Goal: Task Accomplishment & Management: Manage account settings

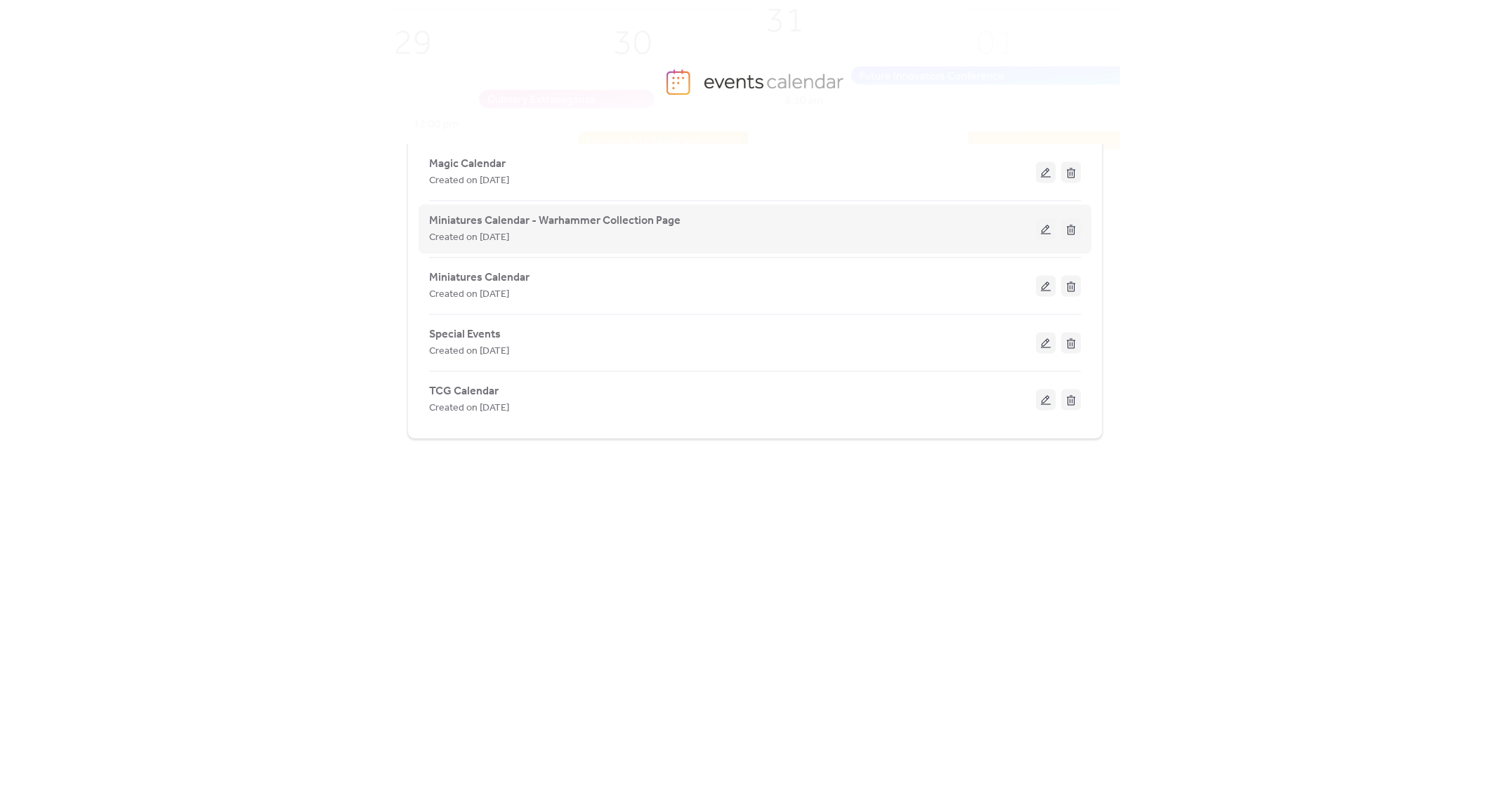
click at [1041, 234] on button at bounding box center [1045, 228] width 19 height 21
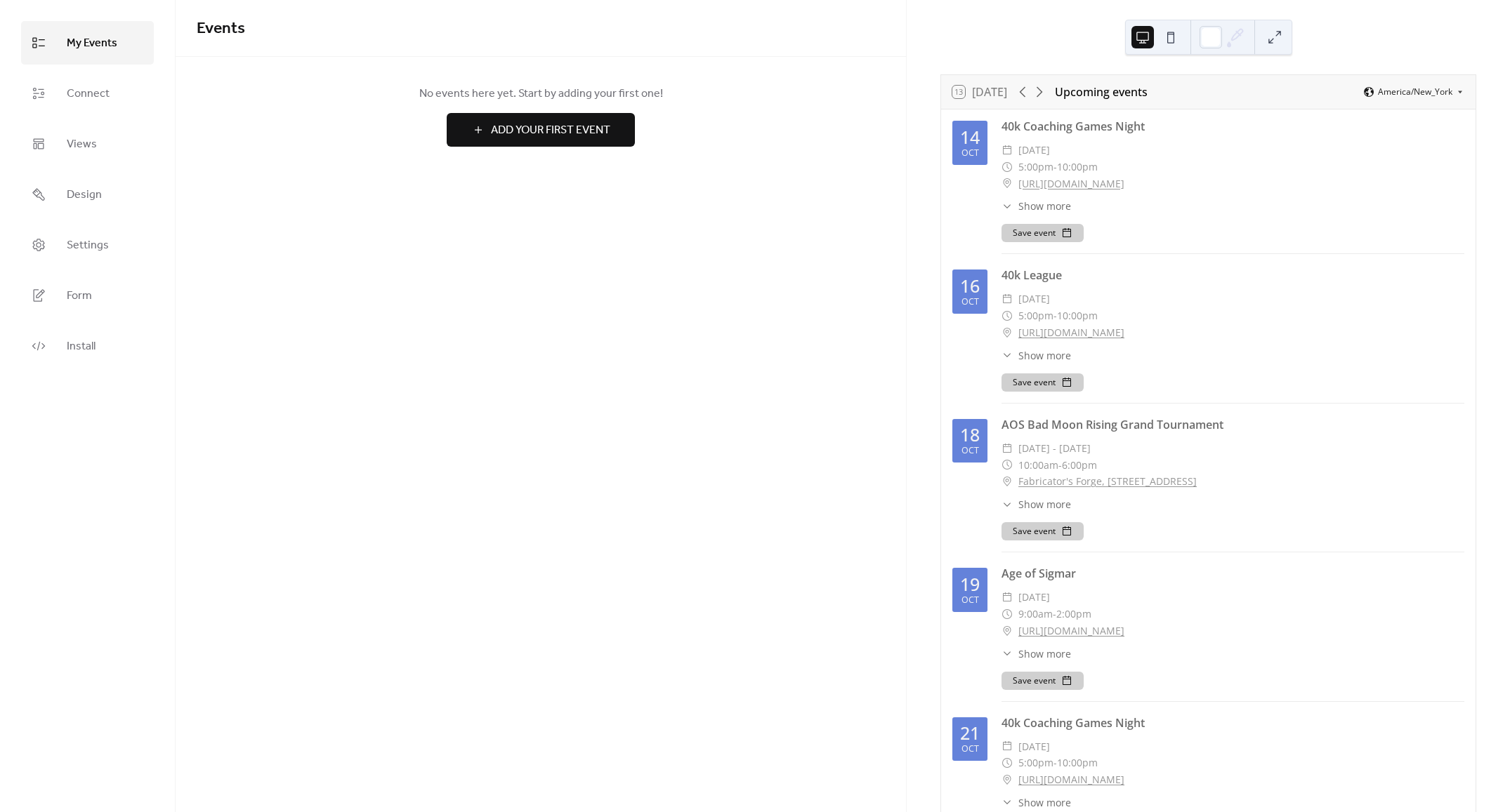
click at [637, 332] on div "Events No events here yet. Start by adding your first one! Add Your First Event…" at bounding box center [540, 406] width 730 height 812
click at [89, 85] on span "Connect" at bounding box center [87, 94] width 43 height 22
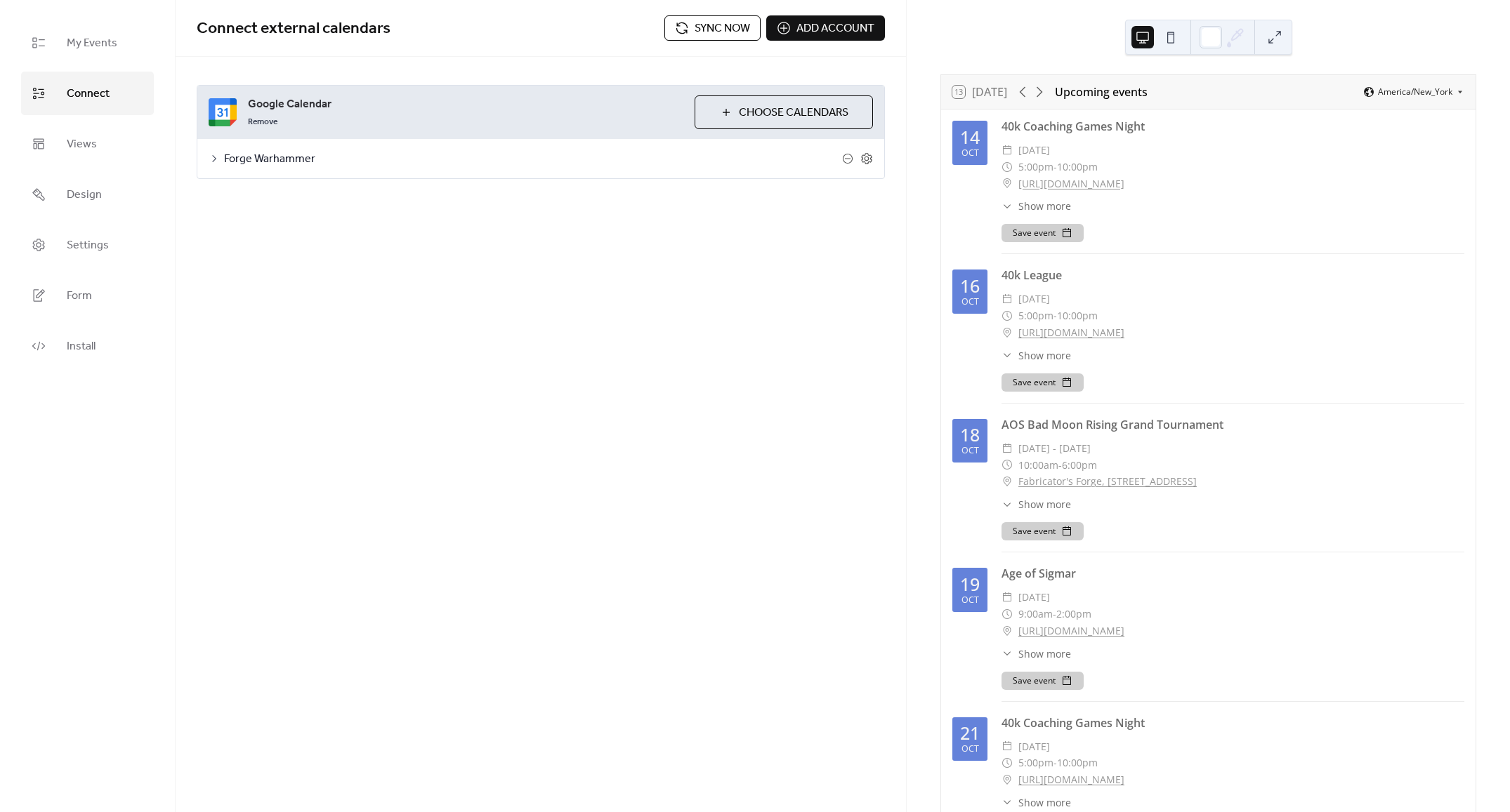
click at [215, 161] on icon at bounding box center [214, 159] width 5 height 7
click at [402, 516] on div "Connect external calendars Sync now Add account Google Calendar Remove Choose C…" at bounding box center [540, 406] width 730 height 812
click at [723, 31] on span "Sync now" at bounding box center [722, 29] width 55 height 17
click at [686, 581] on div "Connect external calendars Sync now Add account Google Calendar Remove Choose C…" at bounding box center [540, 406] width 730 height 812
click at [1010, 502] on icon at bounding box center [1006, 505] width 11 height 11
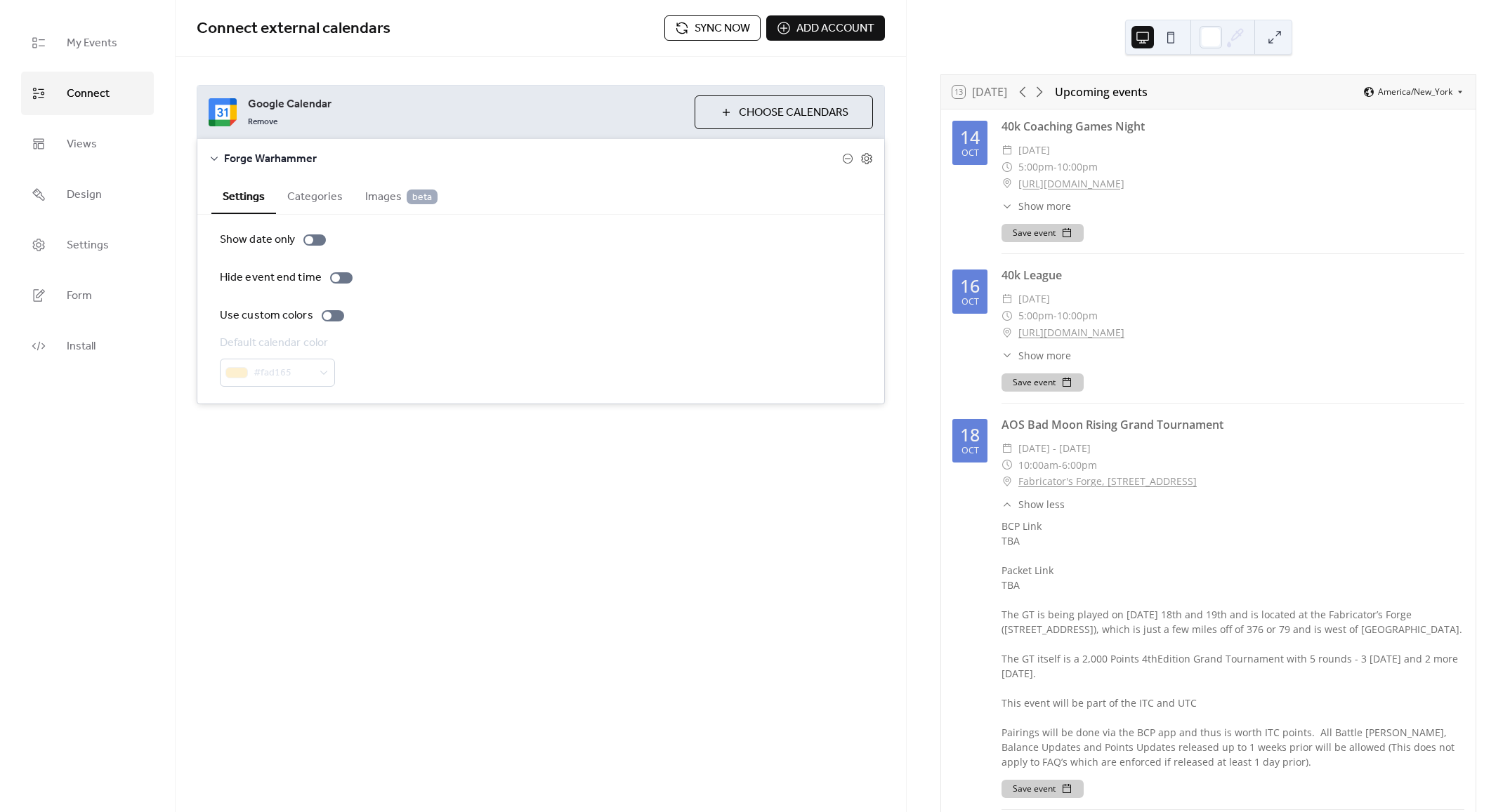
click at [1010, 502] on icon at bounding box center [1006, 505] width 11 height 11
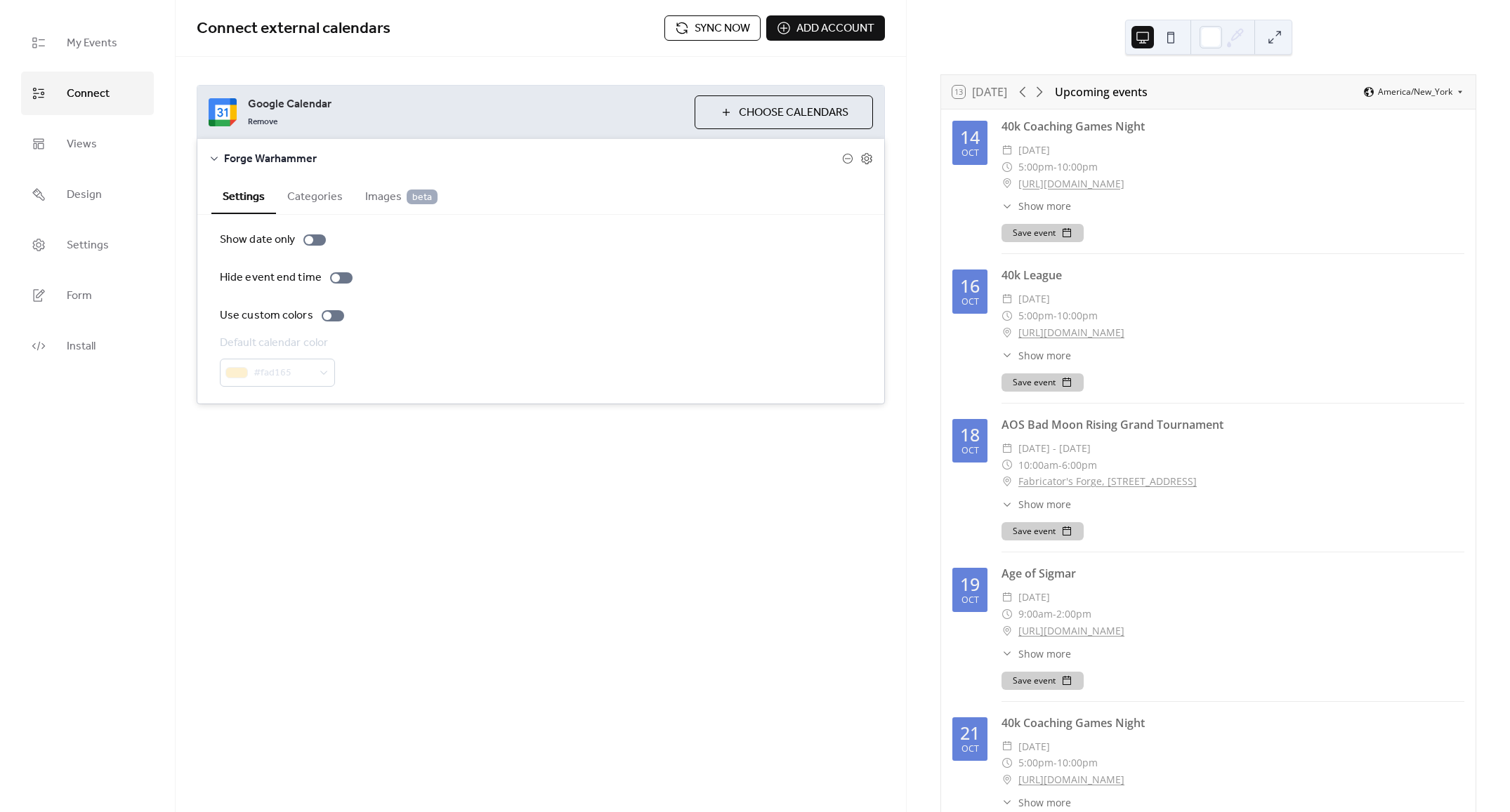
click at [1004, 356] on icon at bounding box center [1006, 355] width 11 height 11
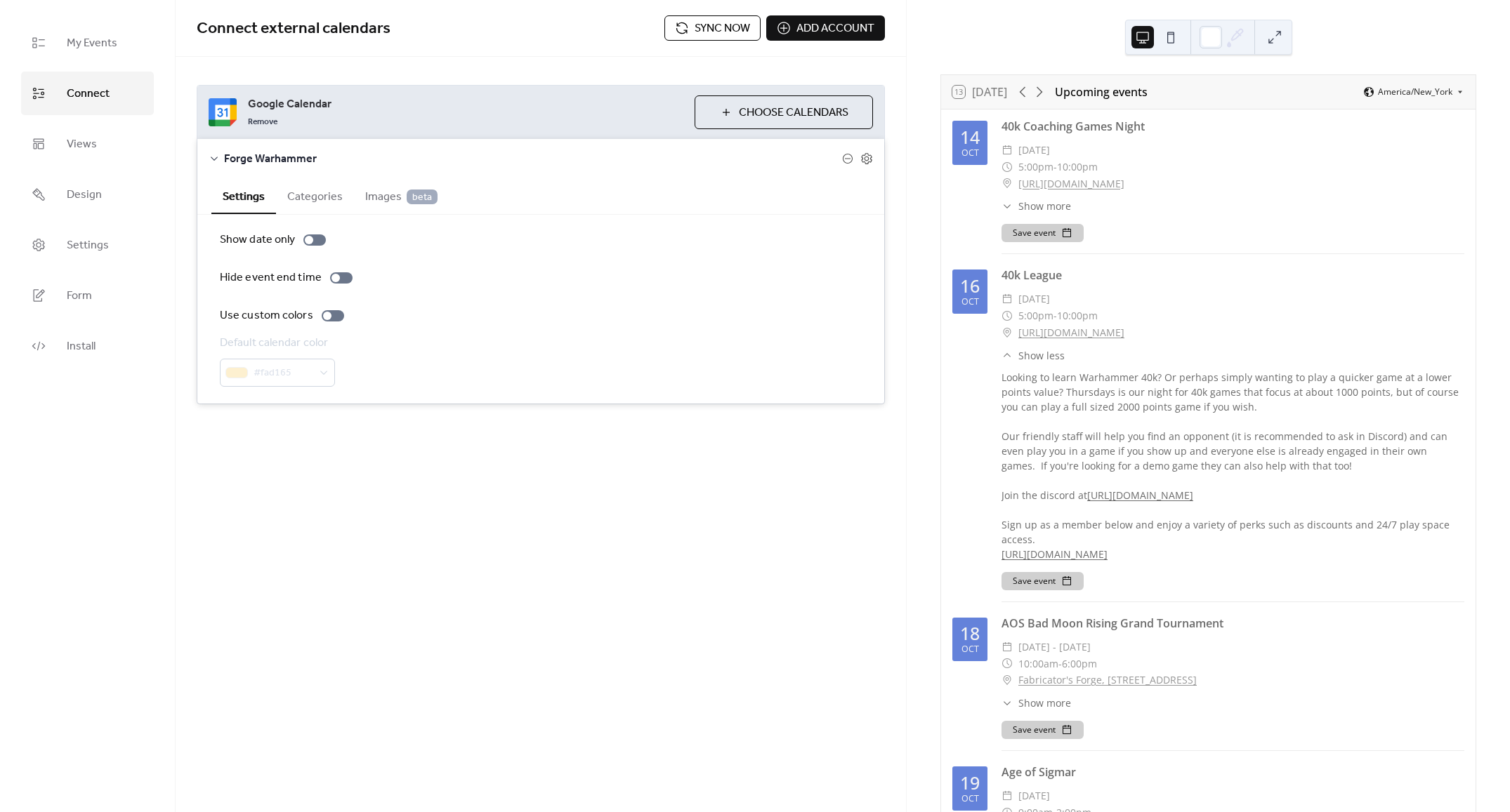
click at [1004, 356] on icon at bounding box center [1006, 355] width 11 height 11
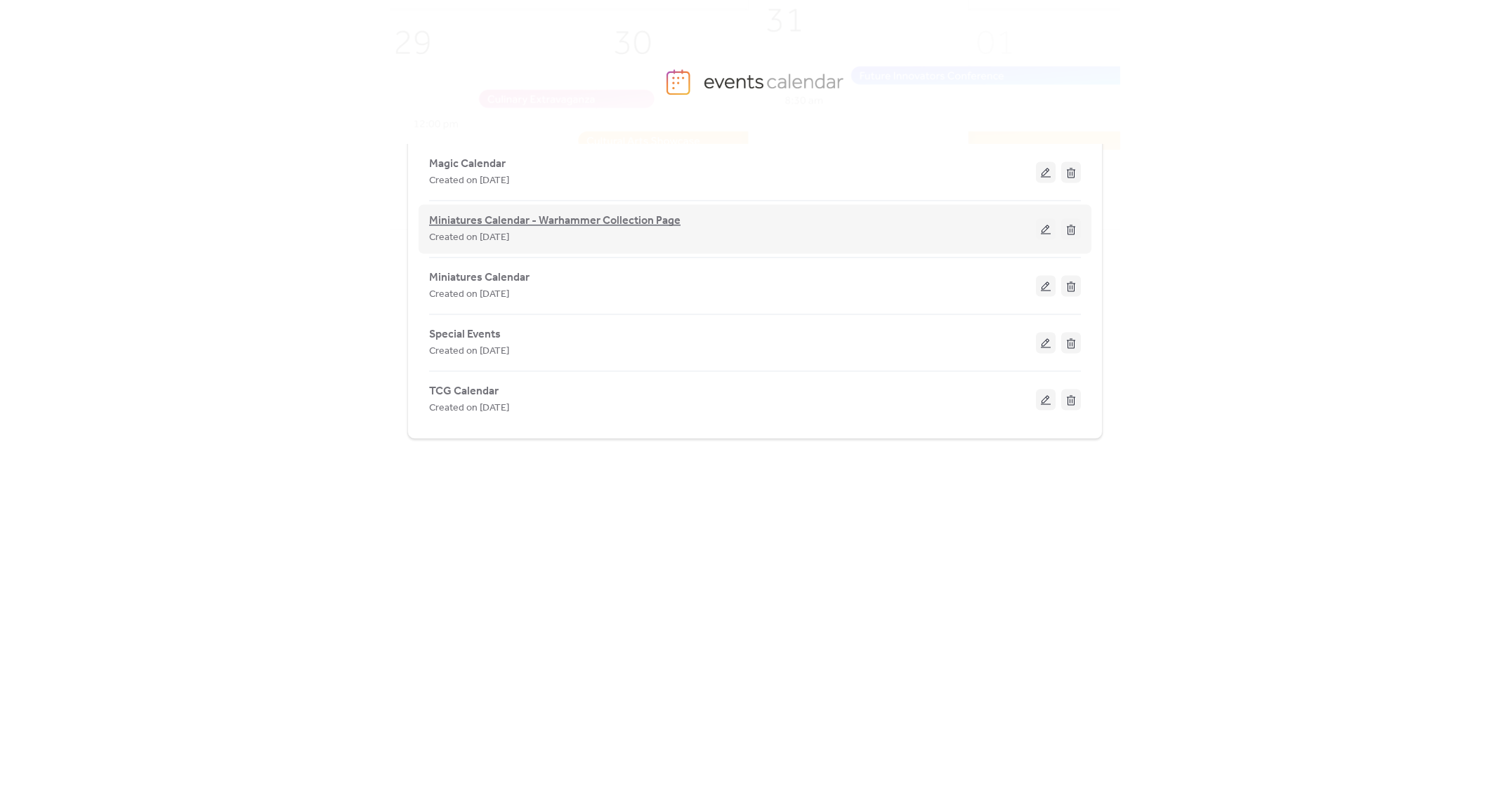
click at [482, 226] on span "Miniatures Calendar - Warhammer Collection Page" at bounding box center [554, 221] width 251 height 17
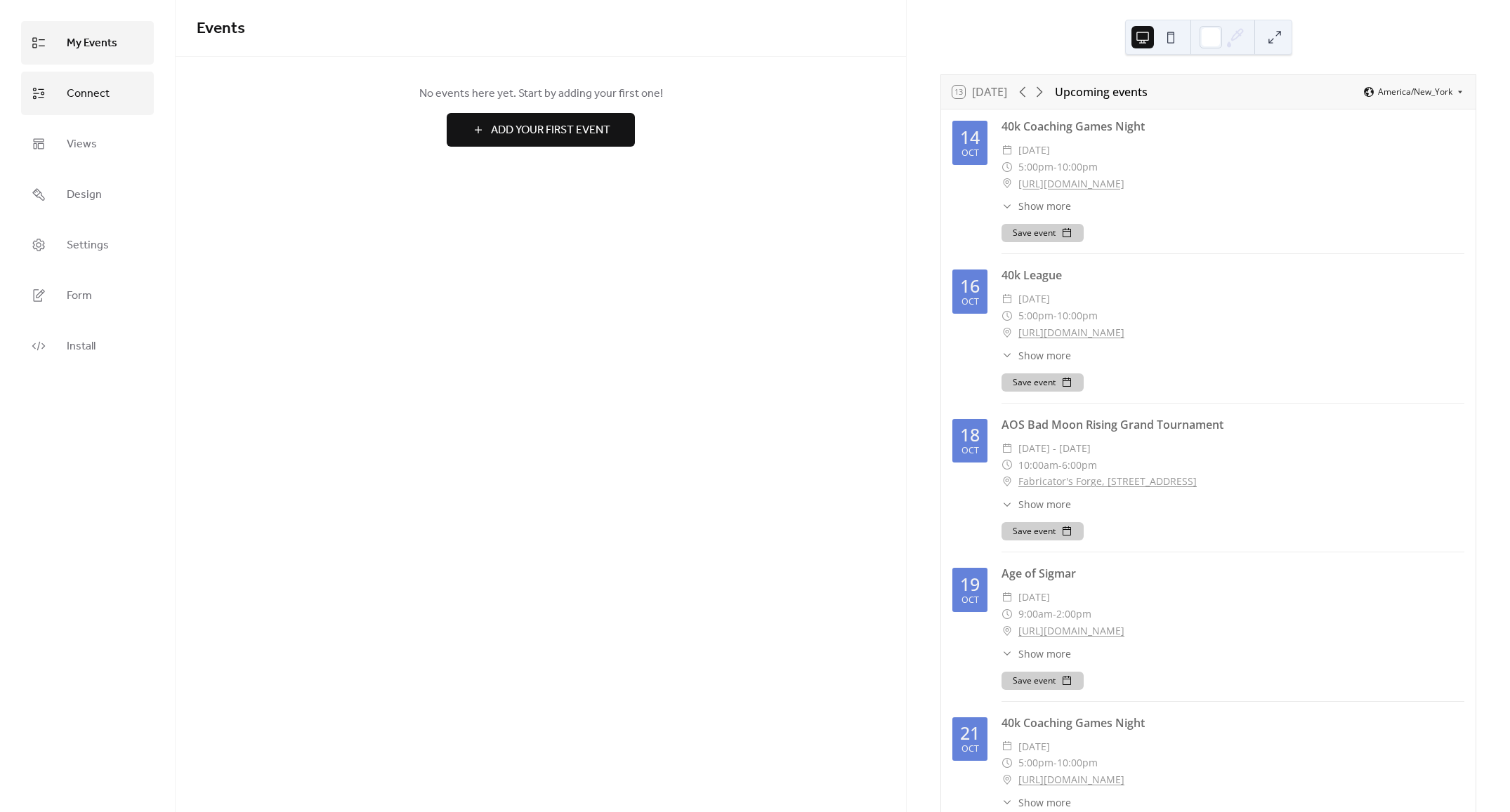
click at [102, 94] on span "Connect" at bounding box center [87, 94] width 43 height 22
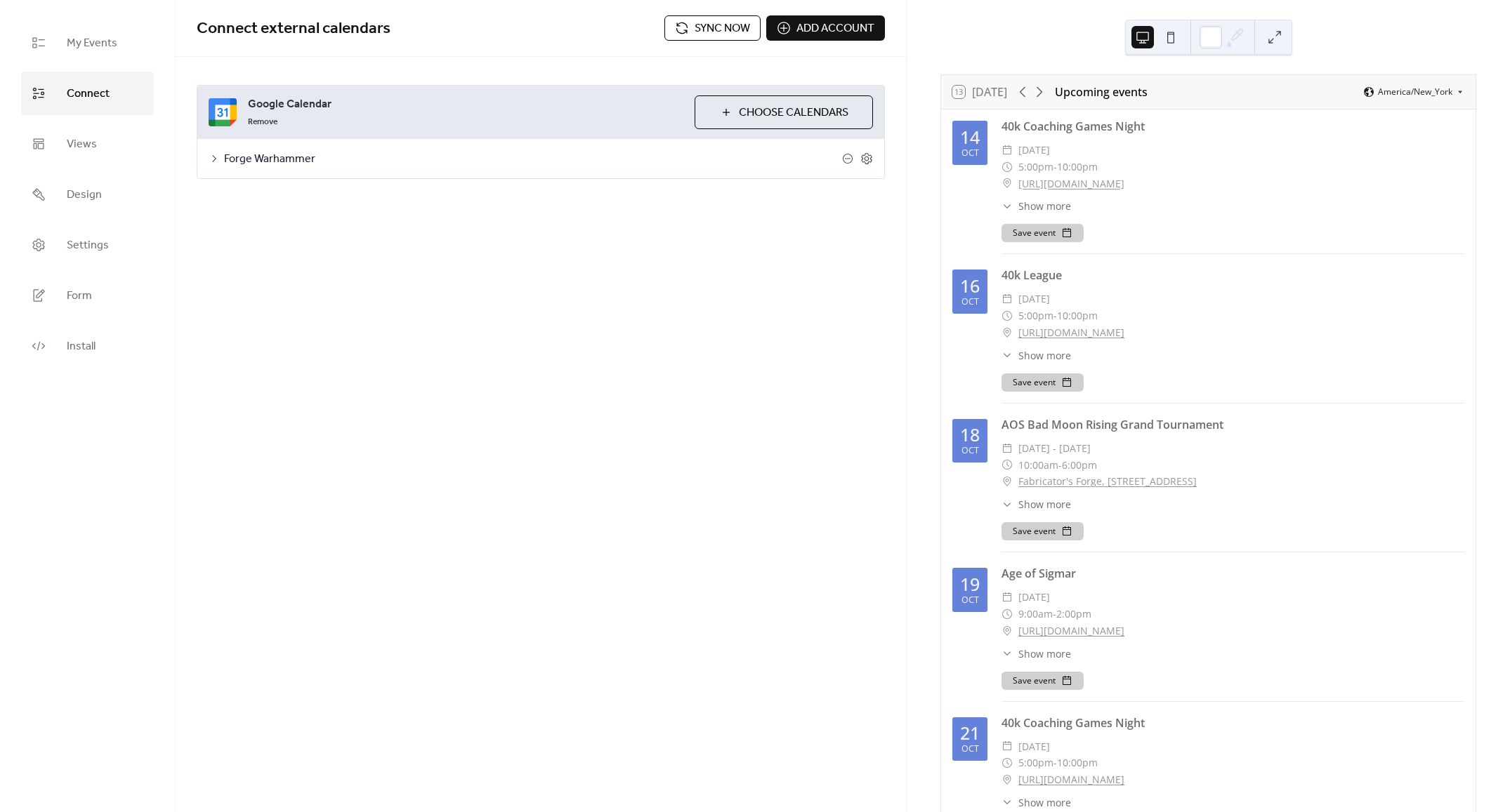
drag, startPoint x: 703, startPoint y: 29, endPoint x: 703, endPoint y: 38, distance: 9.0
click at [703, 29] on span "Sync now" at bounding box center [722, 29] width 55 height 17
click at [1007, 508] on icon at bounding box center [1006, 505] width 11 height 11
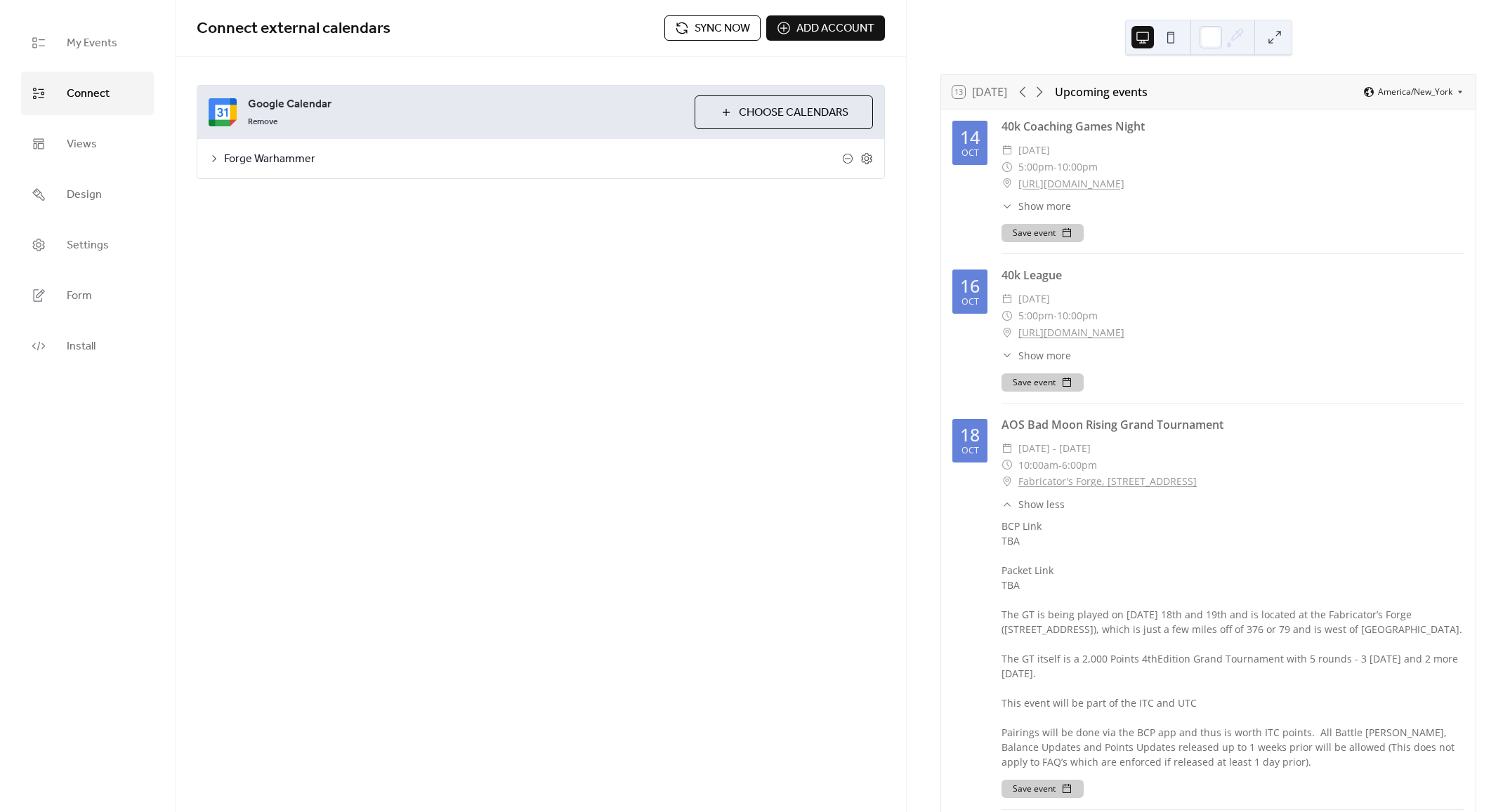
click at [1010, 503] on icon at bounding box center [1006, 505] width 11 height 11
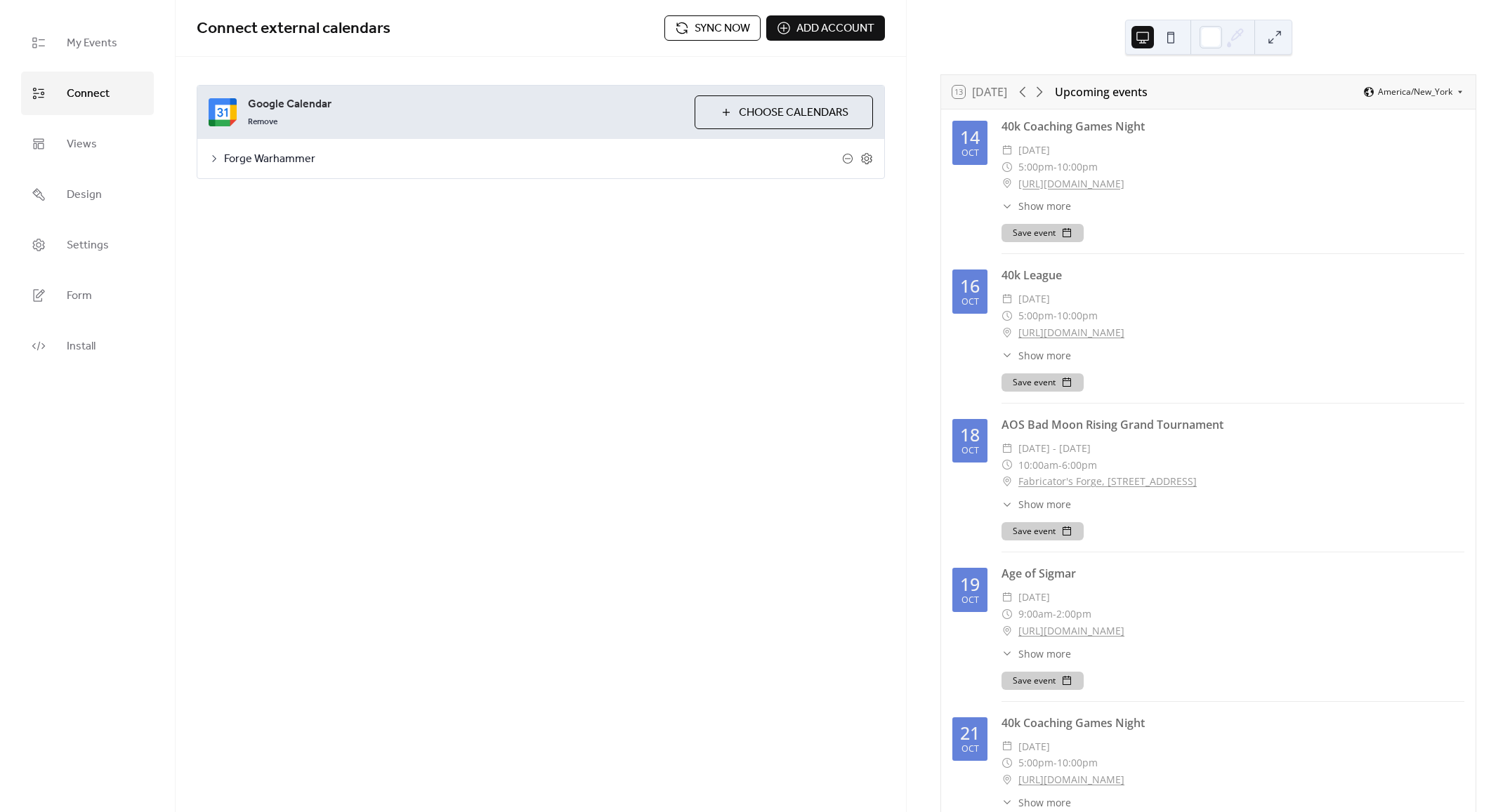
click at [1010, 503] on icon at bounding box center [1006, 505] width 11 height 11
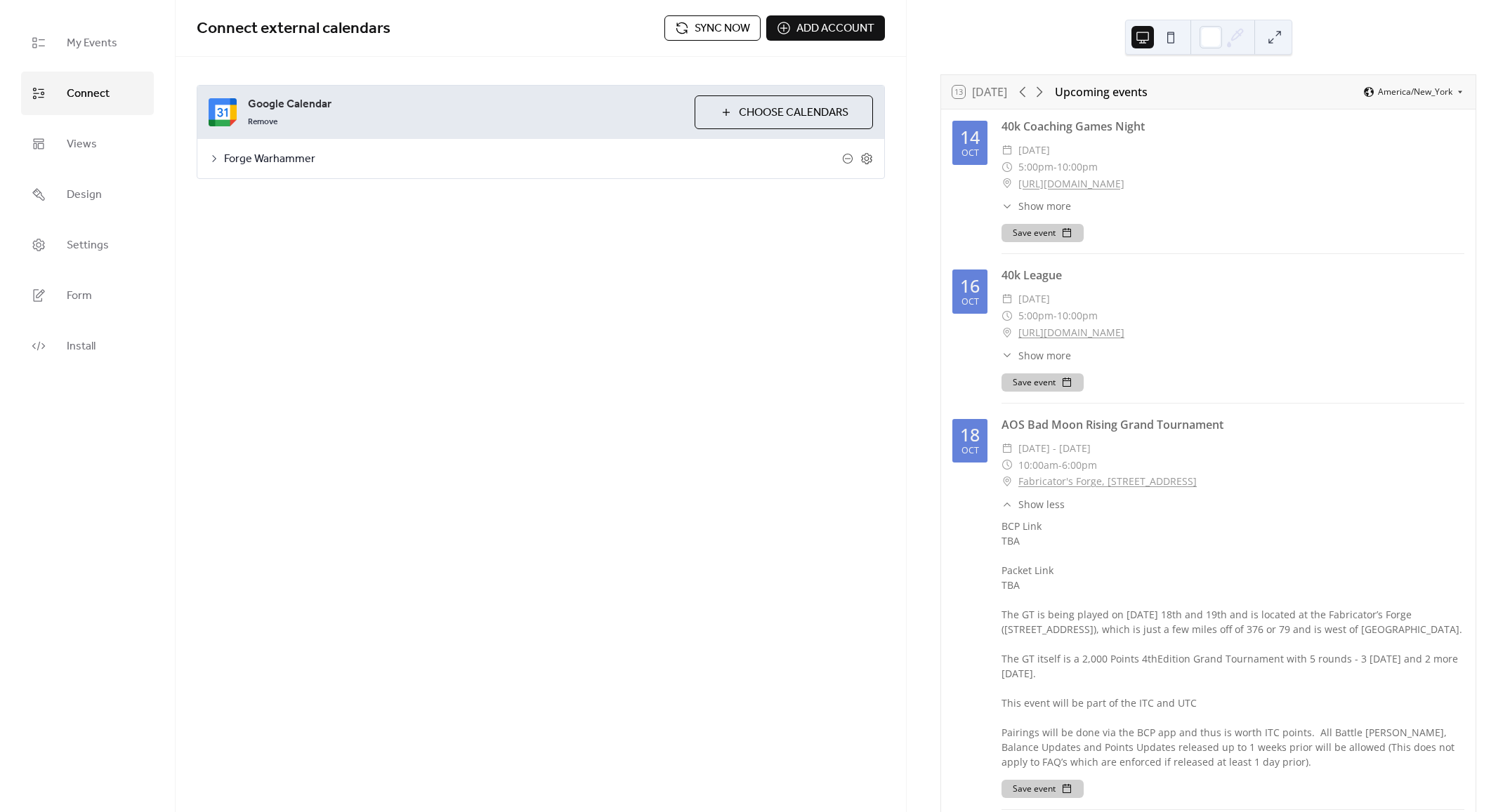
click at [325, 167] on span "Forge Warhammer" at bounding box center [532, 159] width 618 height 17
click at [867, 157] on icon at bounding box center [866, 158] width 5 height 5
click at [717, 28] on span "Sync now" at bounding box center [722, 29] width 55 height 17
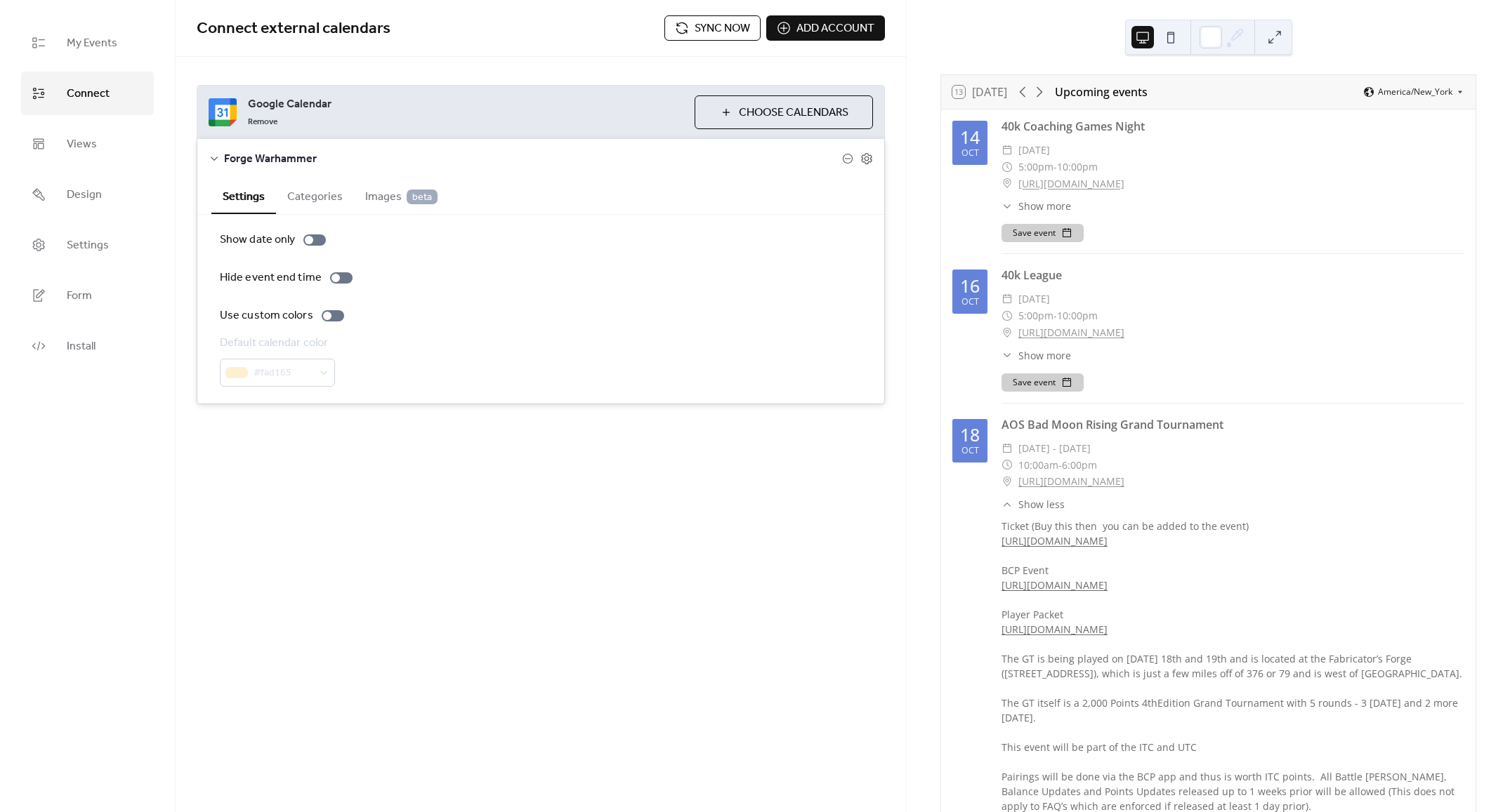
click at [315, 198] on button "Categories" at bounding box center [315, 195] width 78 height 34
click at [386, 200] on span "Images beta" at bounding box center [401, 197] width 73 height 17
click at [244, 194] on button "Settings" at bounding box center [244, 195] width 64 height 34
click at [378, 194] on span "Images beta" at bounding box center [401, 197] width 73 height 17
click at [238, 191] on button "Settings" at bounding box center [244, 195] width 64 height 34
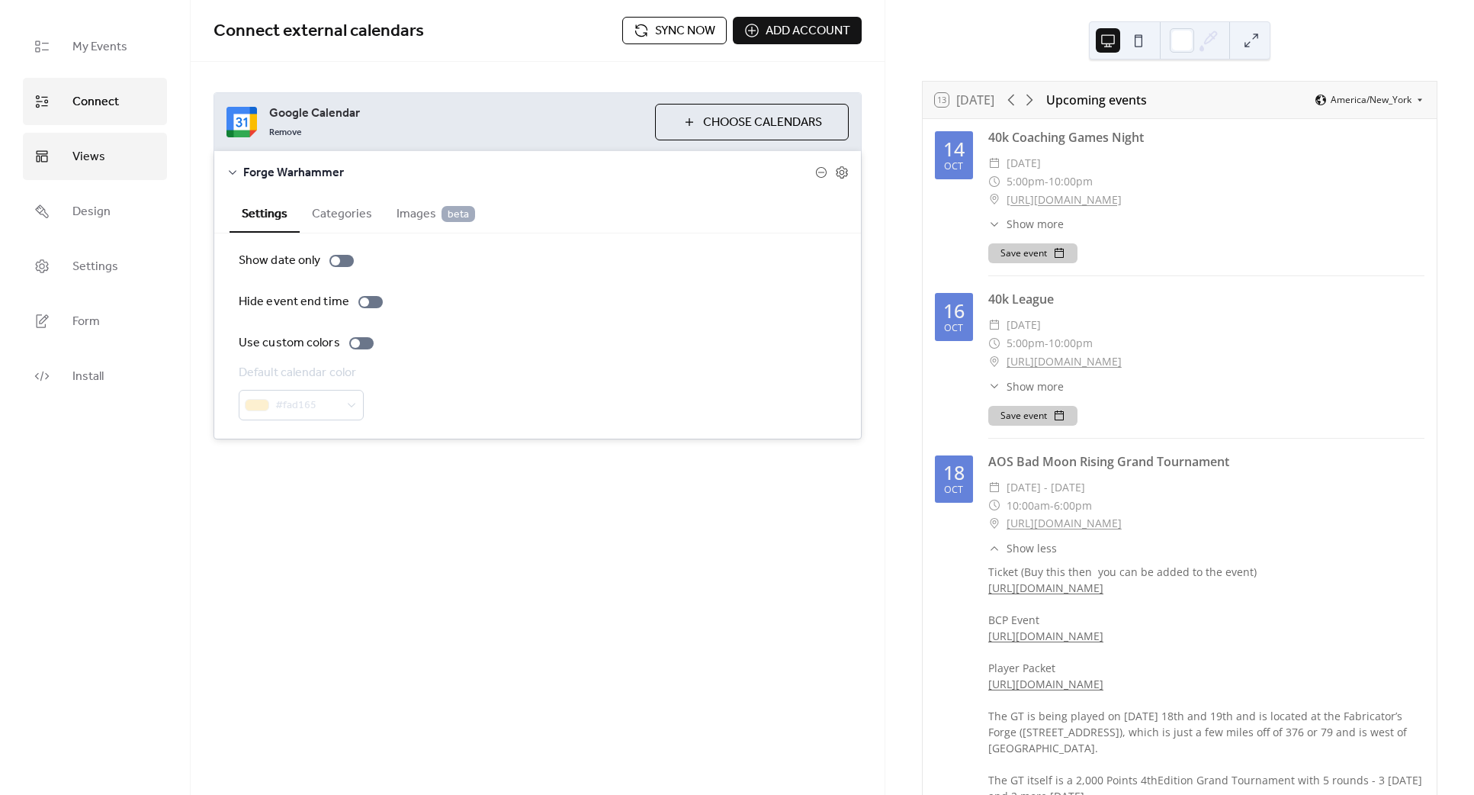
click at [114, 153] on link "Views" at bounding box center [95, 156] width 144 height 47
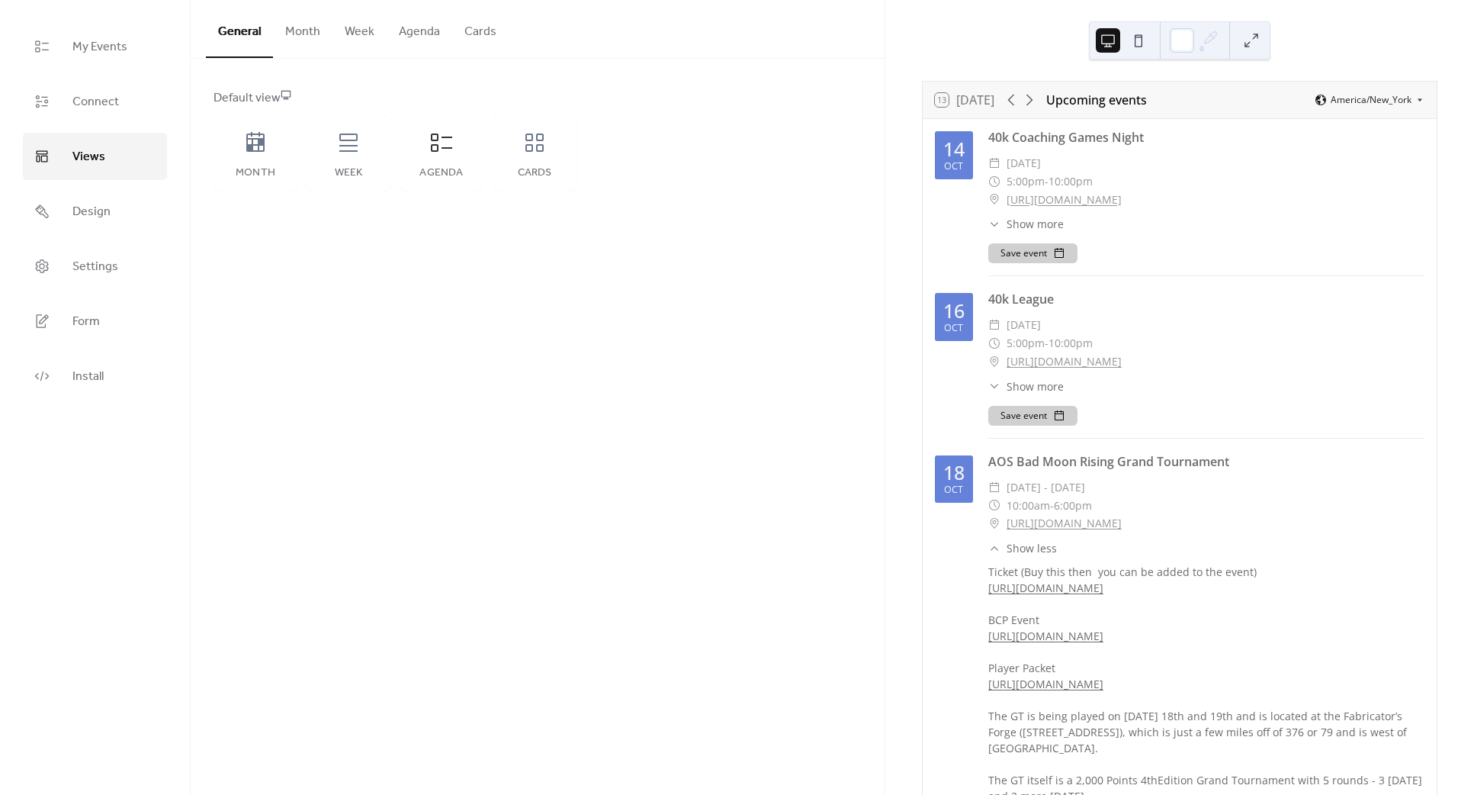
click at [433, 34] on button "Agenda" at bounding box center [420, 28] width 66 height 56
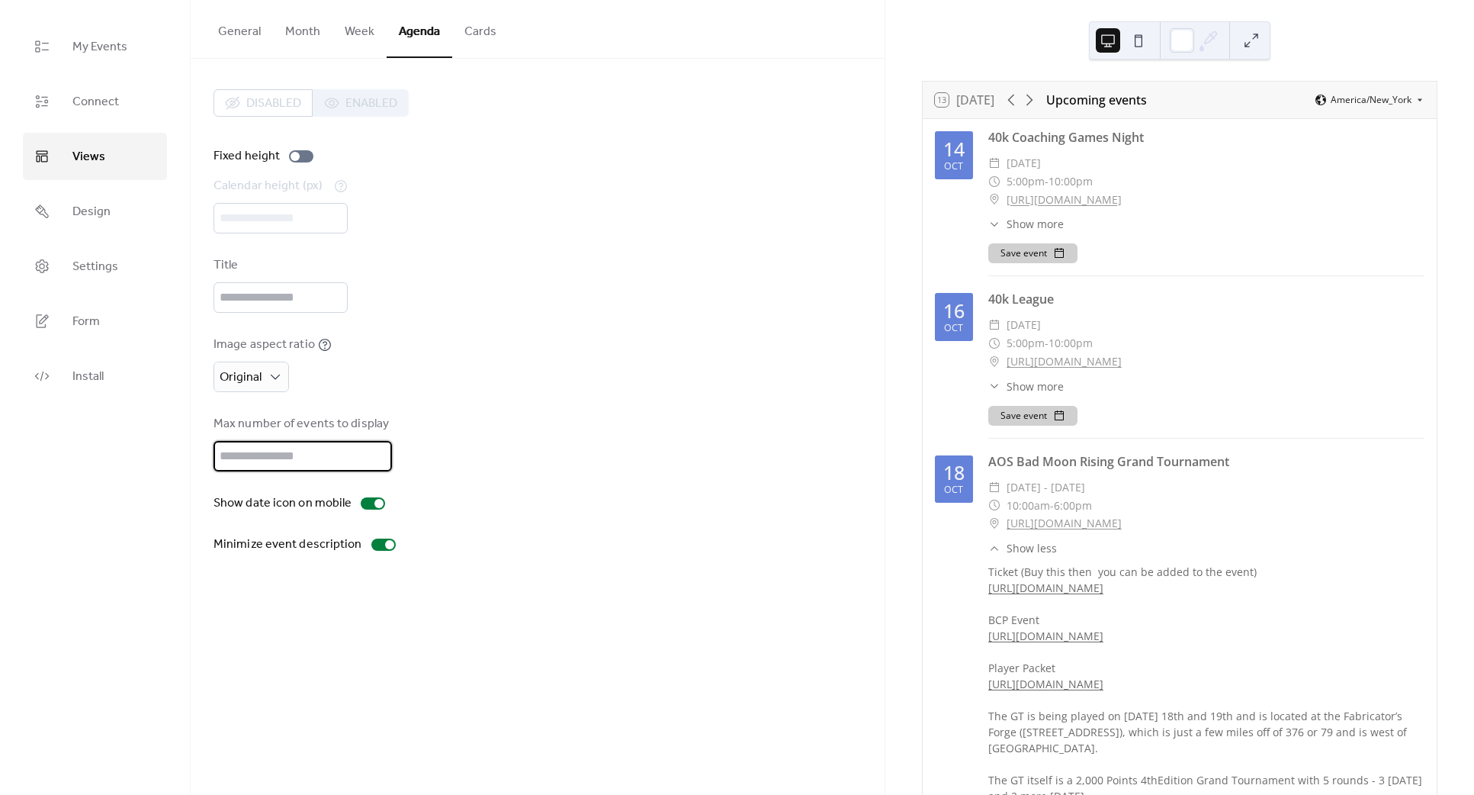
drag, startPoint x: 249, startPoint y: 458, endPoint x: 191, endPoint y: 453, distance: 57.4
click at [191, 453] on div "Disabled Enabled Fixed height Calendar height (px) *** Title Image aspect ratio…" at bounding box center [538, 321] width 694 height 525
type input "*"
click at [631, 315] on div "Disabled Enabled Fixed height Calendar height (px) *** Title Image aspect ratio…" at bounding box center [538, 321] width 648 height 464
click at [264, 296] on input "text" at bounding box center [281, 297] width 134 height 31
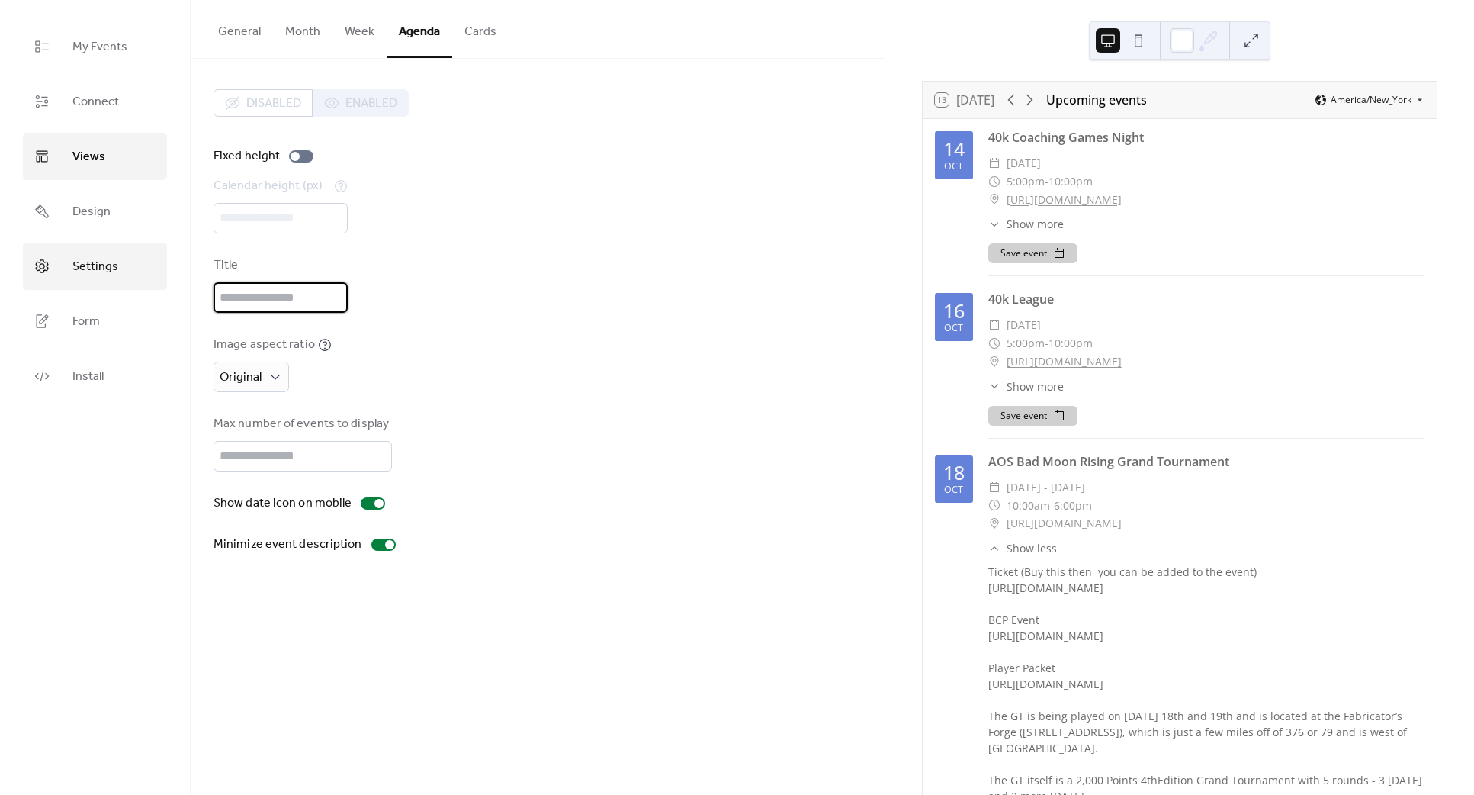
click at [96, 263] on span "Settings" at bounding box center [95, 267] width 46 height 24
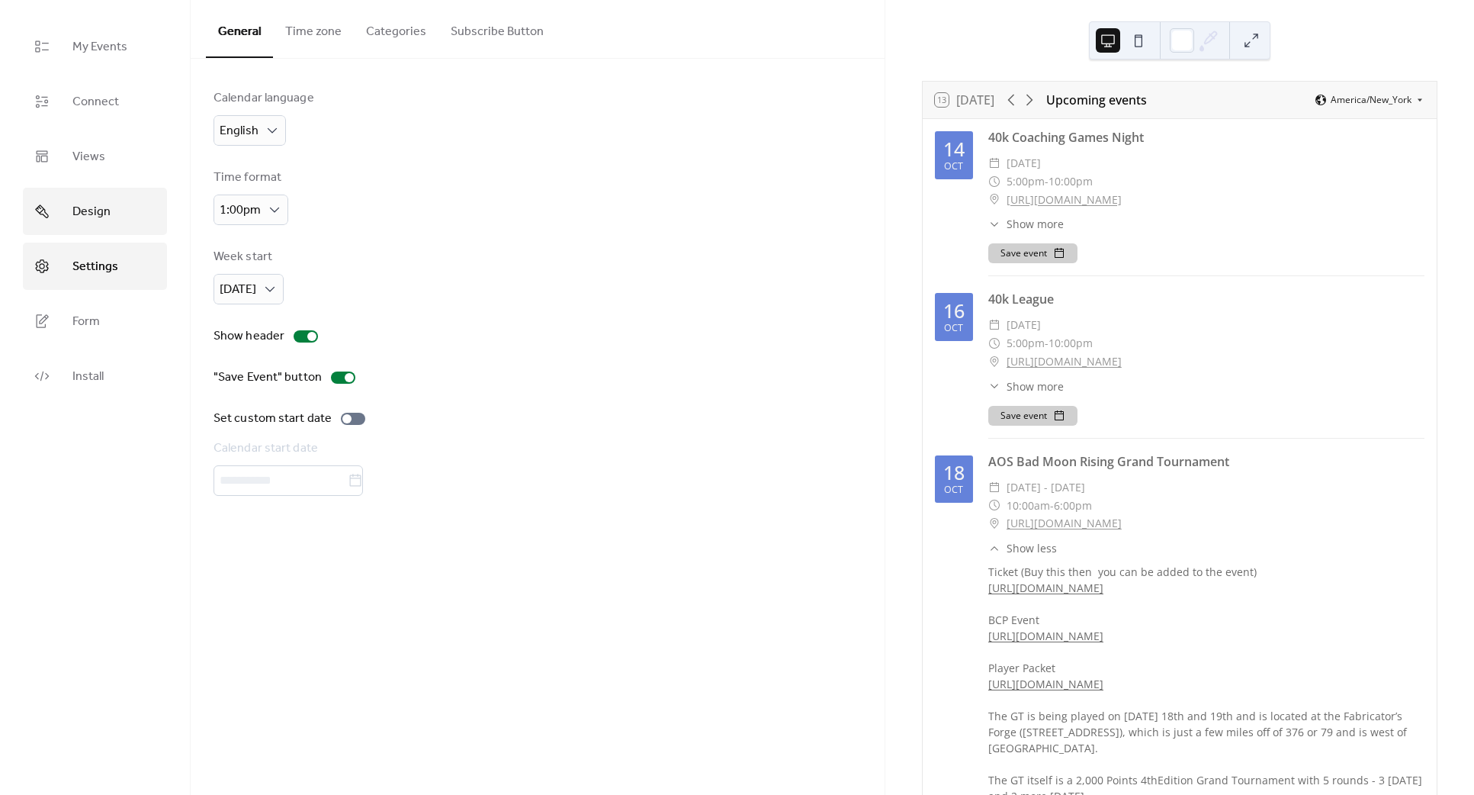
click at [91, 209] on span "Design" at bounding box center [91, 212] width 38 height 24
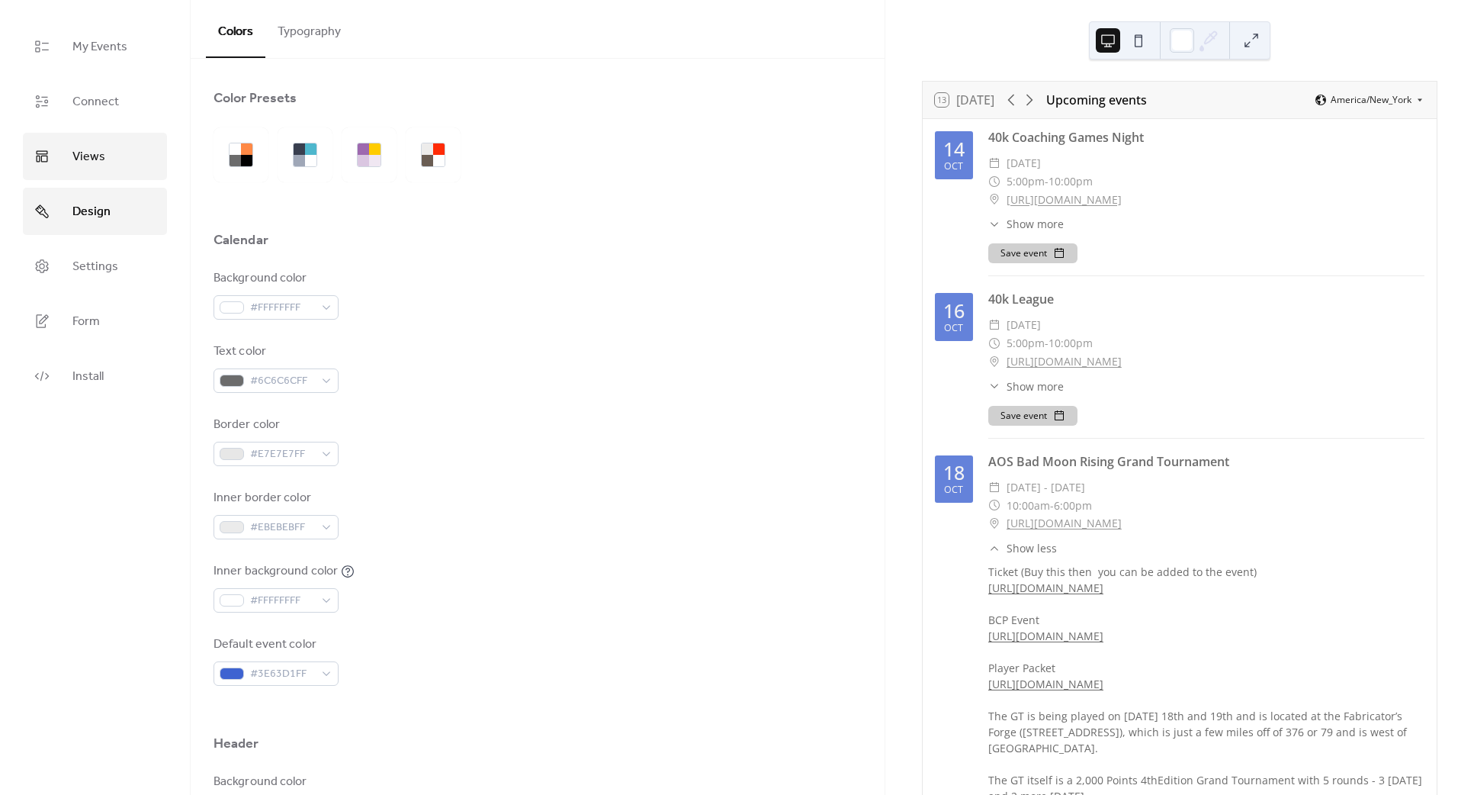
click at [93, 149] on span "Views" at bounding box center [88, 157] width 33 height 24
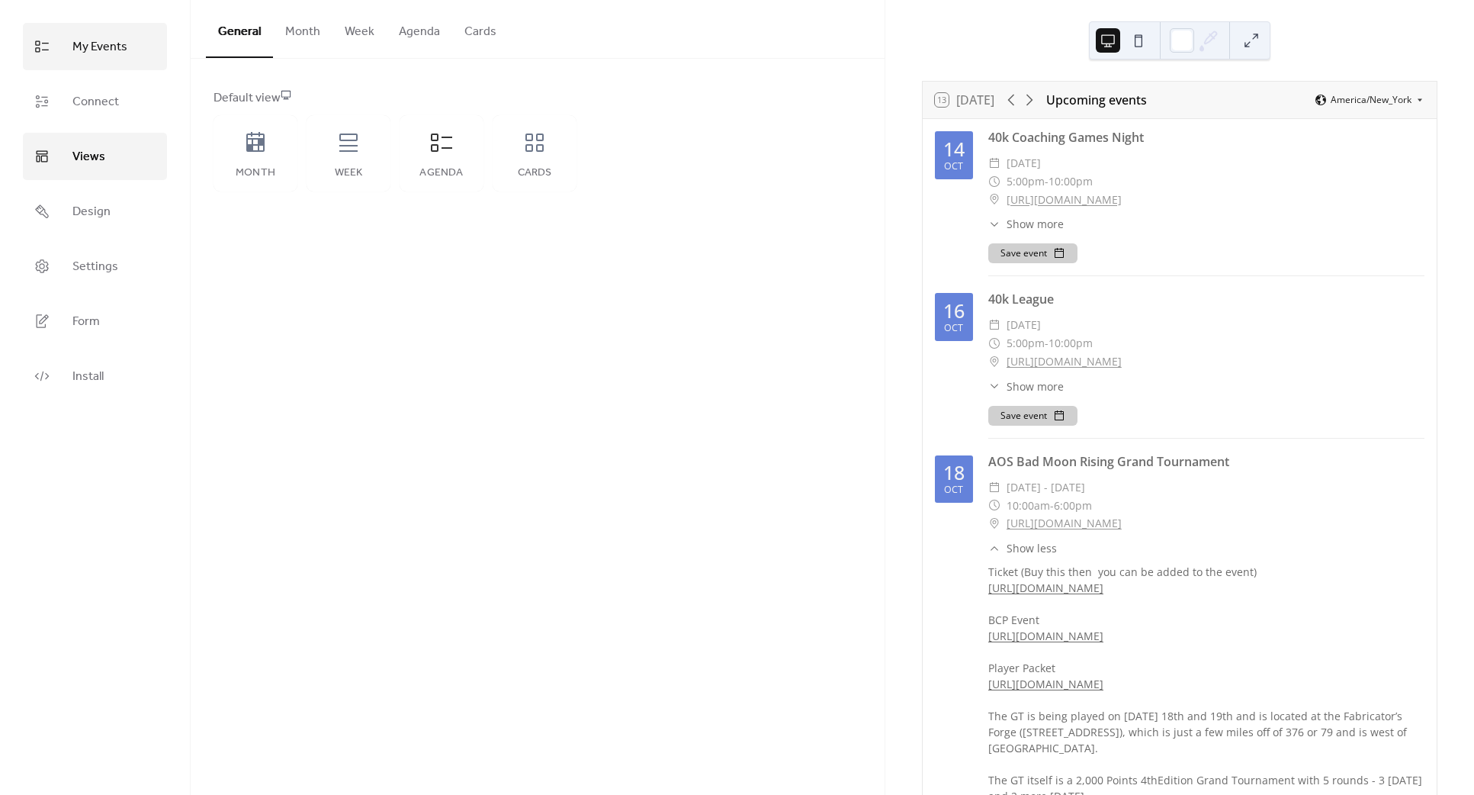
click at [95, 49] on span "My Events" at bounding box center [99, 47] width 55 height 24
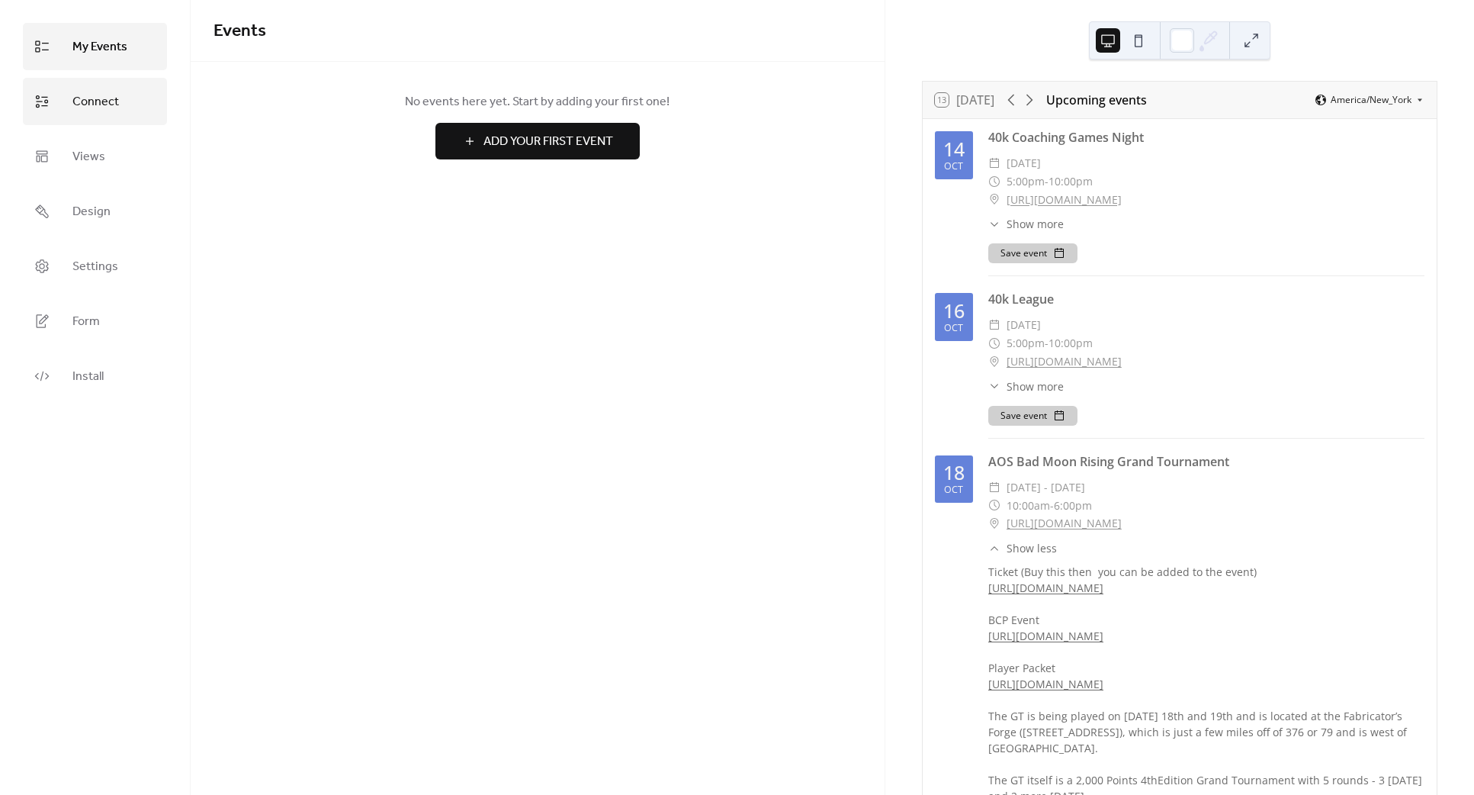
click at [100, 98] on span "Connect" at bounding box center [95, 102] width 47 height 24
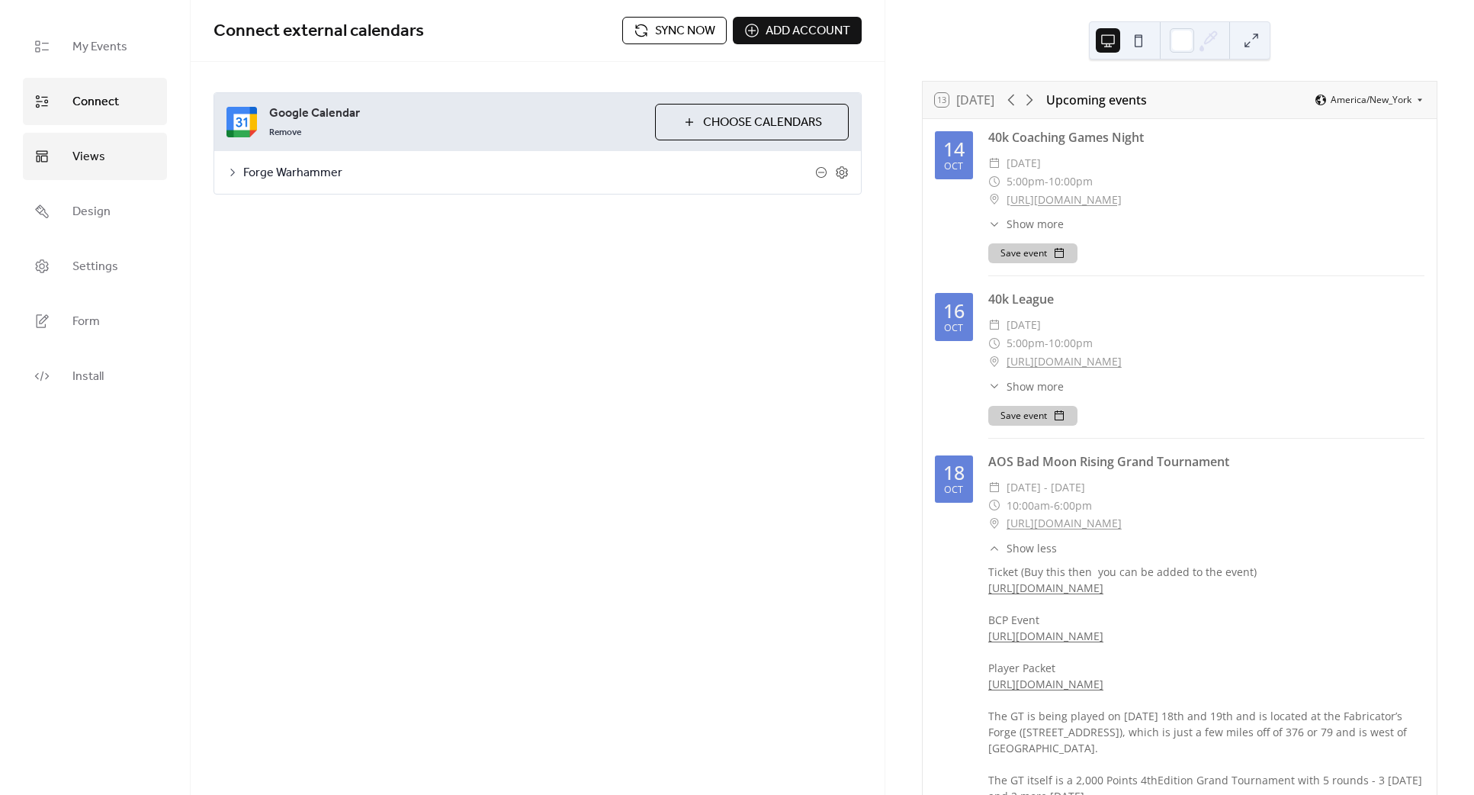
click at [100, 147] on span "Views" at bounding box center [88, 157] width 33 height 24
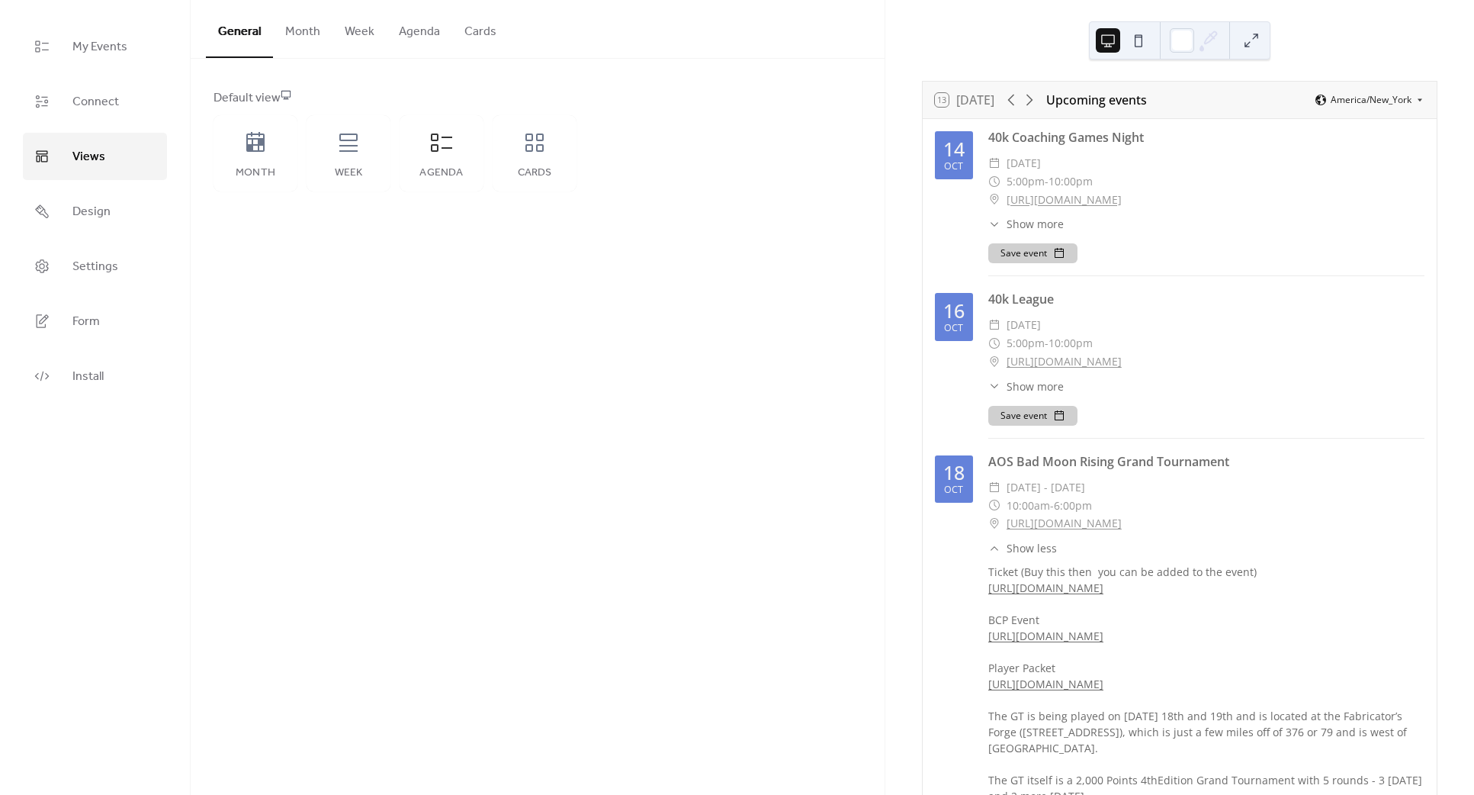
click at [400, 29] on button "Agenda" at bounding box center [420, 28] width 66 height 56
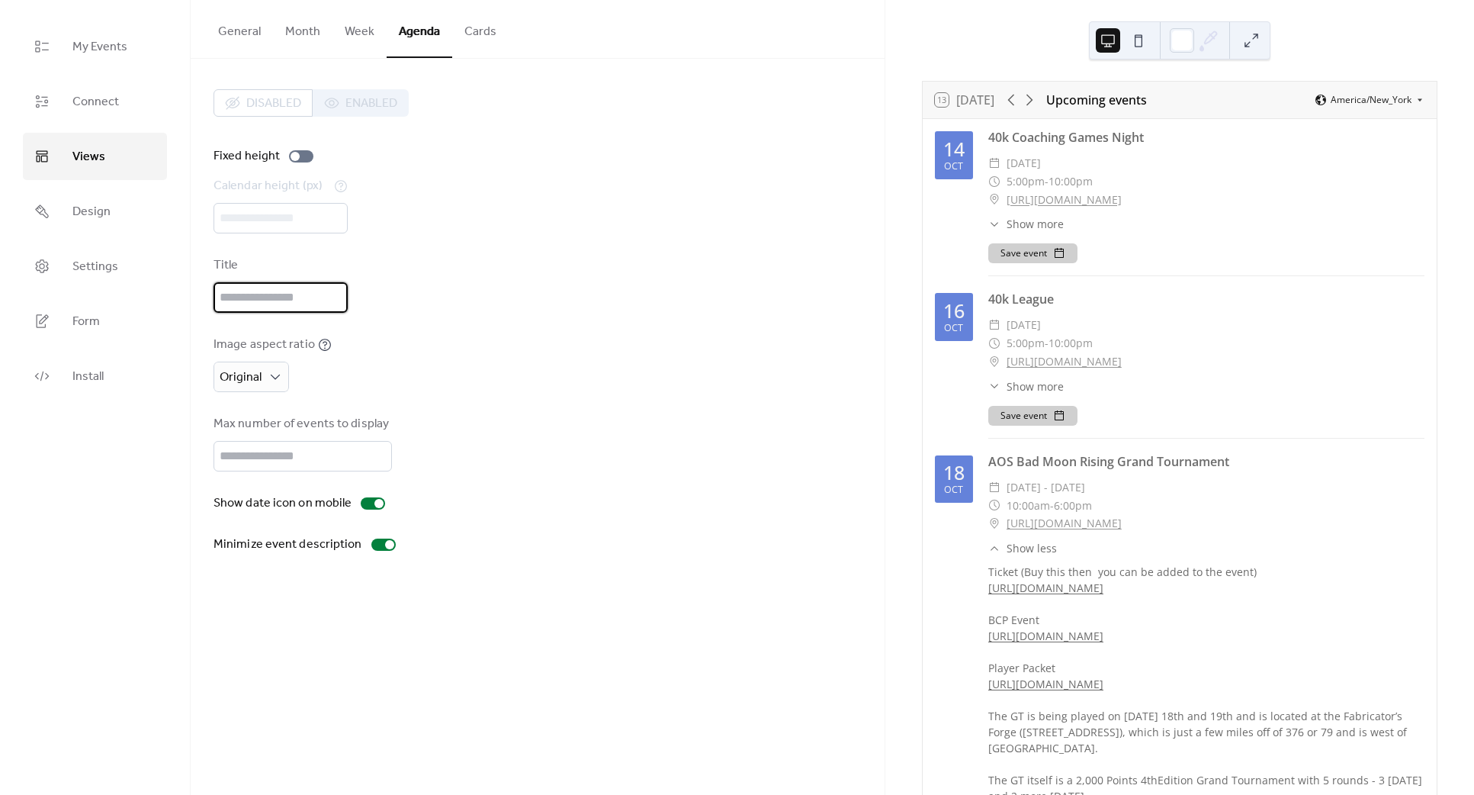
click at [268, 305] on input "text" at bounding box center [281, 297] width 134 height 31
click at [586, 278] on div "Title" at bounding box center [538, 284] width 648 height 56
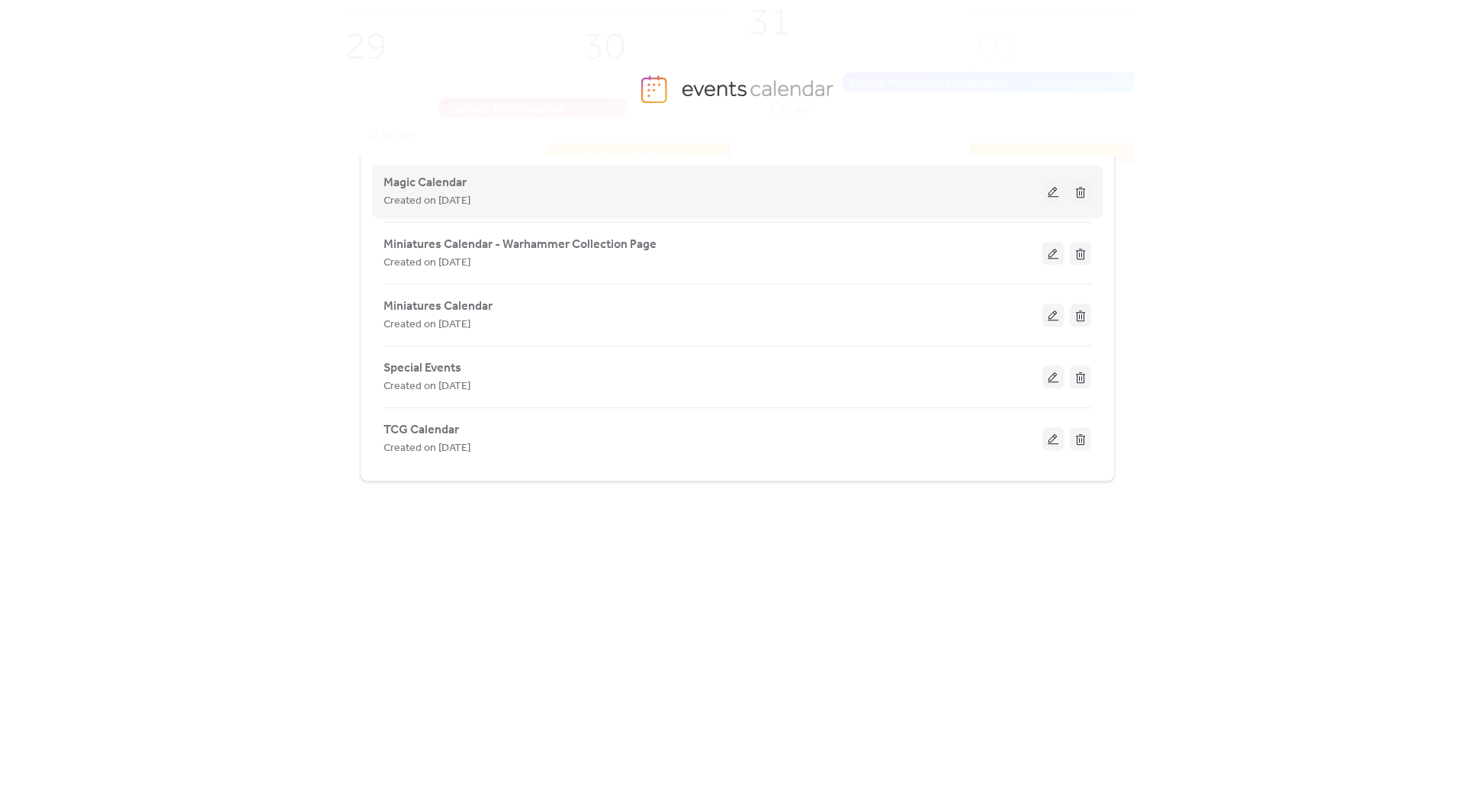
click at [1050, 191] on button at bounding box center [1052, 191] width 21 height 23
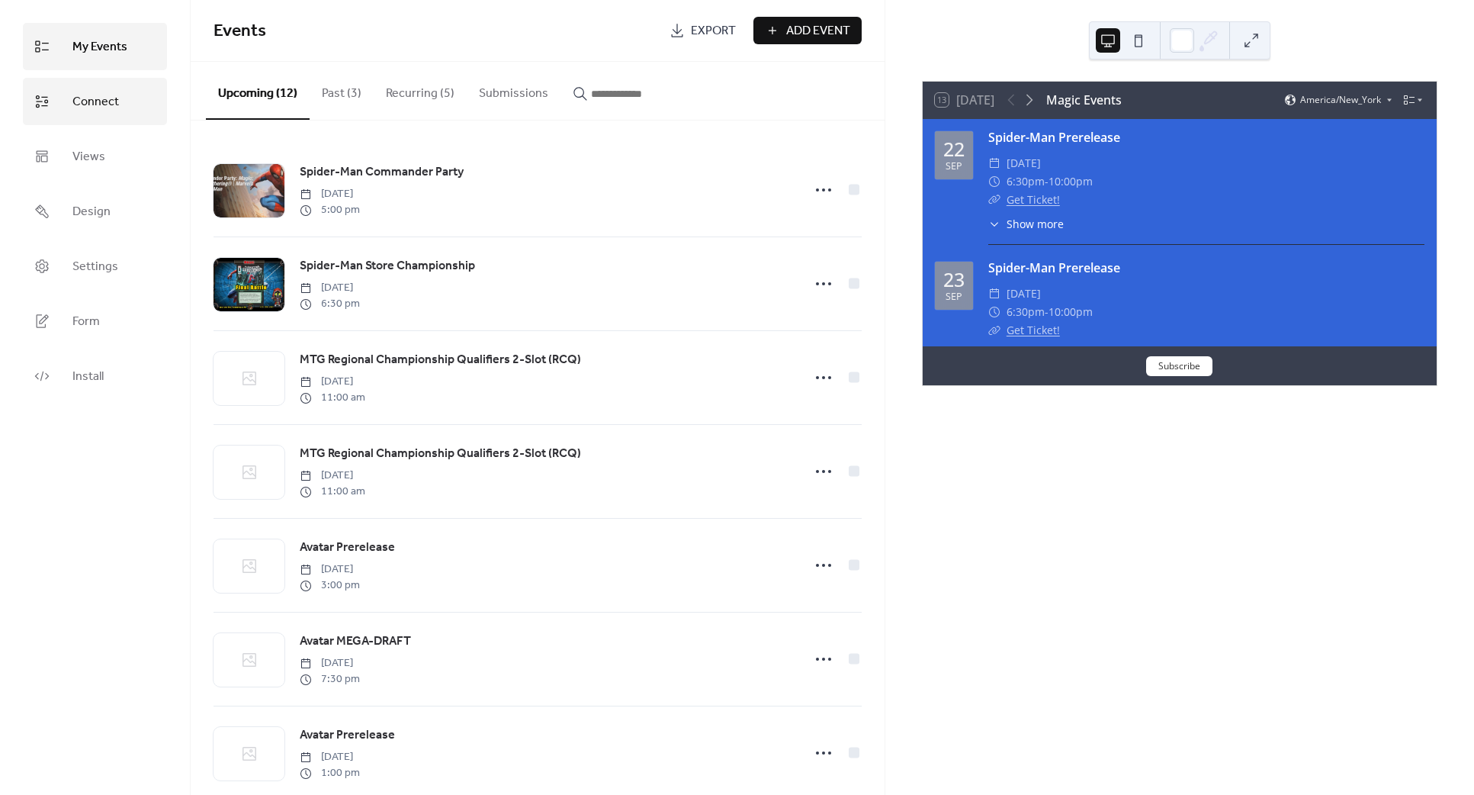
click at [85, 112] on span "Connect" at bounding box center [95, 102] width 47 height 24
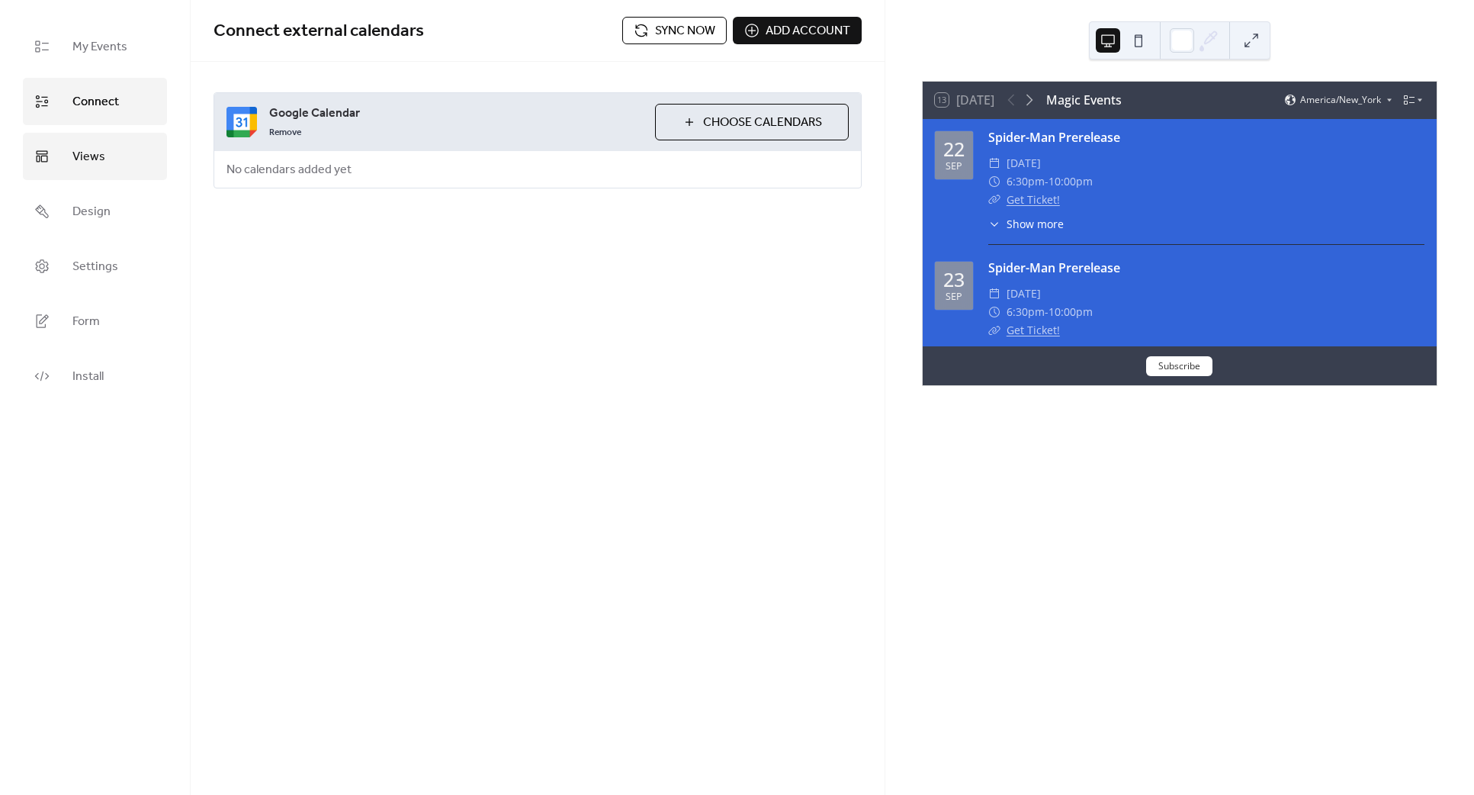
click at [101, 155] on span "Views" at bounding box center [88, 157] width 33 height 24
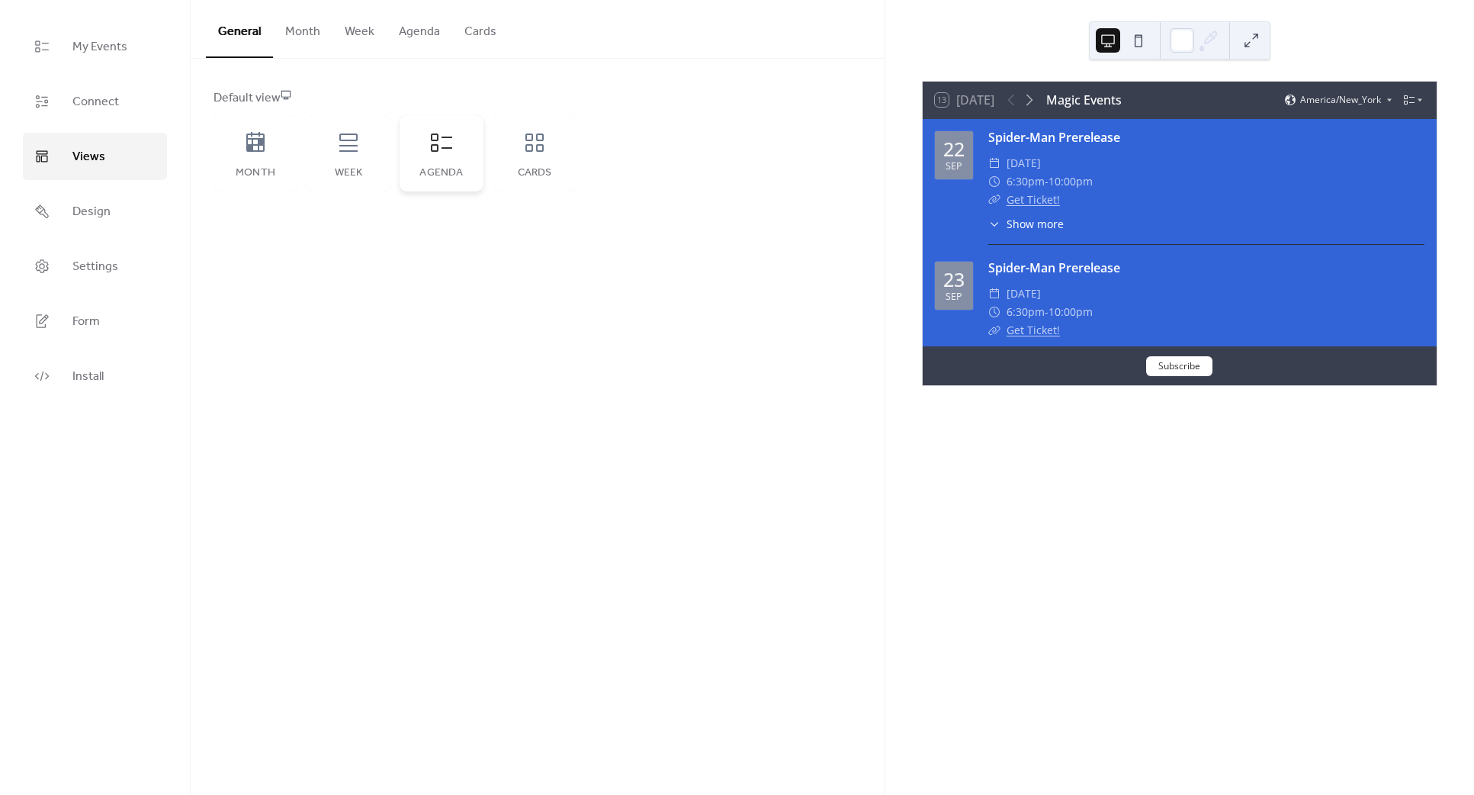
click at [429, 150] on icon at bounding box center [441, 142] width 24 height 24
click at [420, 25] on button "Agenda" at bounding box center [420, 28] width 66 height 56
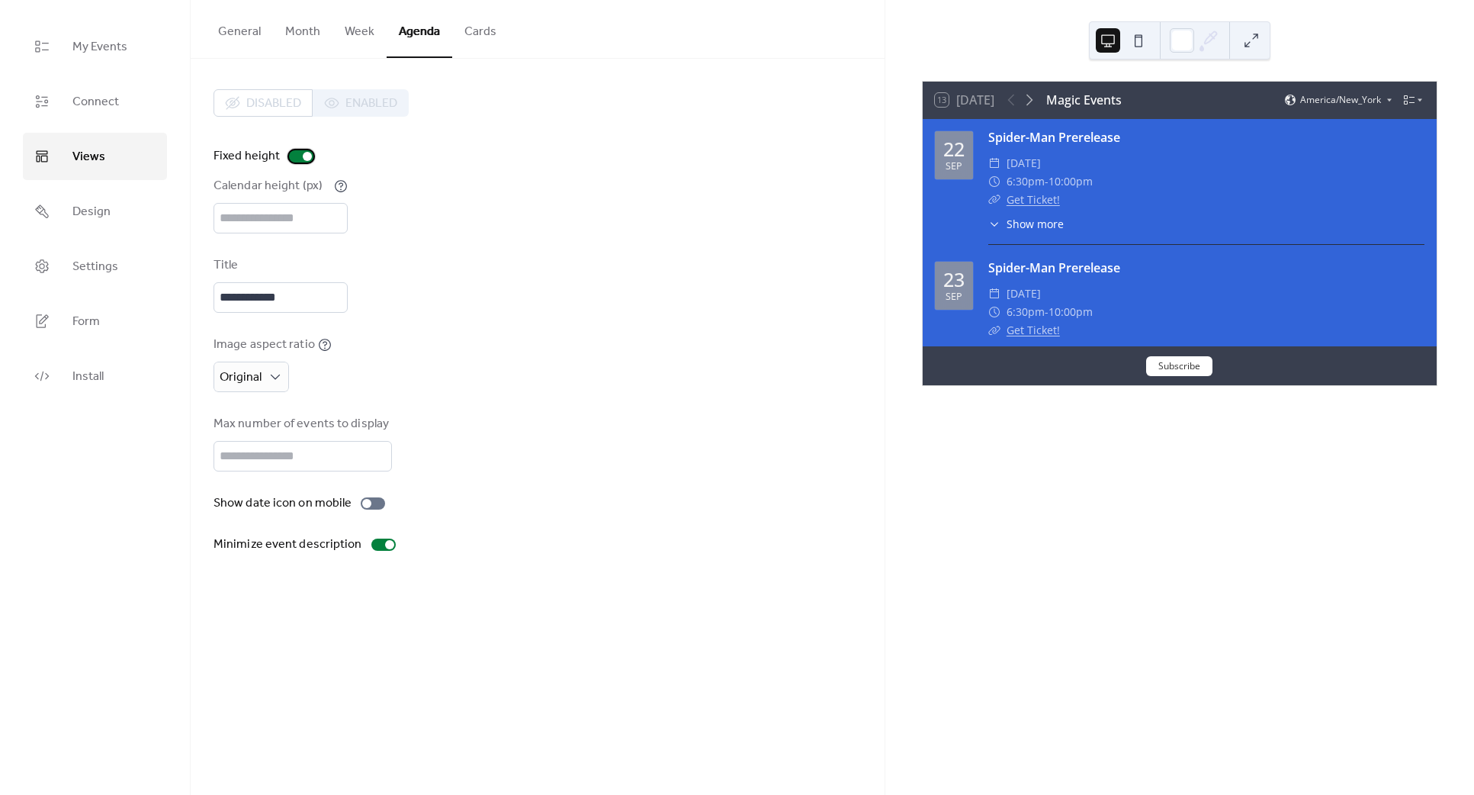
click at [295, 152] on div at bounding box center [301, 156] width 24 height 12
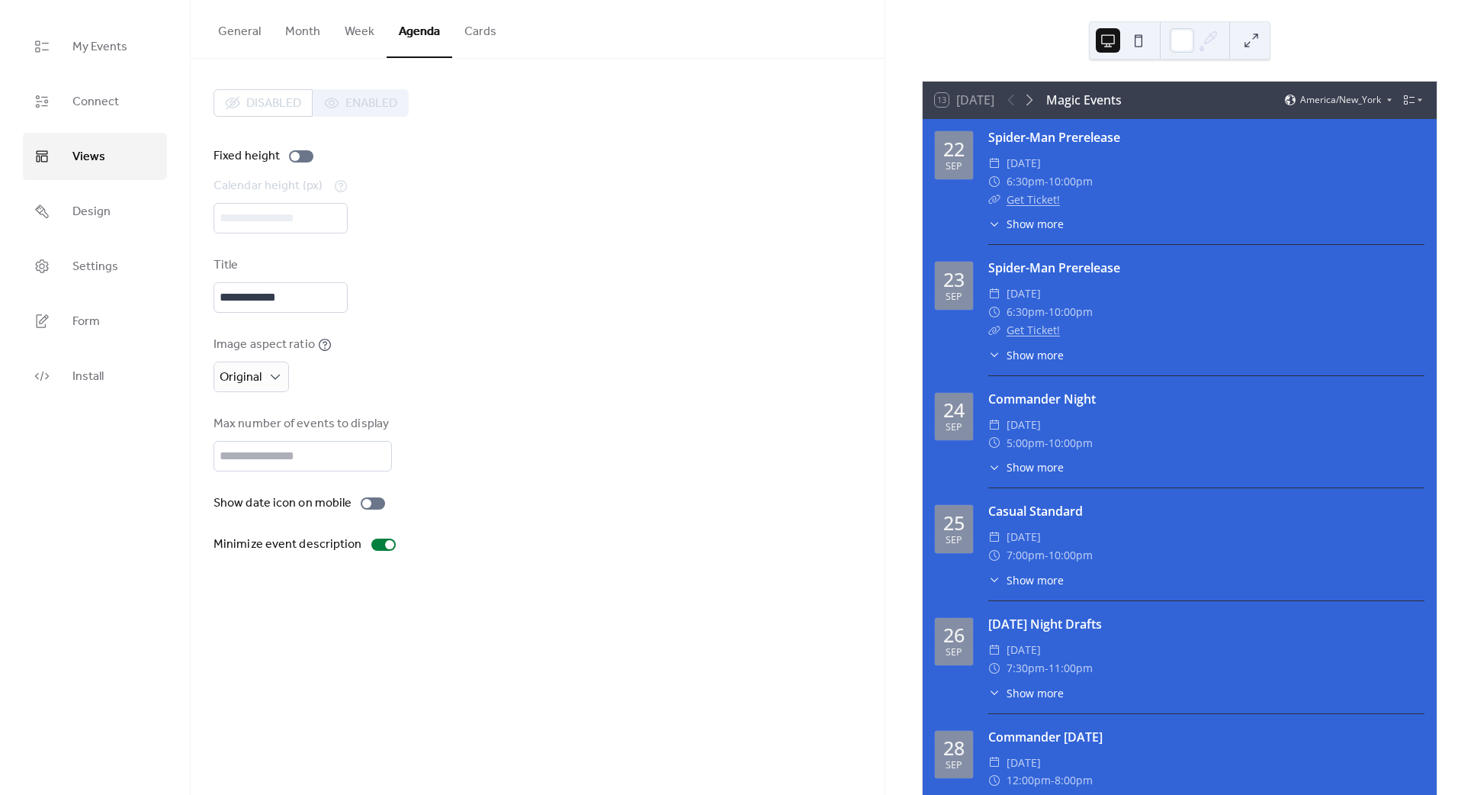
click at [746, 214] on div "Calendar height (px) ***" at bounding box center [538, 205] width 648 height 56
click at [75, 387] on span "Install" at bounding box center [87, 377] width 31 height 24
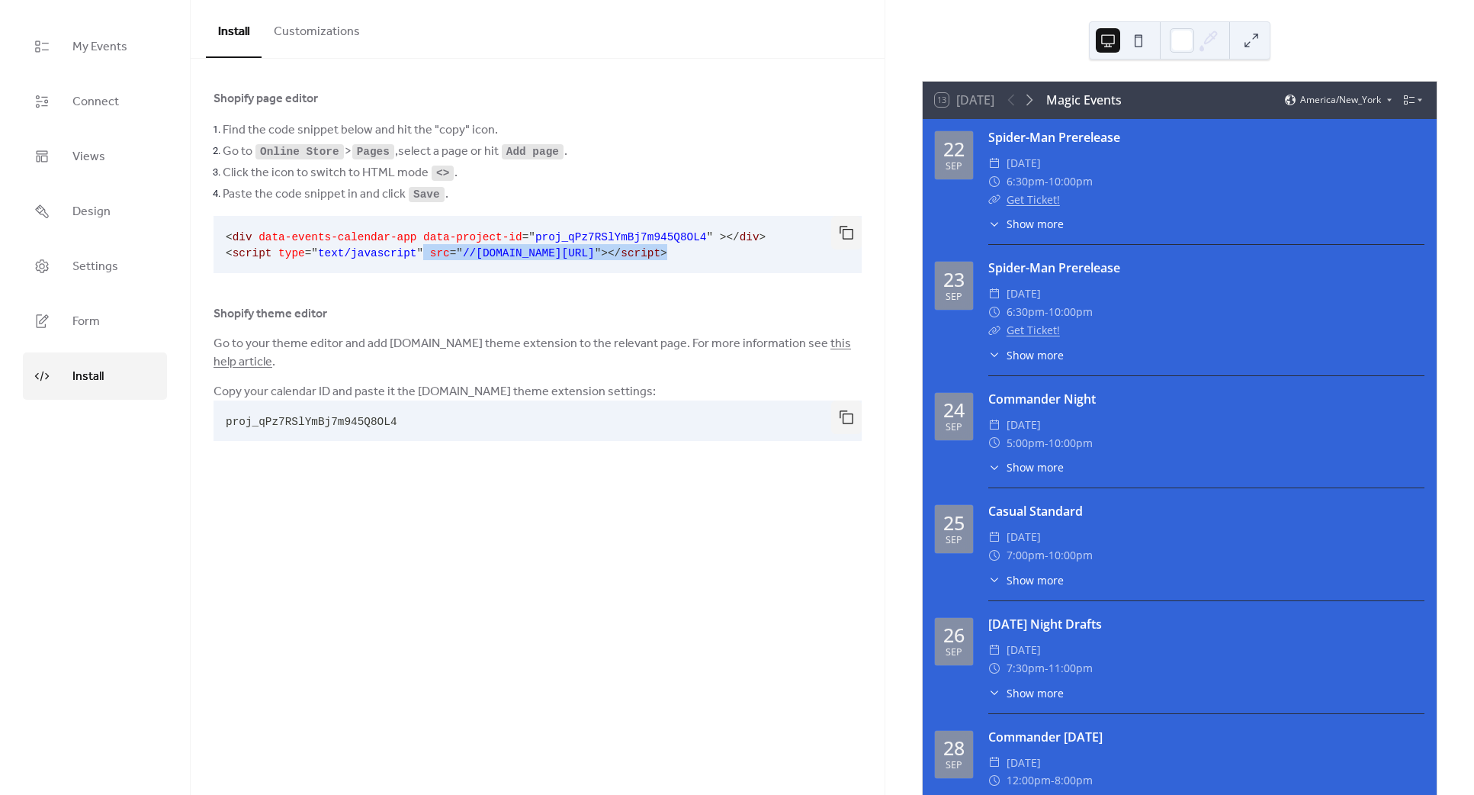
drag, startPoint x: 724, startPoint y: 250, endPoint x: 676, endPoint y: 249, distance: 47.3
click at [464, 249] on pre "< div data-events-calendar-app data-project-id = " proj_qPz7RSlYmBj7m945Q8OL4 "…" at bounding box center [526, 244] width 624 height 57
click at [849, 235] on button "button" at bounding box center [846, 233] width 31 height 34
click at [95, 42] on span "My Events" at bounding box center [99, 47] width 55 height 24
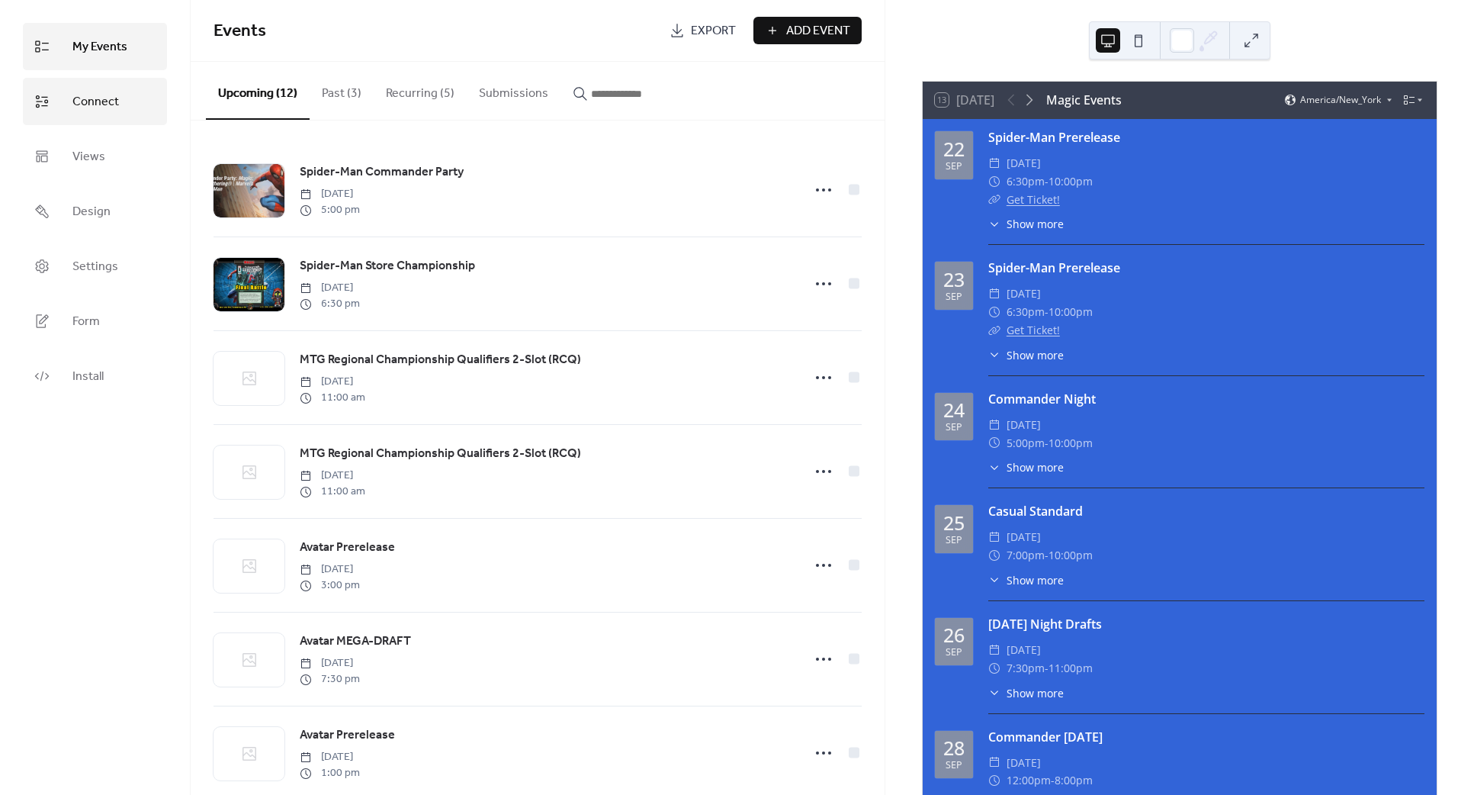
click at [94, 92] on span "Connect" at bounding box center [95, 102] width 47 height 24
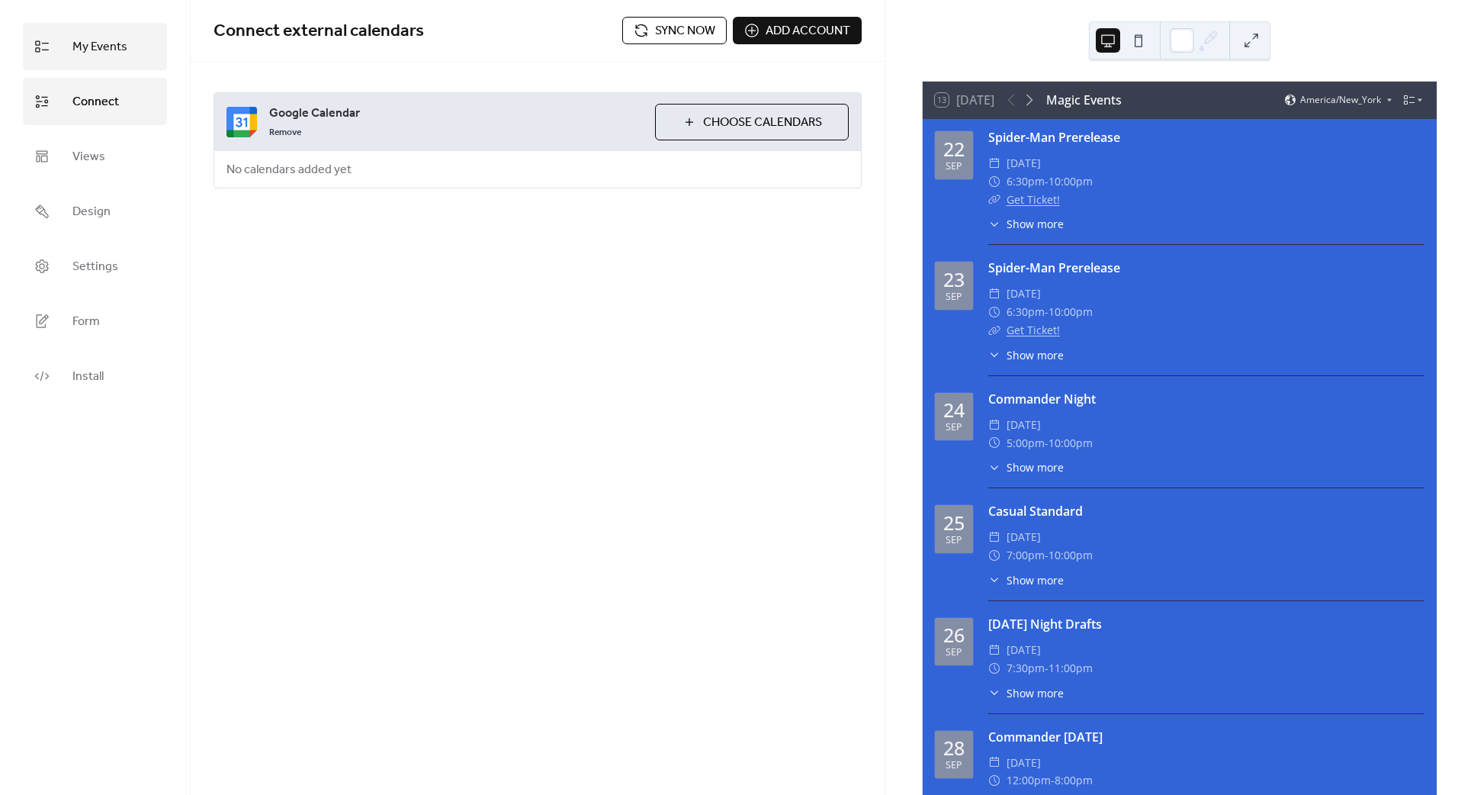
click at [94, 47] on span "My Events" at bounding box center [99, 47] width 55 height 24
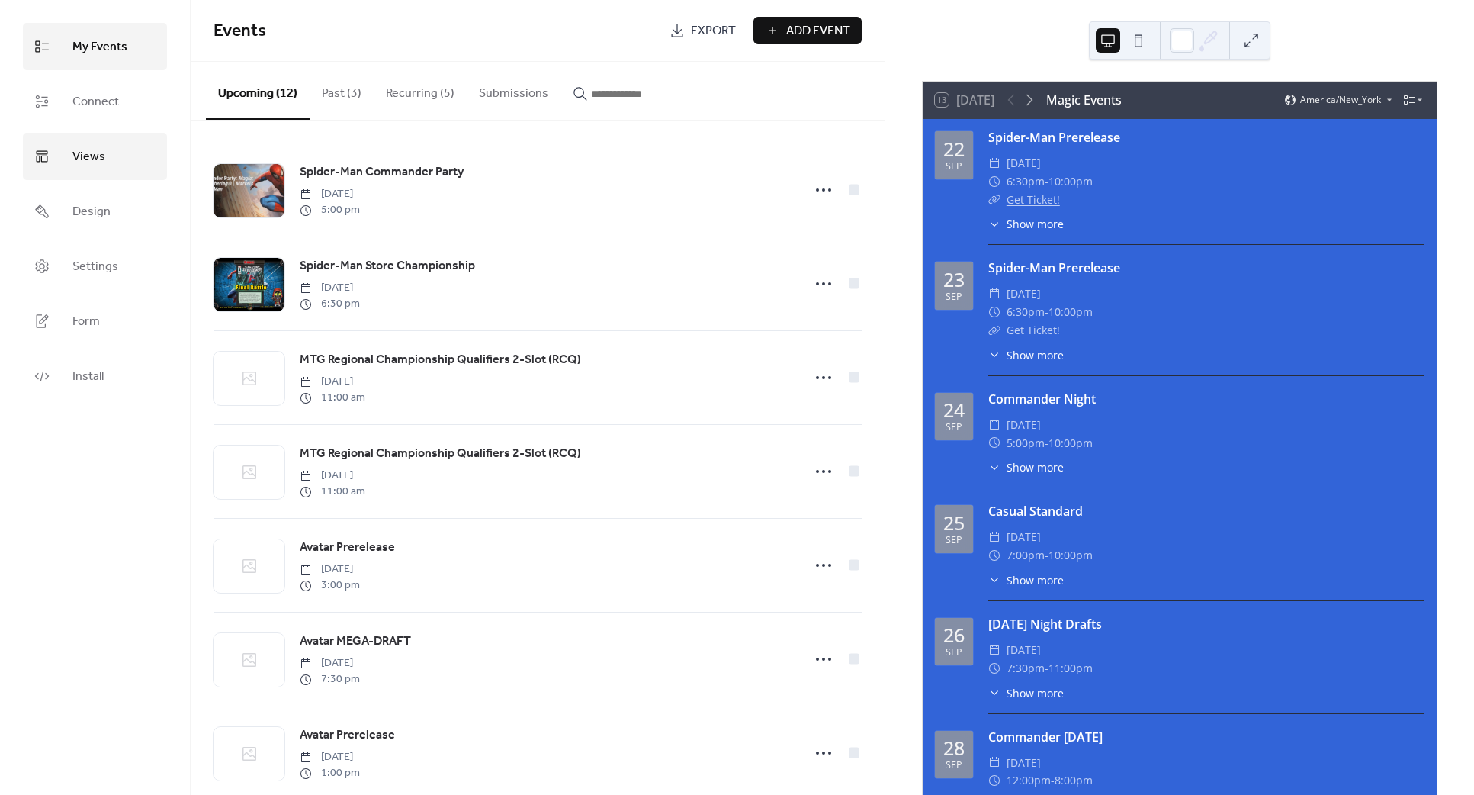
click at [89, 149] on span "Views" at bounding box center [88, 157] width 33 height 24
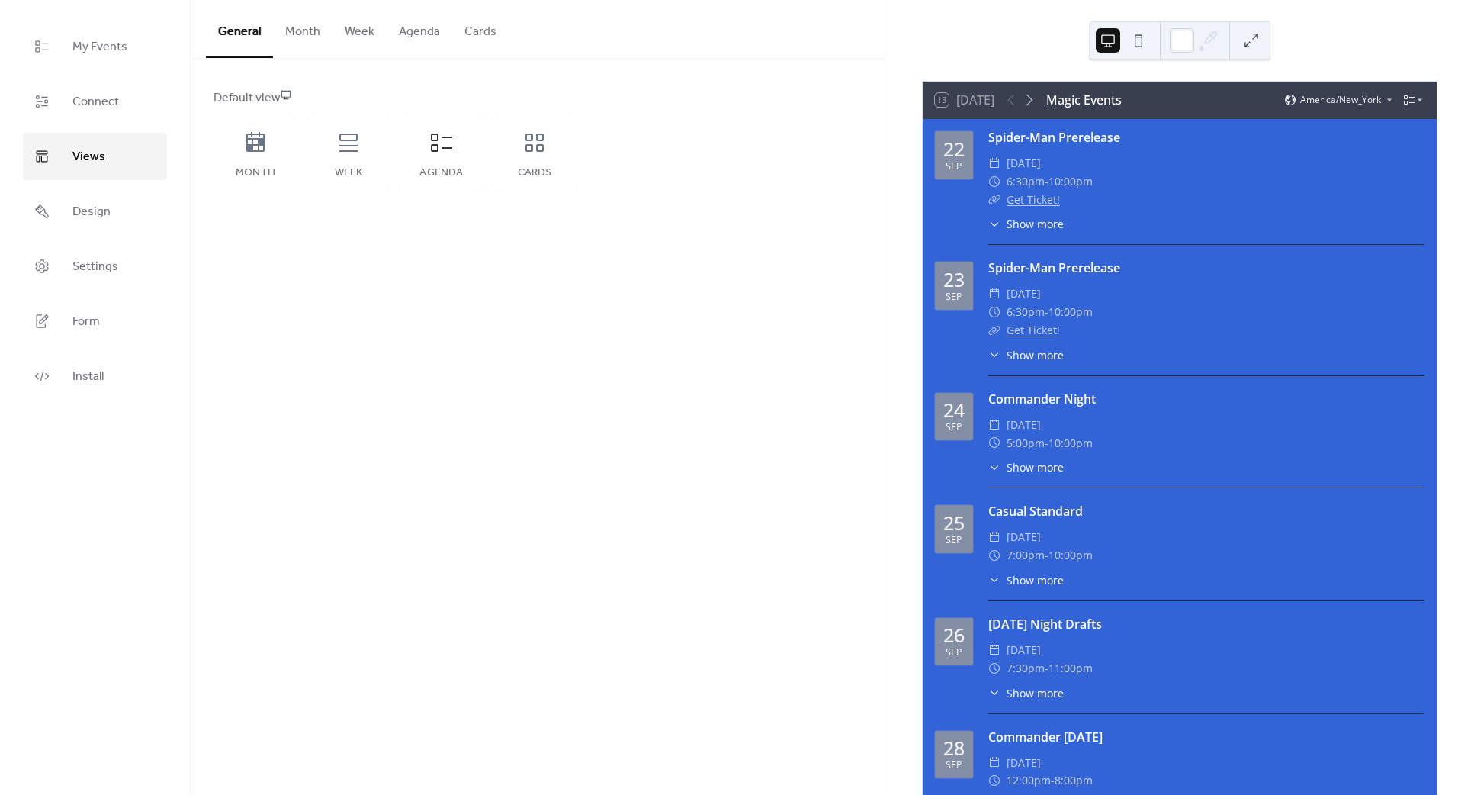
click at [414, 31] on button "Agenda" at bounding box center [420, 28] width 66 height 56
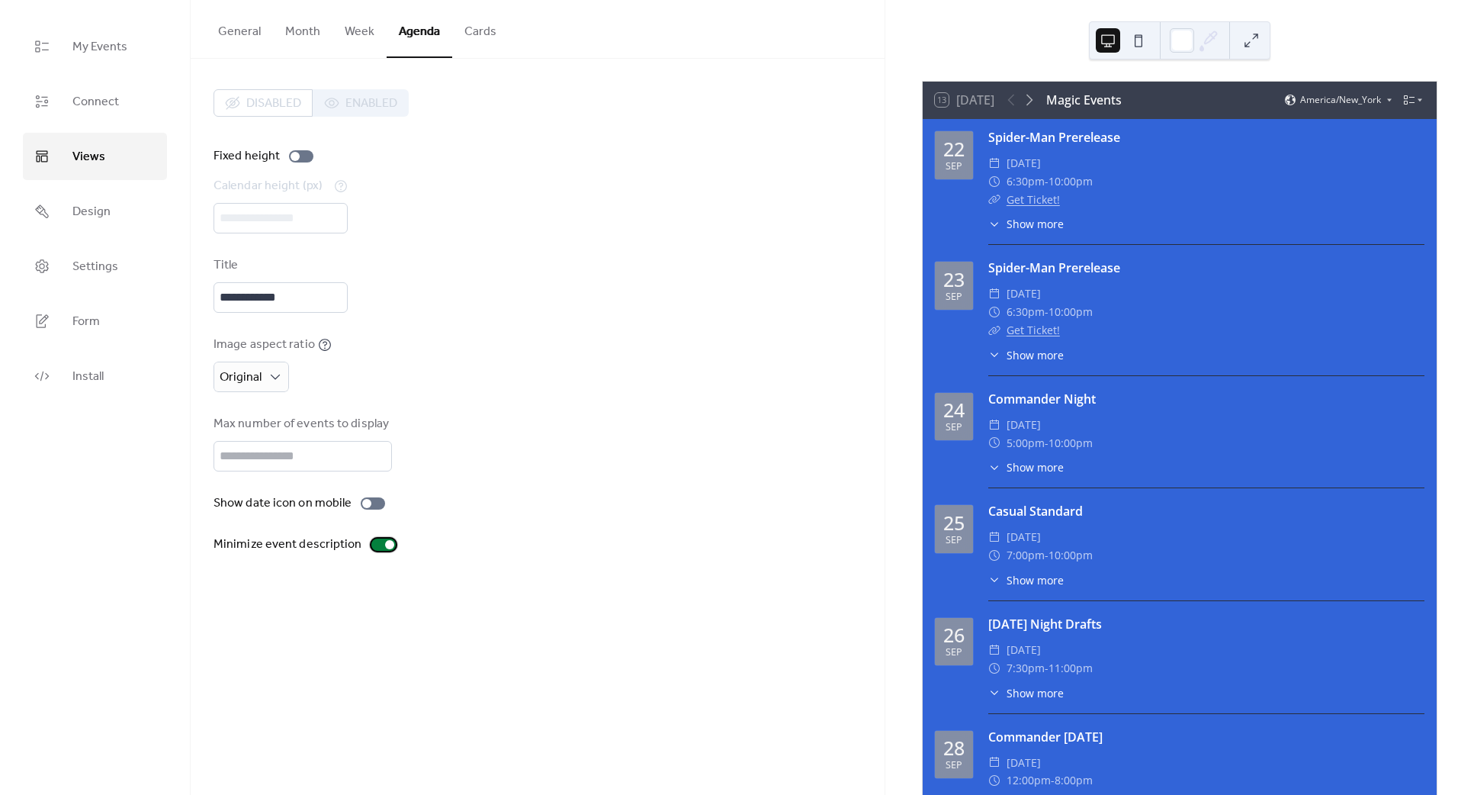
click at [373, 542] on div at bounding box center [383, 544] width 24 height 12
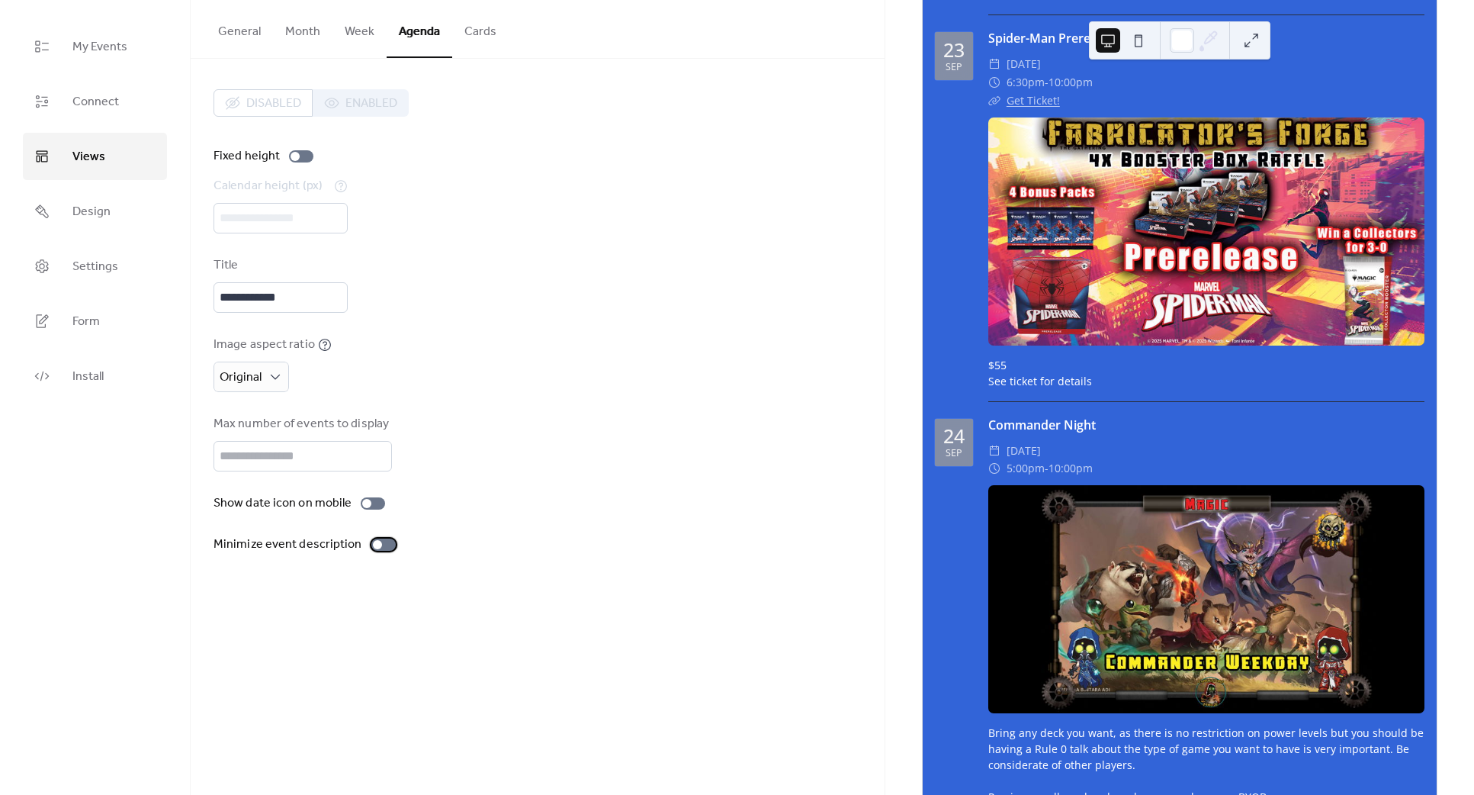
scroll to position [69, 0]
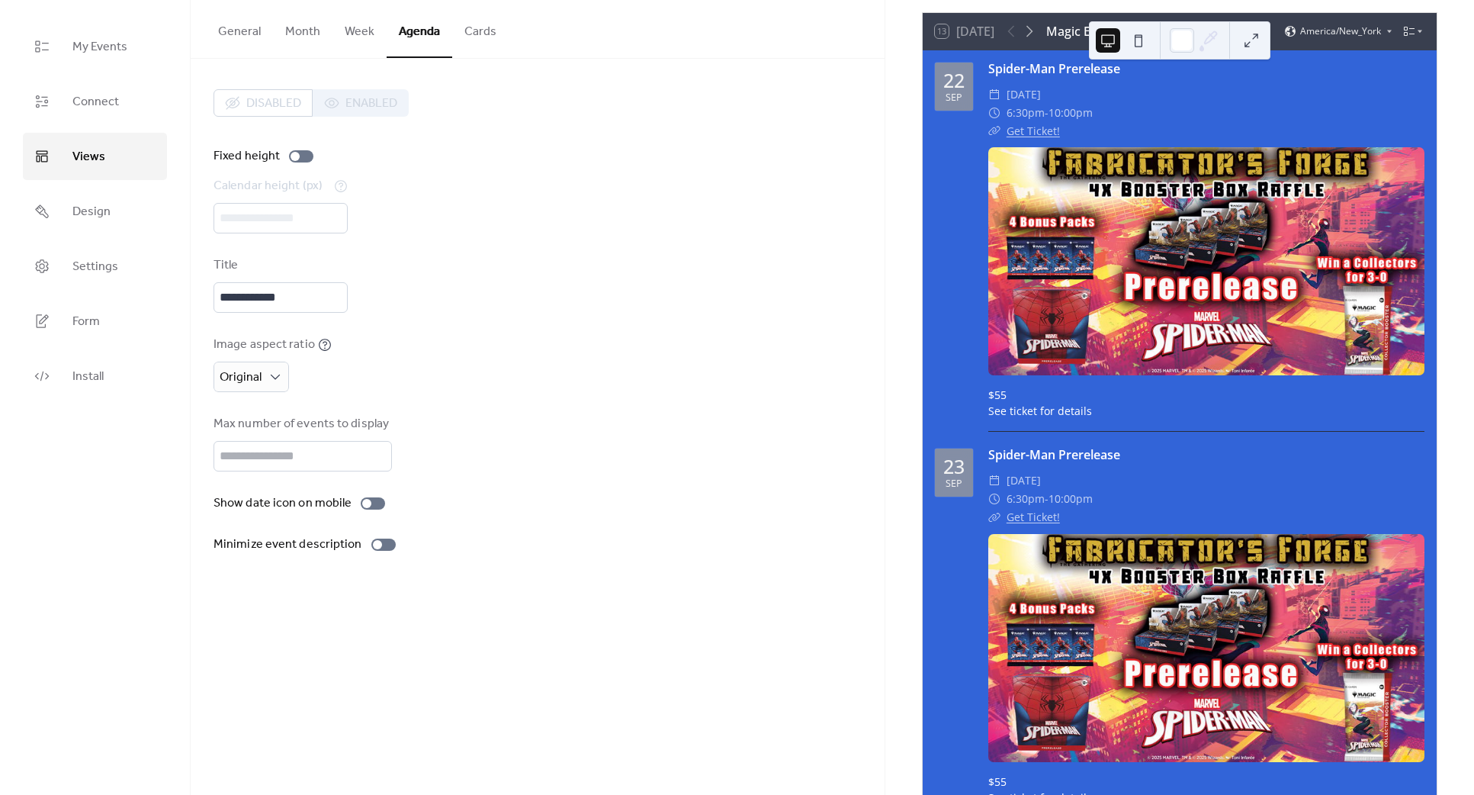
click at [419, 34] on button "Agenda" at bounding box center [420, 29] width 66 height 58
click at [304, 154] on div at bounding box center [301, 156] width 24 height 12
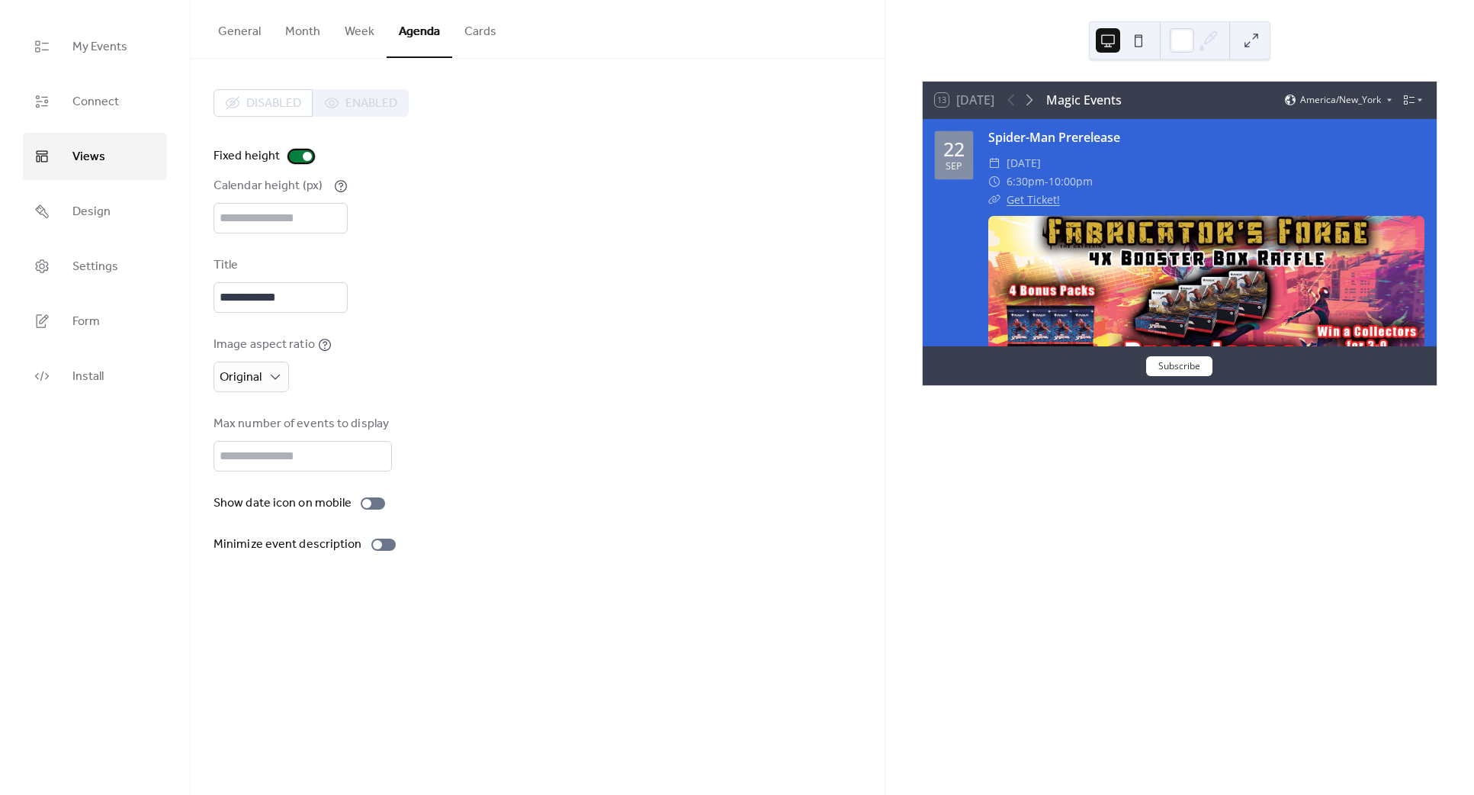
scroll to position [0, 0]
click at [294, 152] on div at bounding box center [301, 156] width 24 height 12
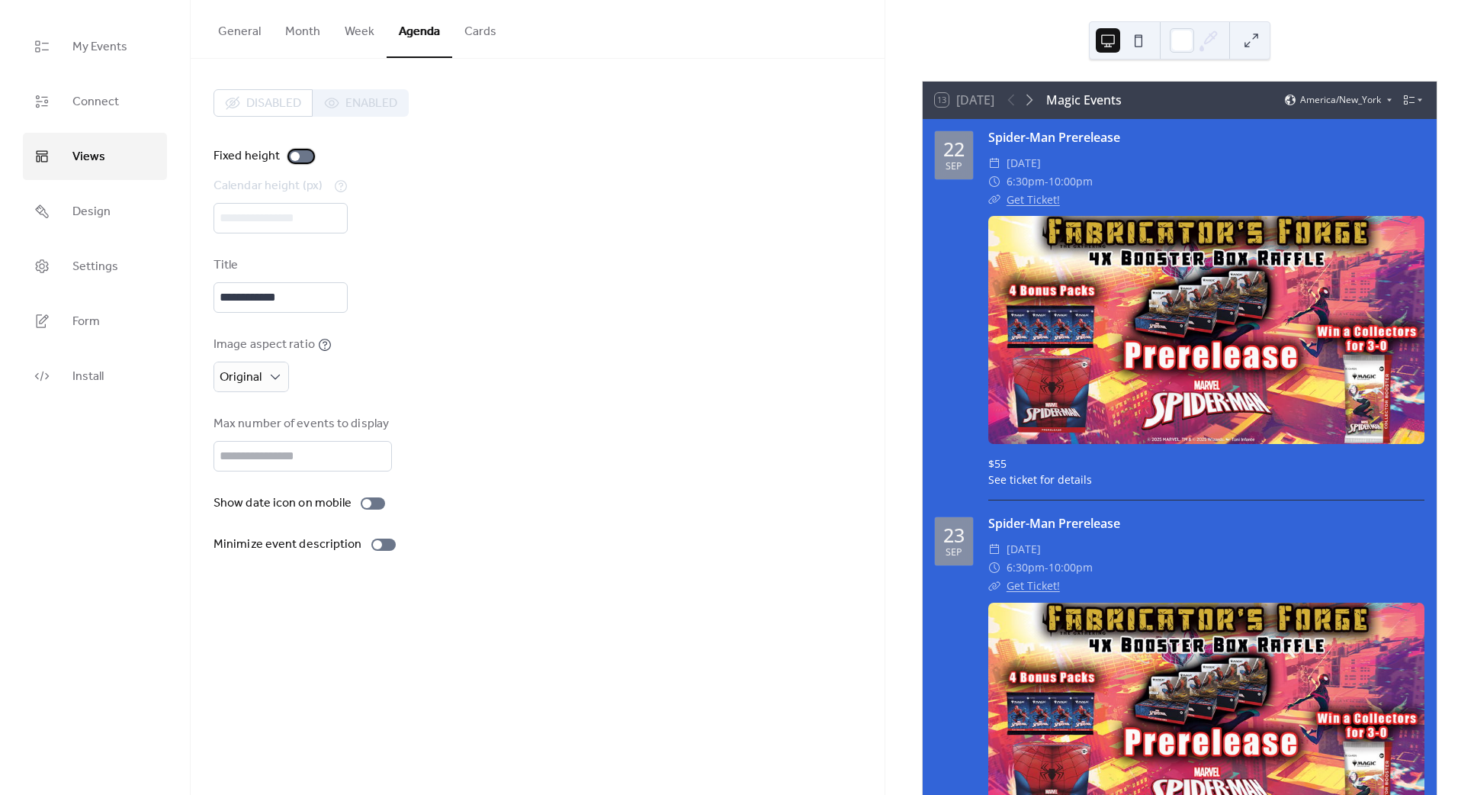
click at [302, 153] on div at bounding box center [301, 156] width 24 height 12
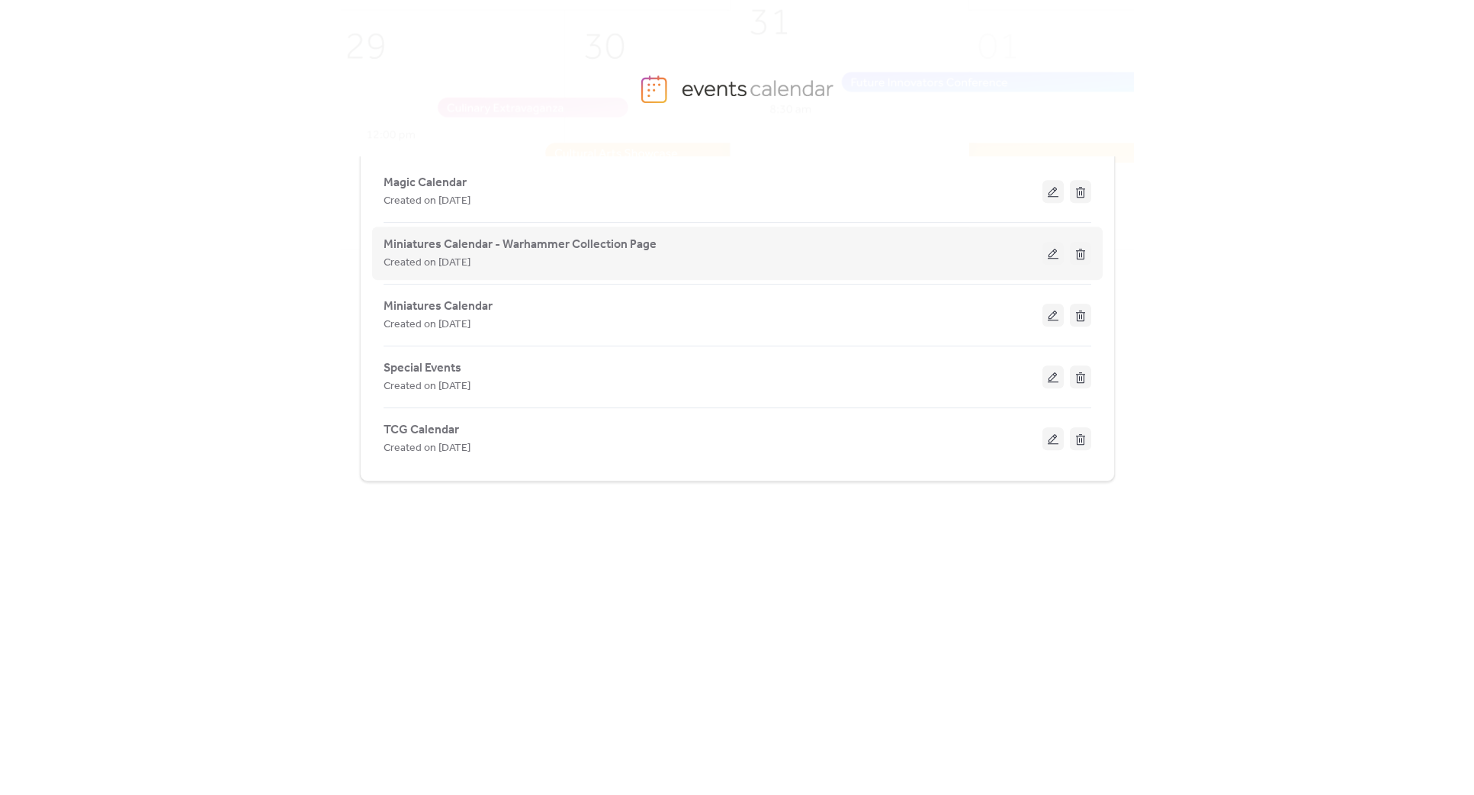
click at [1051, 253] on button at bounding box center [1052, 253] width 21 height 23
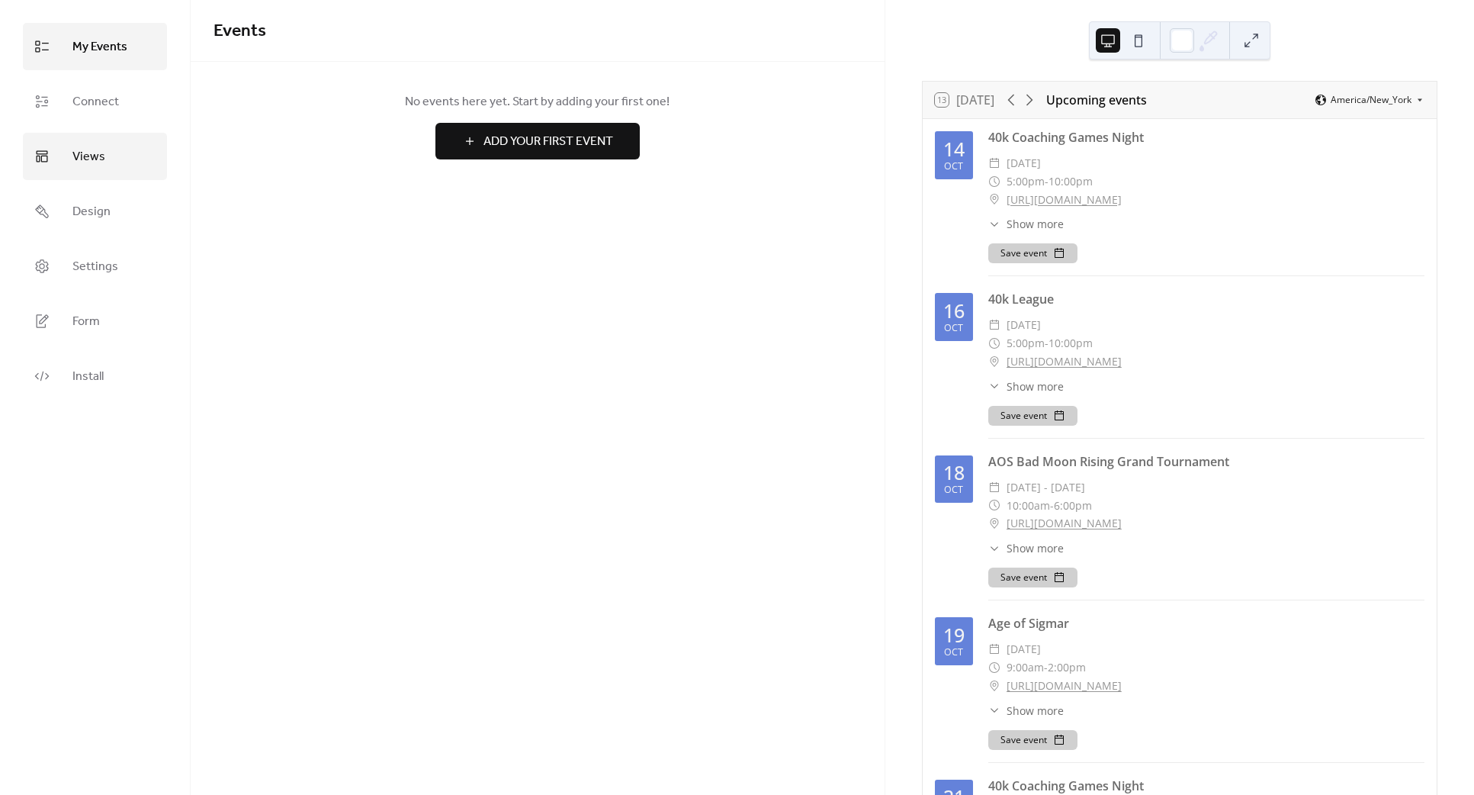
click at [90, 149] on span "Views" at bounding box center [88, 157] width 33 height 24
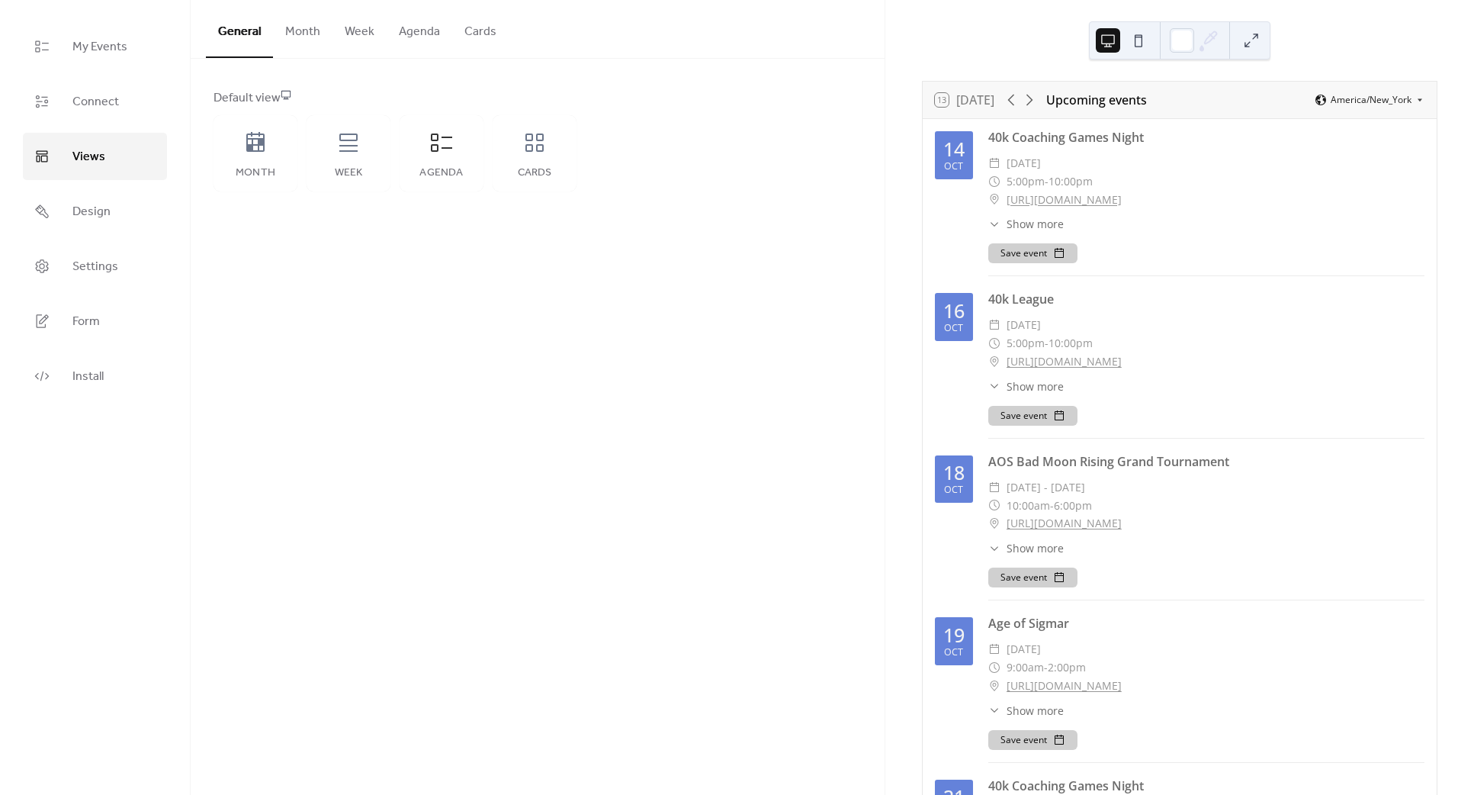
click at [416, 29] on button "Agenda" at bounding box center [420, 28] width 66 height 56
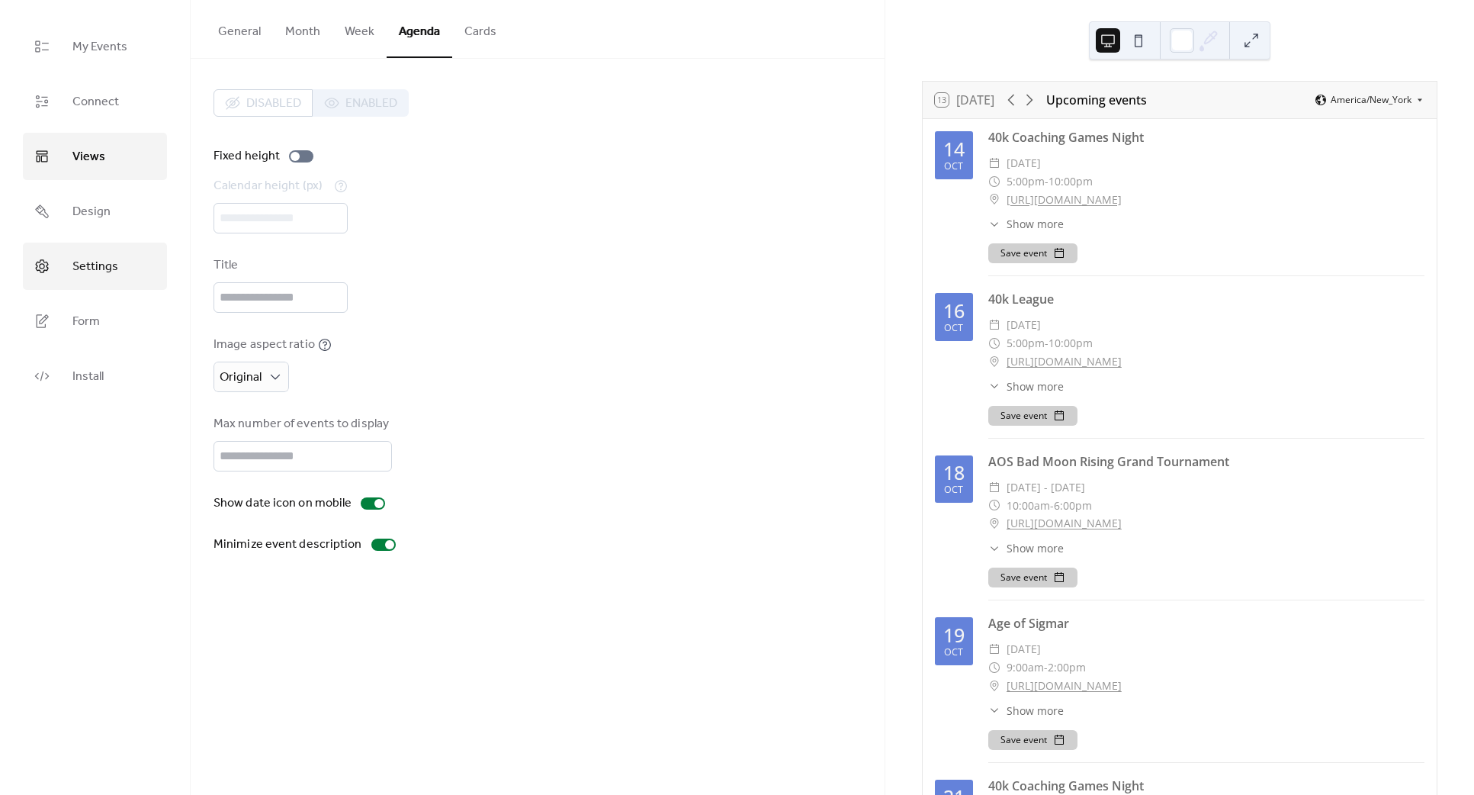
click at [100, 256] on span "Settings" at bounding box center [95, 267] width 46 height 24
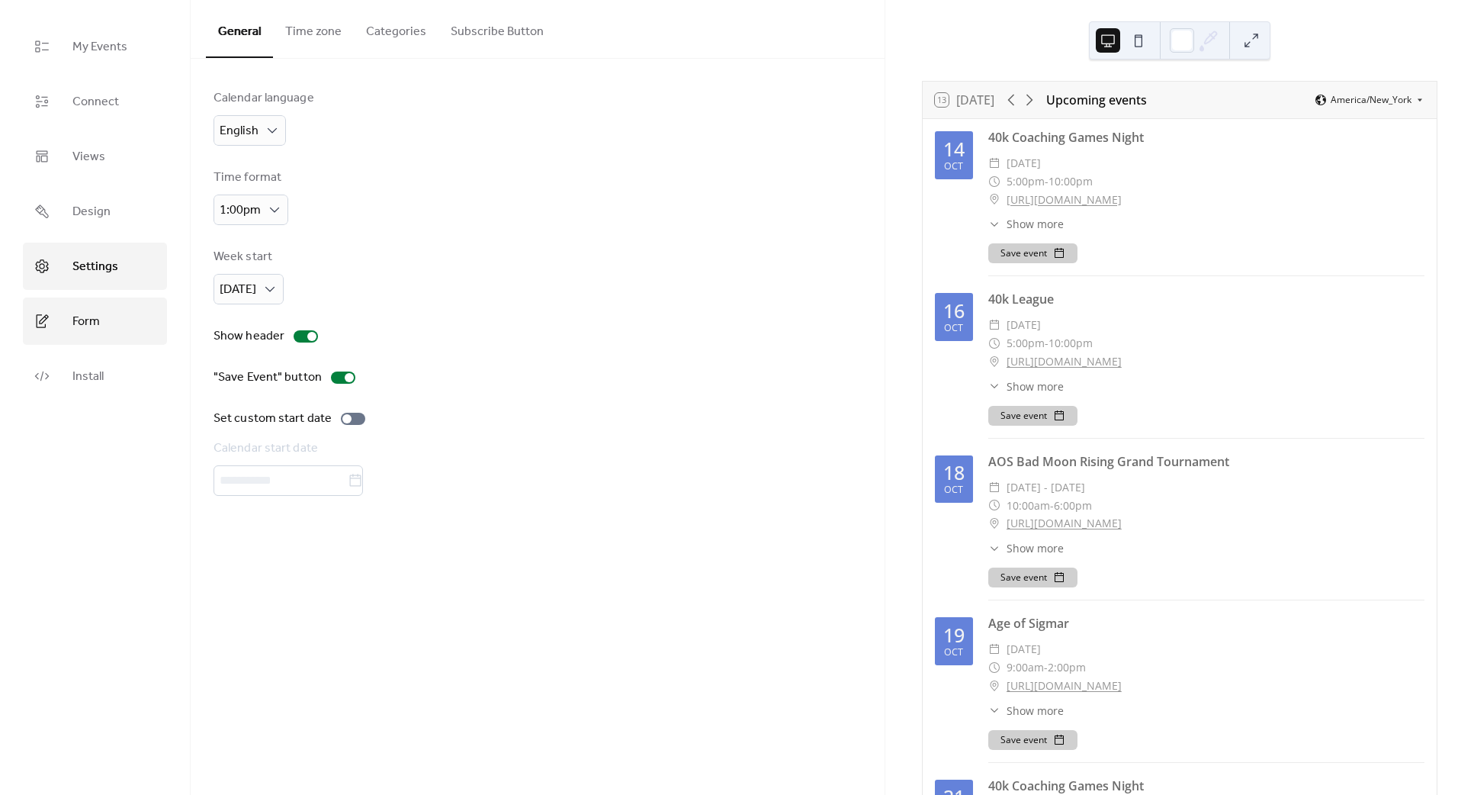
click at [92, 319] on span "Form" at bounding box center [85, 322] width 27 height 24
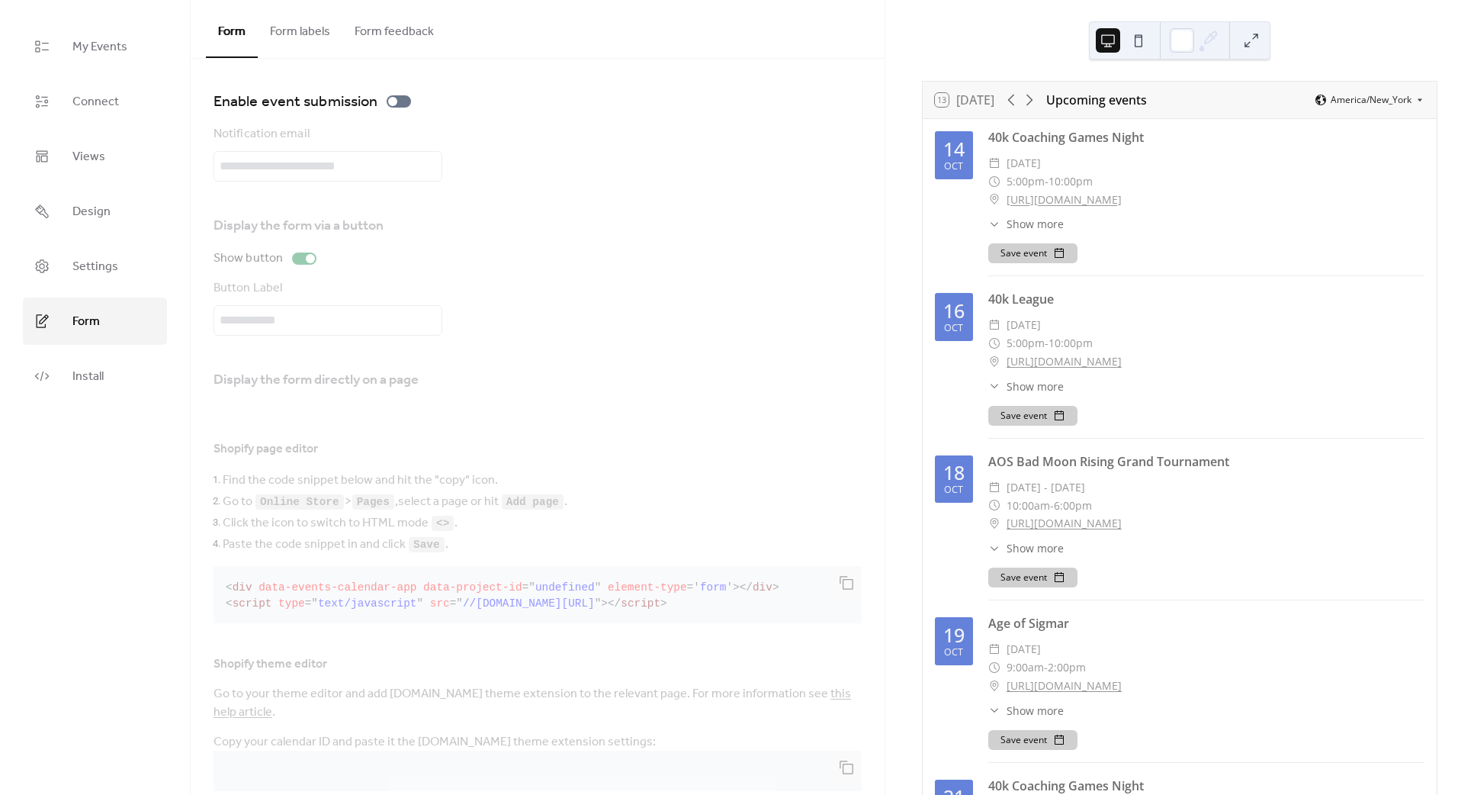
click at [101, 235] on ul "My Events Connect Views Design Settings Form Install" at bounding box center [95, 211] width 144 height 377
click at [97, 219] on span "Design" at bounding box center [91, 212] width 38 height 24
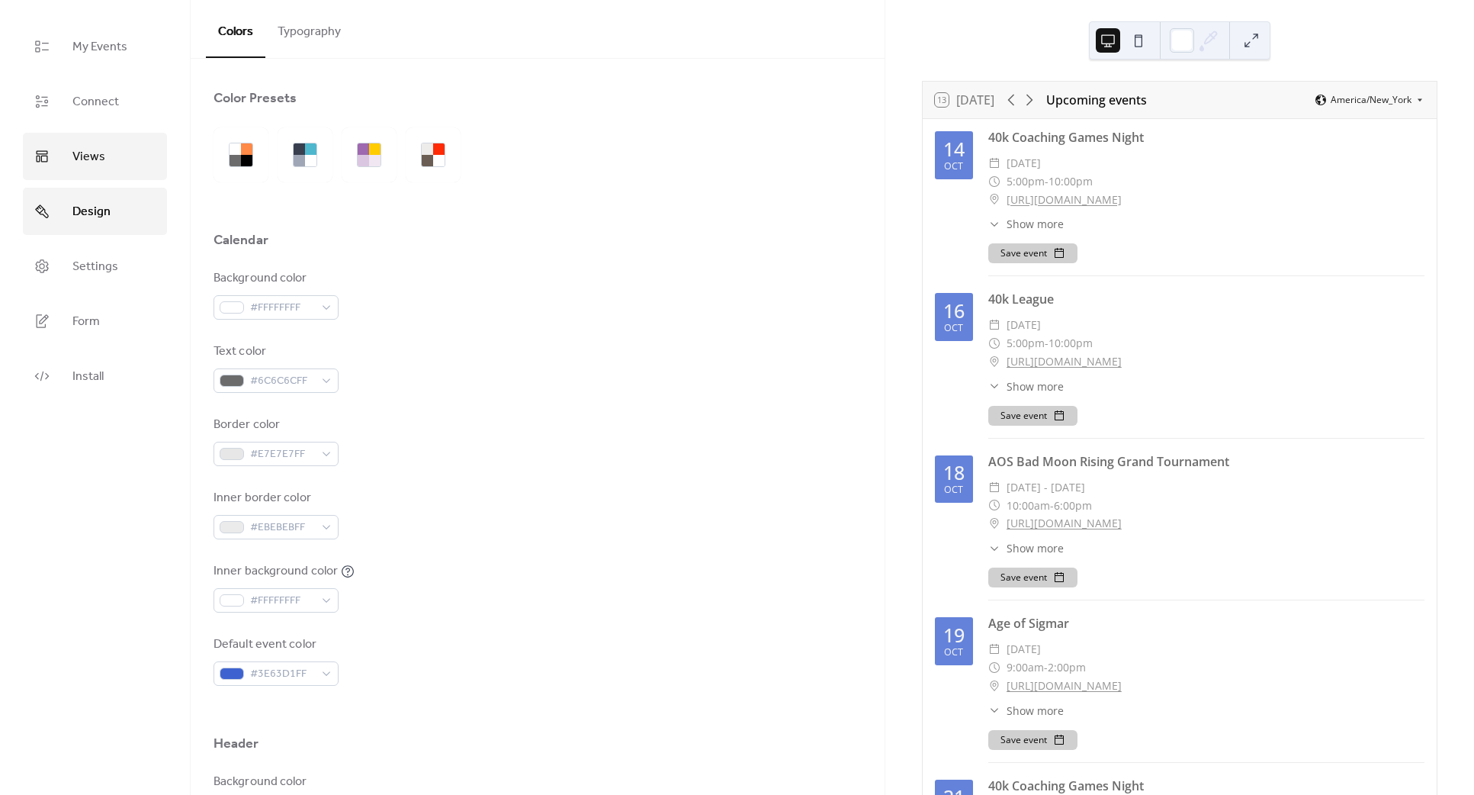
click at [87, 170] on link "Views" at bounding box center [95, 156] width 144 height 47
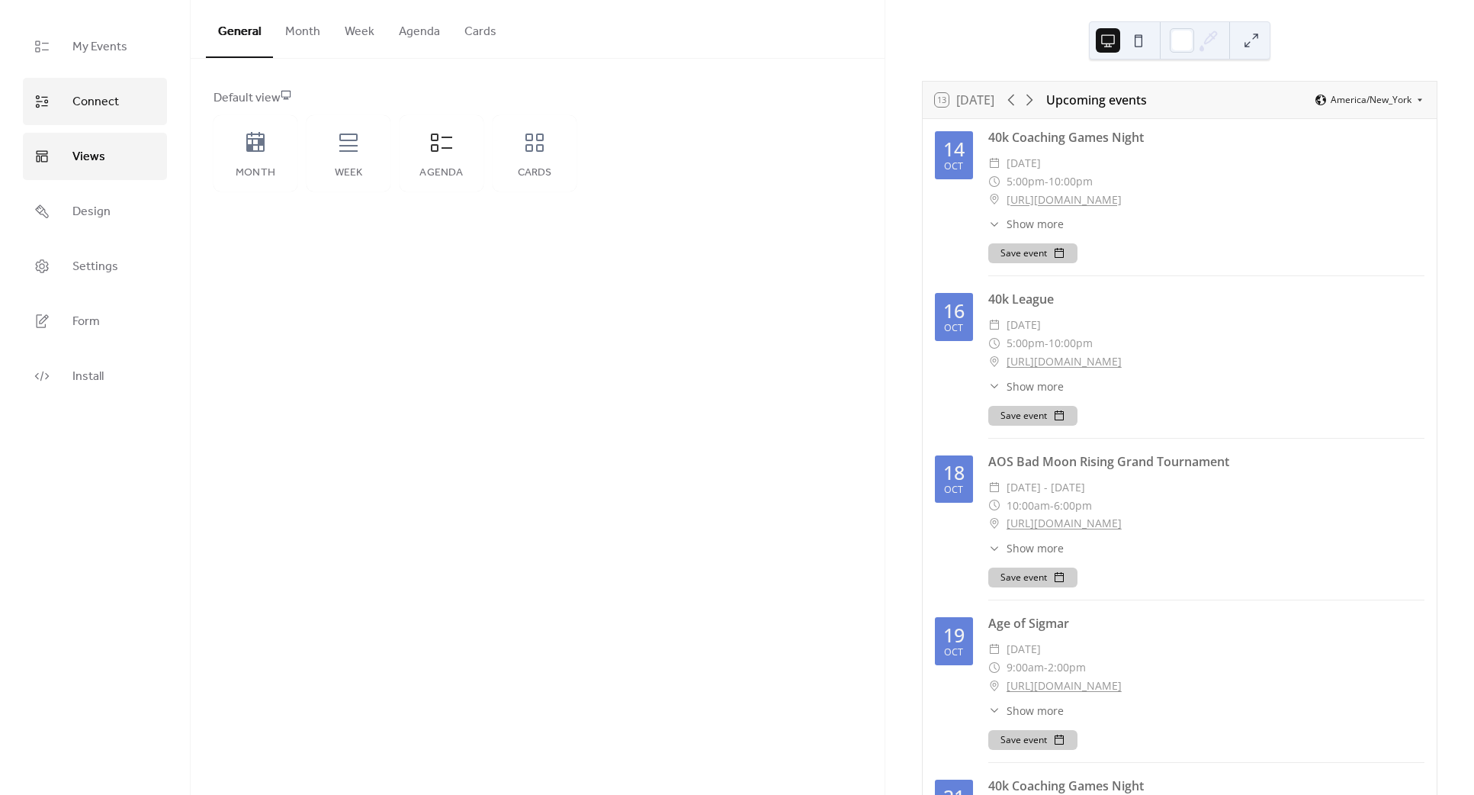
click at [88, 109] on span "Connect" at bounding box center [95, 102] width 47 height 24
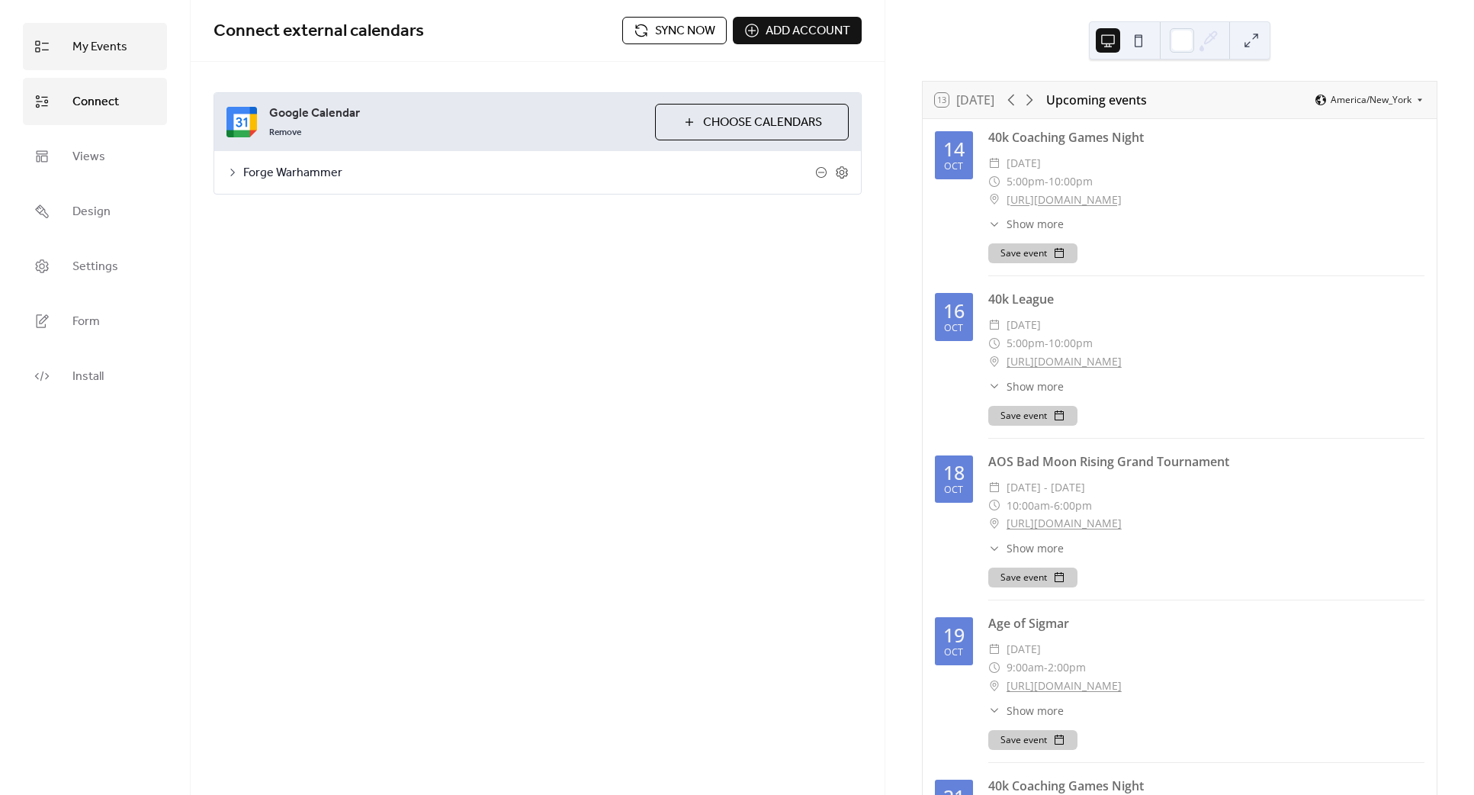
click at [90, 55] on span "My Events" at bounding box center [99, 47] width 55 height 24
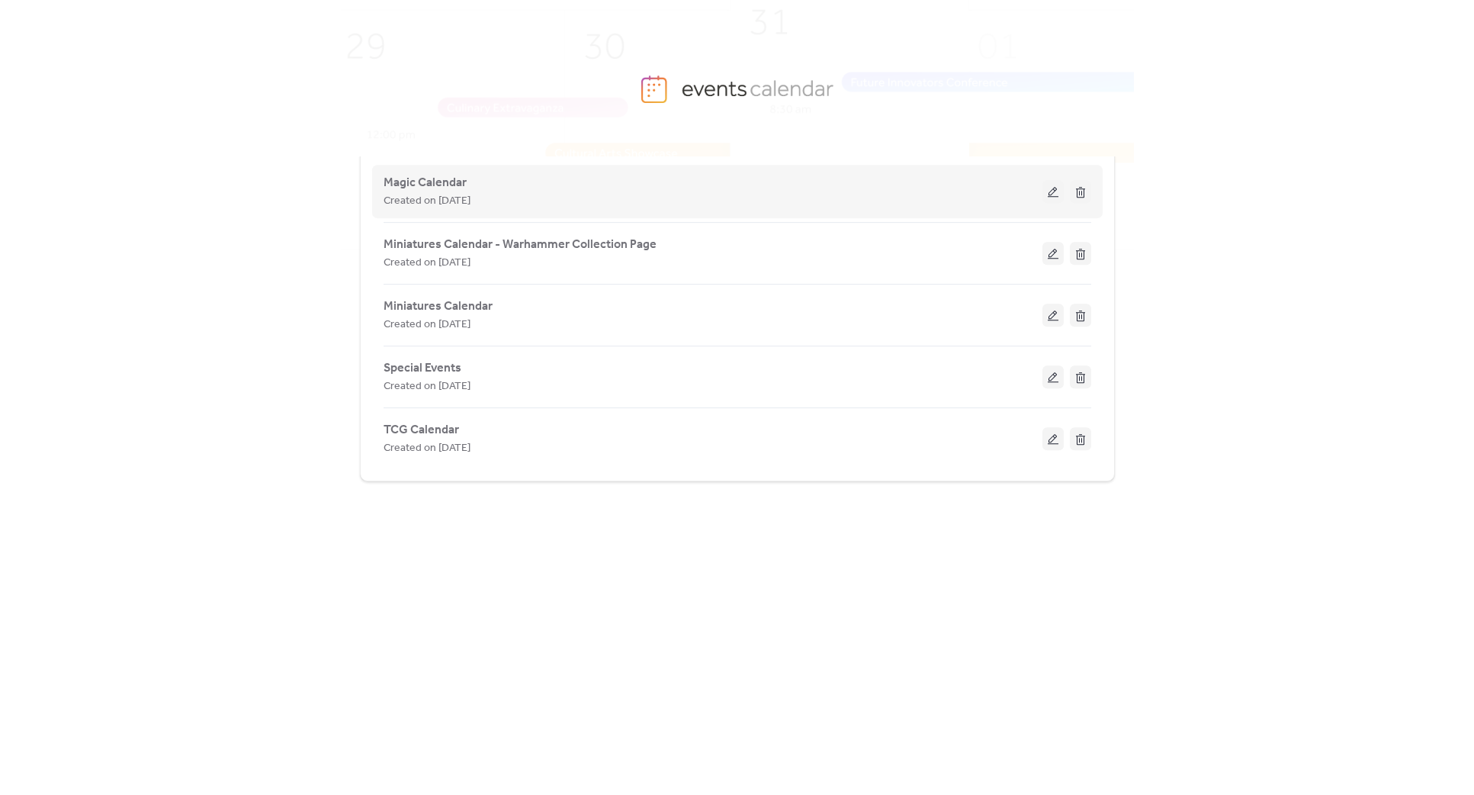
click at [728, 192] on div "Created on [DATE]" at bounding box center [713, 200] width 659 height 18
click at [1049, 188] on button at bounding box center [1052, 191] width 21 height 23
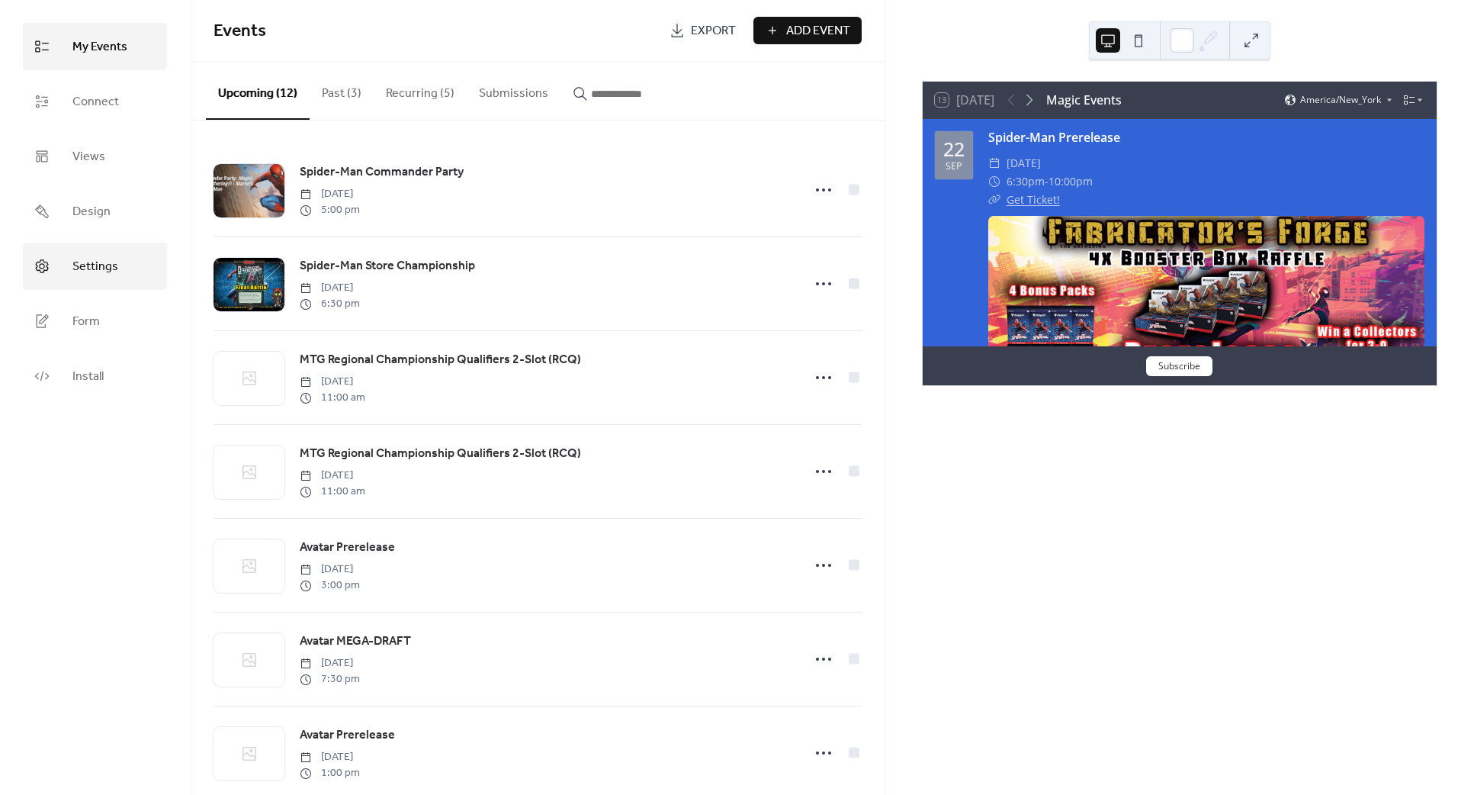
click at [98, 262] on span "Settings" at bounding box center [95, 267] width 46 height 24
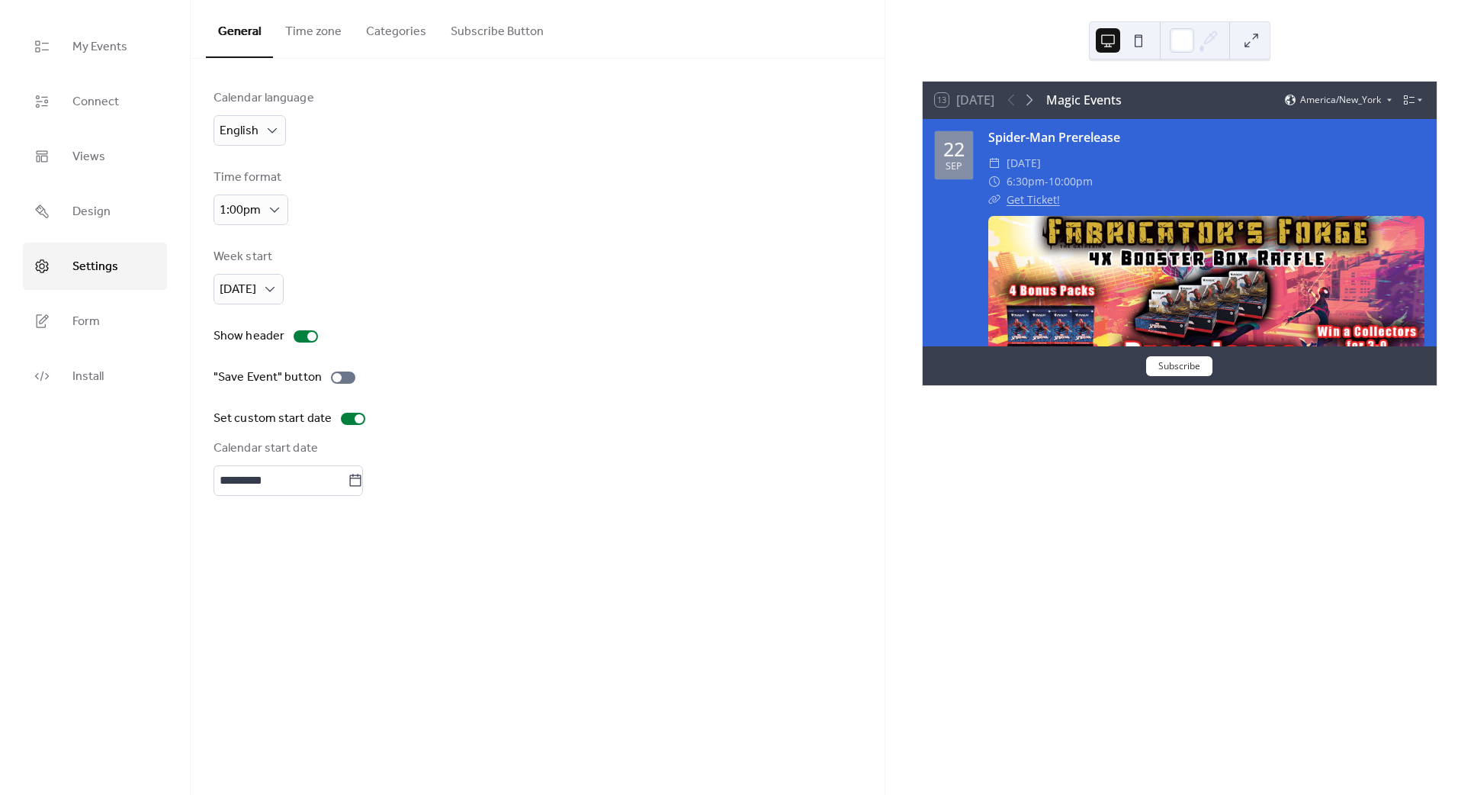
click at [345, 406] on div "Calendar language English Time format 1:00pm Week start Monday Show header "Sav…" at bounding box center [538, 292] width 648 height 406
click at [349, 417] on div at bounding box center [353, 419] width 24 height 12
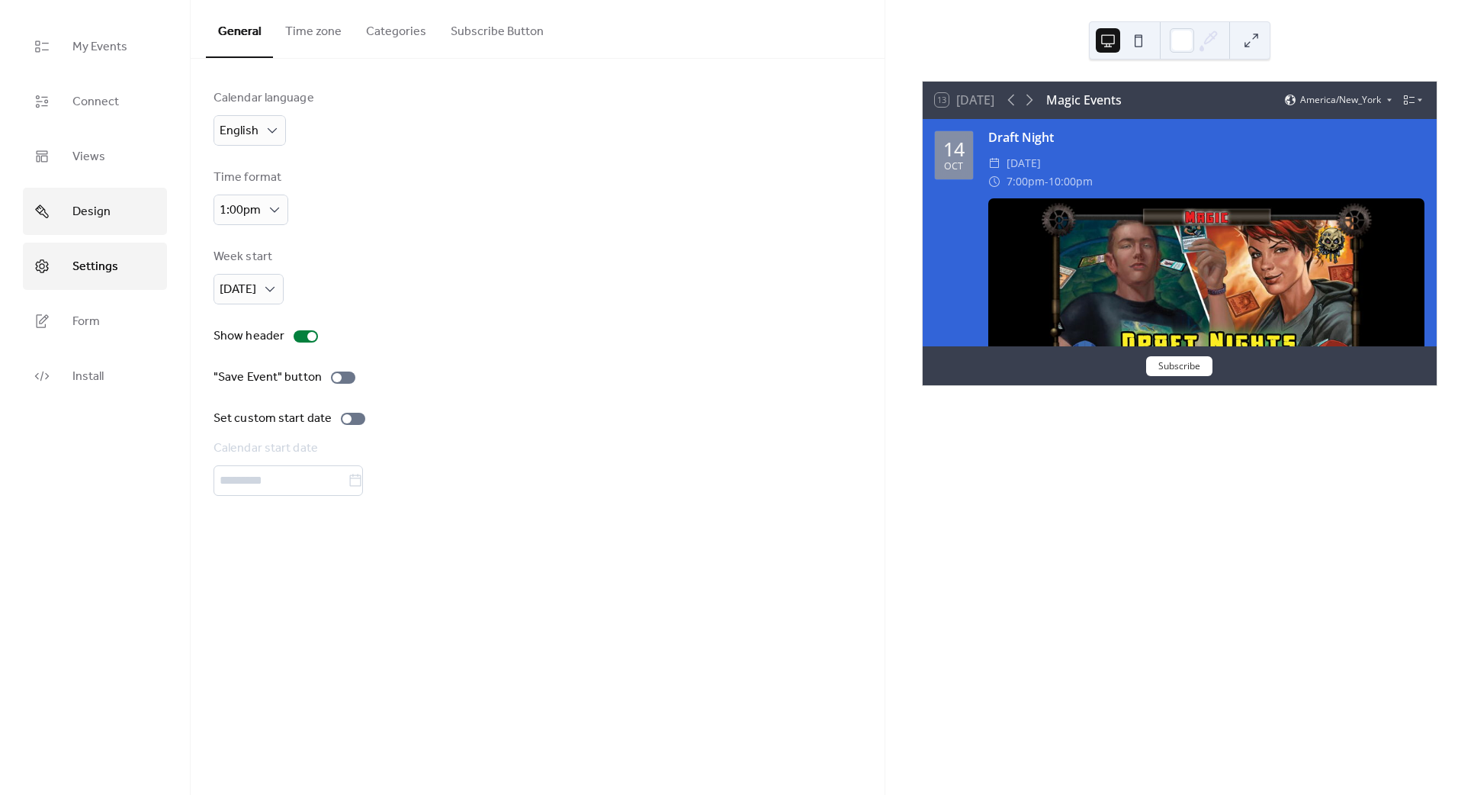
click at [85, 213] on span "Design" at bounding box center [91, 212] width 38 height 24
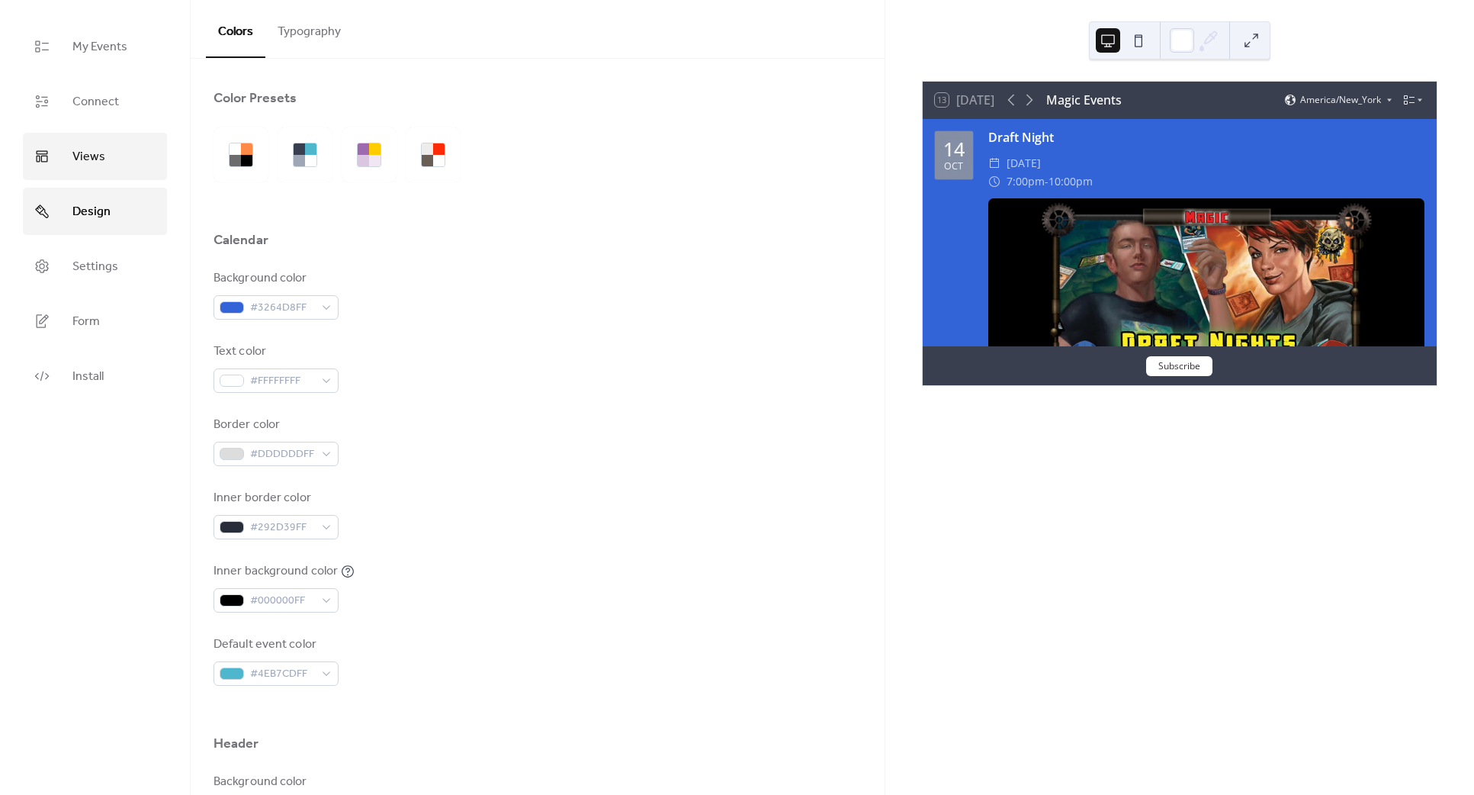
click at [86, 160] on span "Views" at bounding box center [88, 157] width 33 height 24
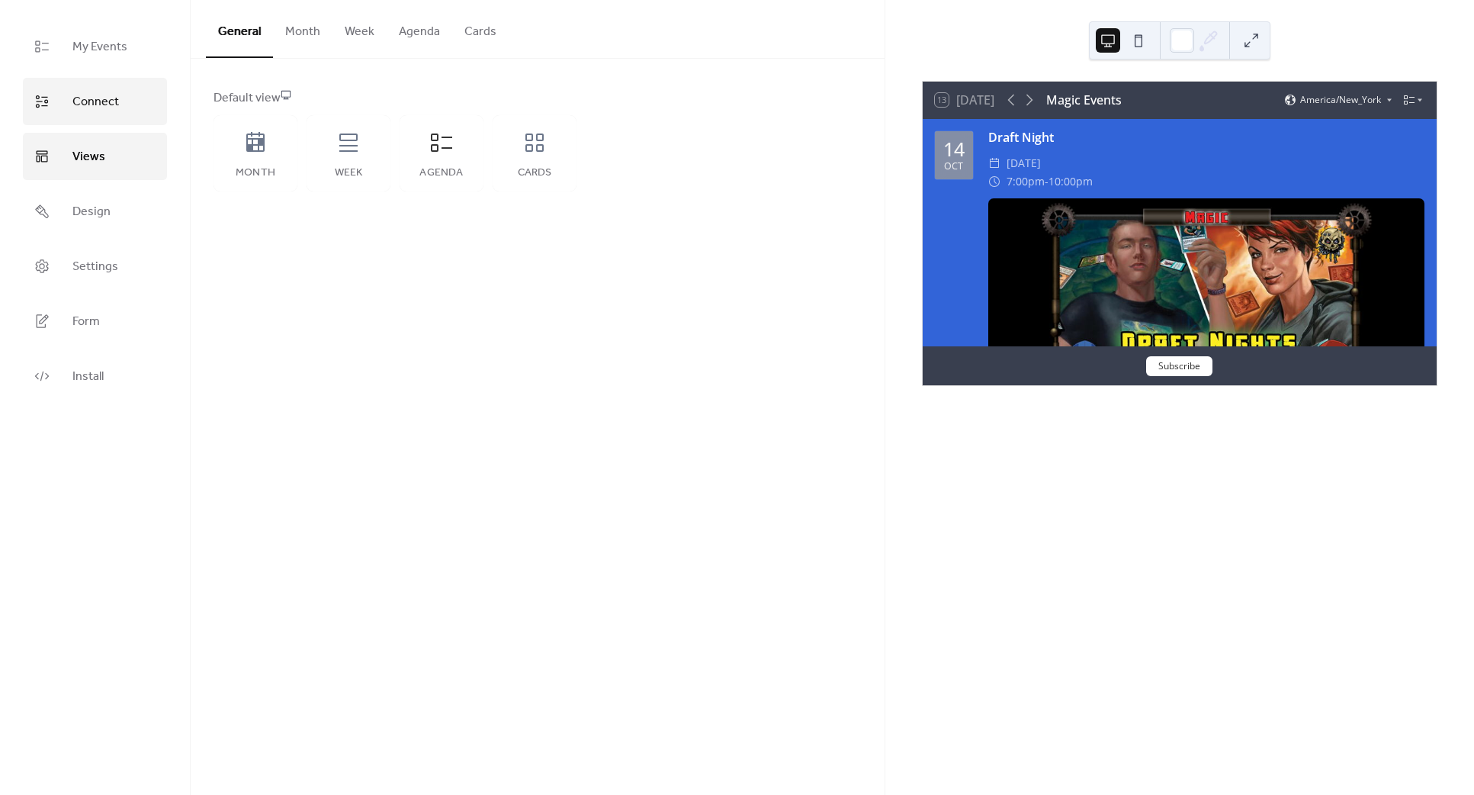
click at [92, 120] on link "Connect" at bounding box center [95, 101] width 144 height 47
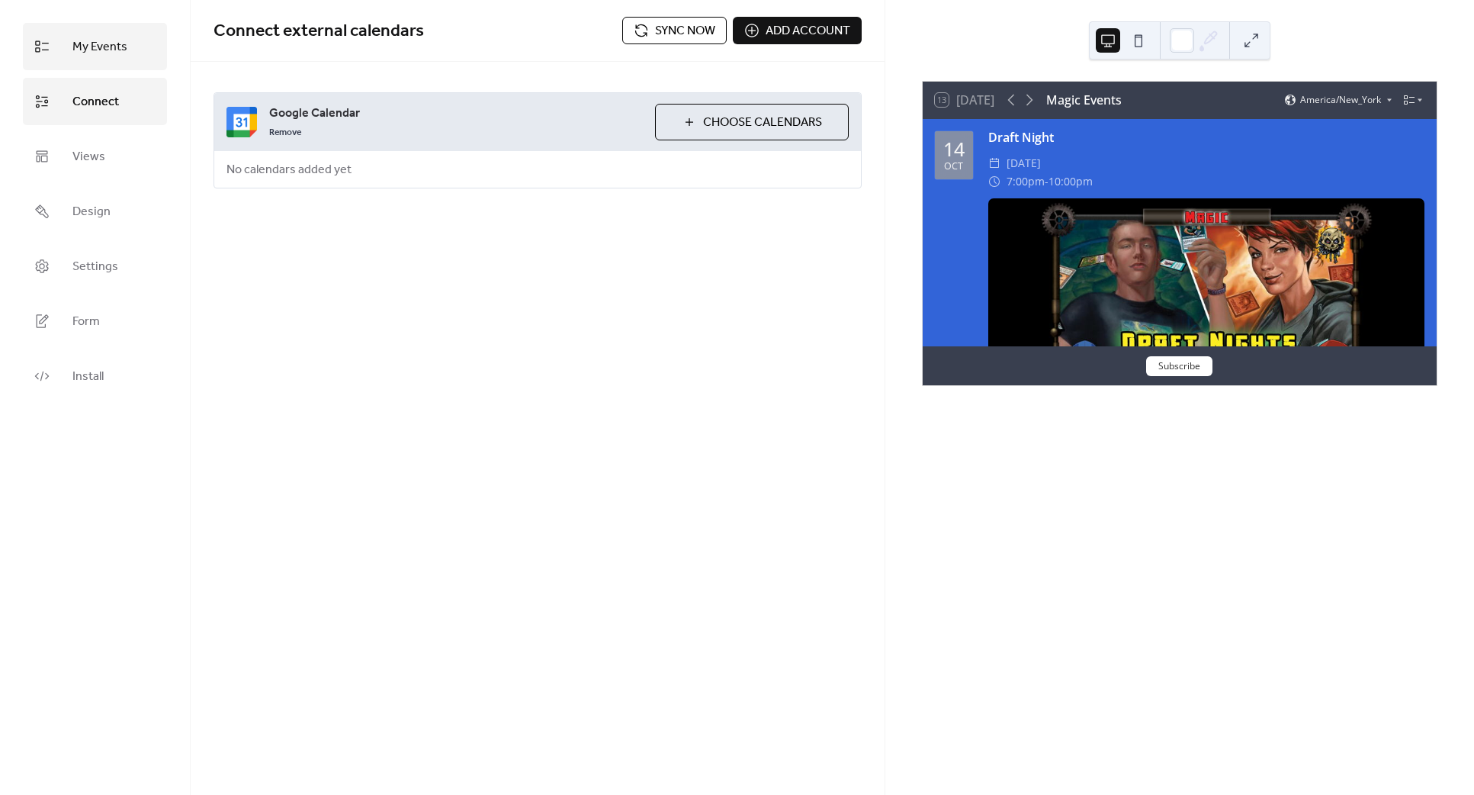
click at [99, 66] on link "My Events" at bounding box center [95, 46] width 144 height 47
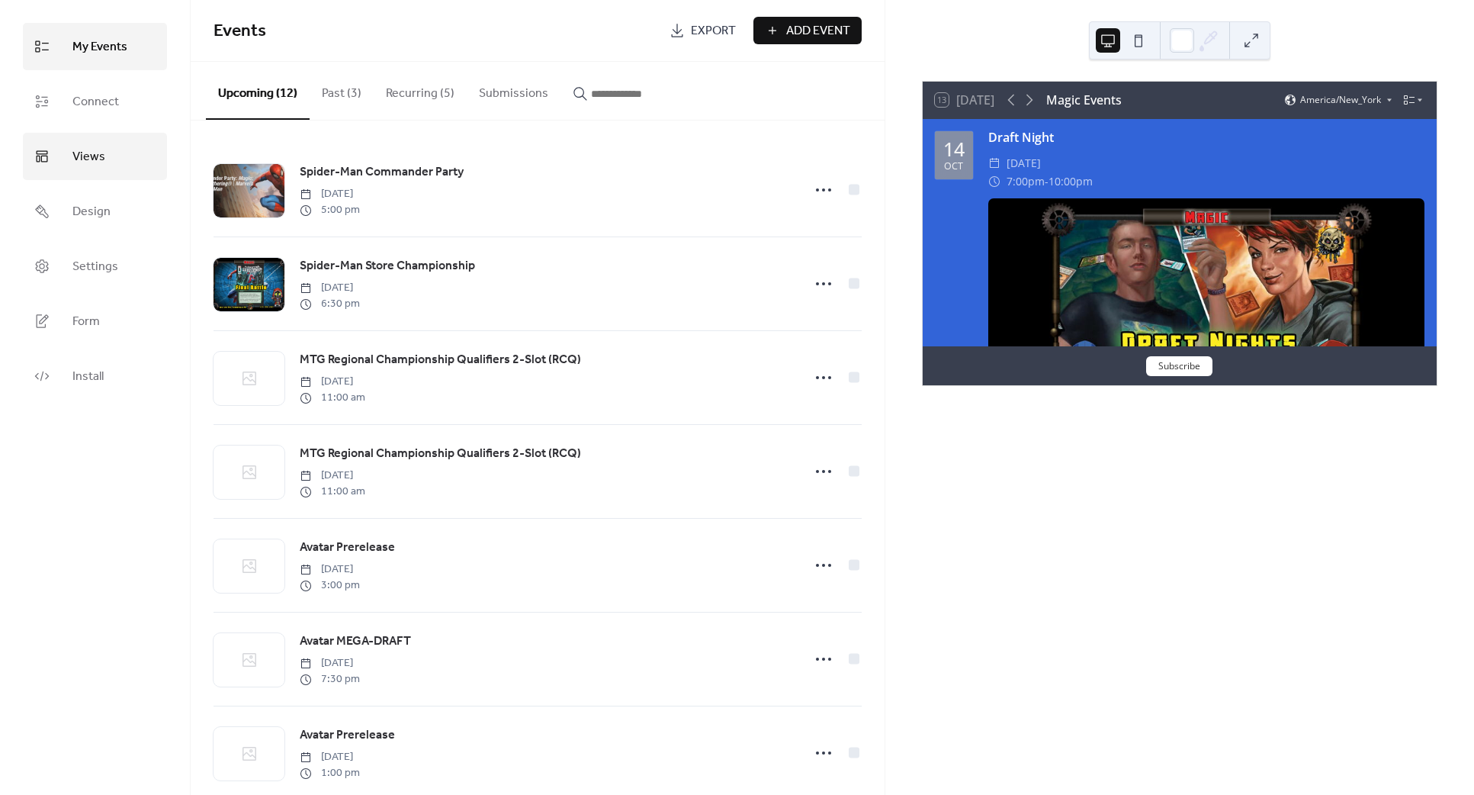
click at [94, 167] on span "Views" at bounding box center [88, 157] width 33 height 24
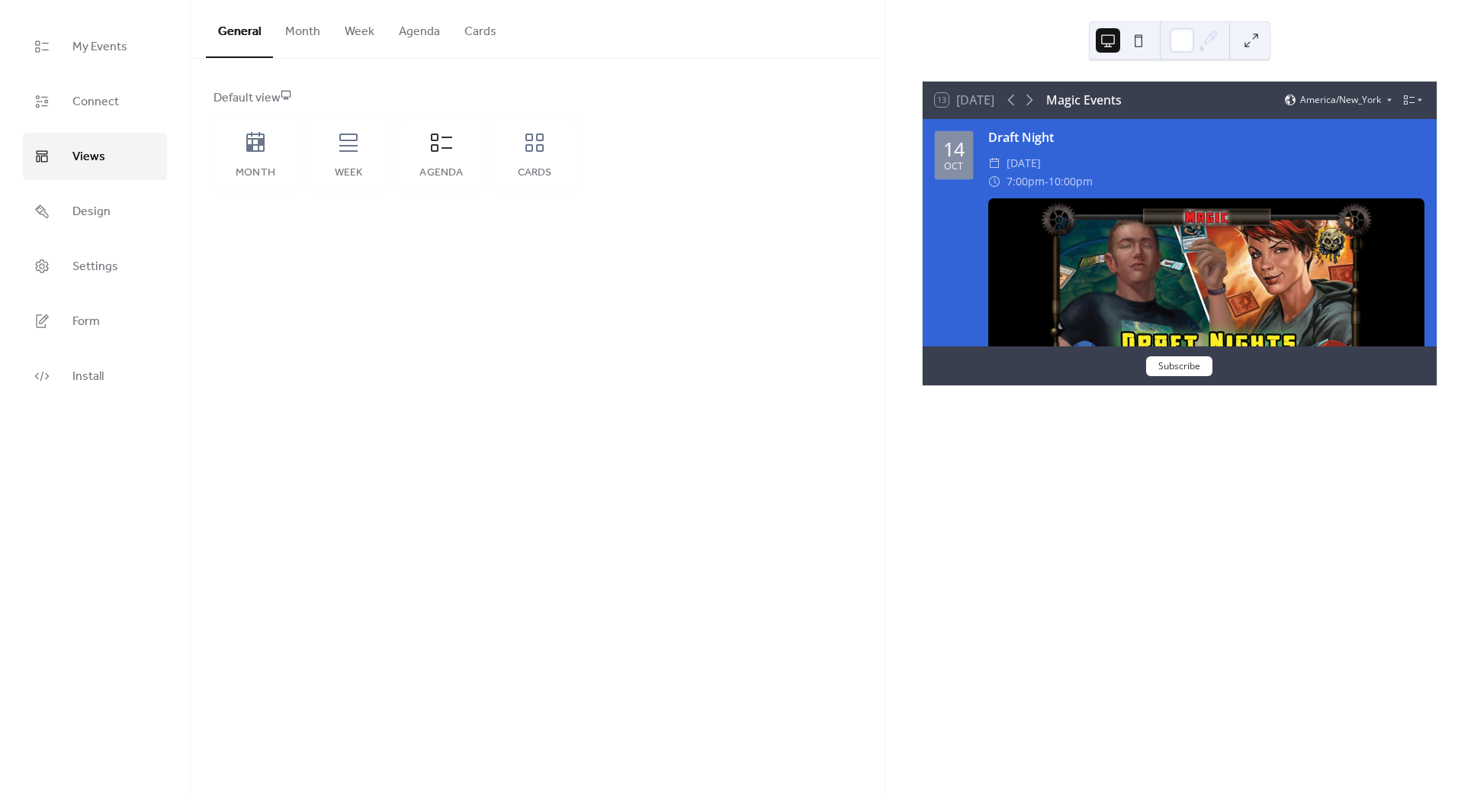
click at [452, 23] on button "Cards" at bounding box center [480, 28] width 56 height 56
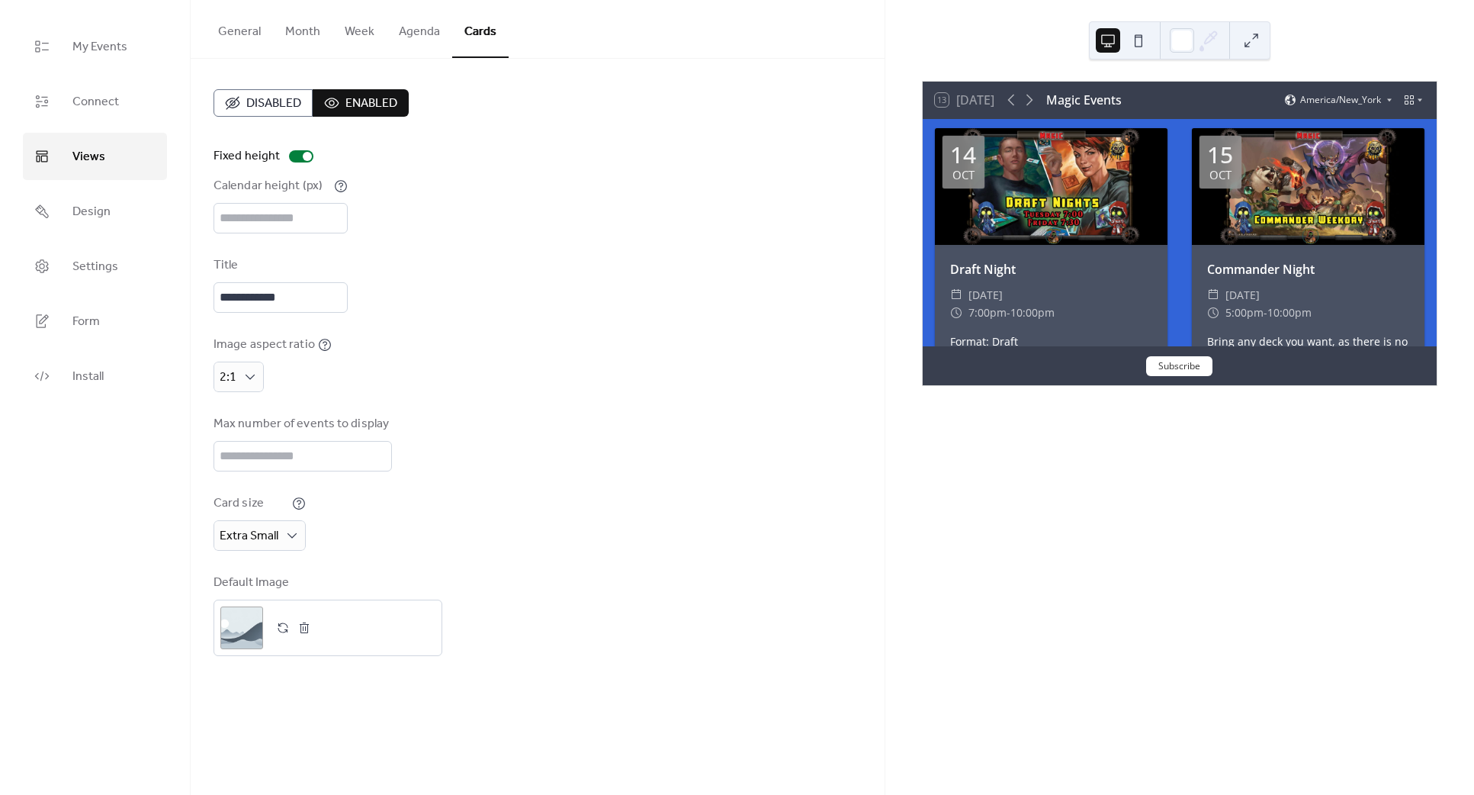
click at [409, 31] on button "Agenda" at bounding box center [420, 28] width 66 height 56
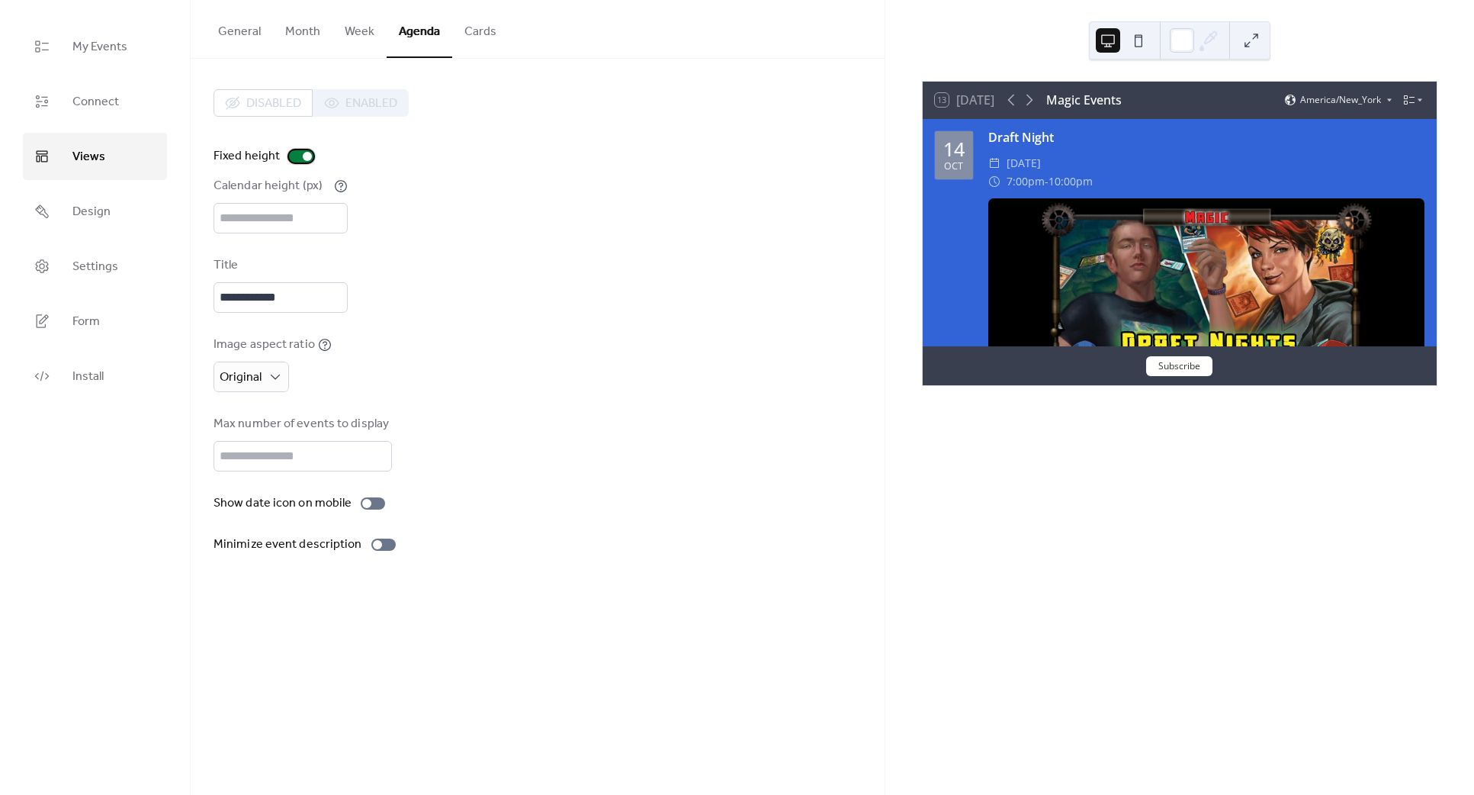
click at [294, 152] on div at bounding box center [301, 156] width 24 height 12
drag, startPoint x: 266, startPoint y: 450, endPoint x: 227, endPoint y: 450, distance: 38.9
click at [227, 450] on input "**" at bounding box center [303, 456] width 178 height 31
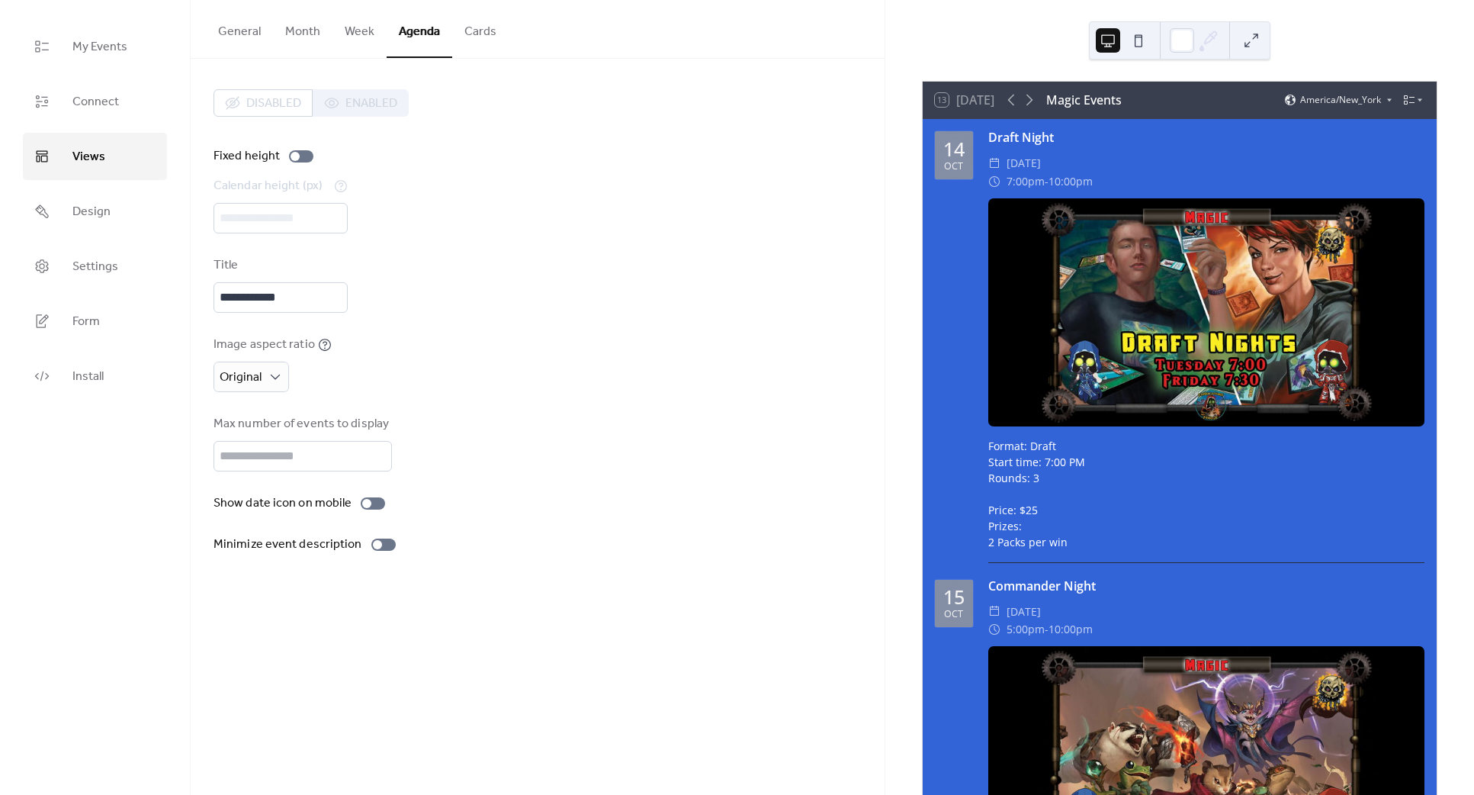
click at [473, 32] on button "Cards" at bounding box center [480, 28] width 56 height 56
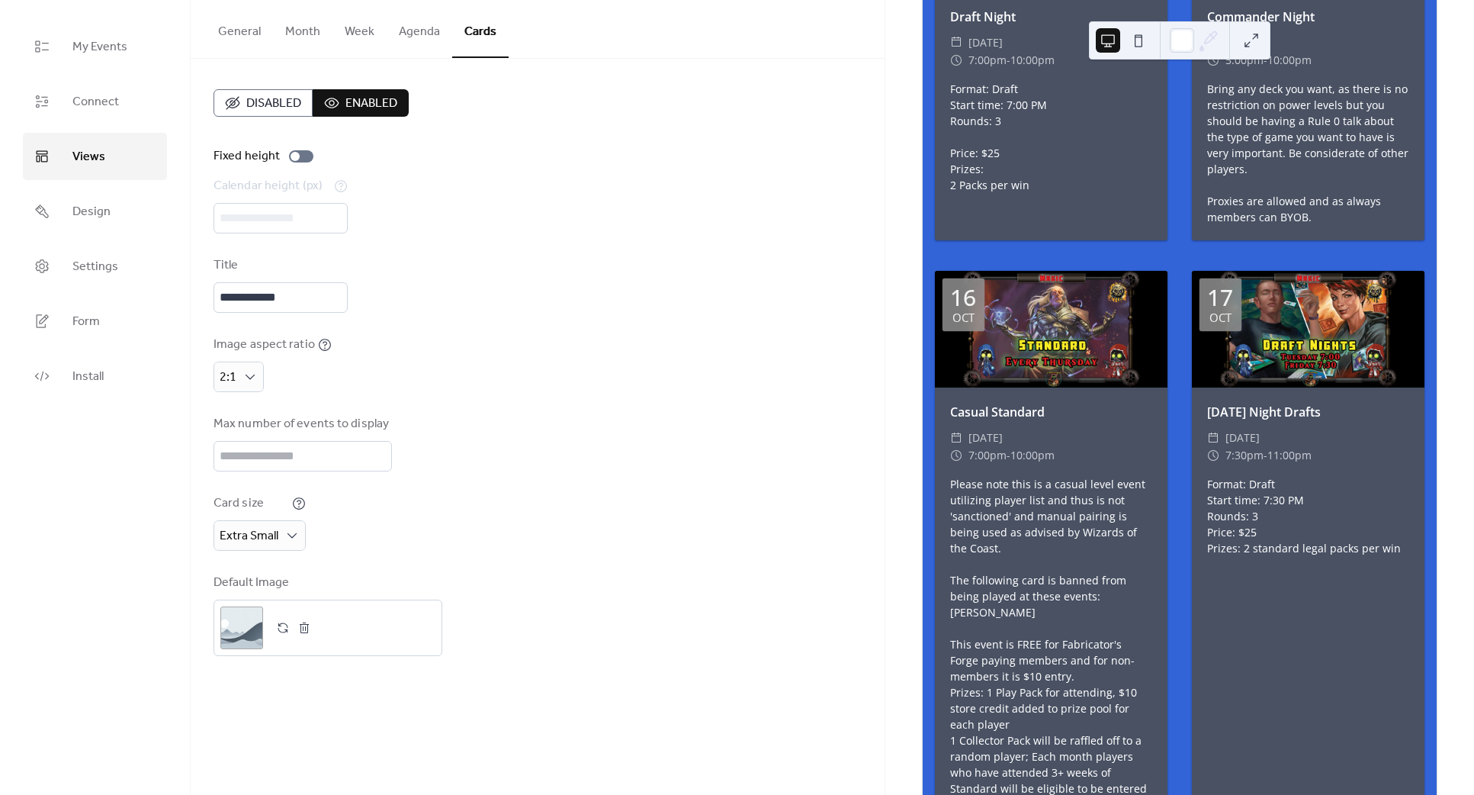
scroll to position [207, 0]
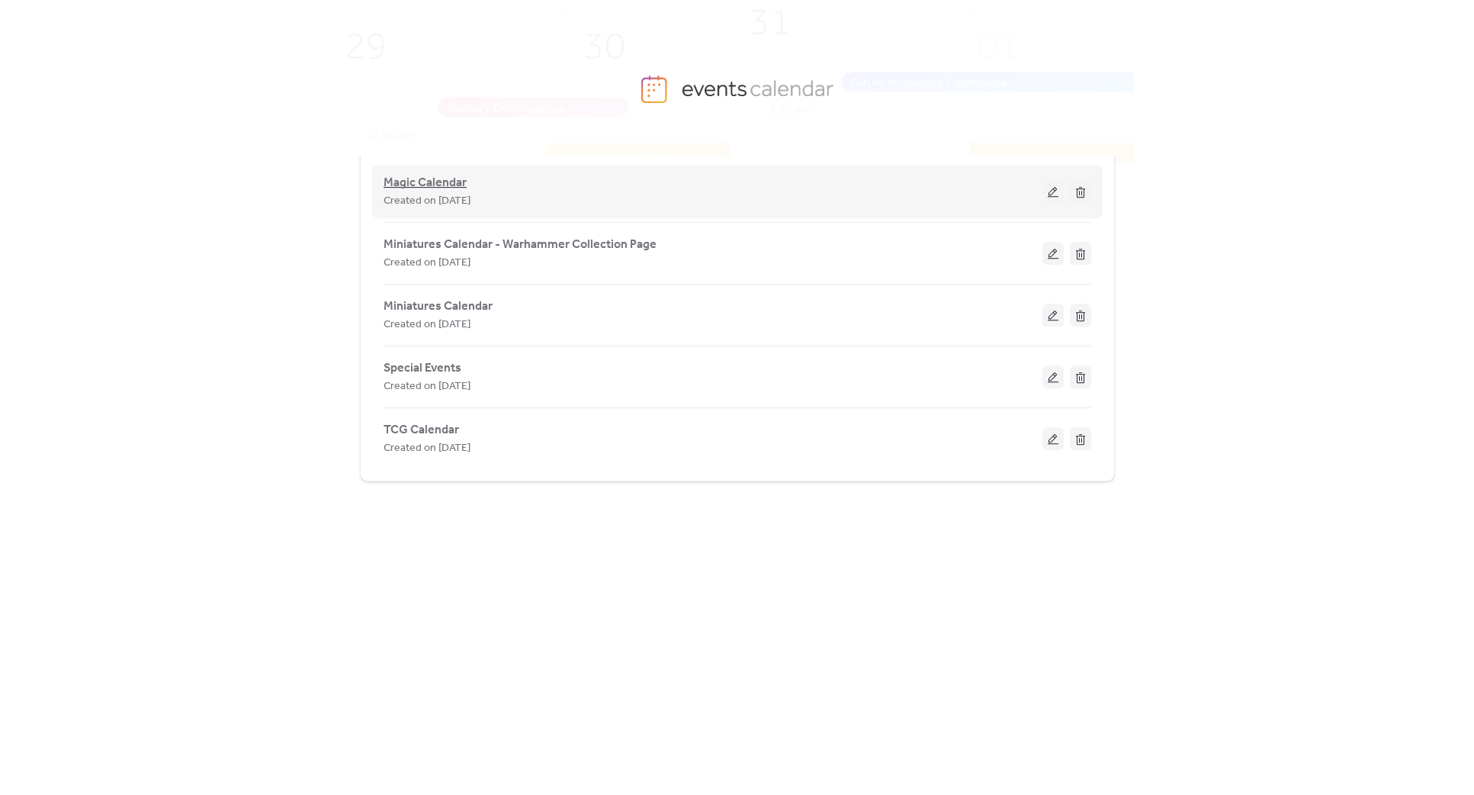
click at [434, 181] on span "Magic Calendar" at bounding box center [425, 183] width 83 height 18
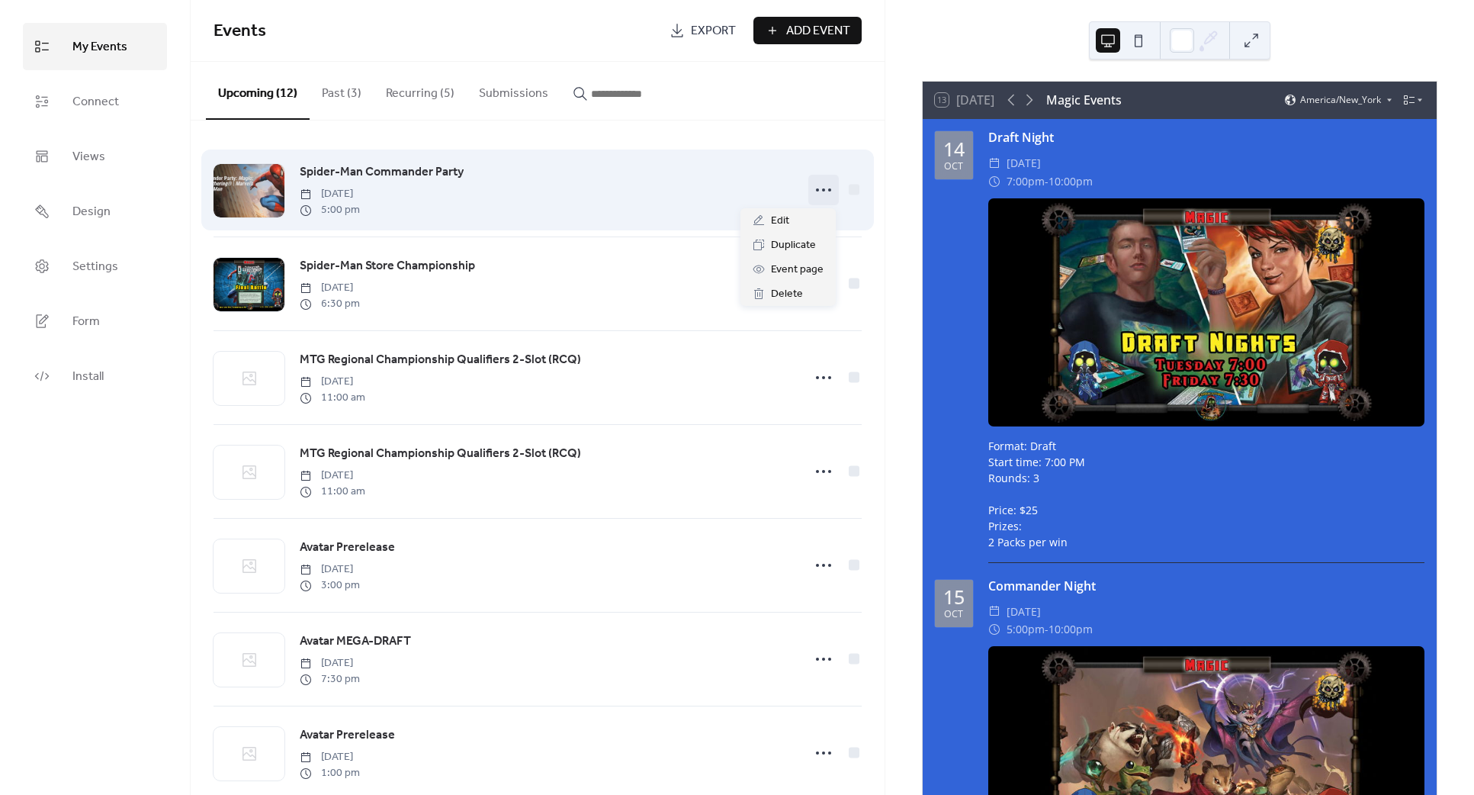
click at [811, 189] on icon at bounding box center [823, 190] width 24 height 24
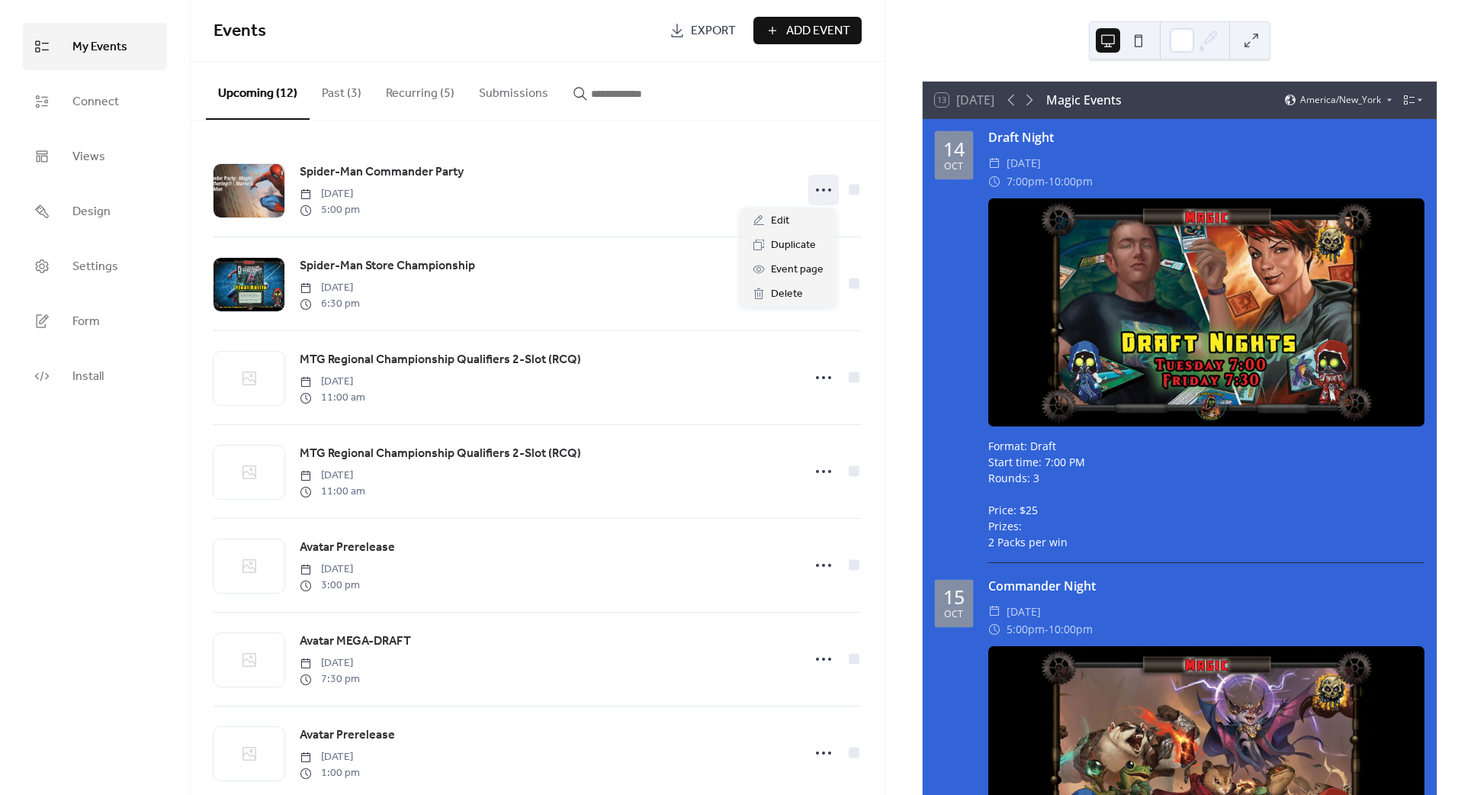
drag, startPoint x: 76, startPoint y: 503, endPoint x: 85, endPoint y: 503, distance: 8.4
click at [77, 503] on div "My Events Connect Views Design Settings Form Install" at bounding box center [95, 397] width 191 height 795
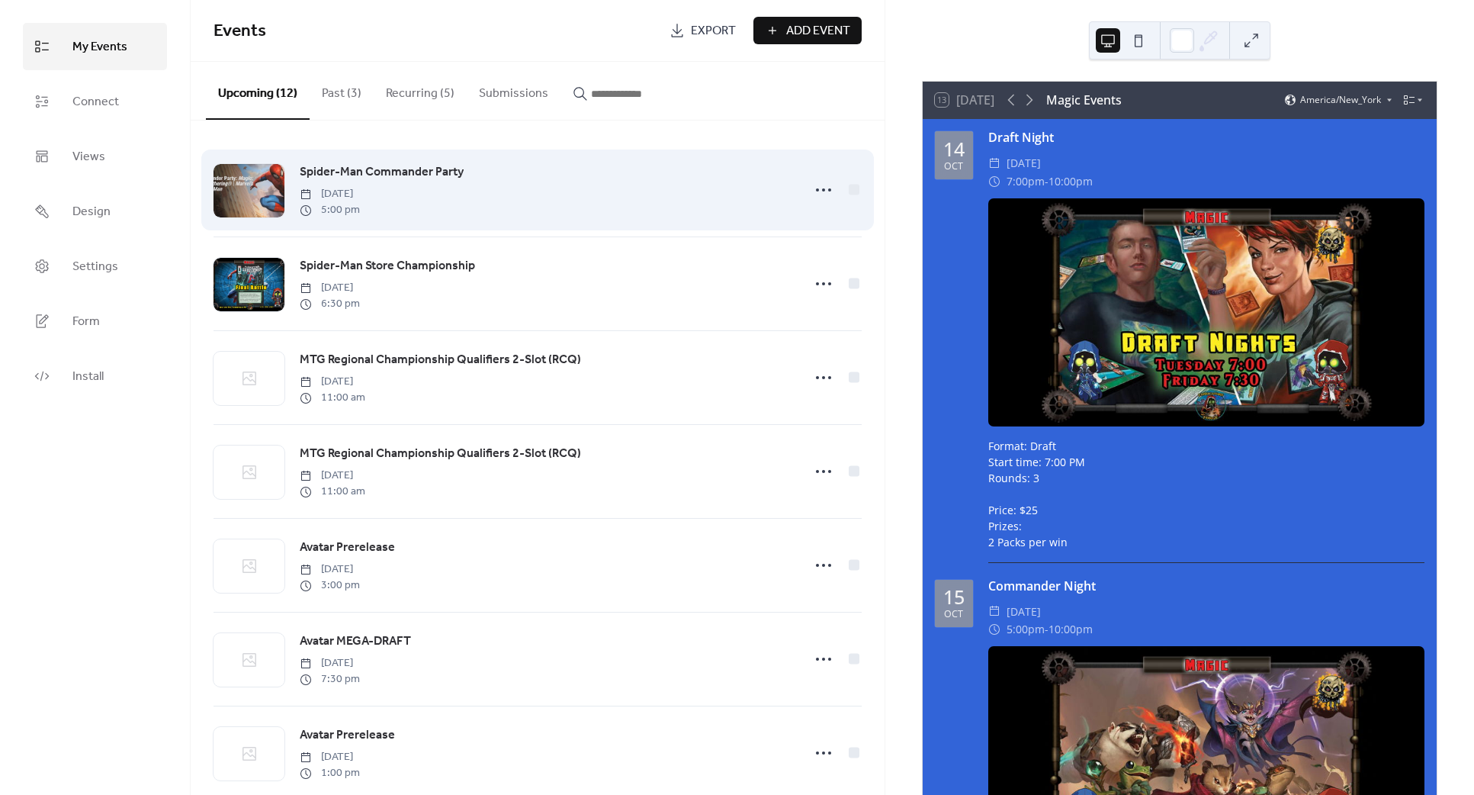
click at [372, 173] on span "Spider-Man Commander Party" at bounding box center [382, 172] width 164 height 18
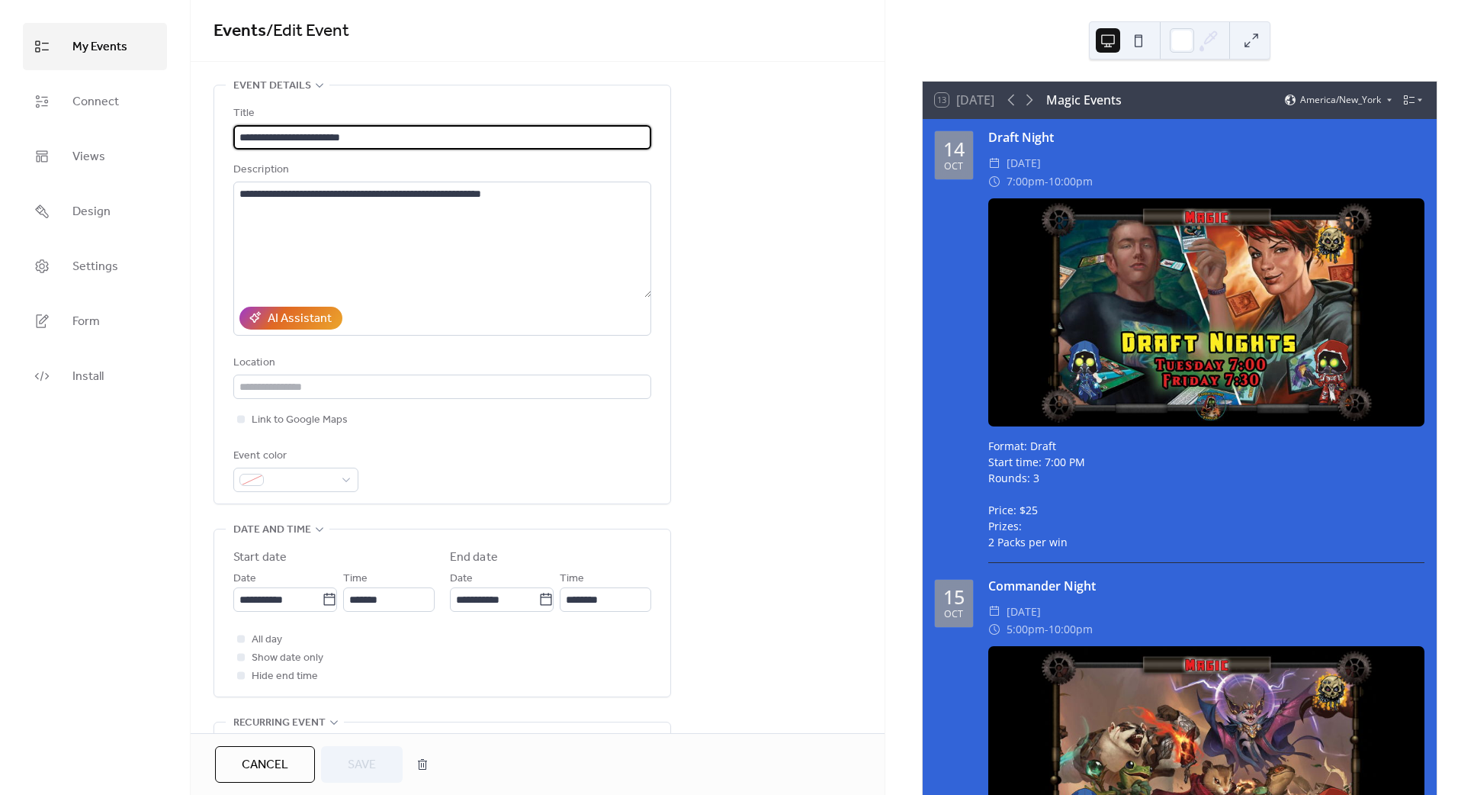
drag, startPoint x: 352, startPoint y: 149, endPoint x: 181, endPoint y: 146, distance: 170.9
click at [181, 146] on div "**********" at bounding box center [737, 397] width 1474 height 795
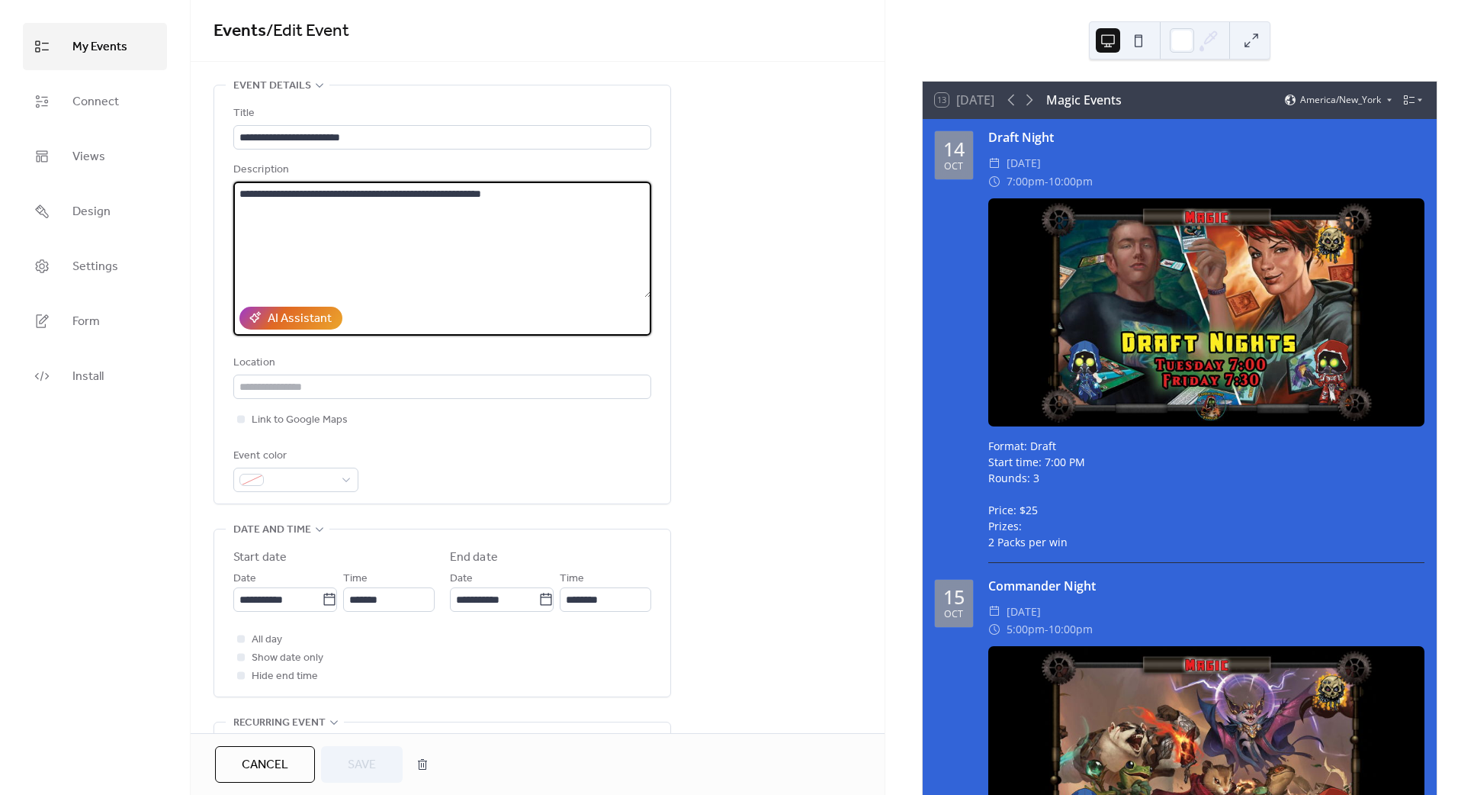
drag, startPoint x: 560, startPoint y: 194, endPoint x: 2, endPoint y: 212, distance: 557.7
click at [192, 187] on div "**********" at bounding box center [538, 701] width 694 height 1233
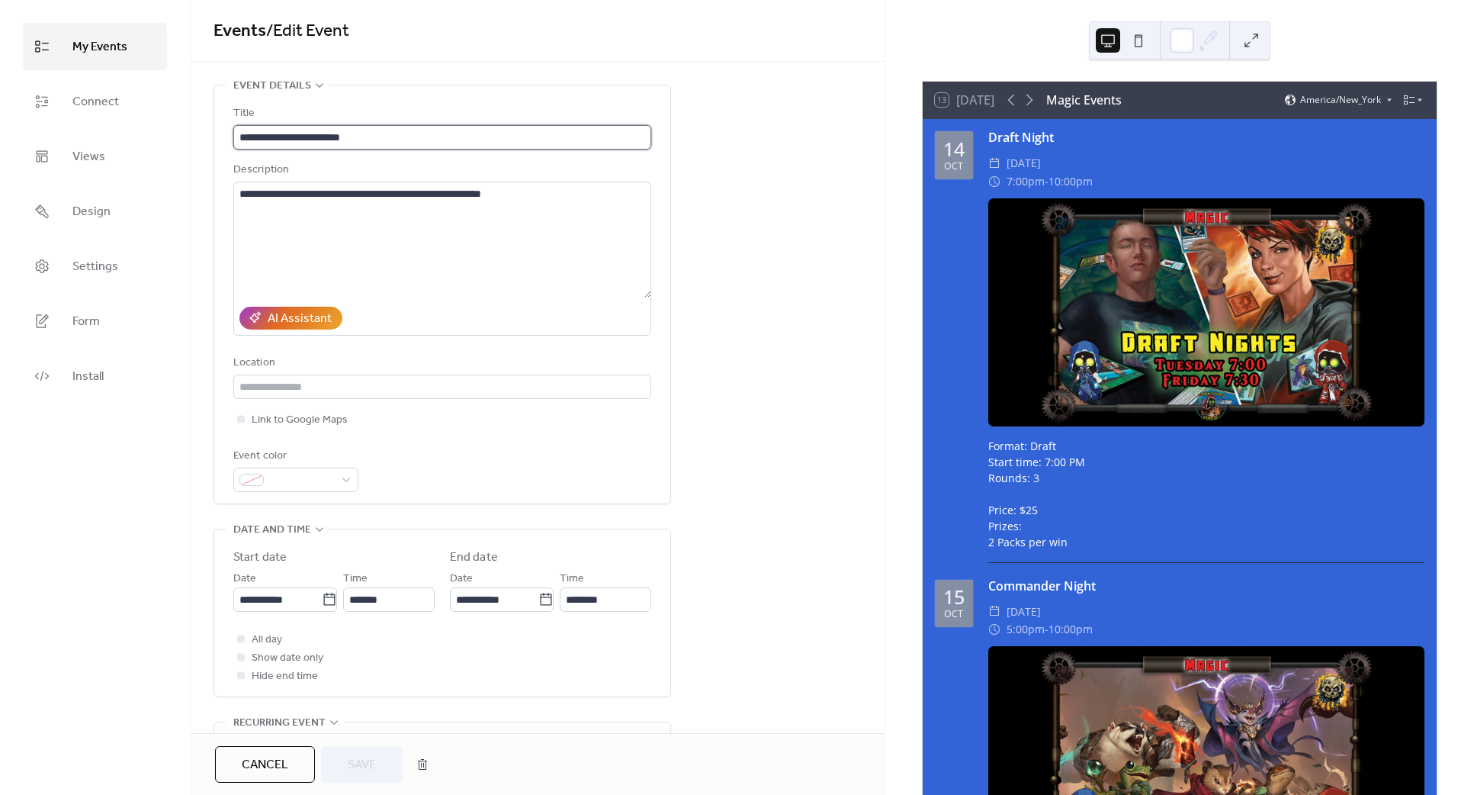
click at [381, 135] on input "**********" at bounding box center [442, 137] width 418 height 24
click at [104, 49] on span "My Events" at bounding box center [99, 47] width 55 height 24
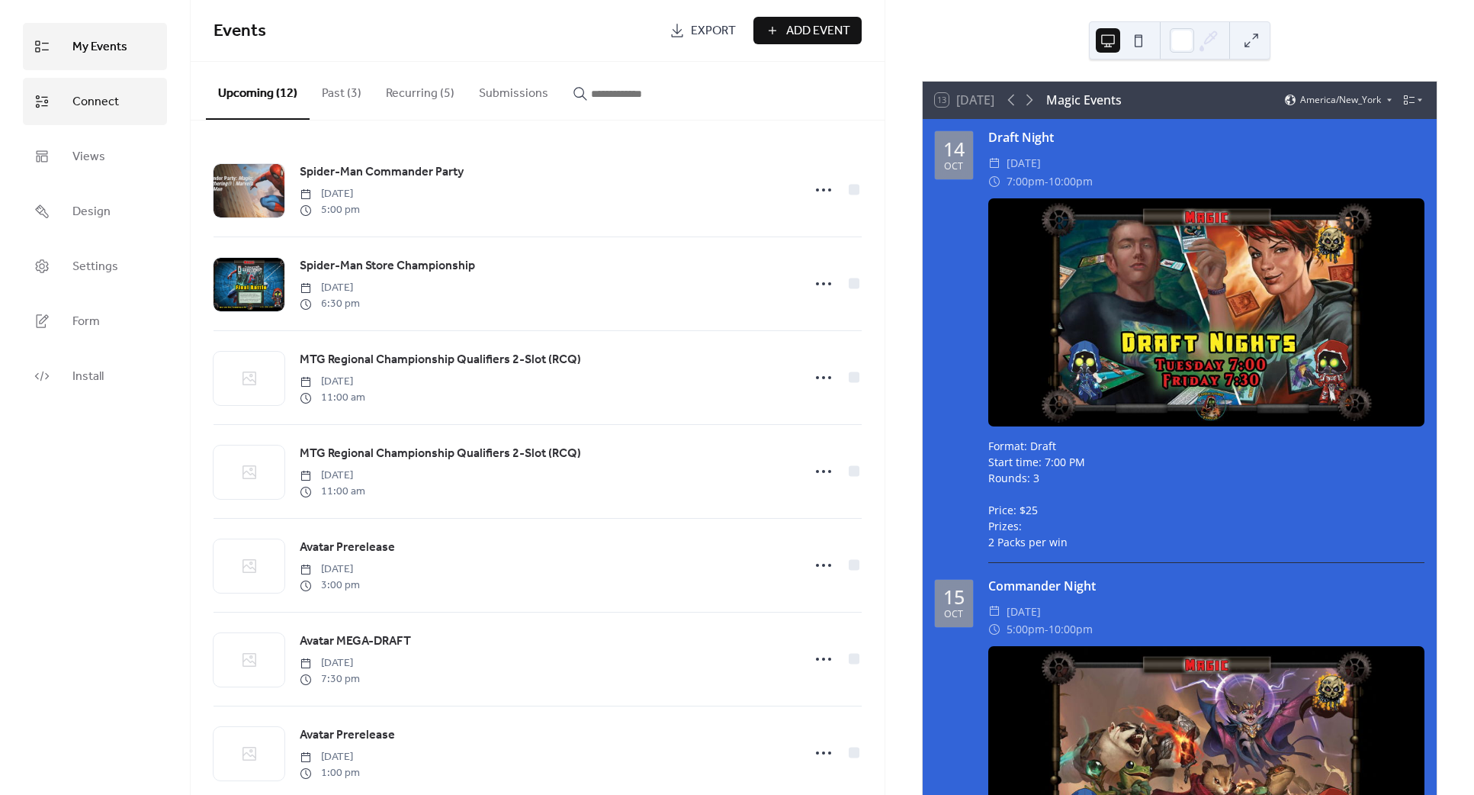
click at [96, 103] on span "Connect" at bounding box center [95, 102] width 47 height 24
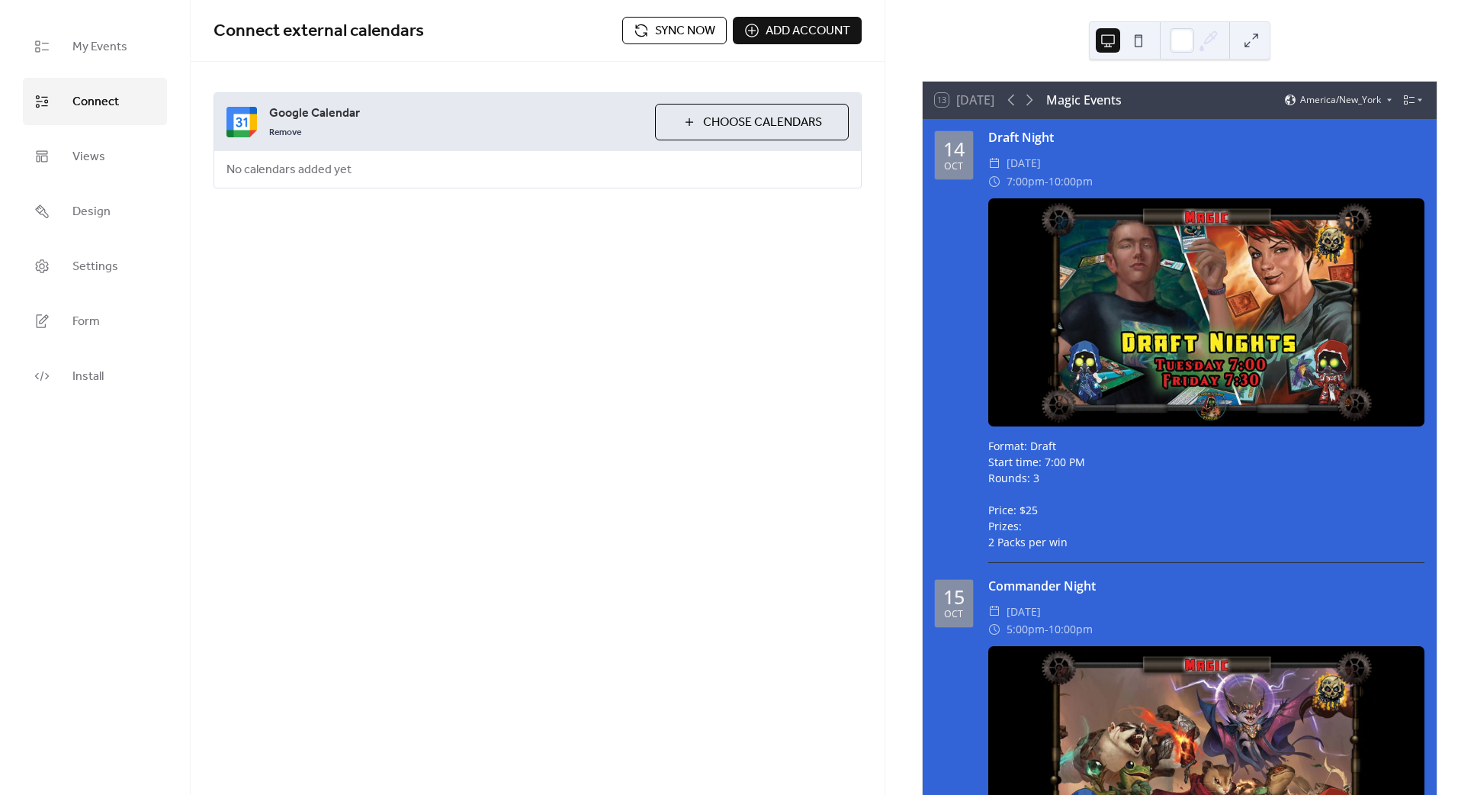
click at [678, 120] on button "Choose Calendars" at bounding box center [752, 122] width 194 height 37
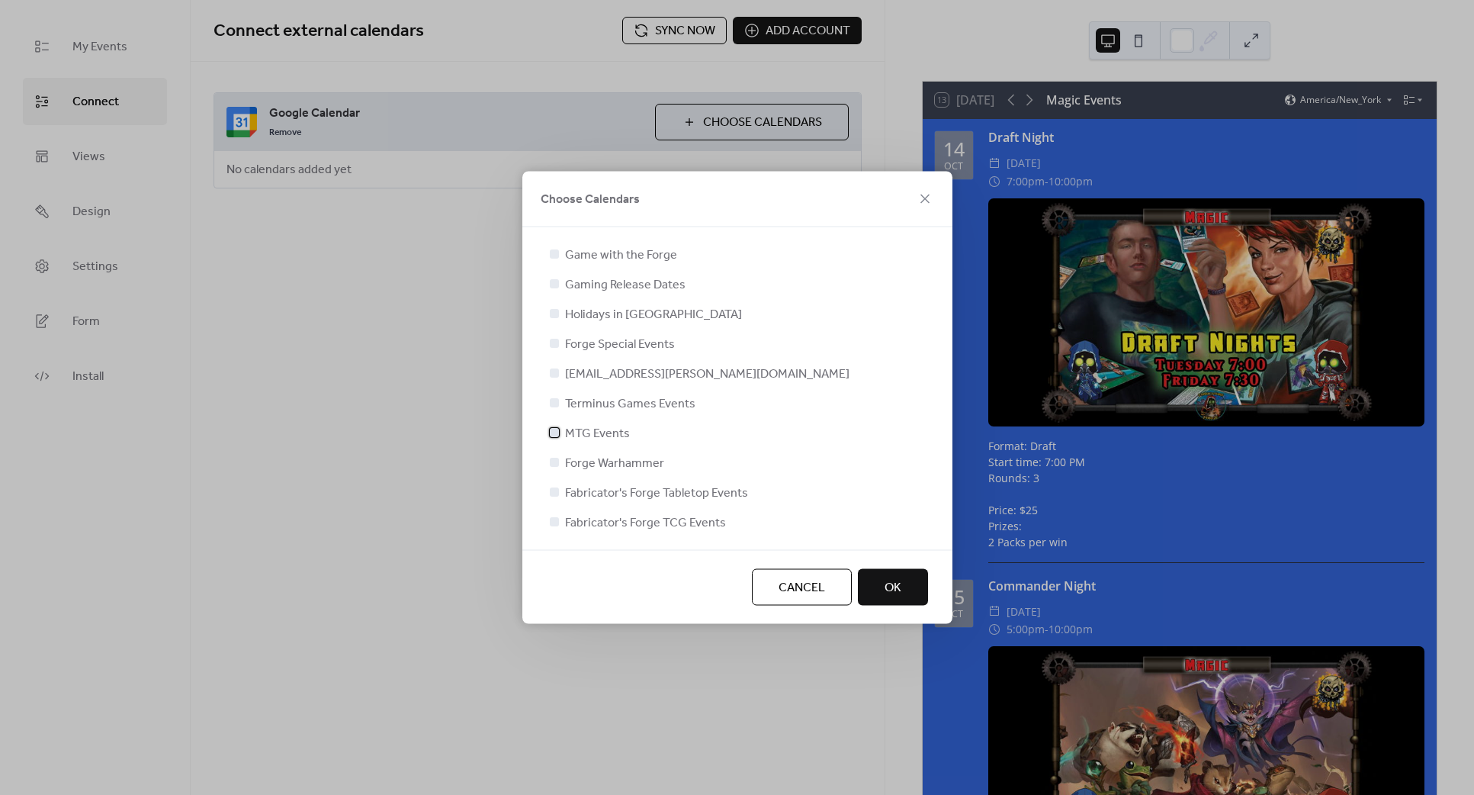
click at [591, 429] on span "MTG Events" at bounding box center [597, 434] width 65 height 18
click at [905, 583] on button "OK" at bounding box center [893, 587] width 70 height 37
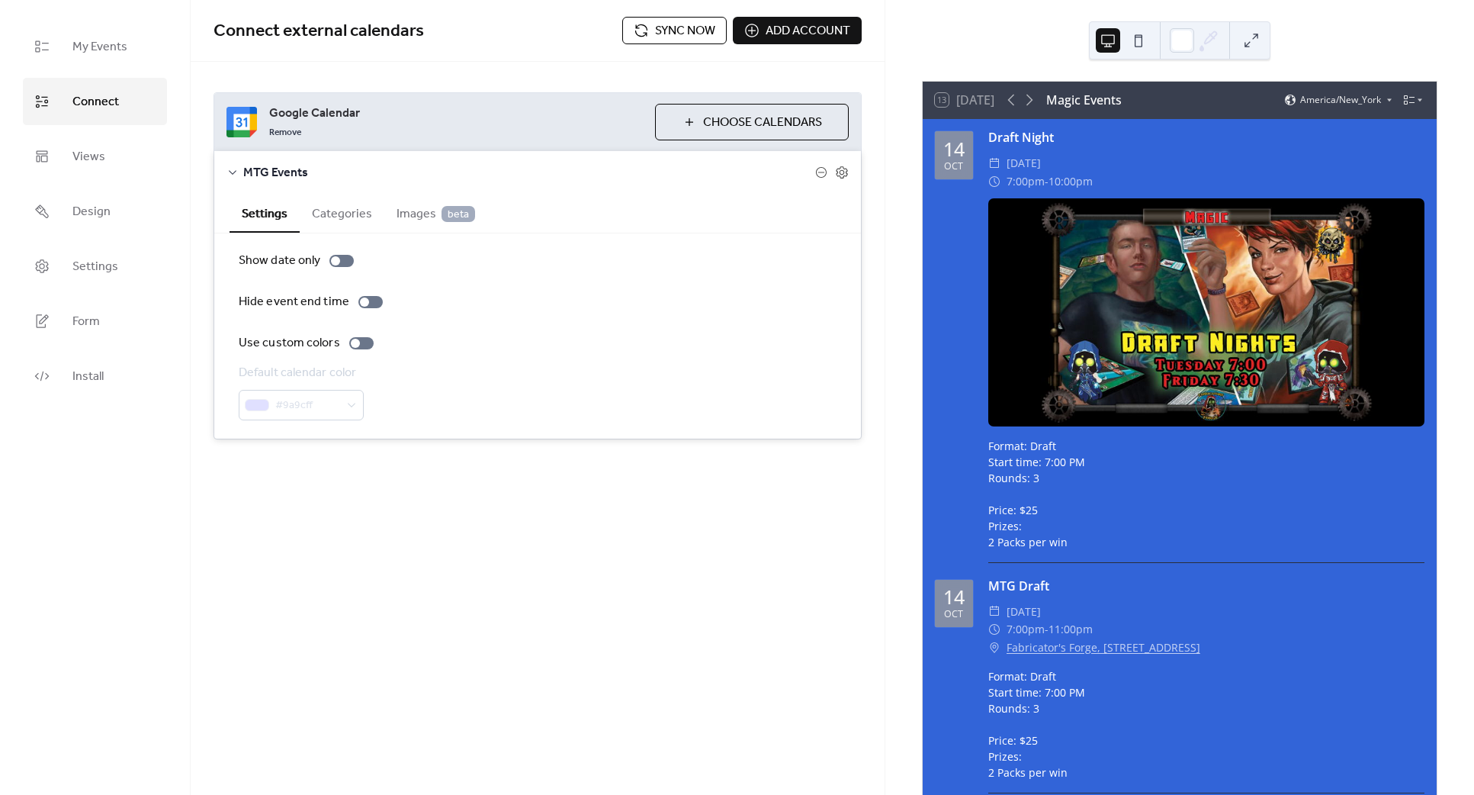
click at [405, 212] on span "Images beta" at bounding box center [436, 214] width 79 height 18
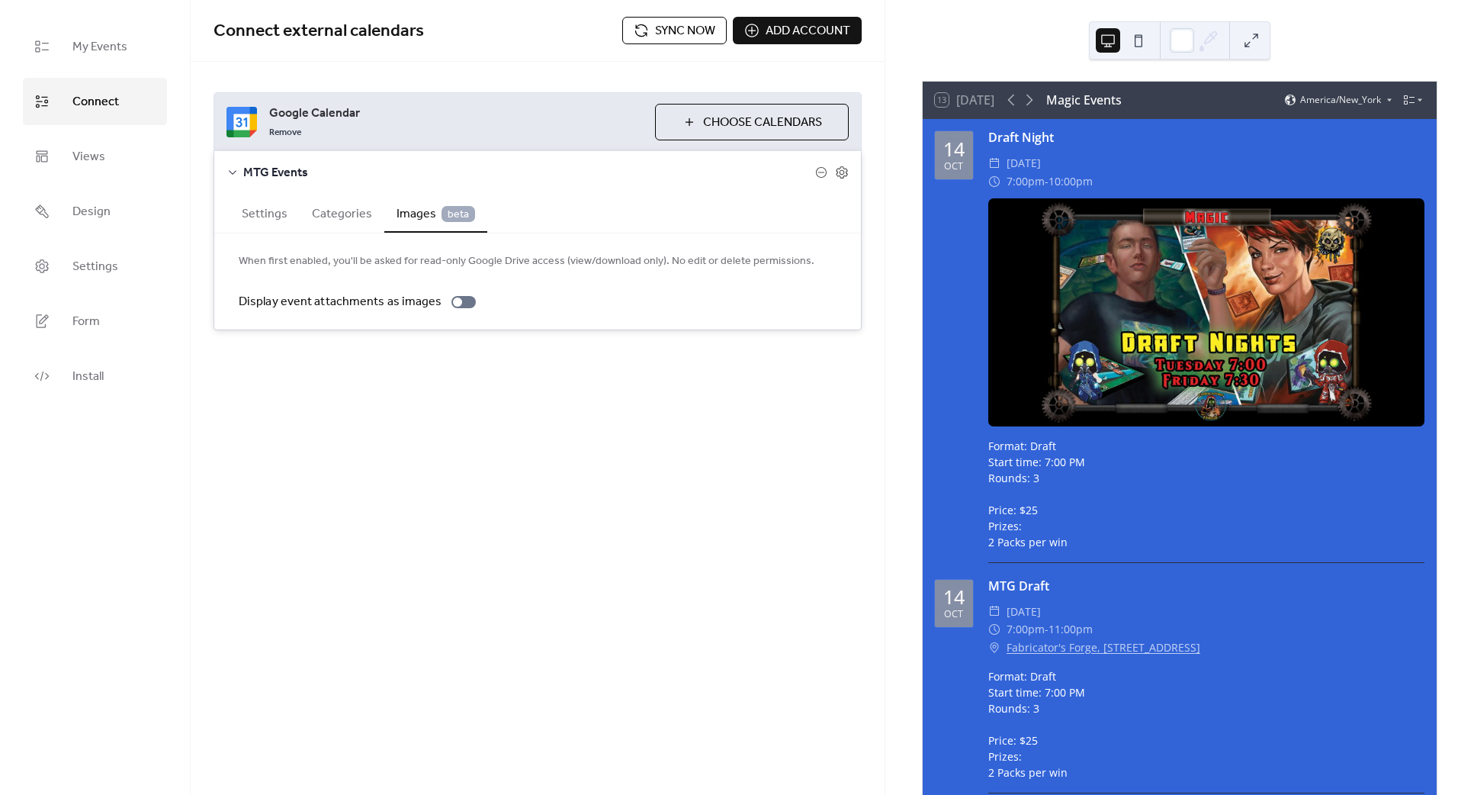
click at [278, 212] on button "Settings" at bounding box center [265, 212] width 70 height 37
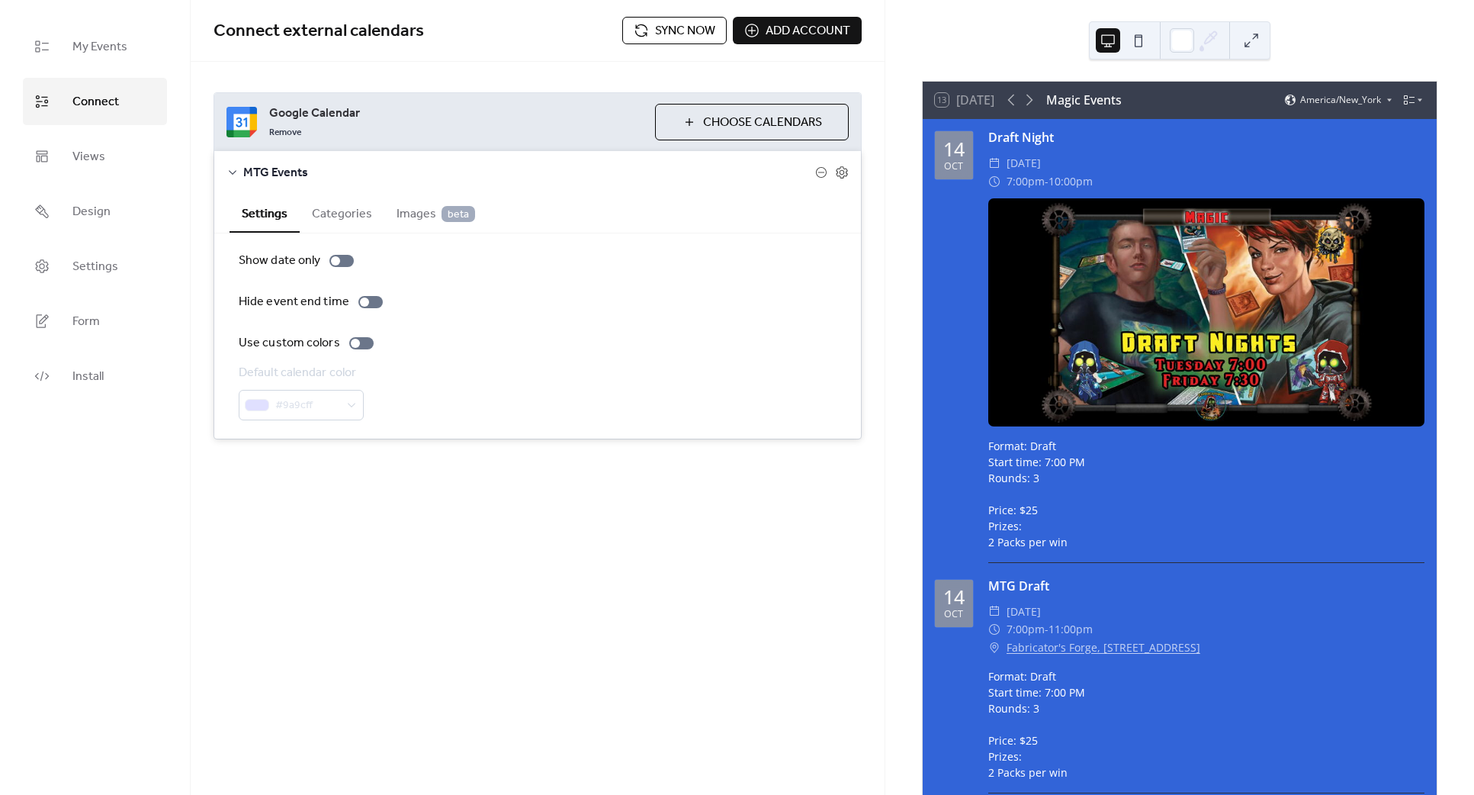
click at [669, 27] on span "Sync now" at bounding box center [685, 31] width 60 height 18
click at [674, 38] on span "Sync now" at bounding box center [685, 31] width 60 height 18
click at [112, 47] on span "My Events" at bounding box center [99, 47] width 55 height 24
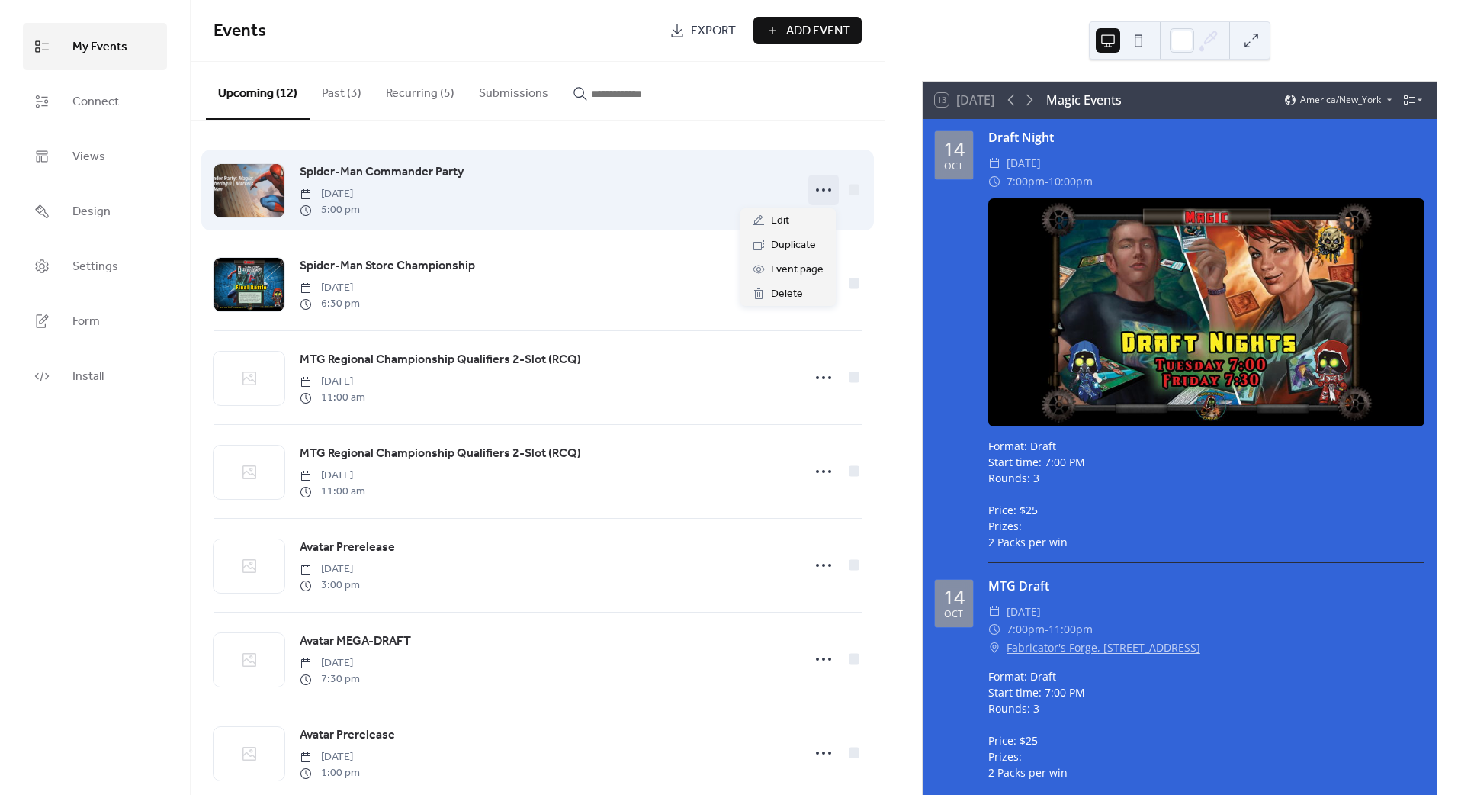
click at [822, 189] on circle at bounding box center [823, 189] width 3 height 3
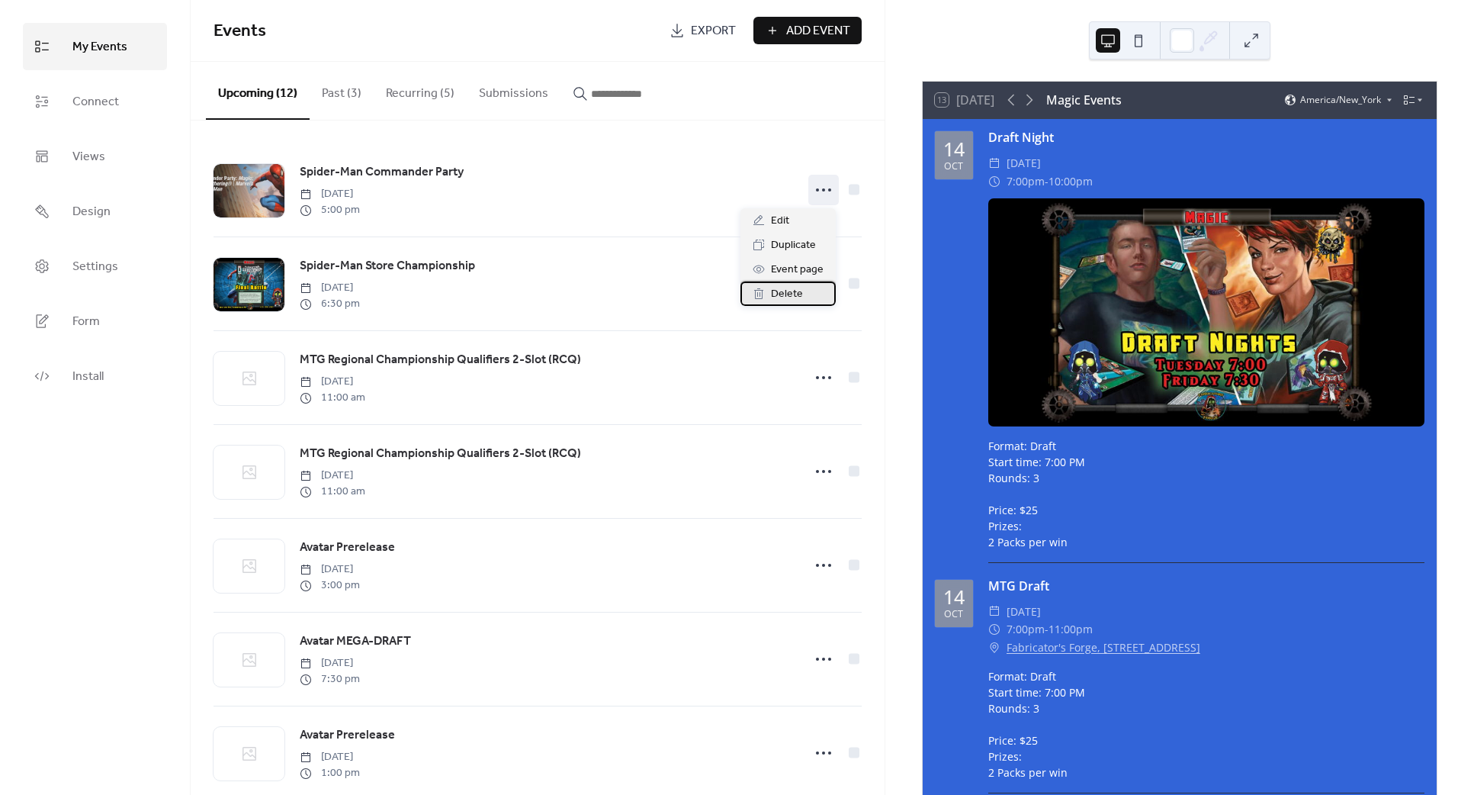
click at [793, 286] on span "Delete" at bounding box center [787, 294] width 32 height 18
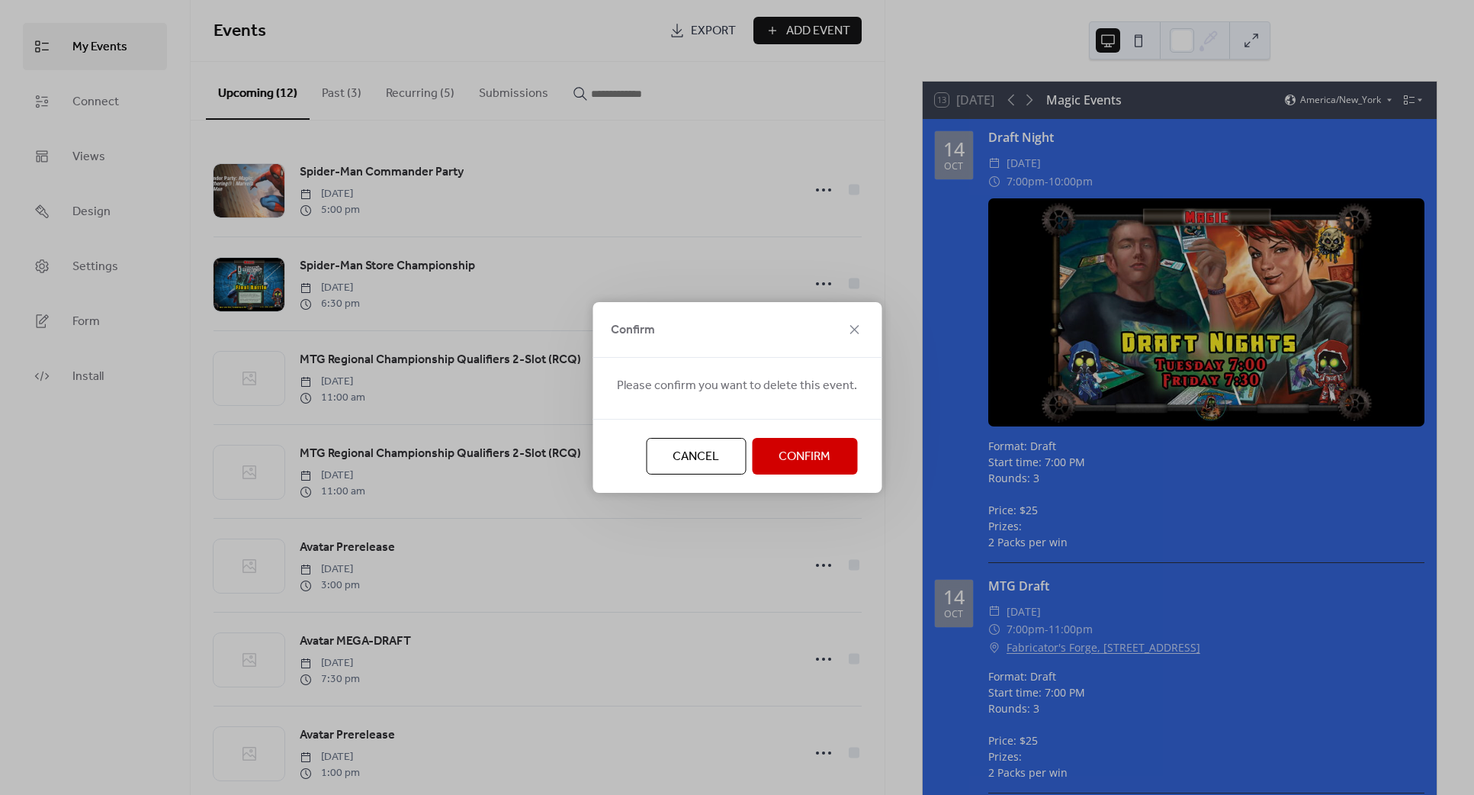
click at [799, 461] on span "Confirm" at bounding box center [805, 457] width 52 height 18
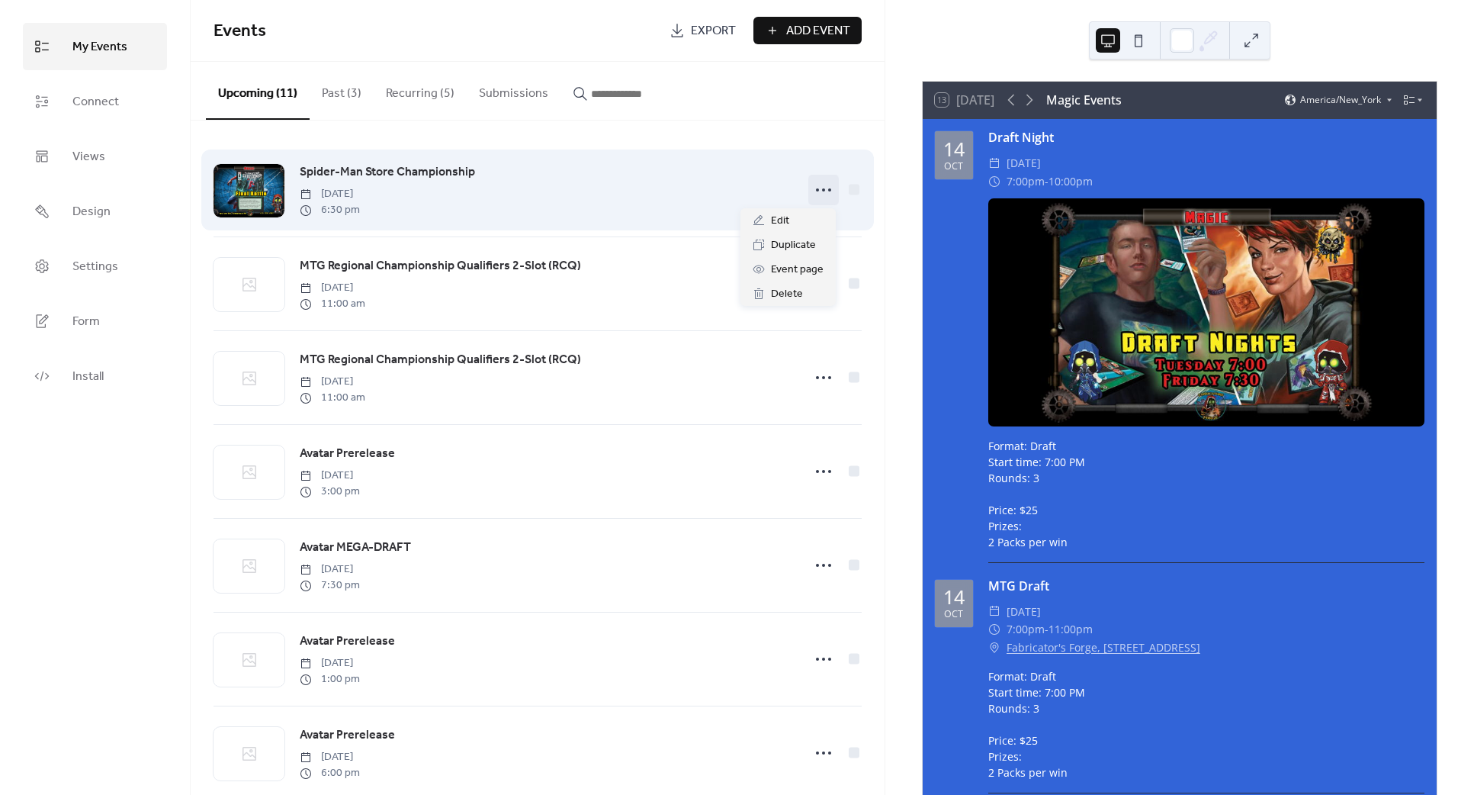
click at [817, 191] on icon at bounding box center [823, 190] width 24 height 24
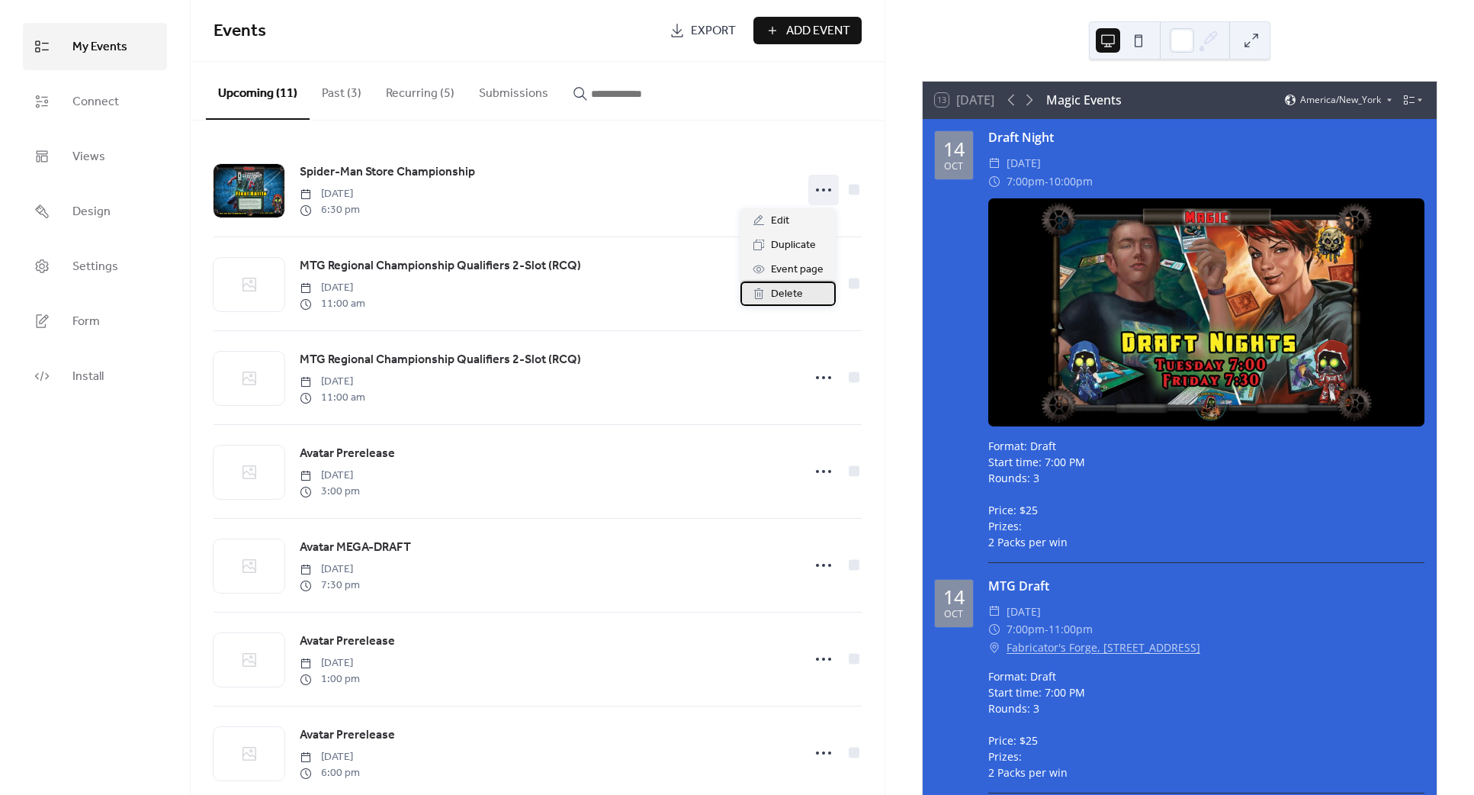
click at [787, 293] on span "Delete" at bounding box center [787, 294] width 32 height 18
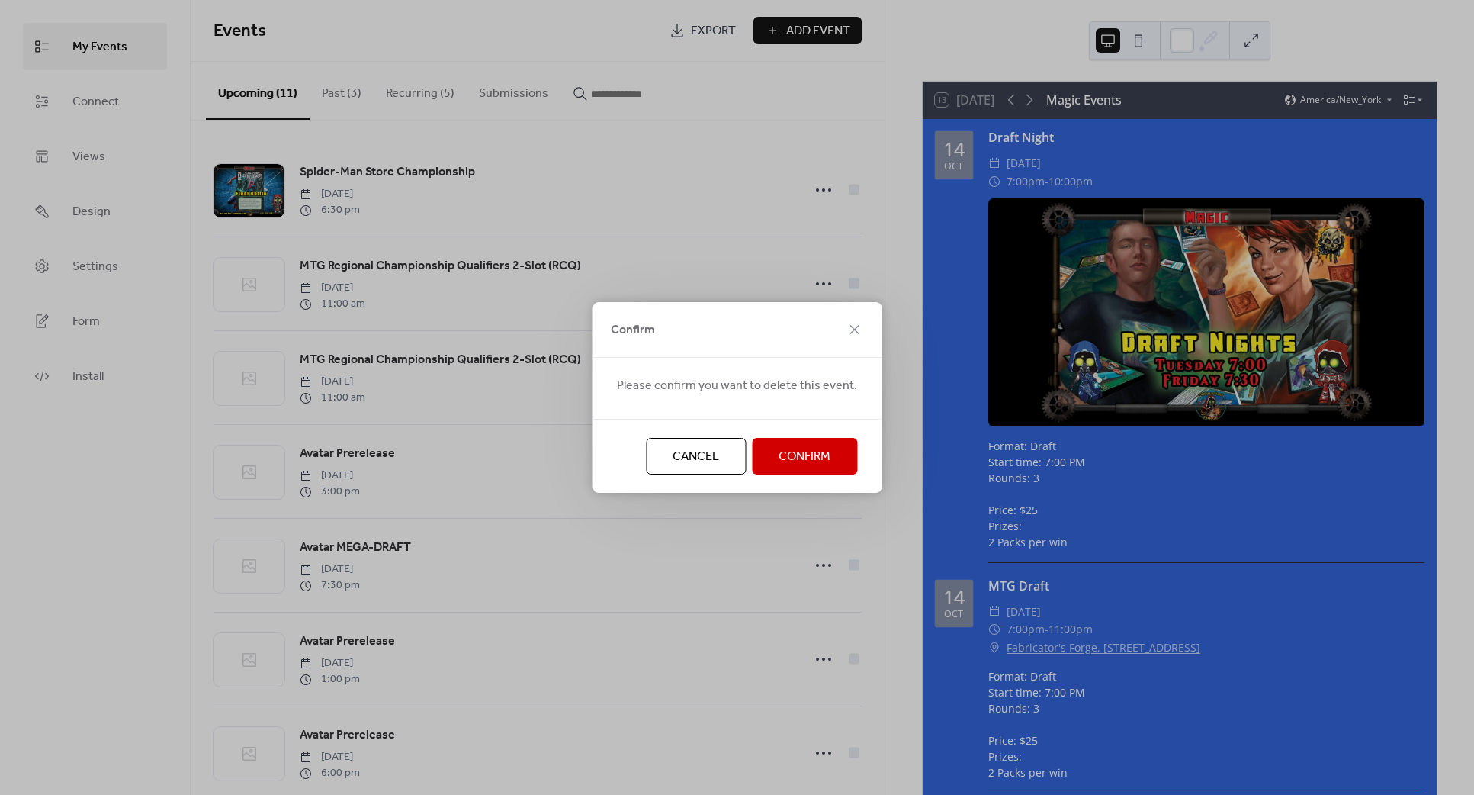
click at [794, 448] on span "Confirm" at bounding box center [805, 457] width 52 height 18
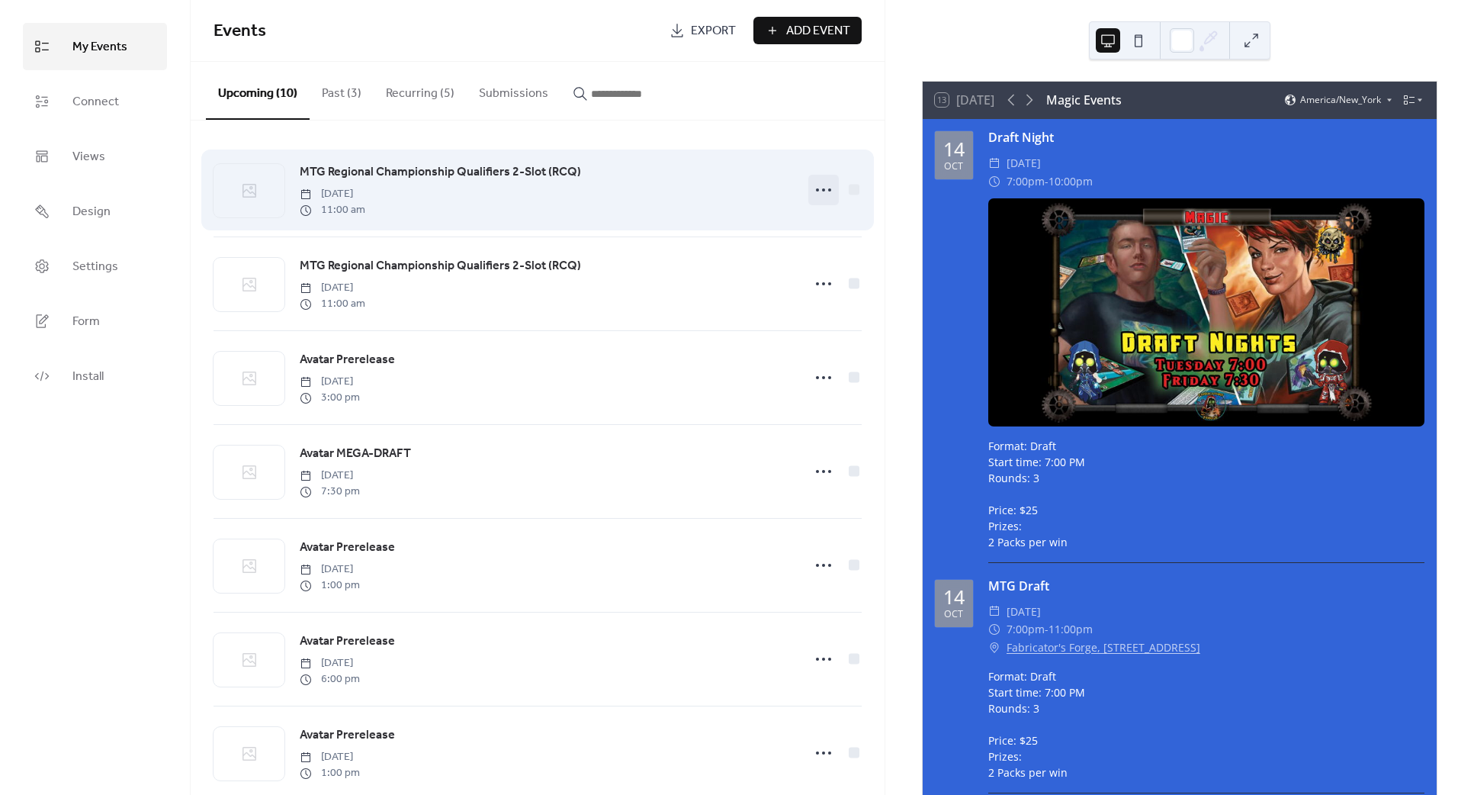
click at [821, 192] on icon at bounding box center [823, 190] width 24 height 24
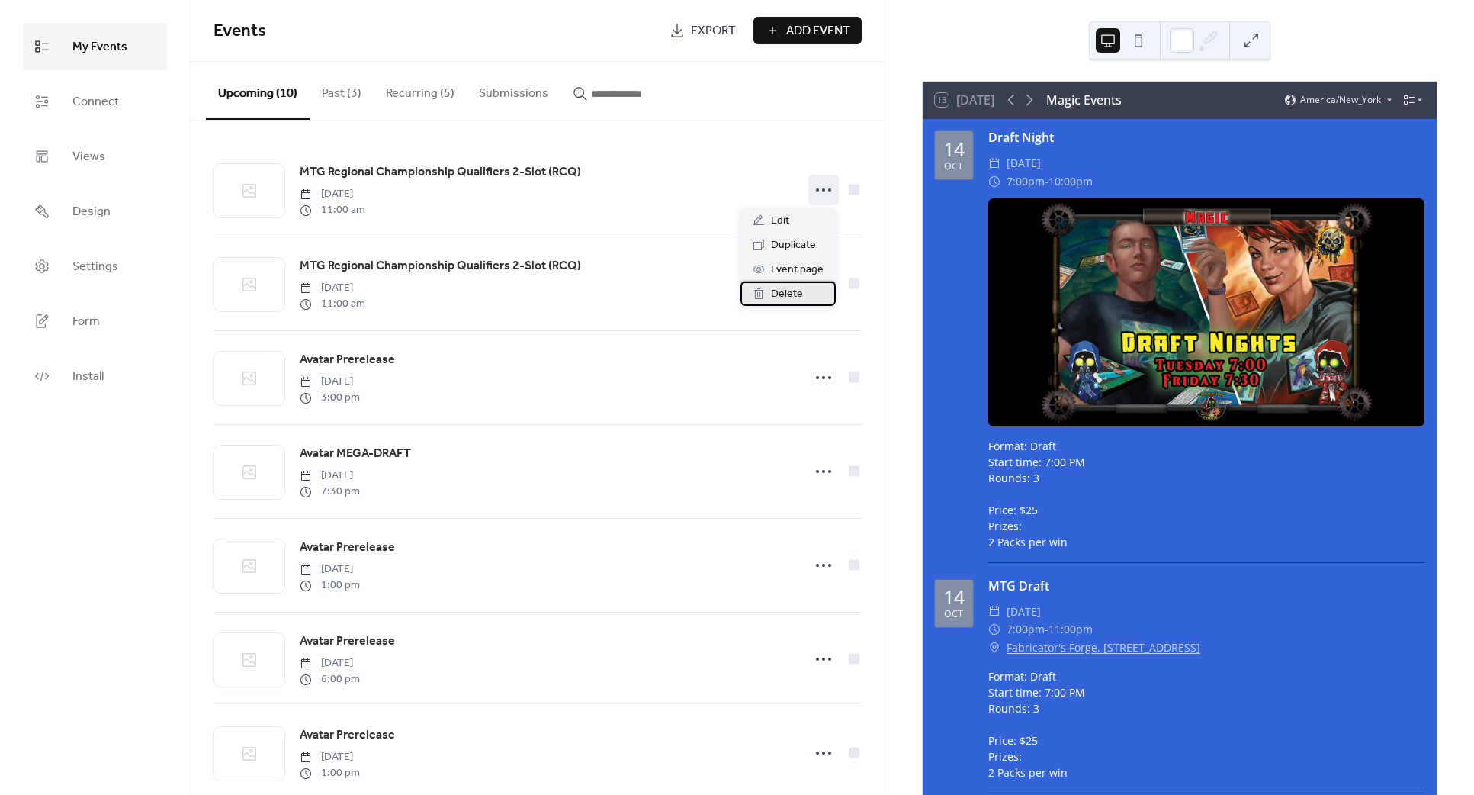
click at [777, 297] on span "Delete" at bounding box center [787, 294] width 32 height 18
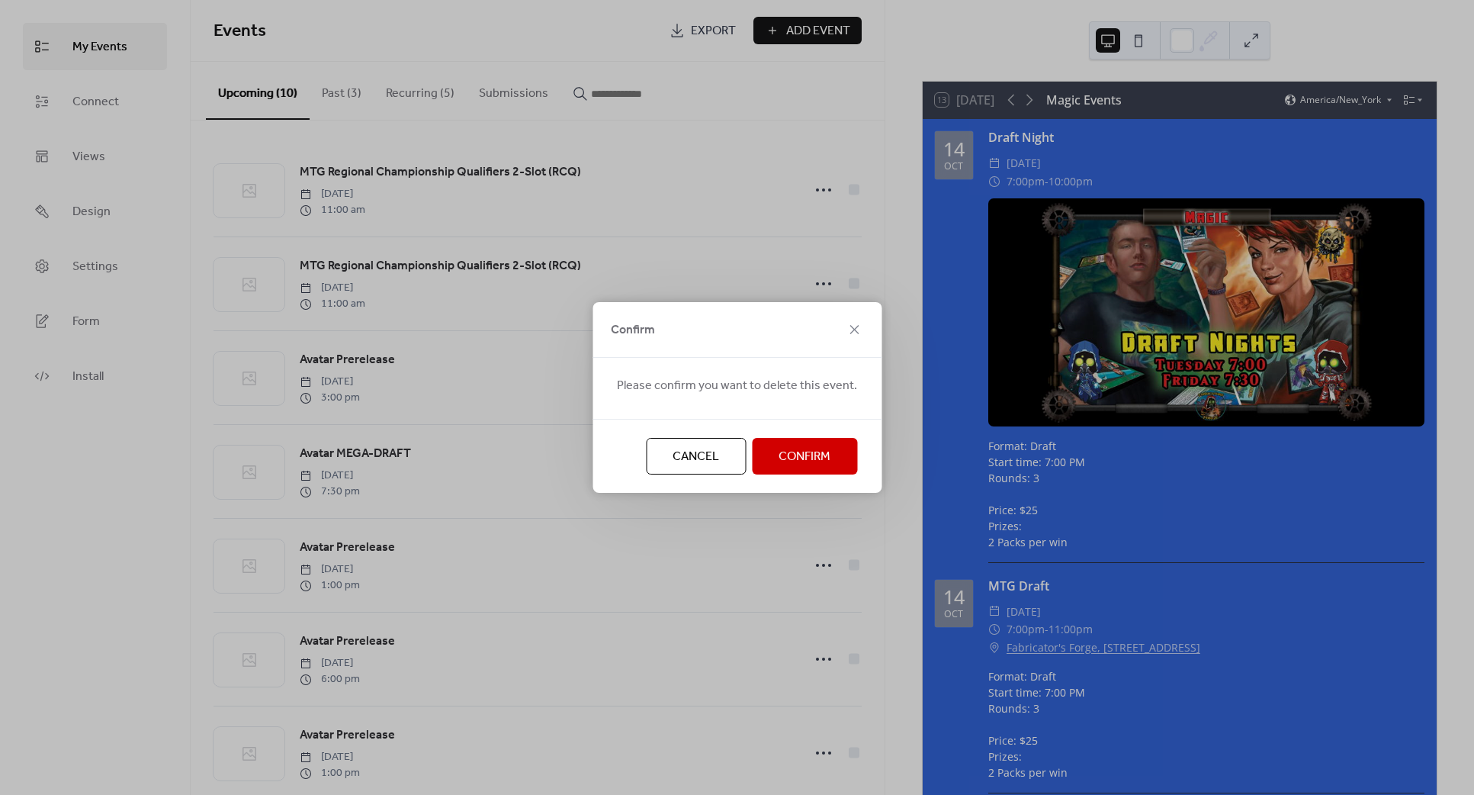
click at [782, 453] on span "Confirm" at bounding box center [805, 457] width 52 height 18
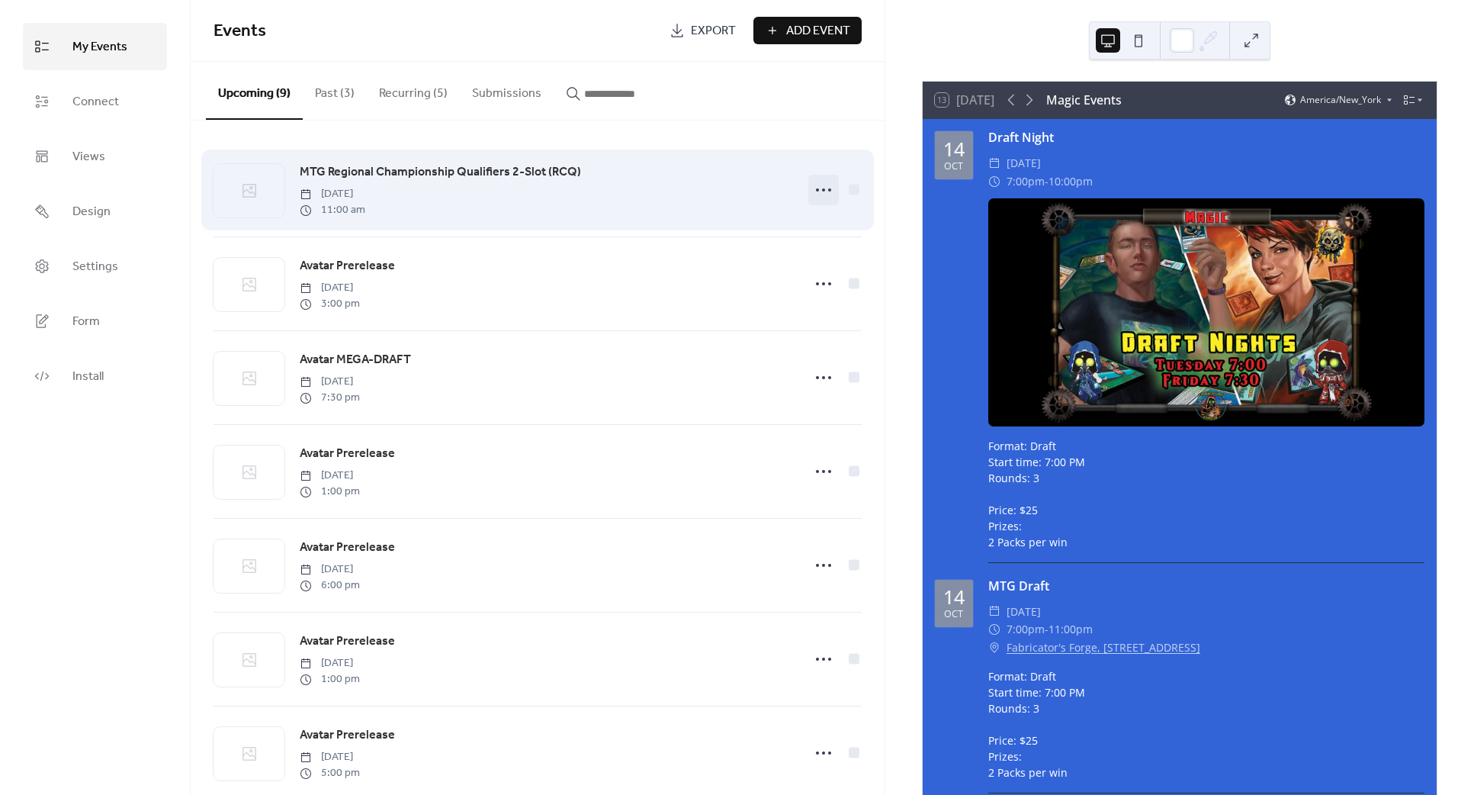
click at [820, 191] on icon at bounding box center [823, 190] width 24 height 24
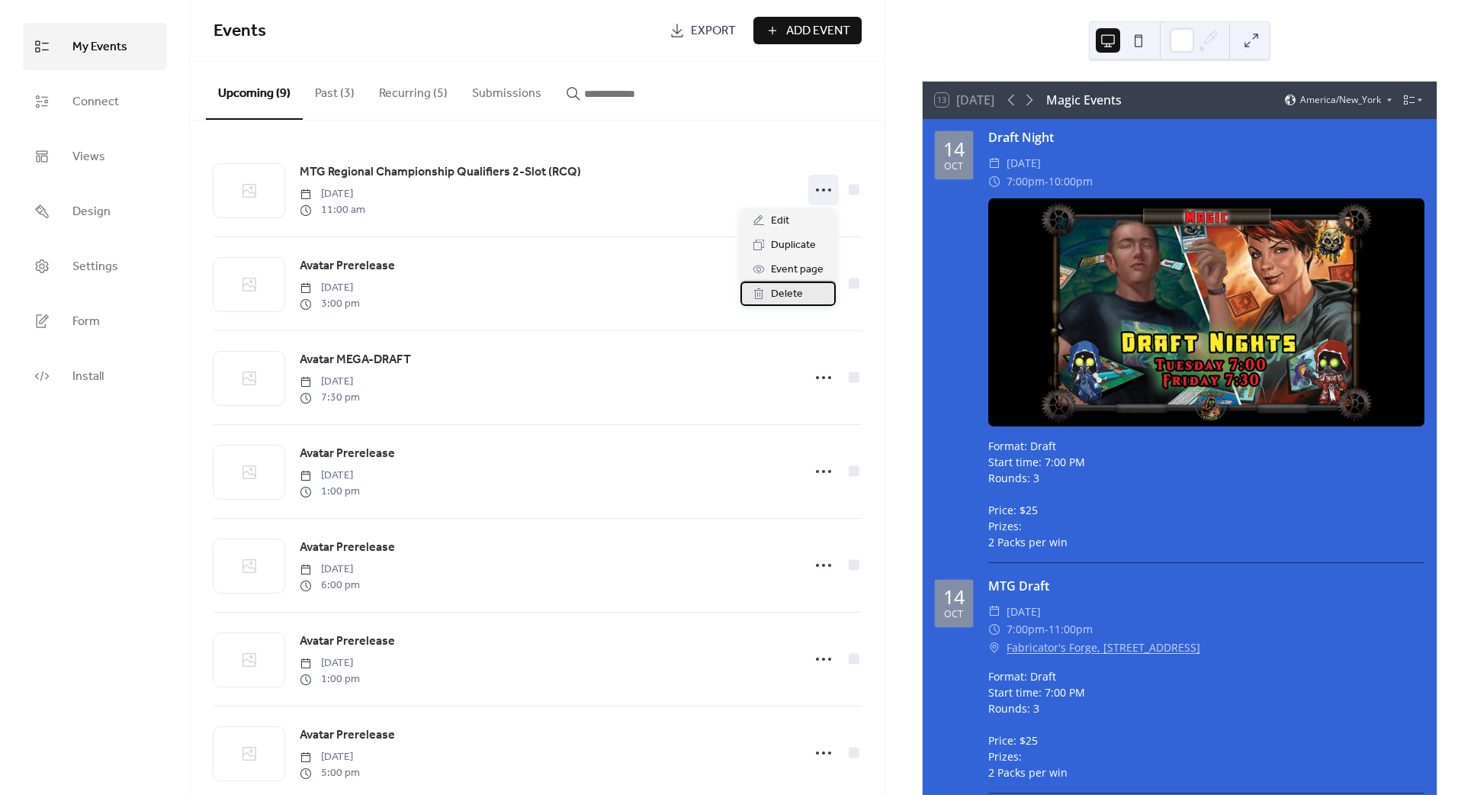
click at [785, 295] on span "Delete" at bounding box center [787, 294] width 32 height 18
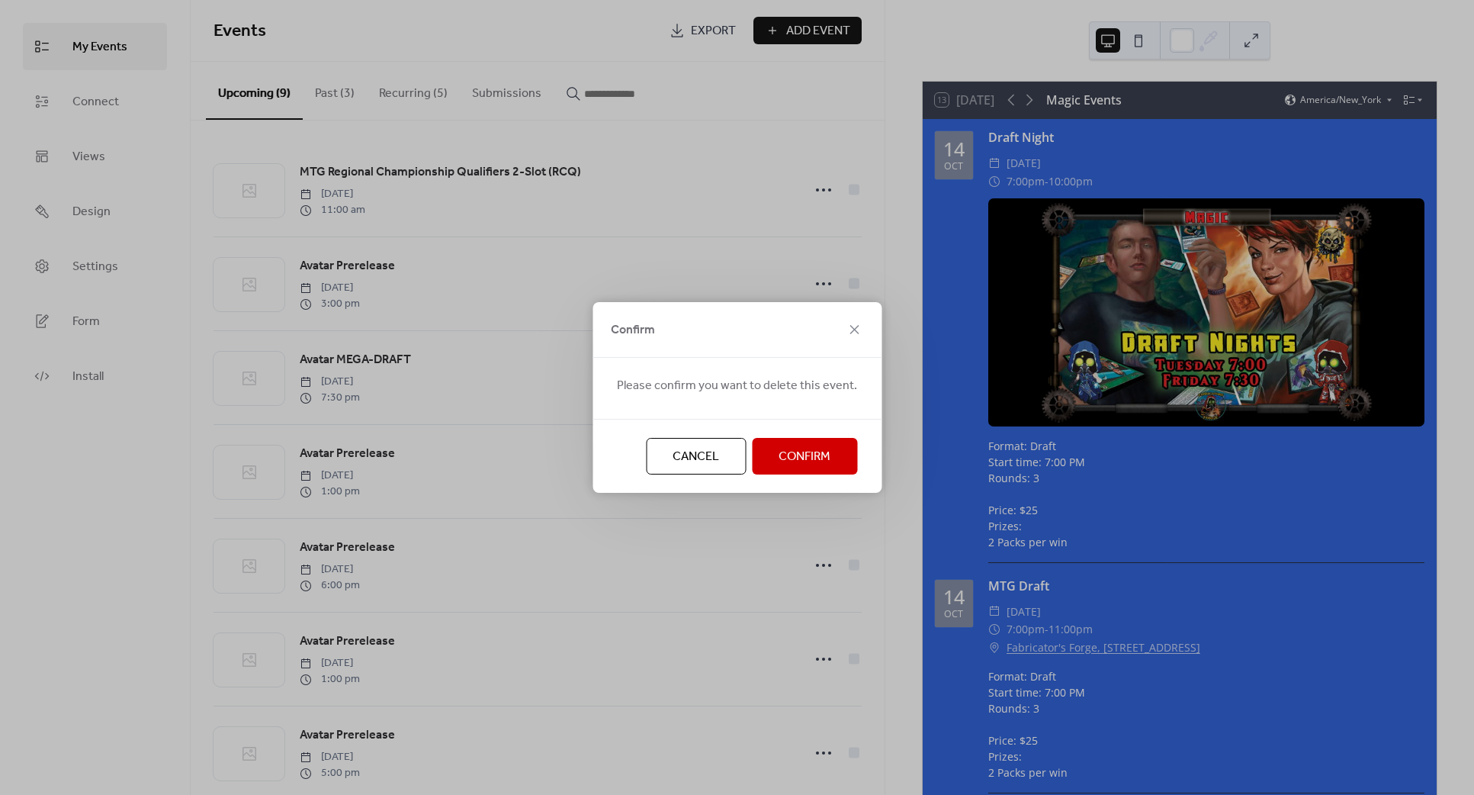
click at [797, 461] on span "Confirm" at bounding box center [805, 457] width 52 height 18
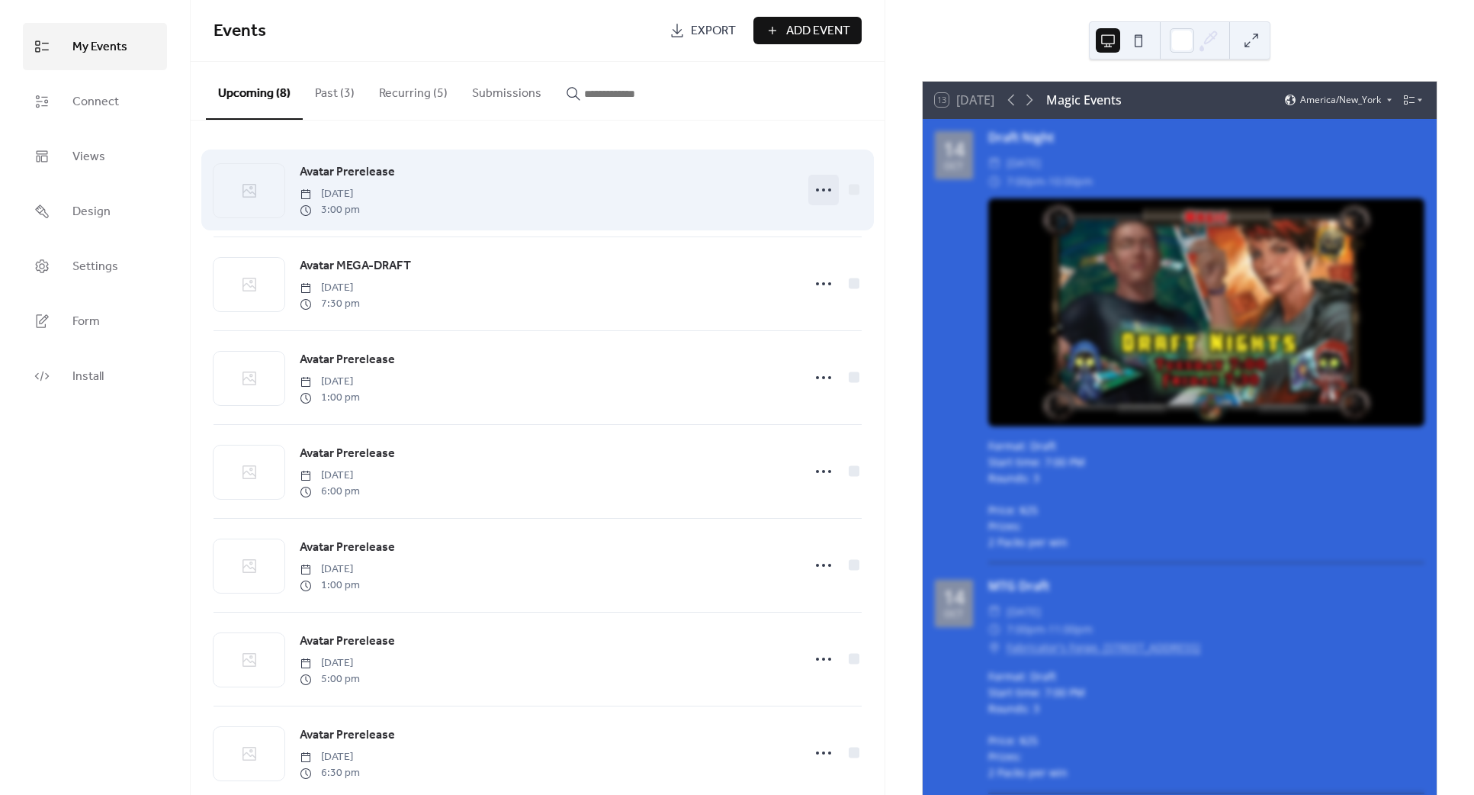
click at [816, 190] on circle at bounding box center [817, 189] width 3 height 3
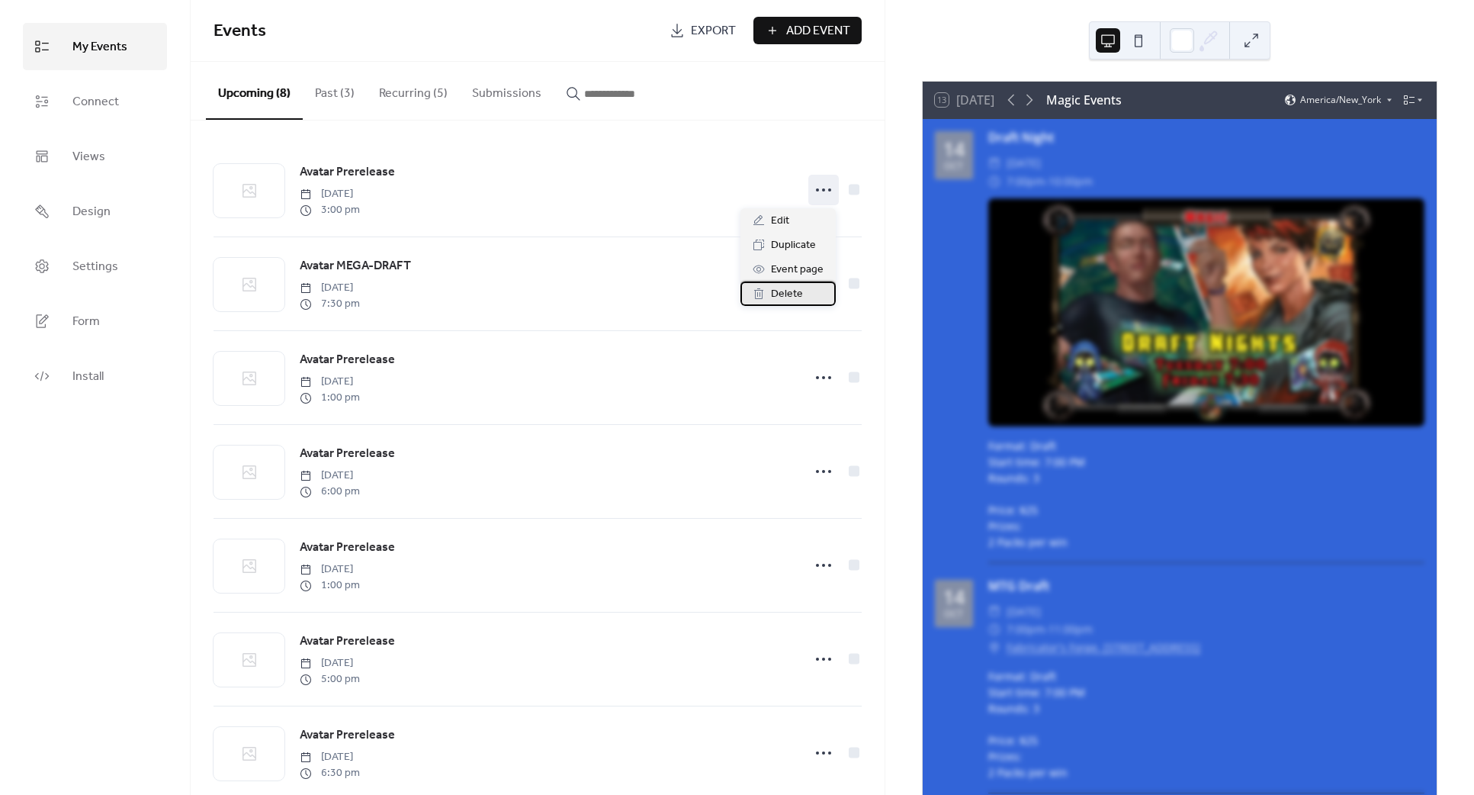
click at [792, 294] on span "Delete" at bounding box center [787, 294] width 32 height 18
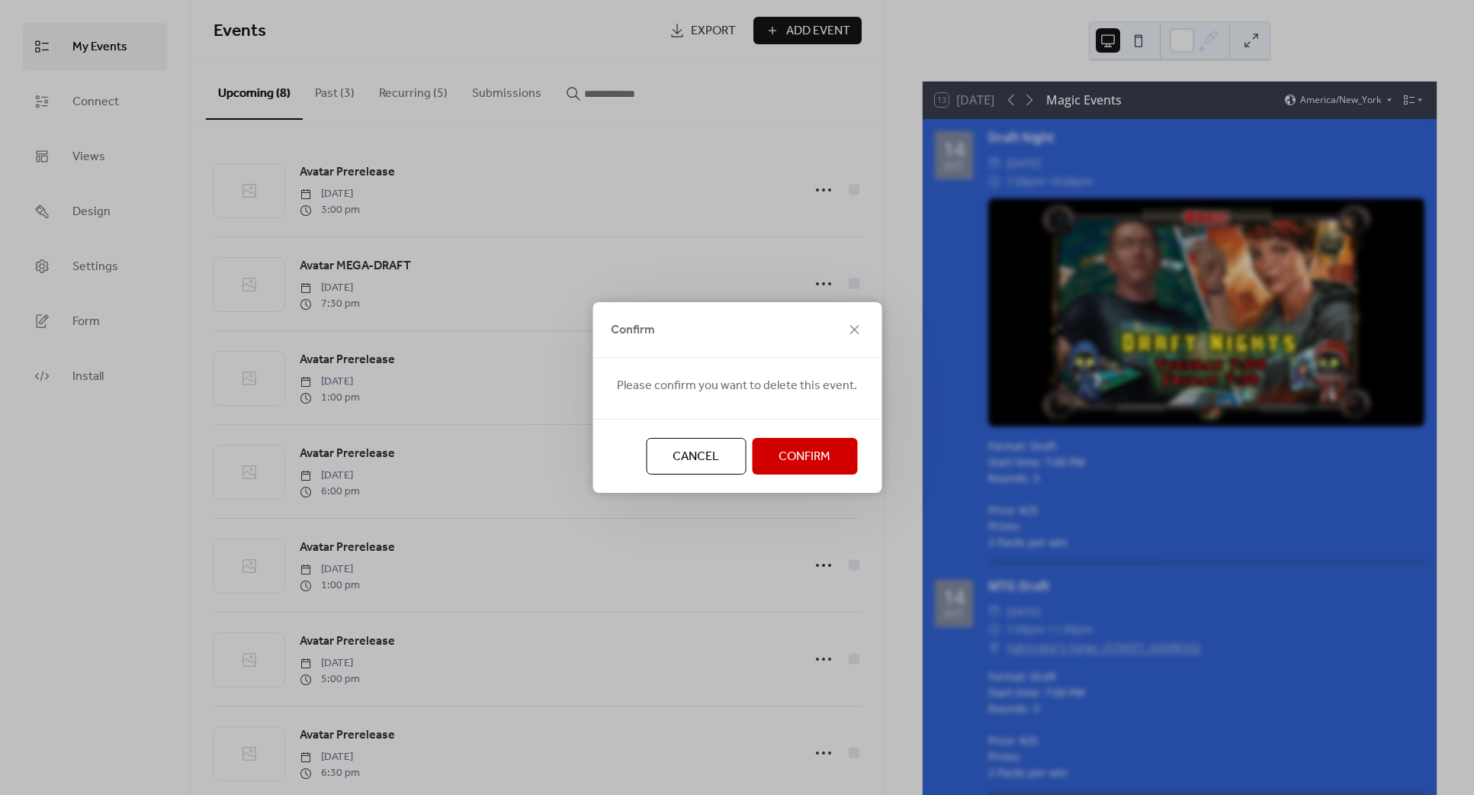
click at [781, 456] on span "Confirm" at bounding box center [805, 457] width 52 height 18
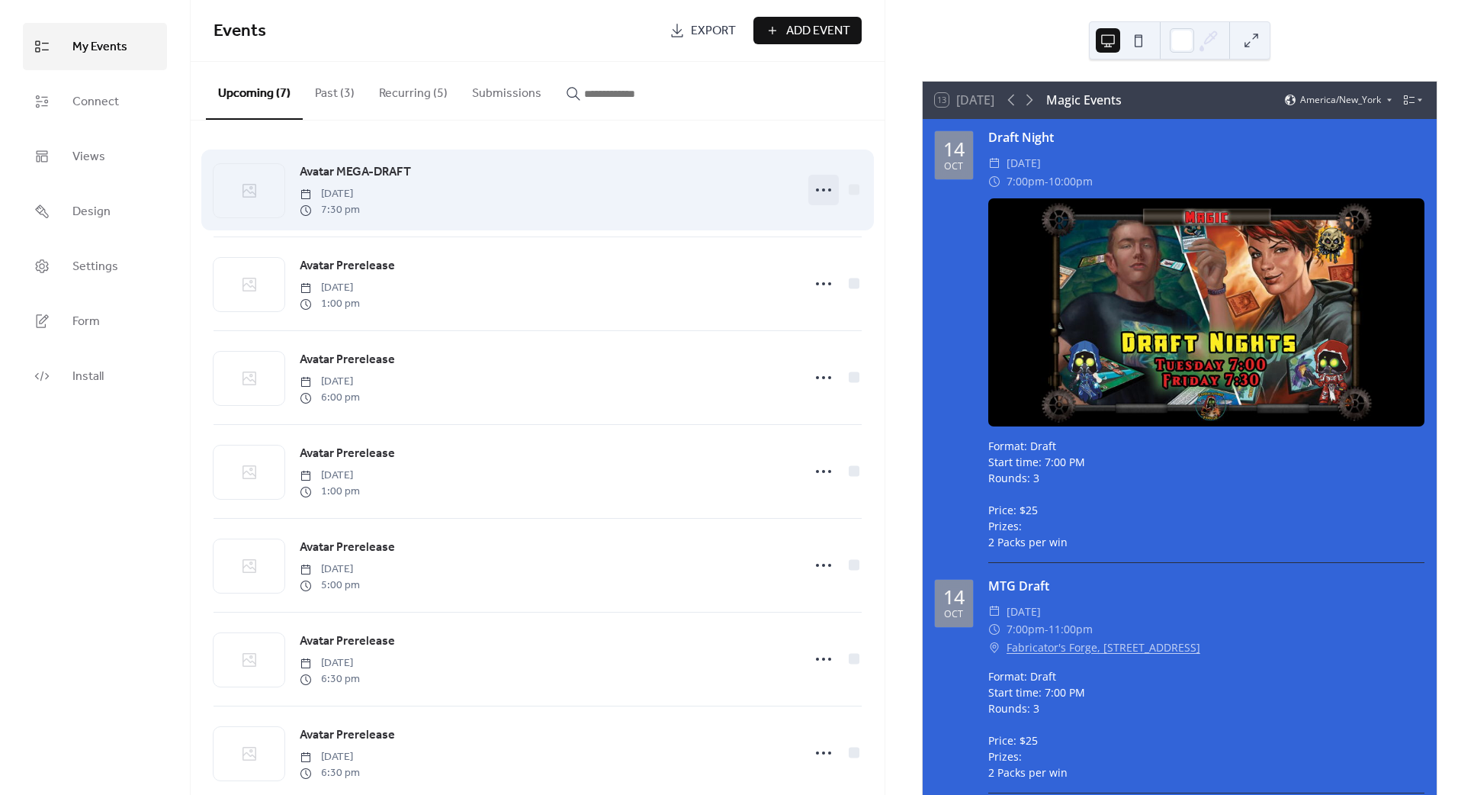
click at [814, 185] on icon at bounding box center [823, 190] width 24 height 24
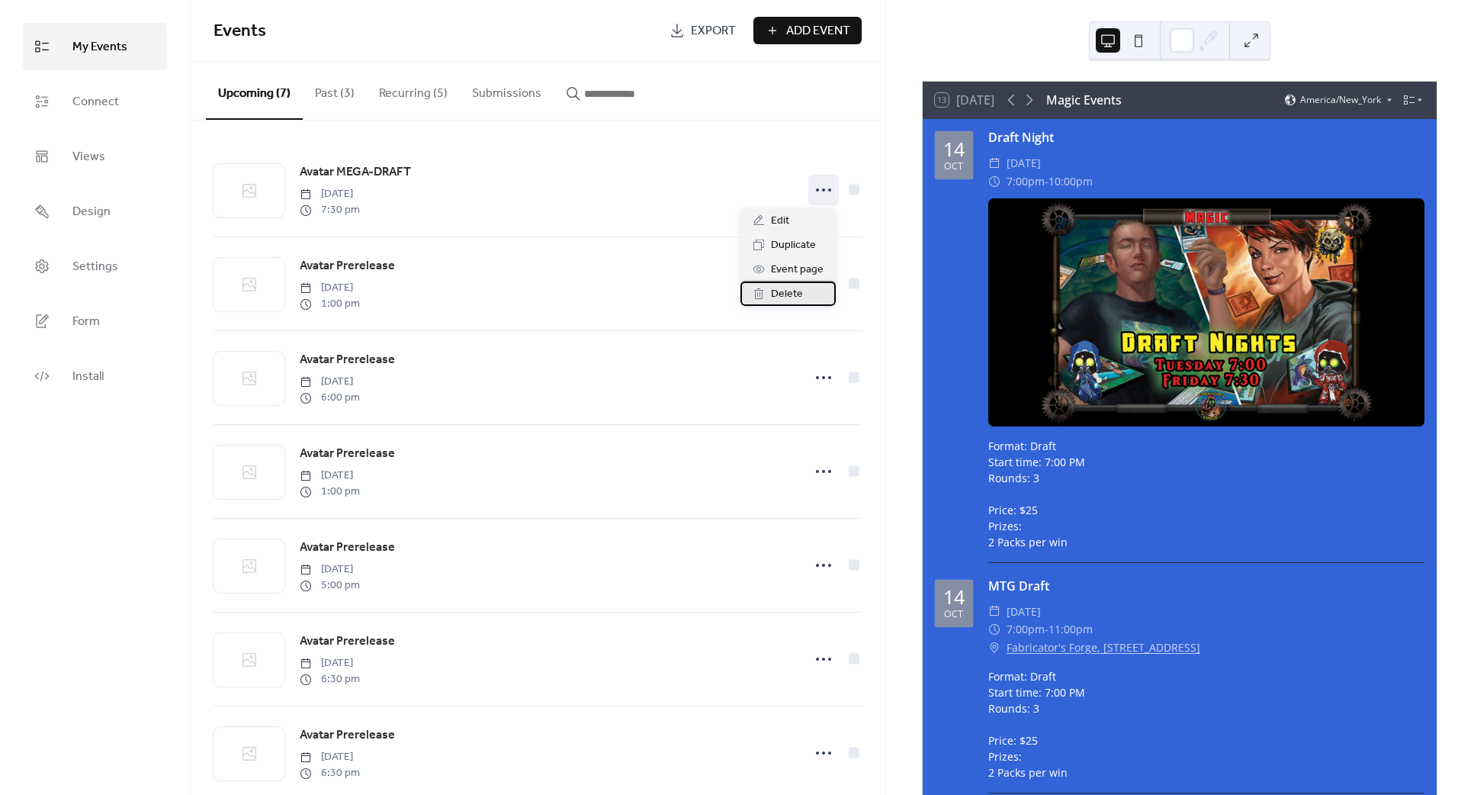
click at [775, 289] on span "Delete" at bounding box center [787, 294] width 32 height 18
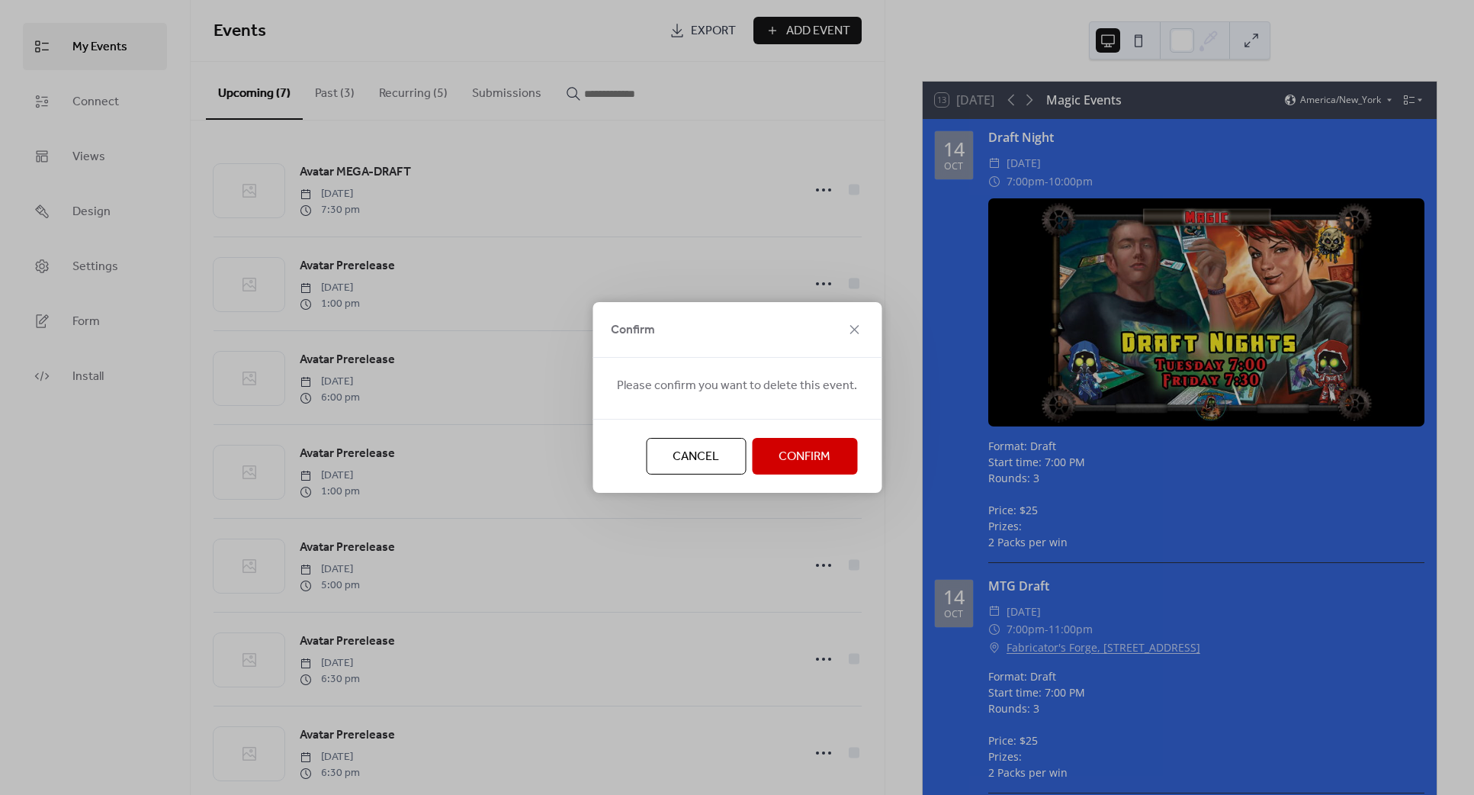
click at [778, 442] on button "Confirm" at bounding box center [804, 456] width 105 height 37
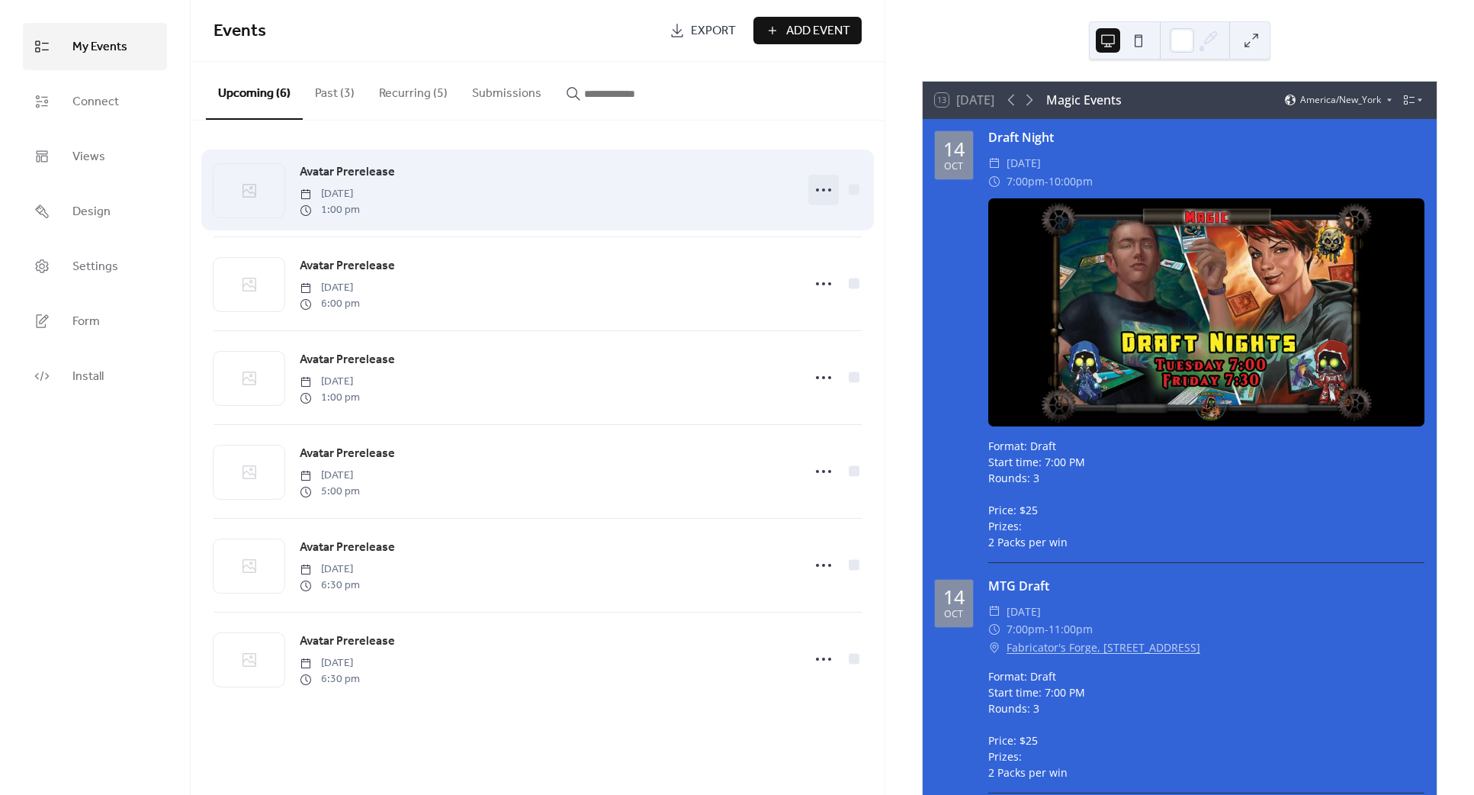
click at [826, 184] on icon at bounding box center [823, 190] width 24 height 24
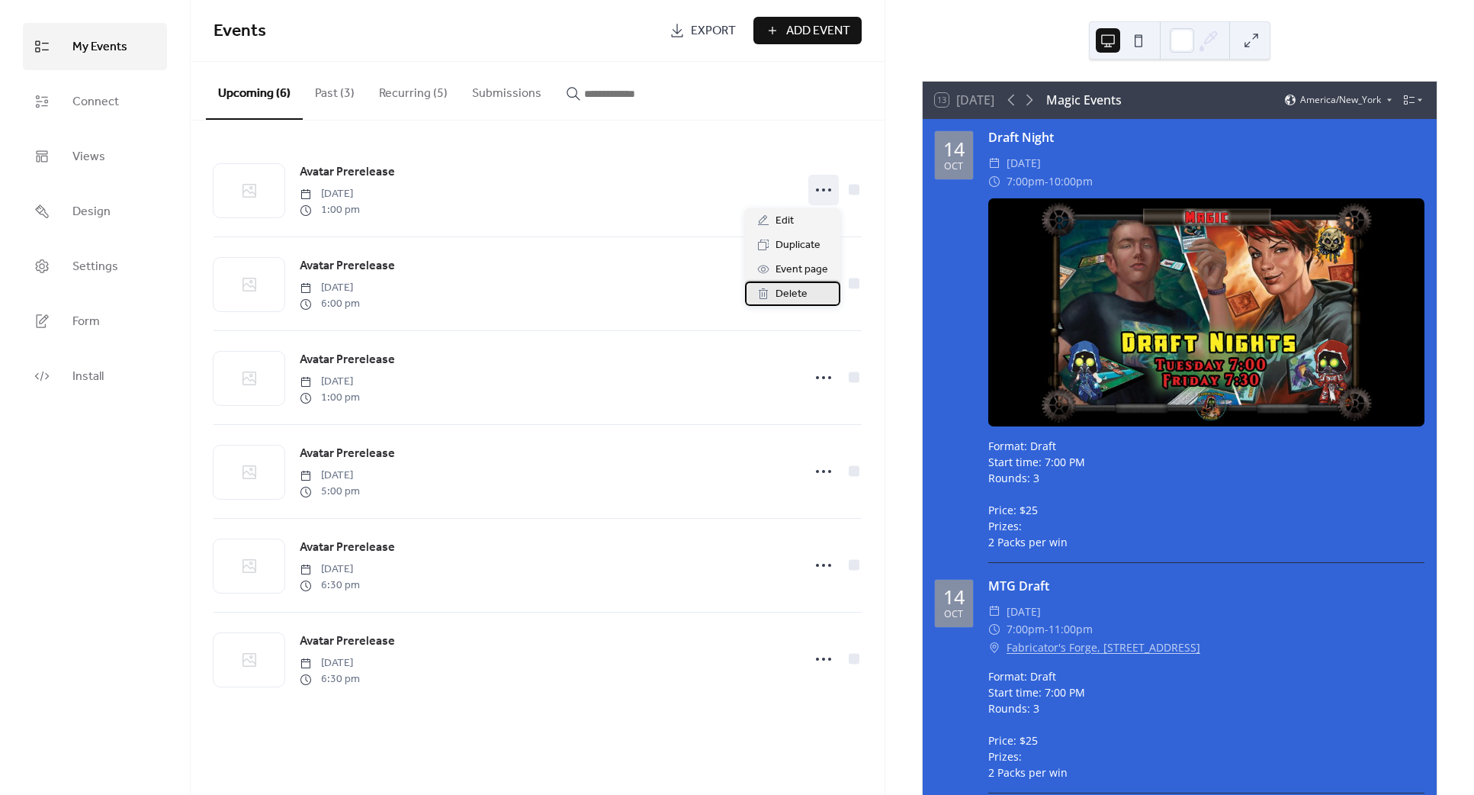
click at [789, 285] on span "Delete" at bounding box center [792, 294] width 32 height 18
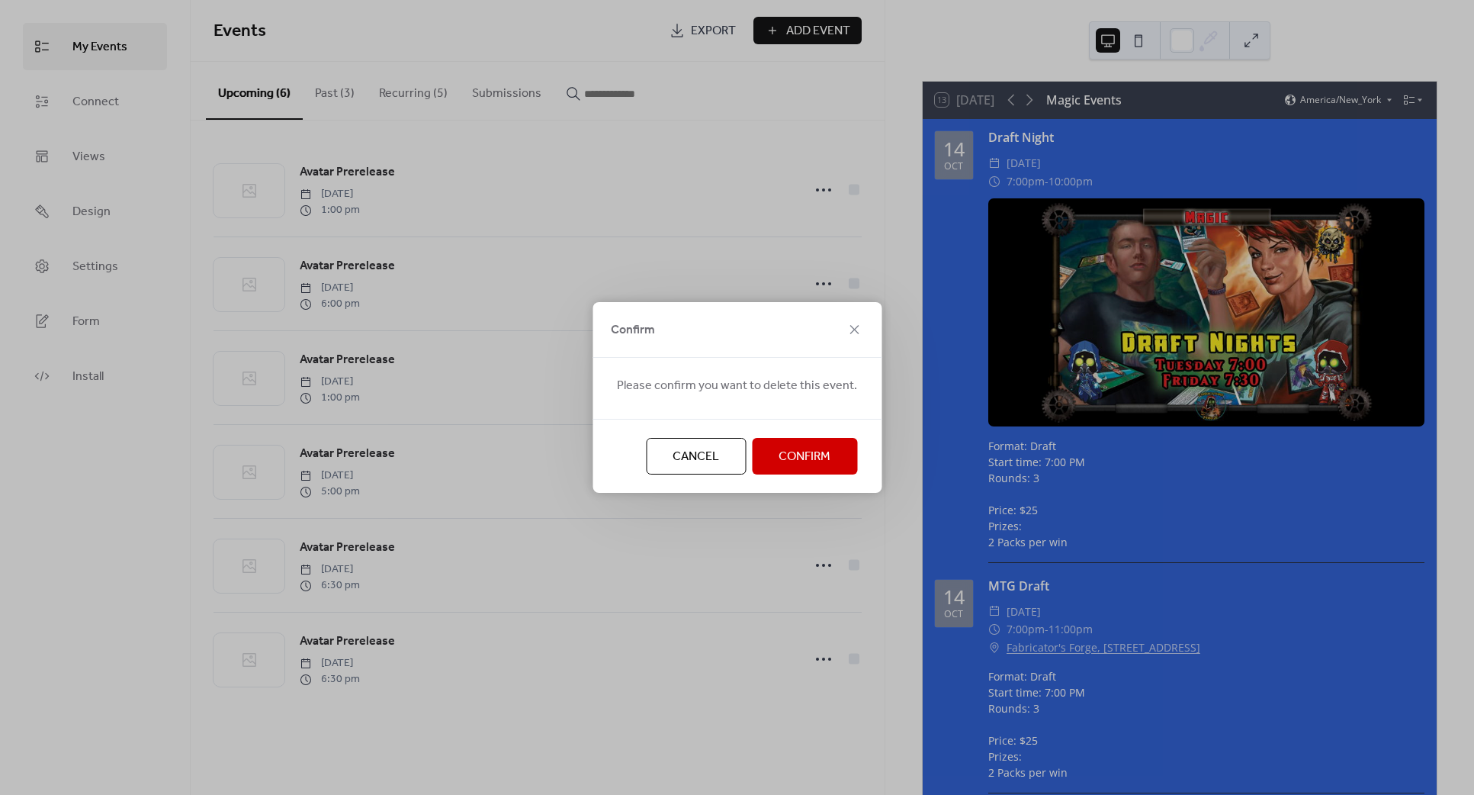
click at [789, 448] on span "Confirm" at bounding box center [805, 457] width 52 height 18
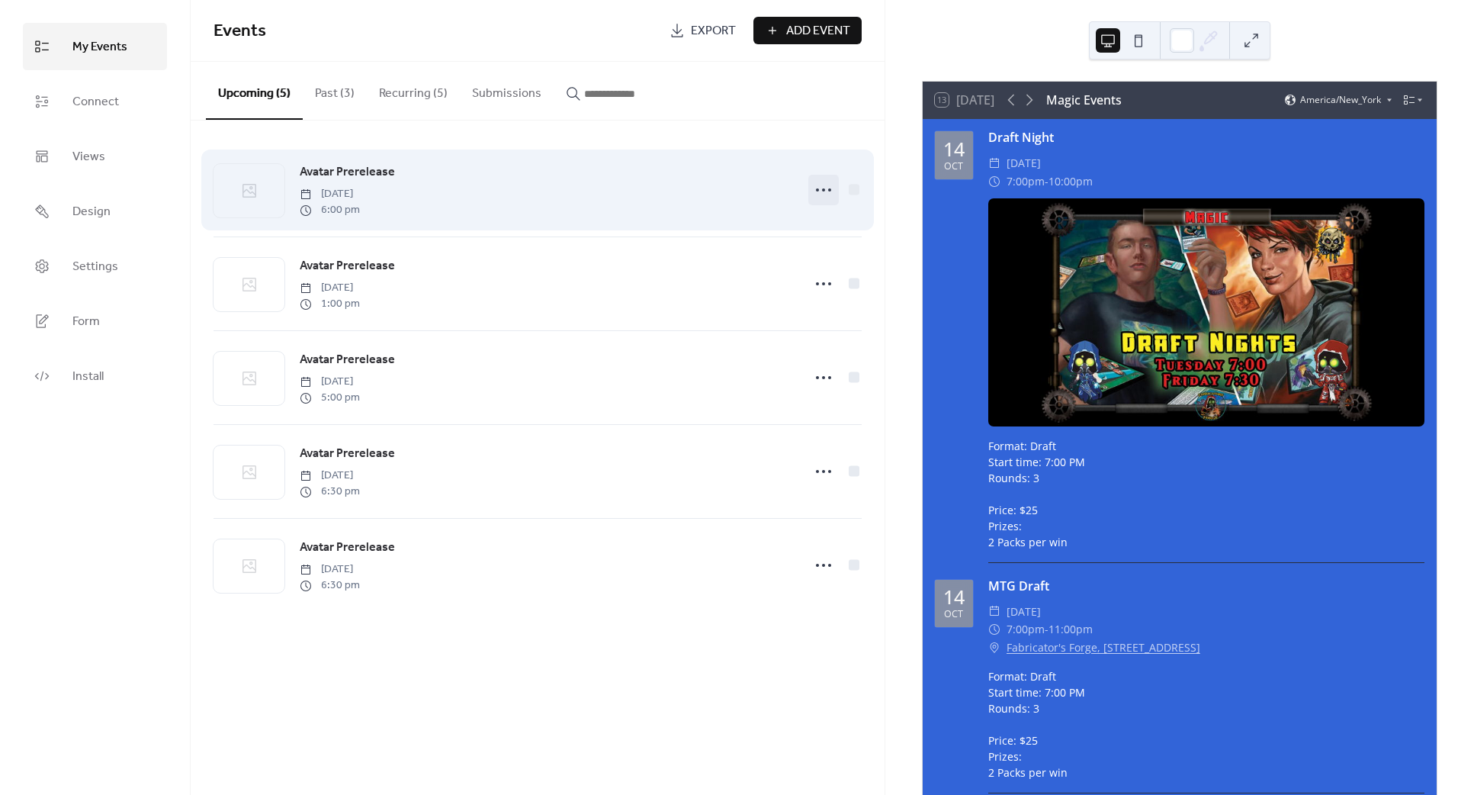
click at [814, 188] on icon at bounding box center [823, 190] width 24 height 24
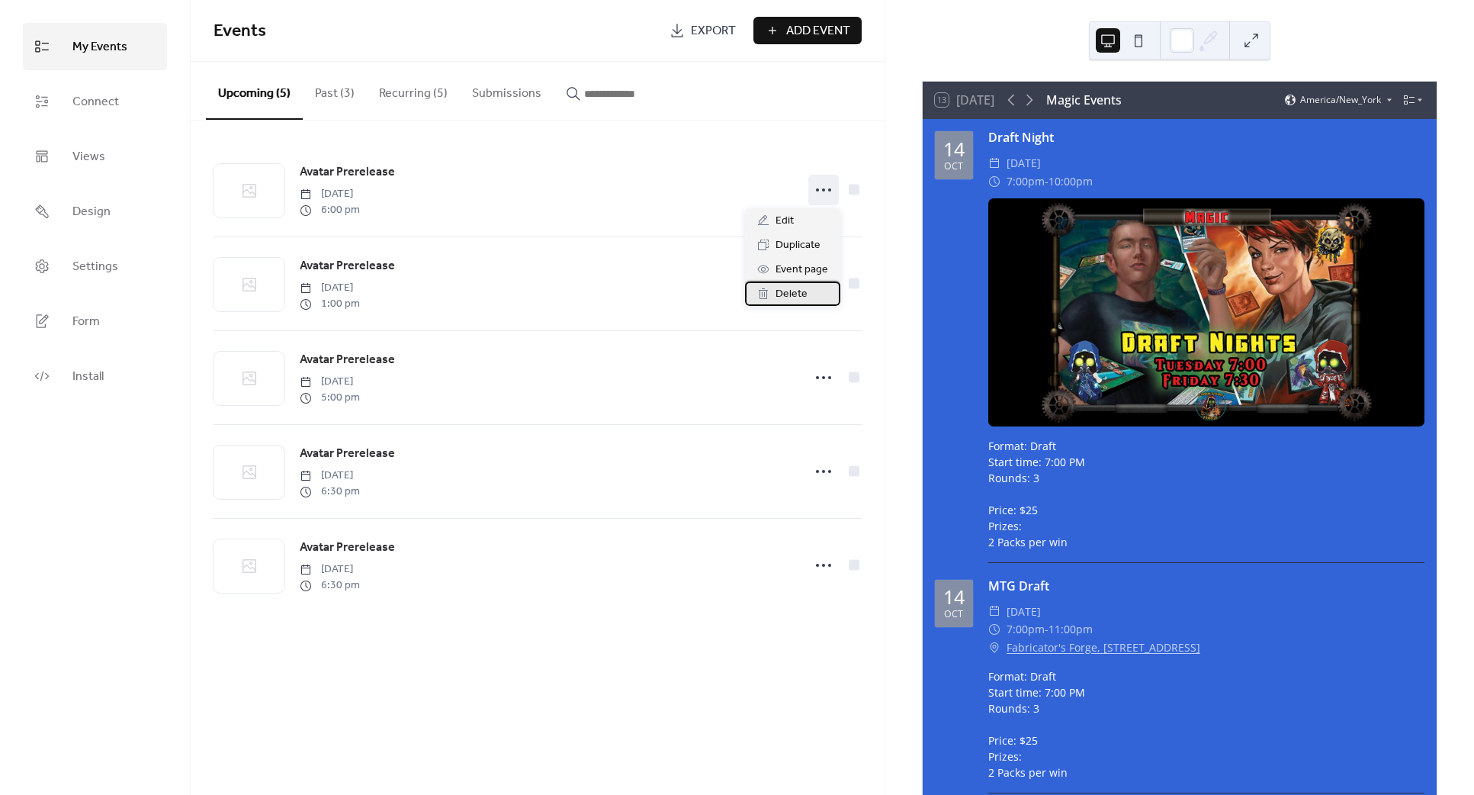
click at [791, 294] on span "Delete" at bounding box center [792, 294] width 32 height 18
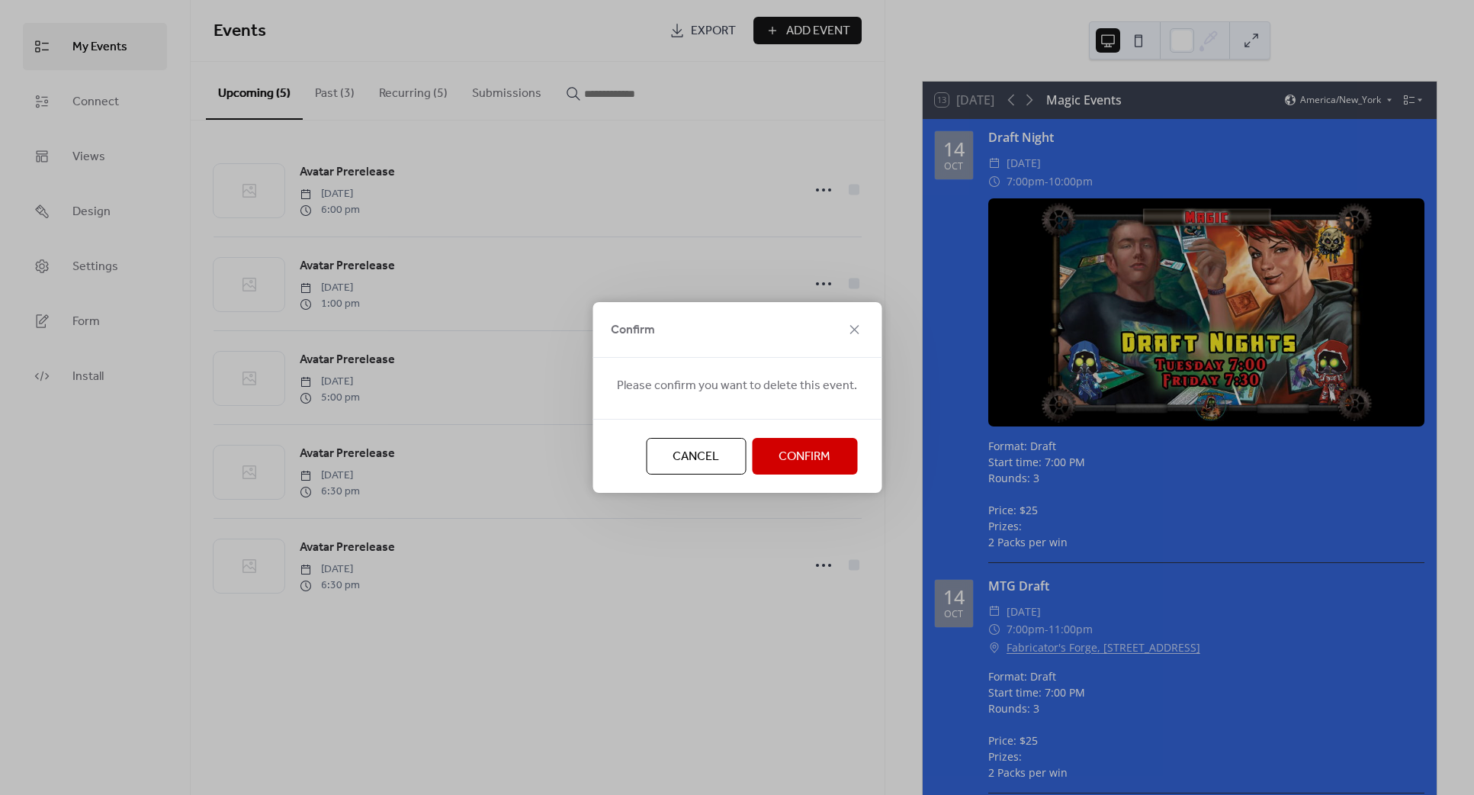
click at [808, 458] on span "Confirm" at bounding box center [805, 457] width 52 height 18
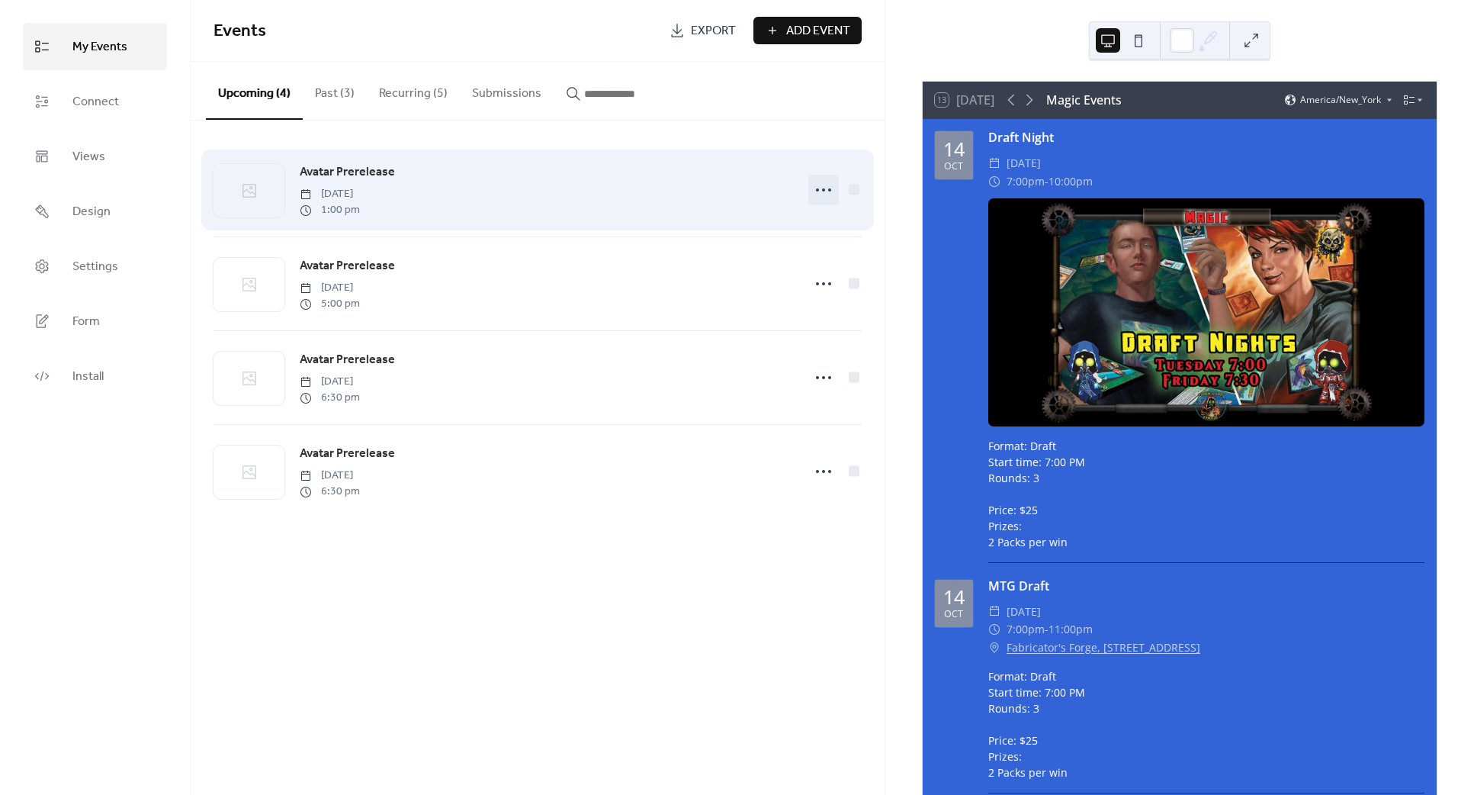
click at [821, 185] on icon at bounding box center [823, 190] width 24 height 24
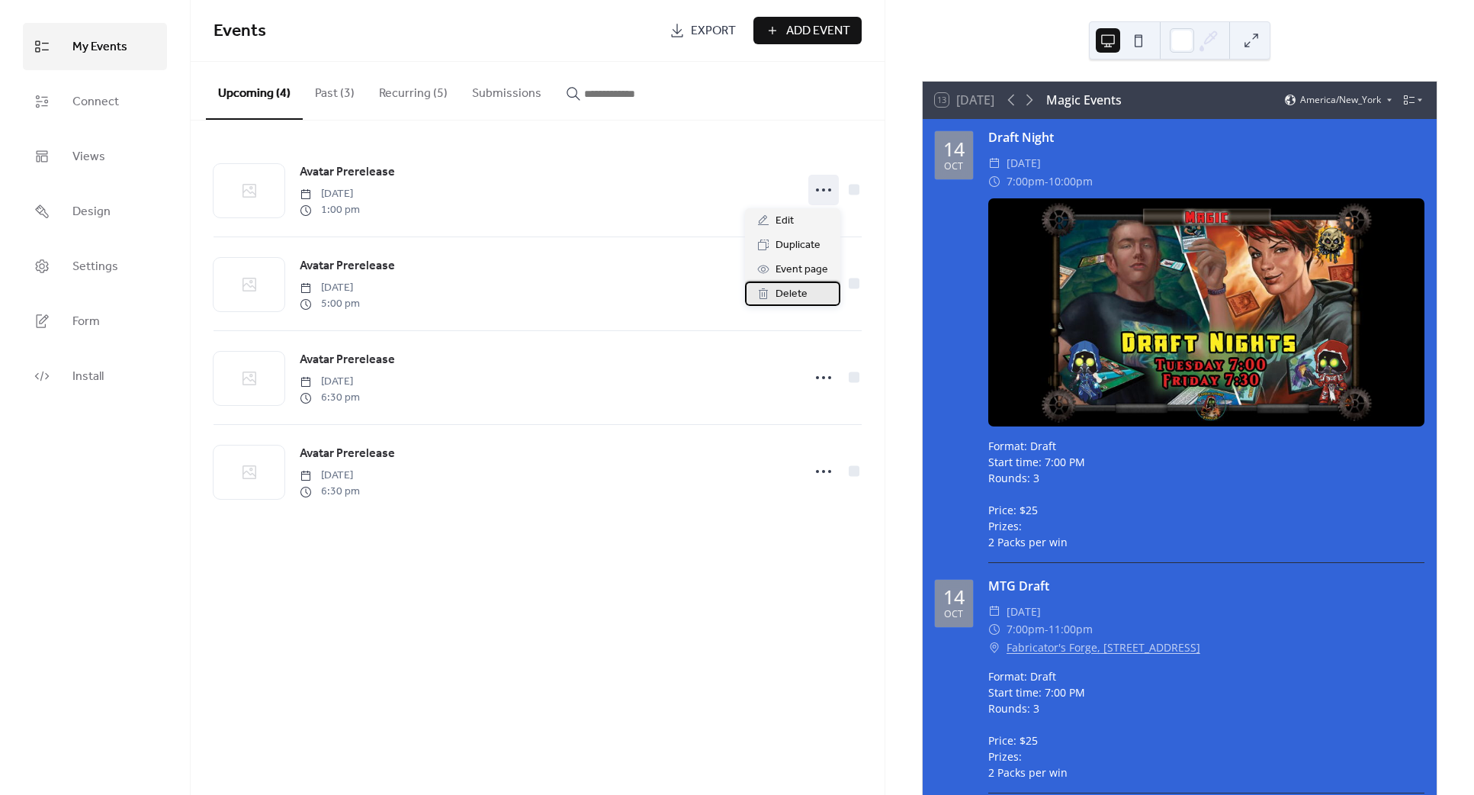
click at [799, 297] on span "Delete" at bounding box center [792, 294] width 32 height 18
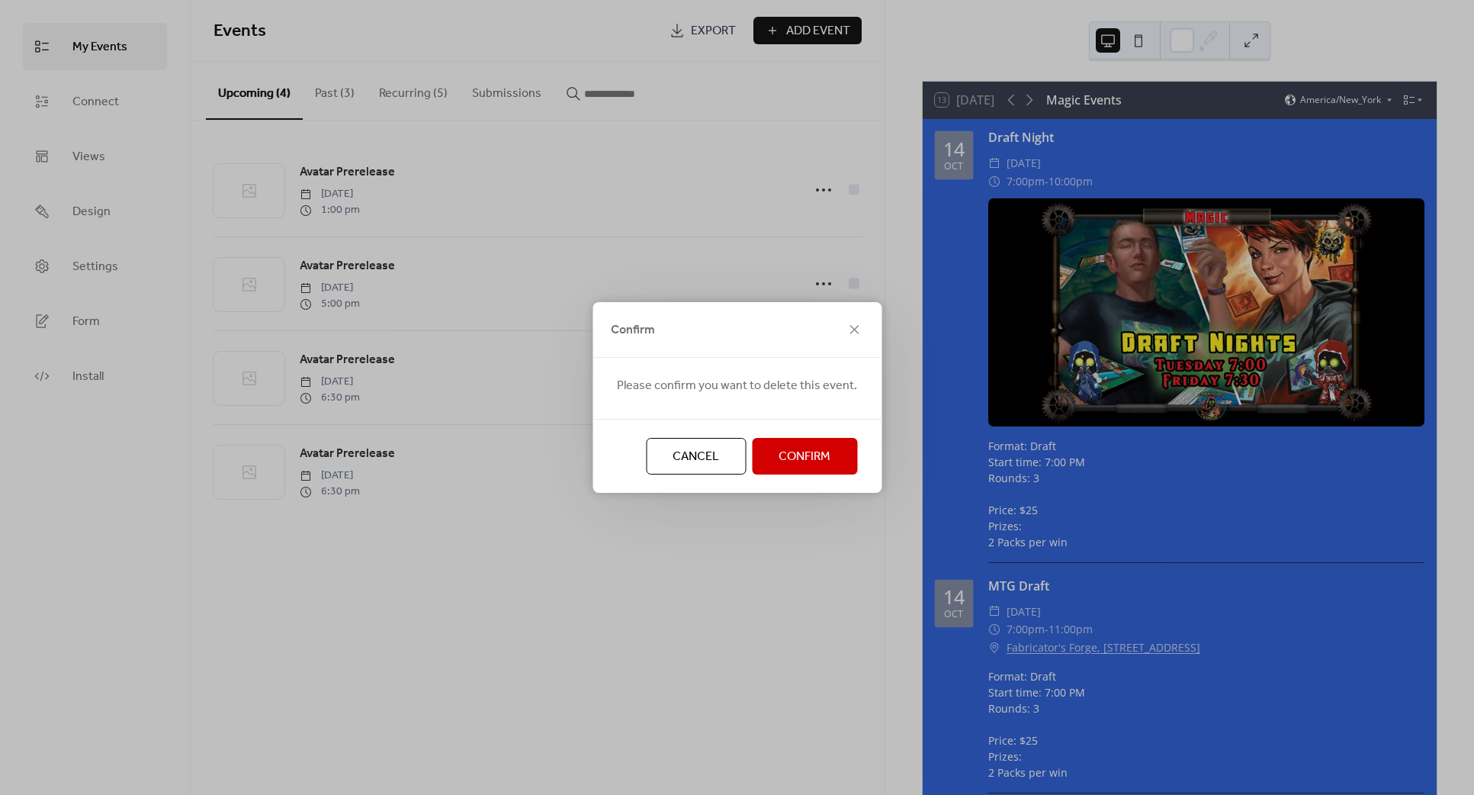
drag, startPoint x: 817, startPoint y: 459, endPoint x: 821, endPoint y: 416, distance: 42.9
click at [817, 458] on span "Confirm" at bounding box center [805, 457] width 52 height 18
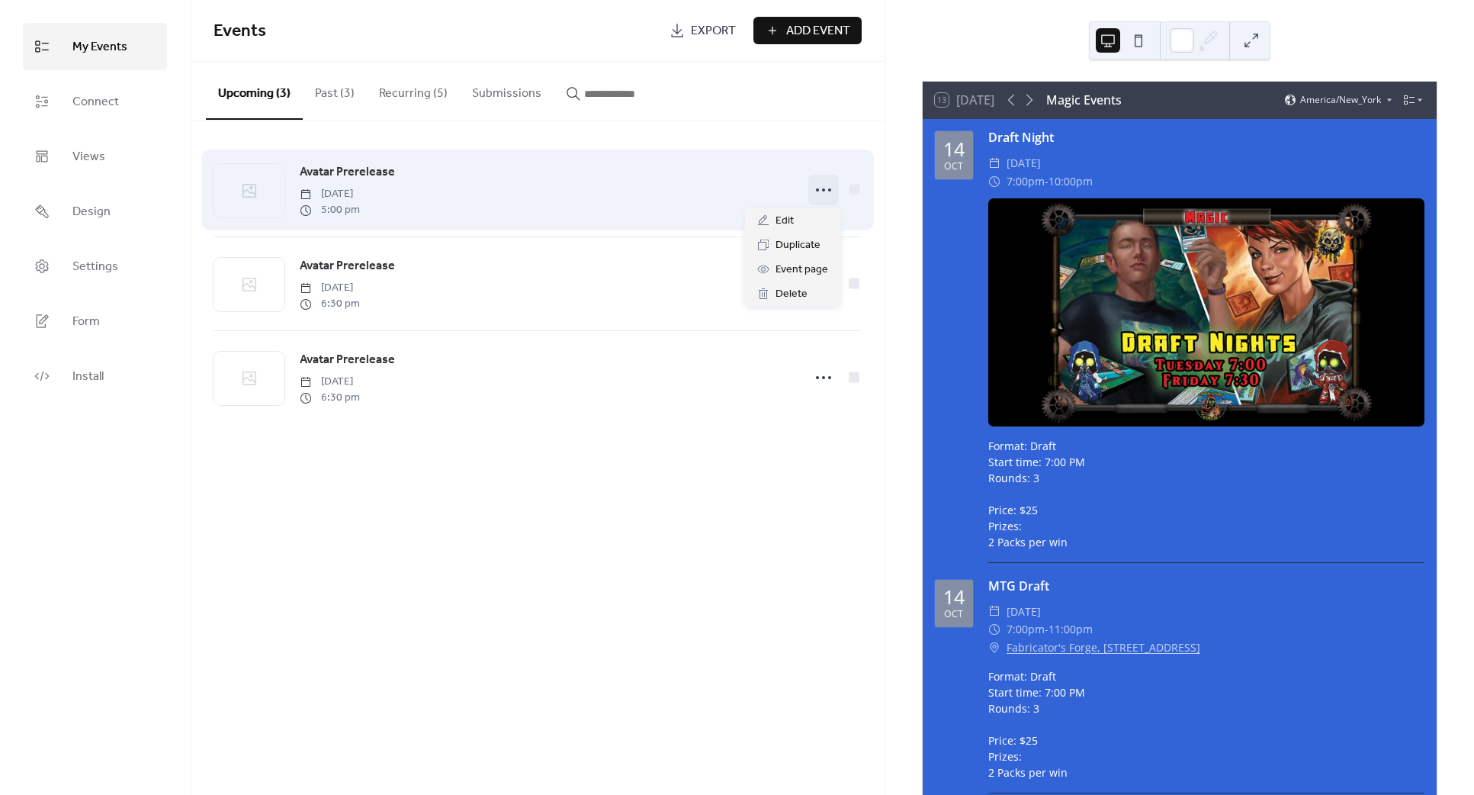
click at [821, 185] on icon at bounding box center [823, 190] width 24 height 24
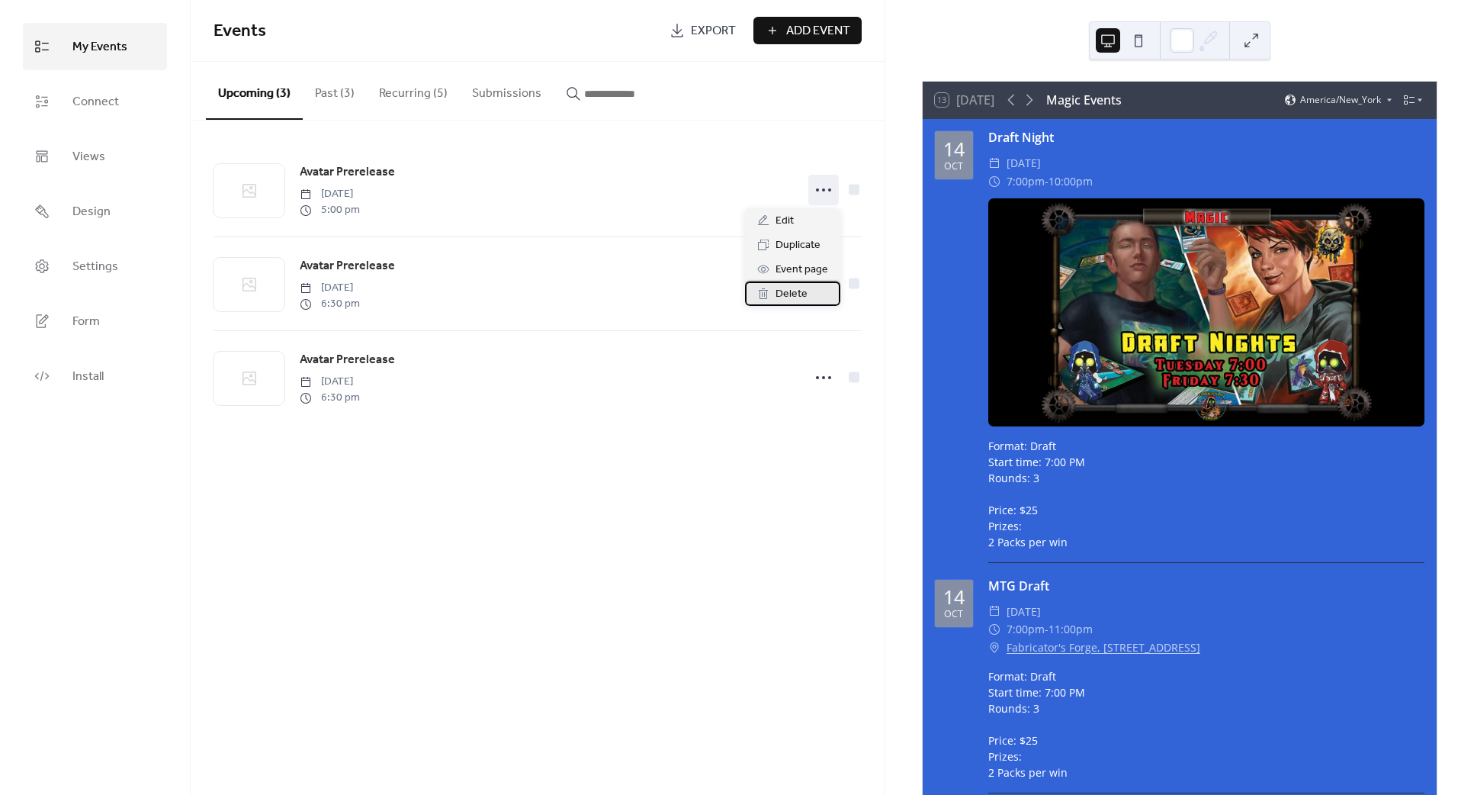
click at [793, 294] on span "Delete" at bounding box center [792, 294] width 32 height 18
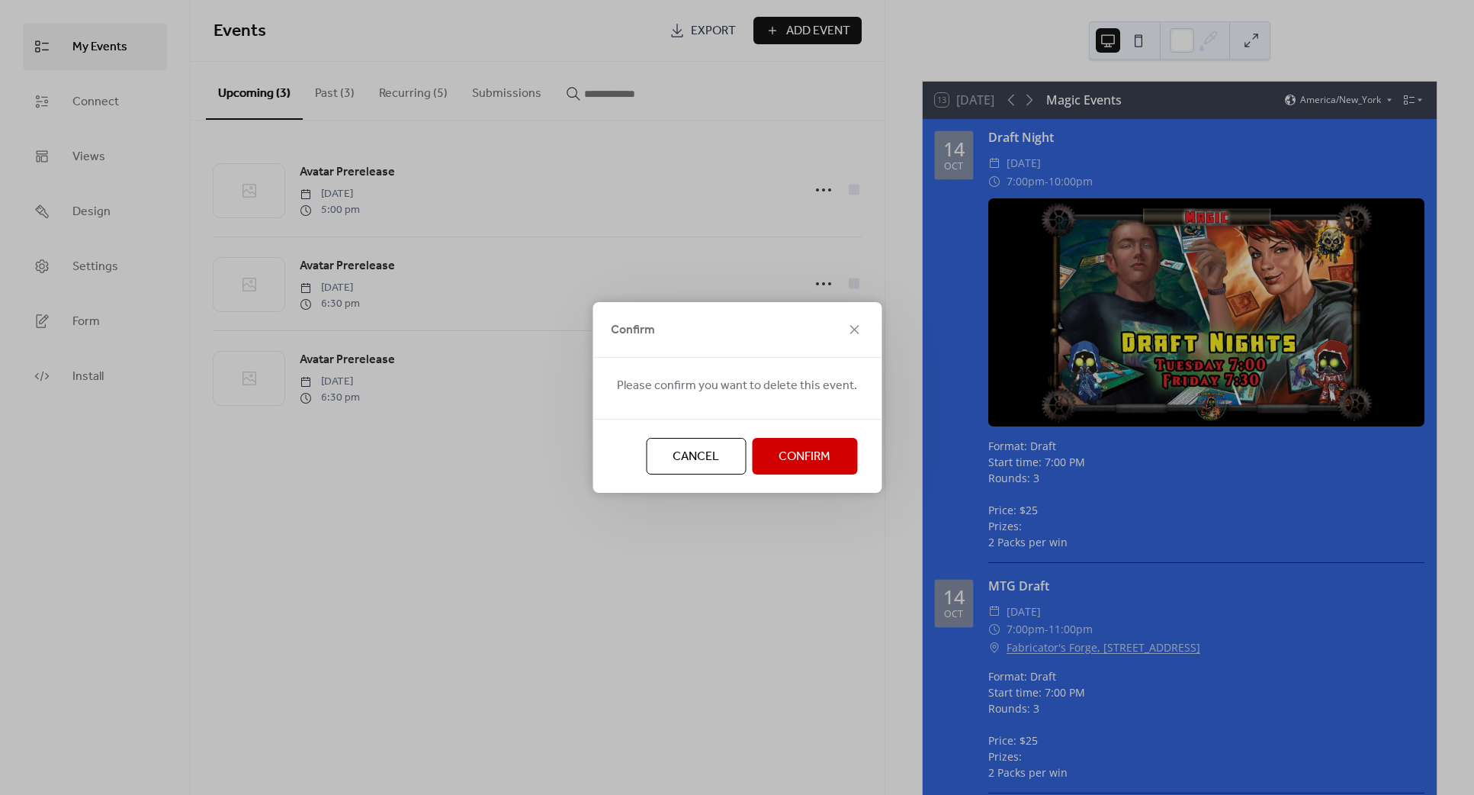
click at [811, 456] on span "Confirm" at bounding box center [805, 457] width 52 height 18
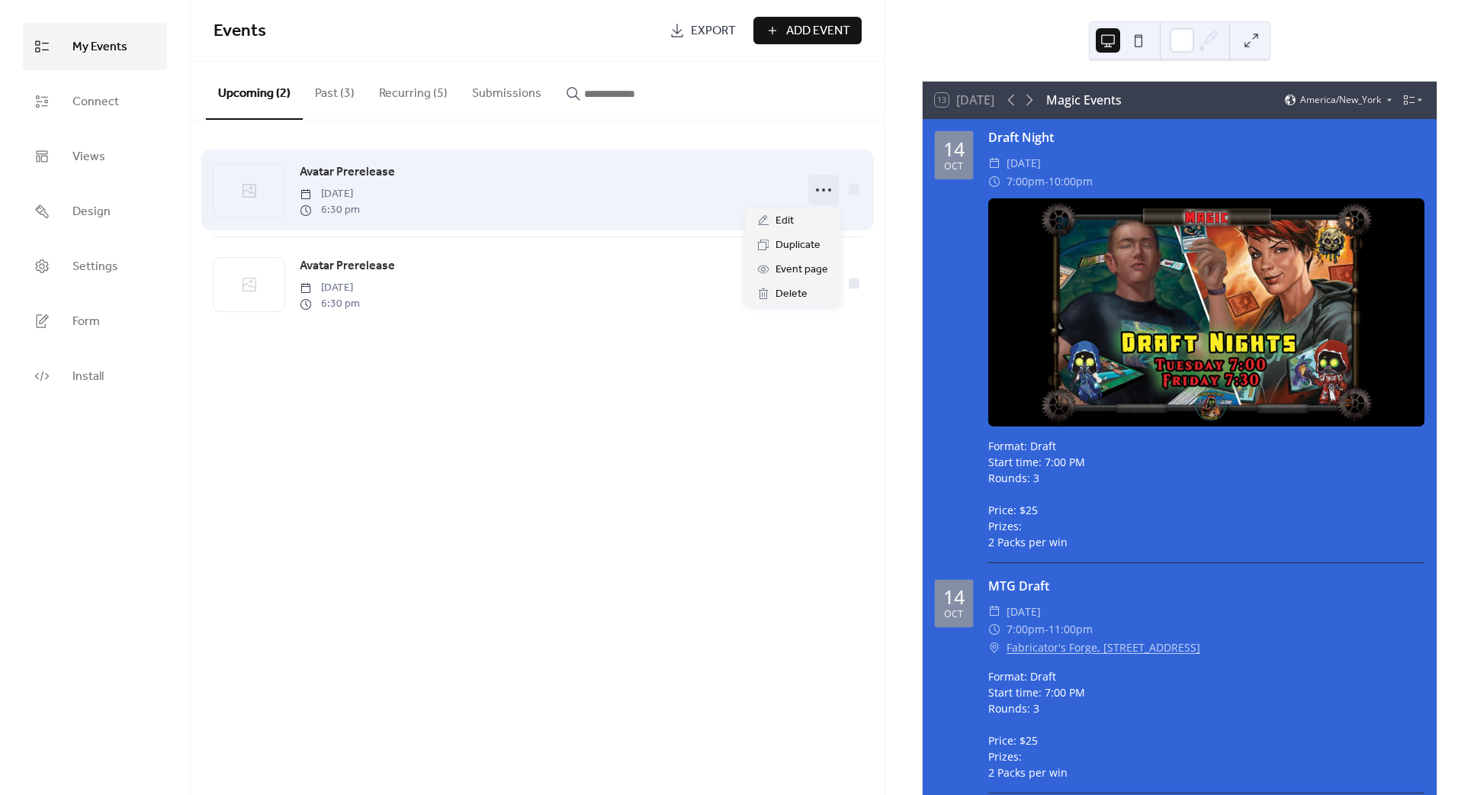
click at [825, 188] on icon at bounding box center [823, 190] width 24 height 24
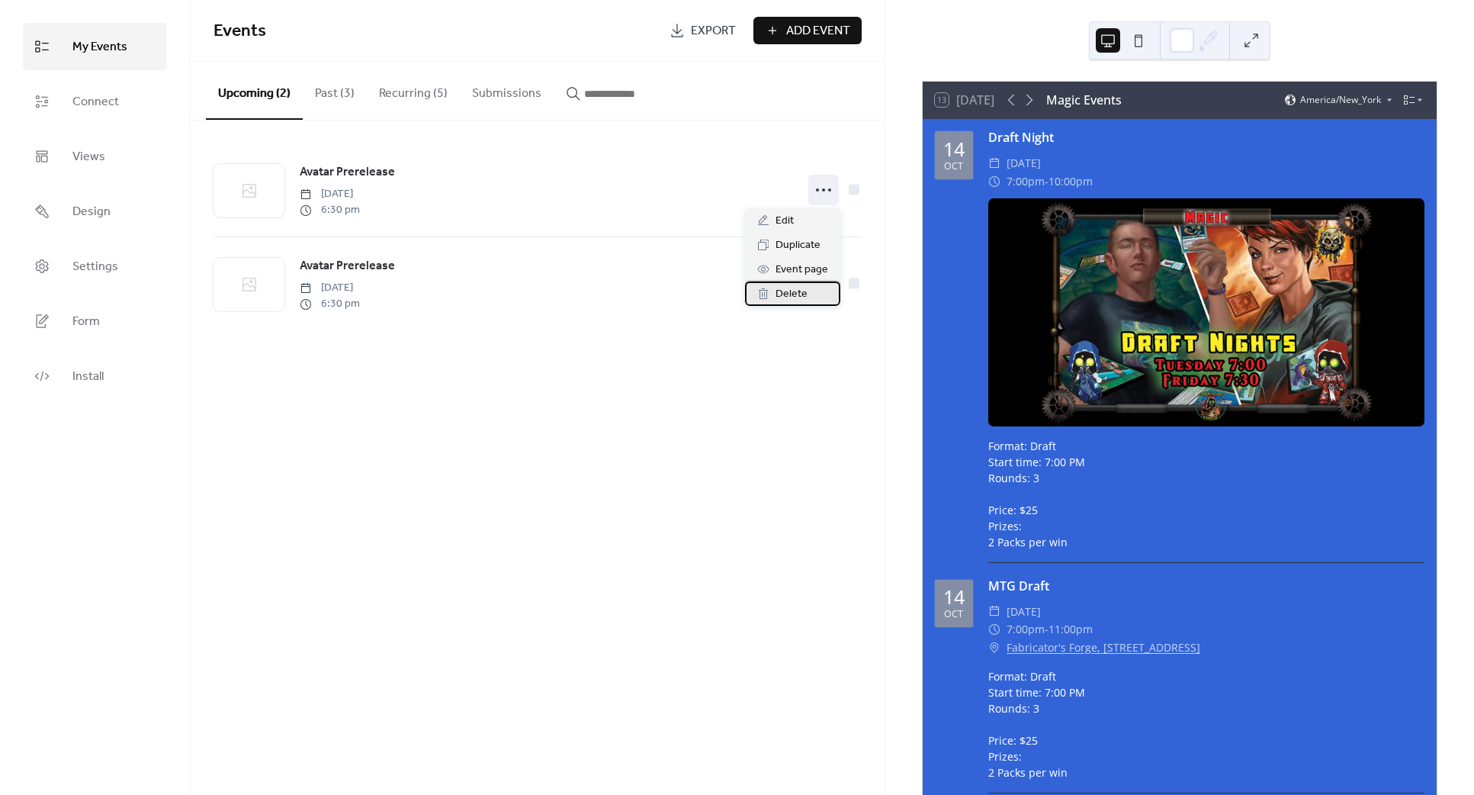
click at [798, 294] on span "Delete" at bounding box center [792, 294] width 32 height 18
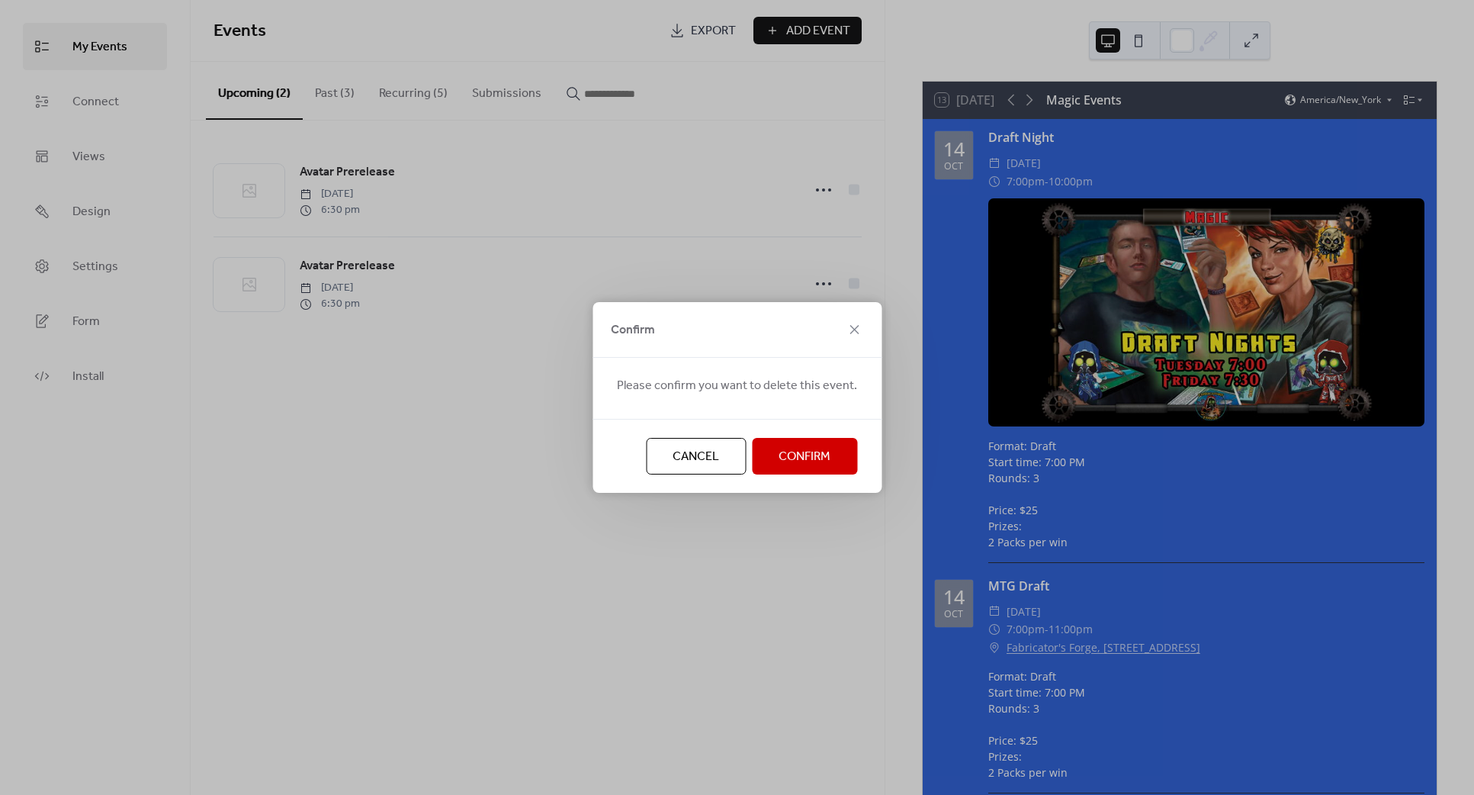
click at [808, 454] on span "Confirm" at bounding box center [805, 457] width 52 height 18
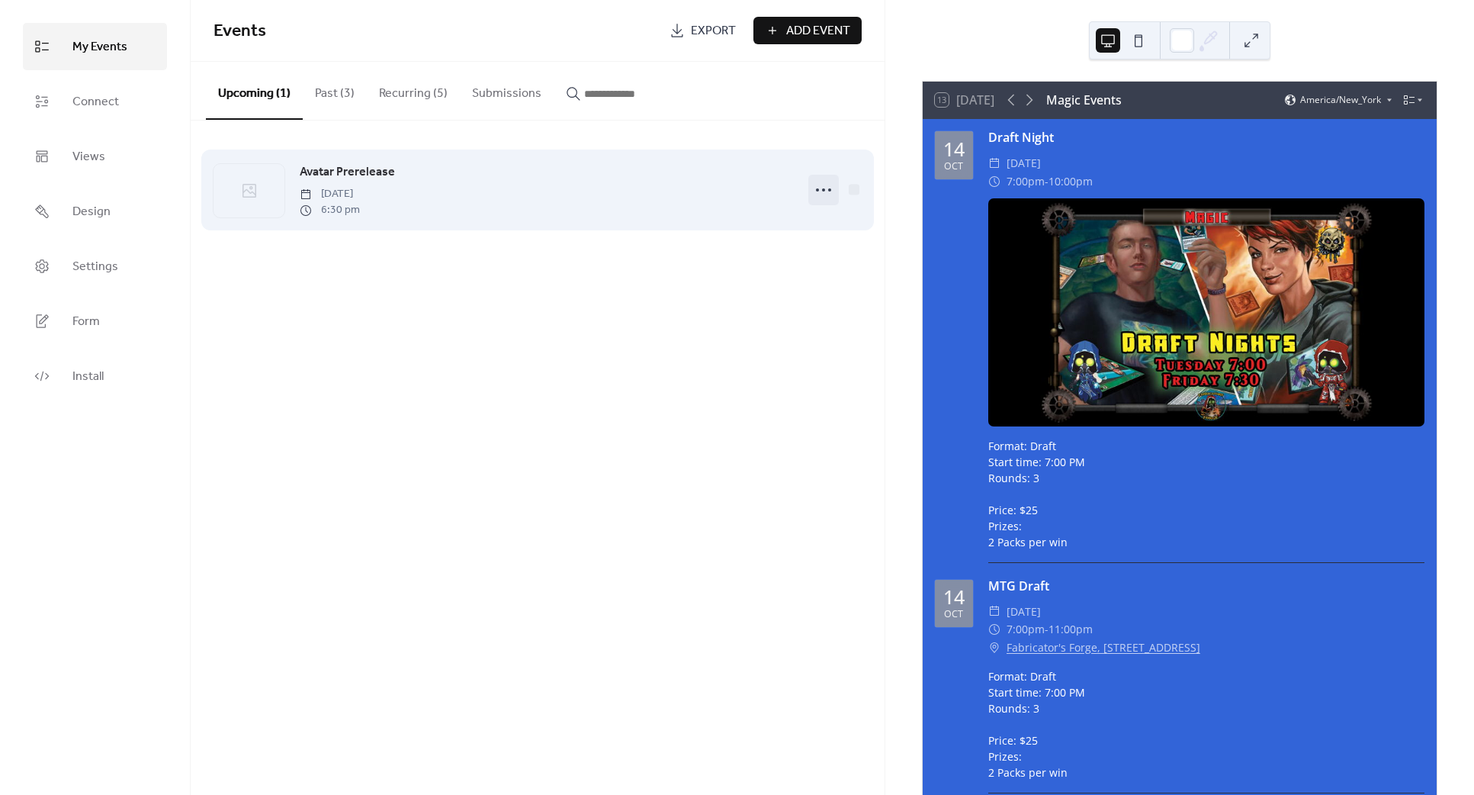
click at [822, 184] on icon at bounding box center [823, 190] width 24 height 24
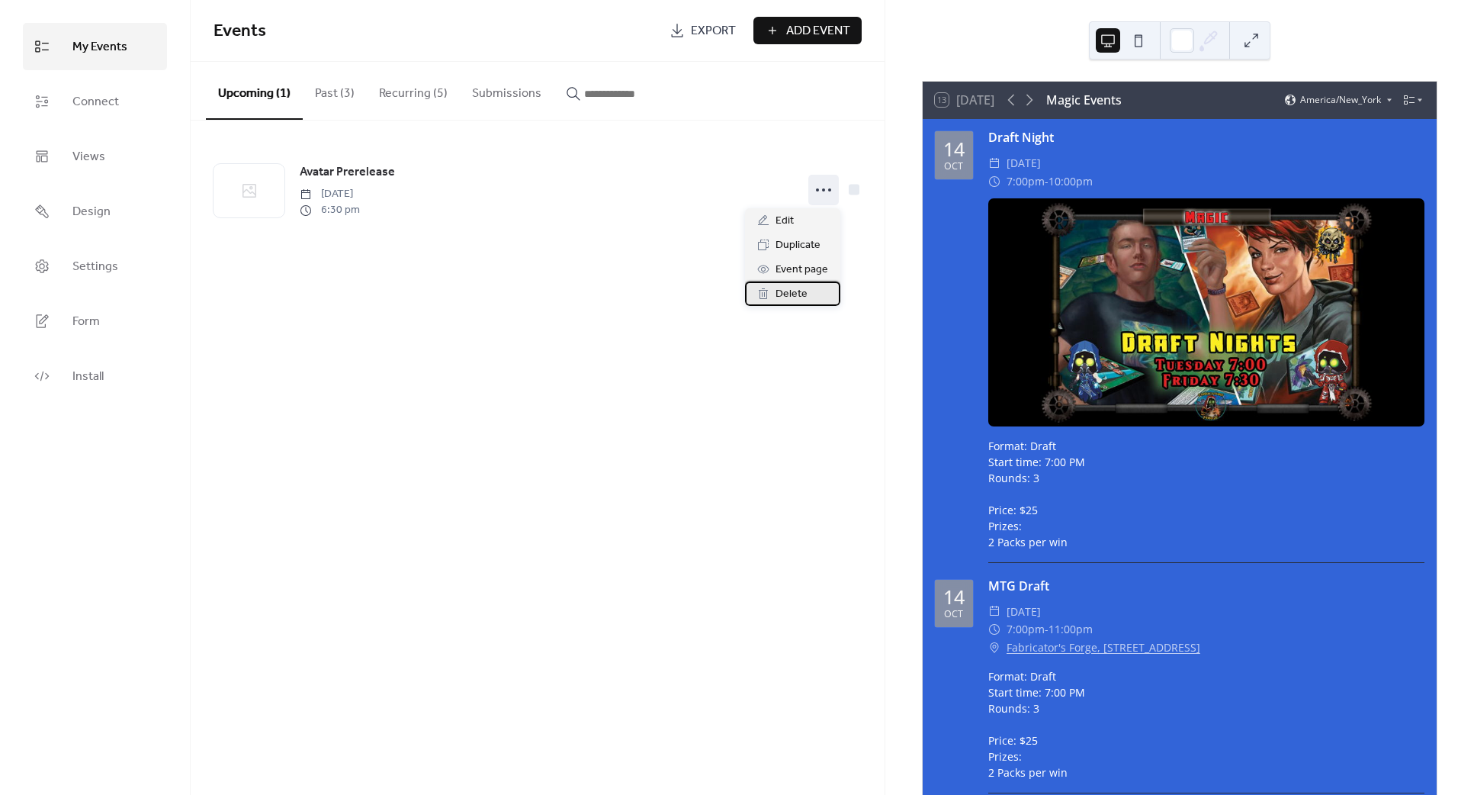
click at [789, 292] on span "Delete" at bounding box center [792, 294] width 32 height 18
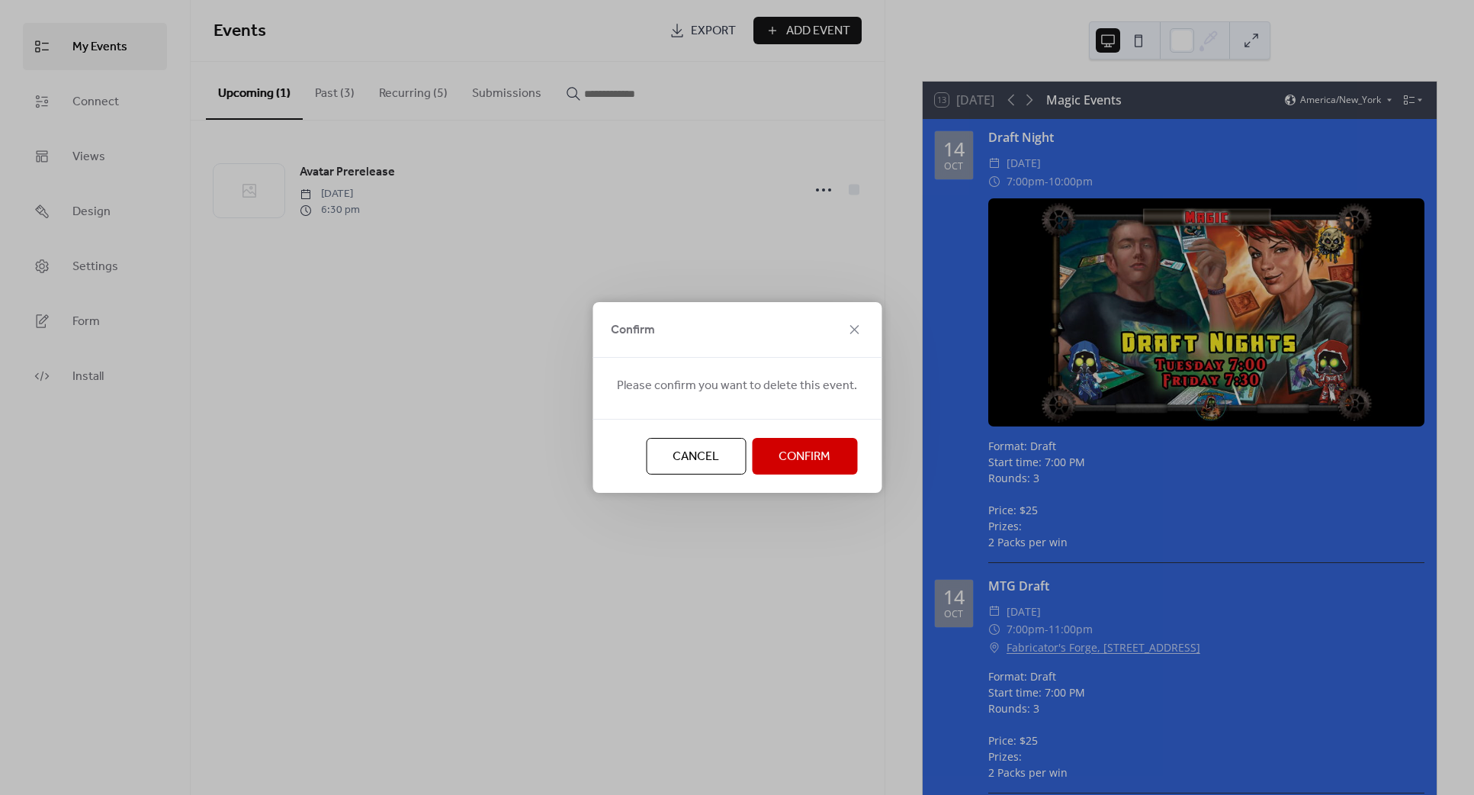
click at [807, 443] on button "Confirm" at bounding box center [804, 456] width 105 height 37
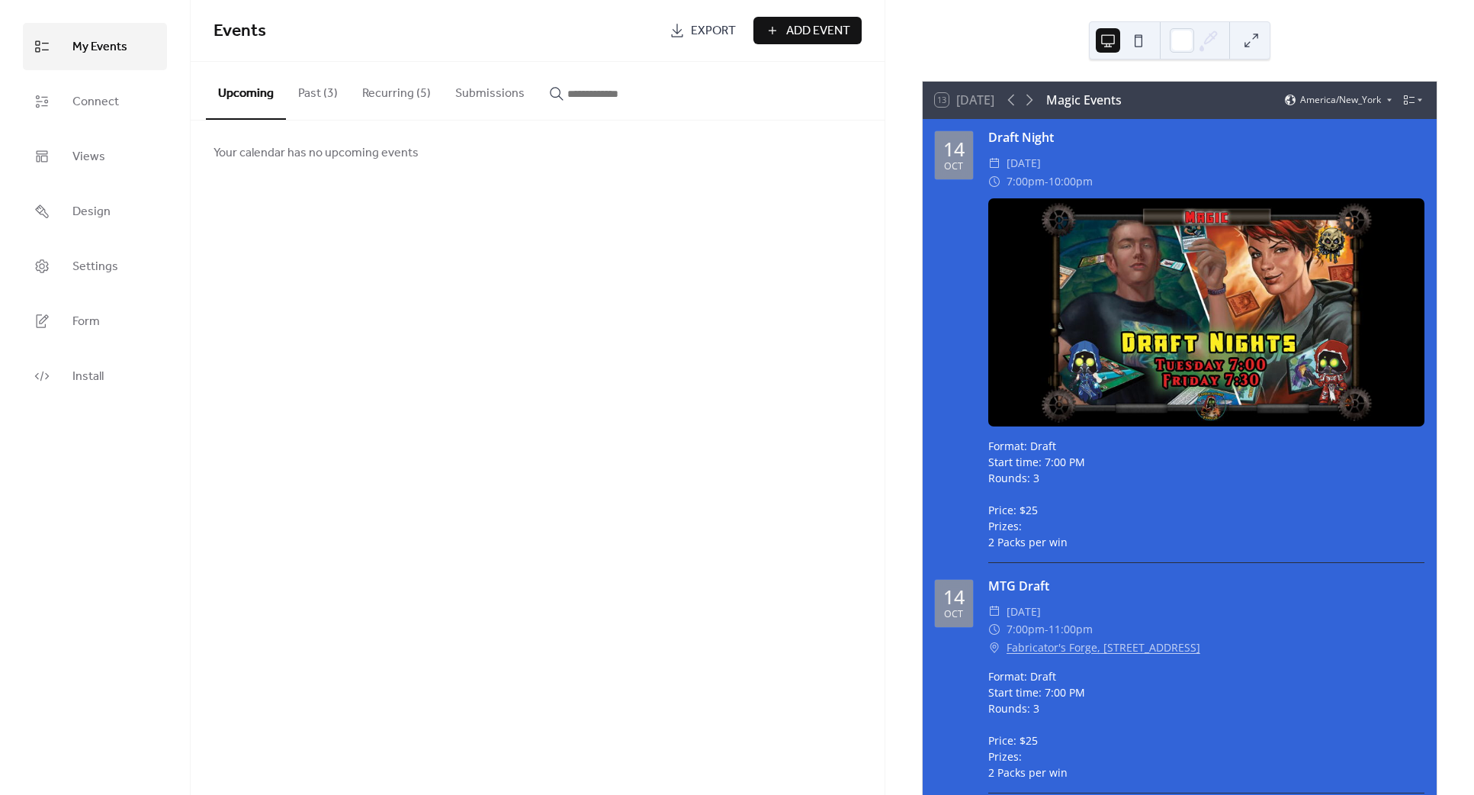
click at [618, 203] on div "Events Export Add Event Upcoming Past (3) Recurring (5) Submissions Your calend…" at bounding box center [538, 397] width 694 height 795
click at [386, 95] on button "Recurring (5)" at bounding box center [396, 90] width 93 height 56
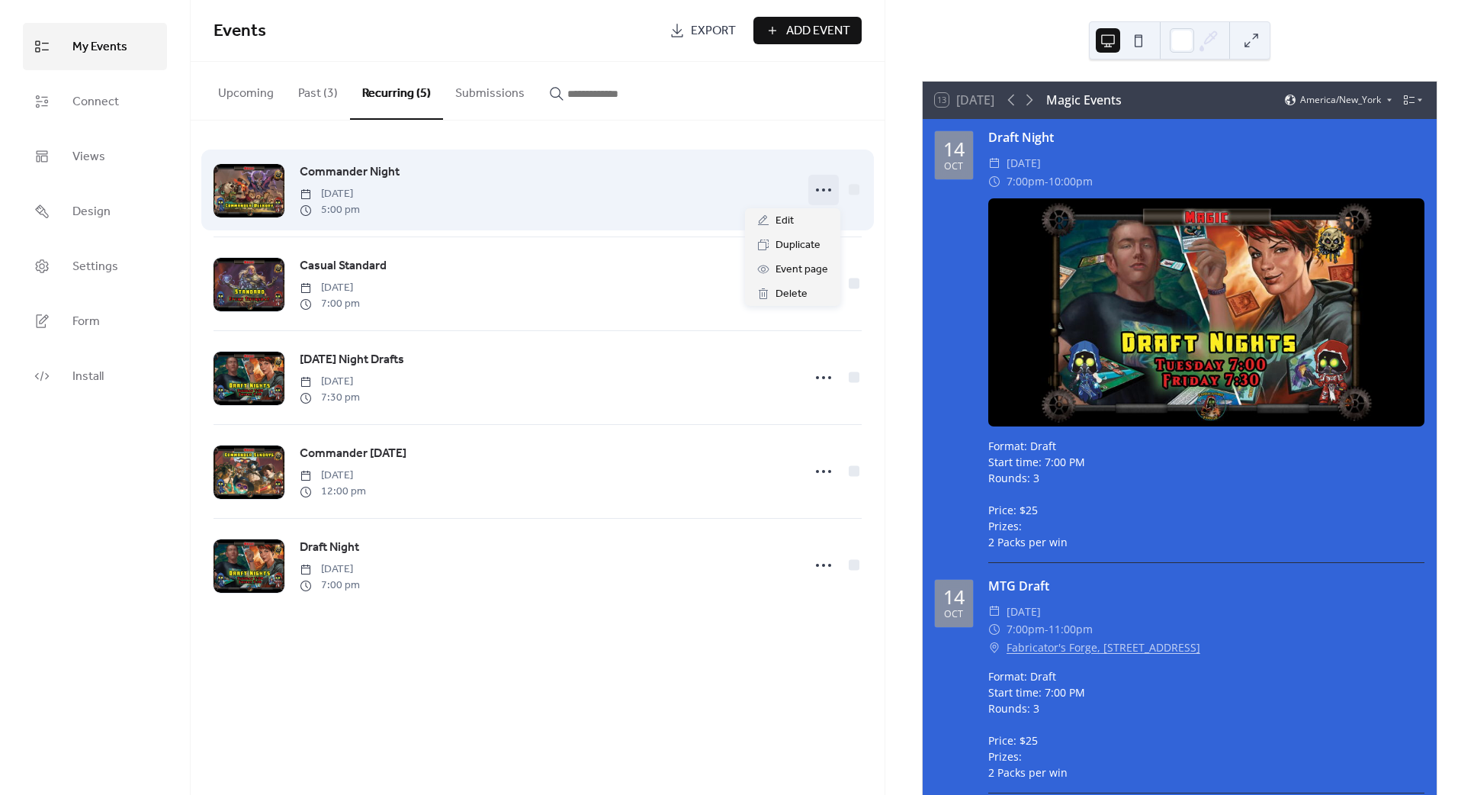
click at [824, 189] on circle at bounding box center [823, 189] width 3 height 3
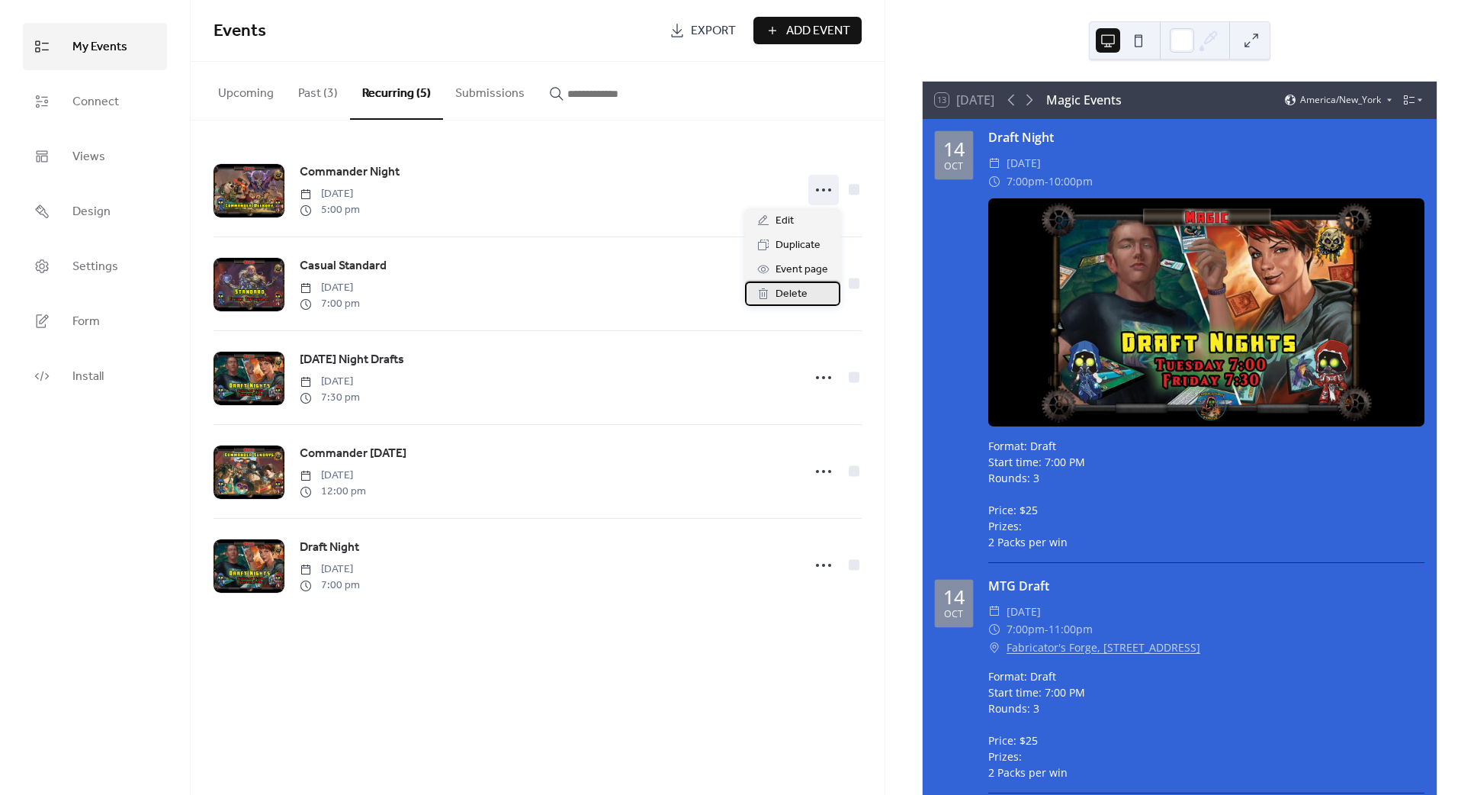
click at [793, 290] on span "Delete" at bounding box center [792, 294] width 32 height 18
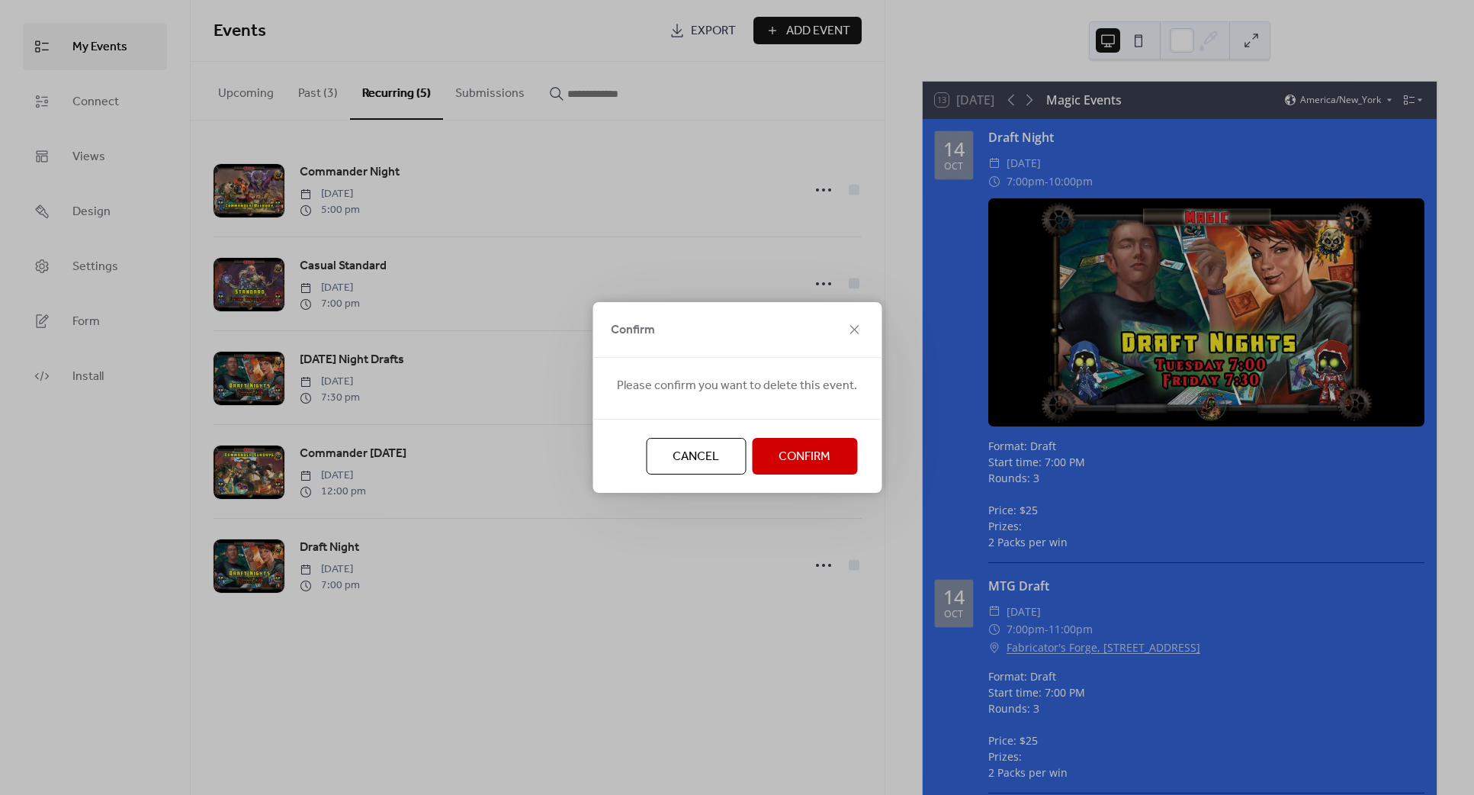
click at [764, 455] on button "Confirm" at bounding box center [804, 456] width 105 height 37
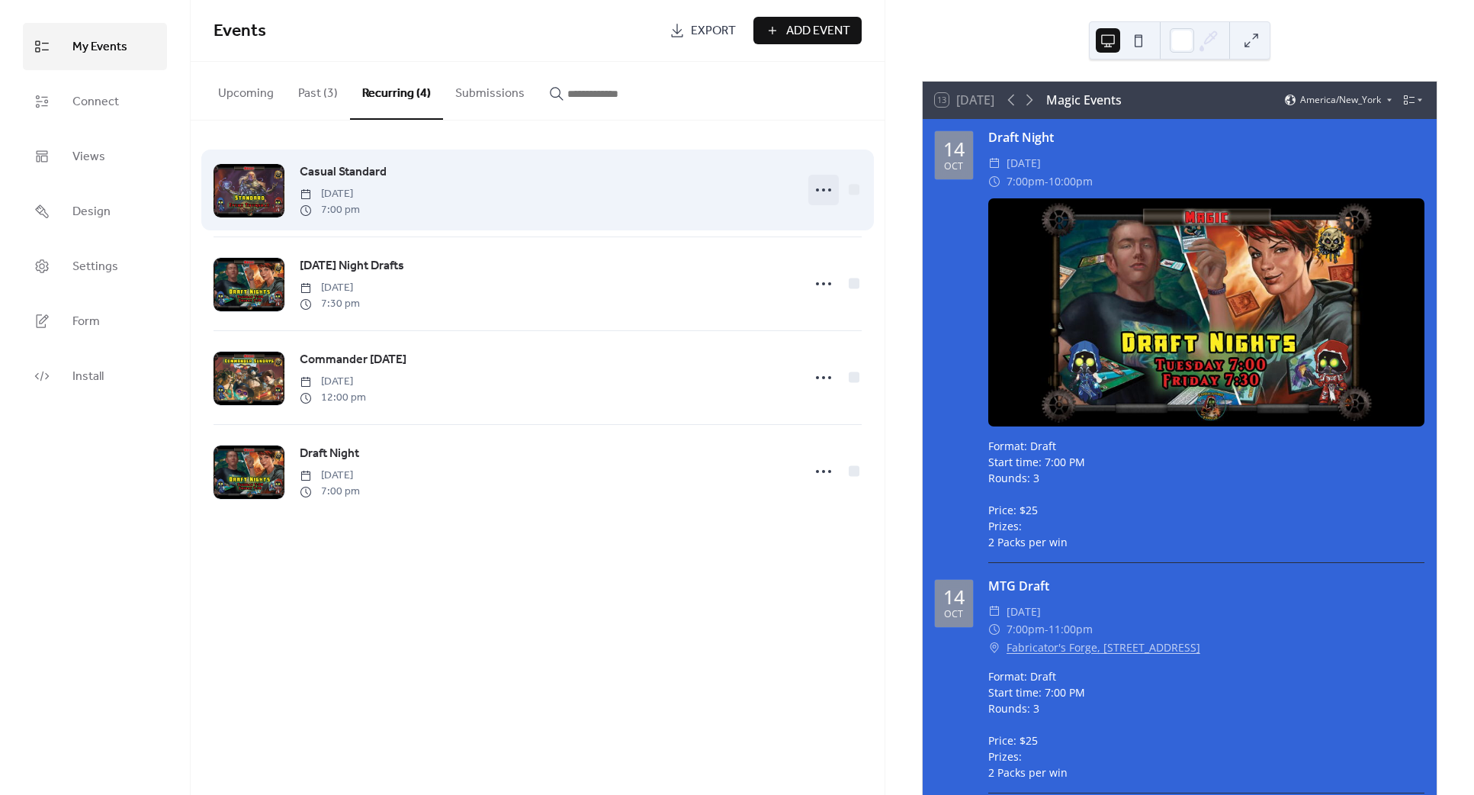
click at [824, 187] on icon at bounding box center [823, 190] width 24 height 24
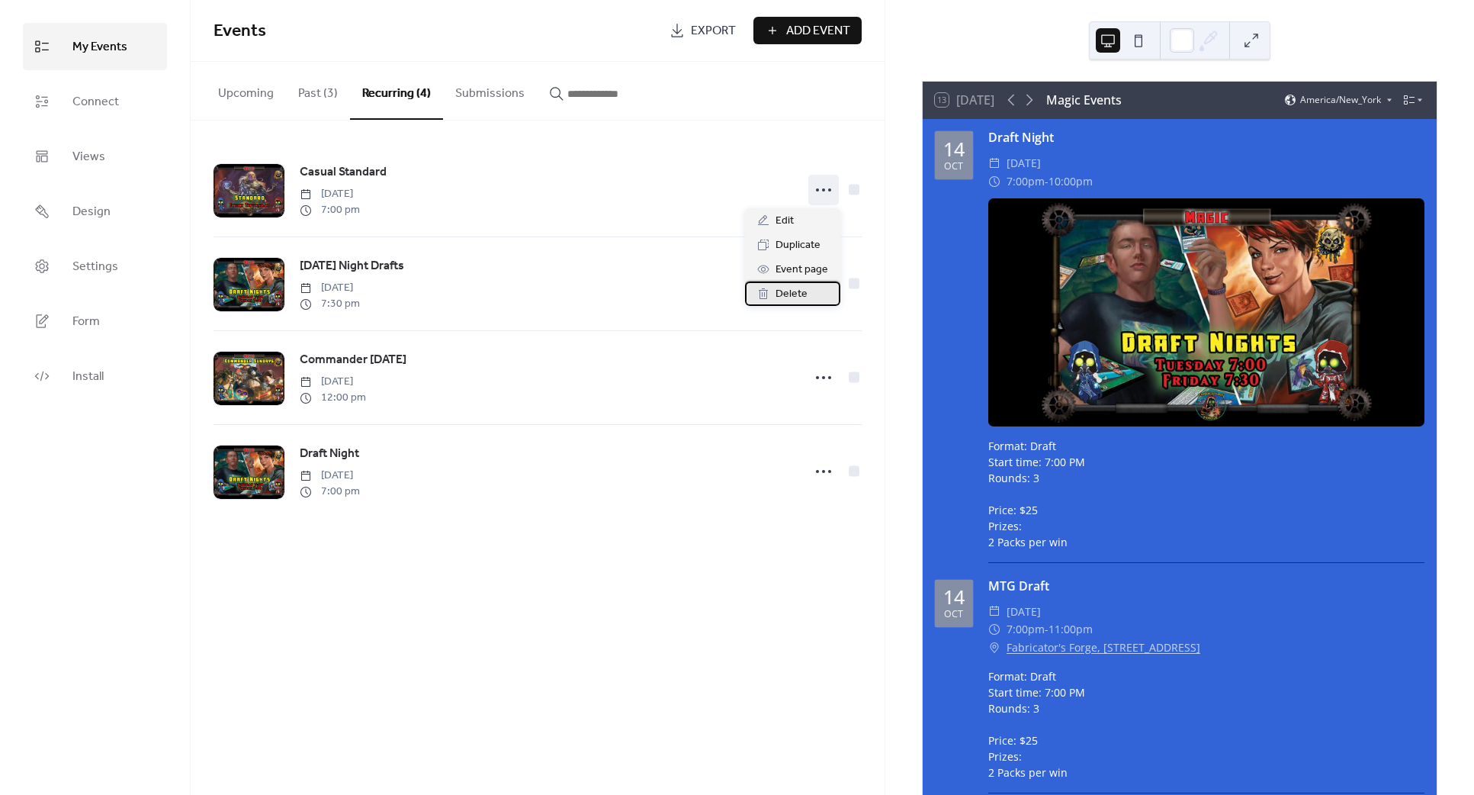
click at [805, 296] on span "Delete" at bounding box center [792, 294] width 32 height 18
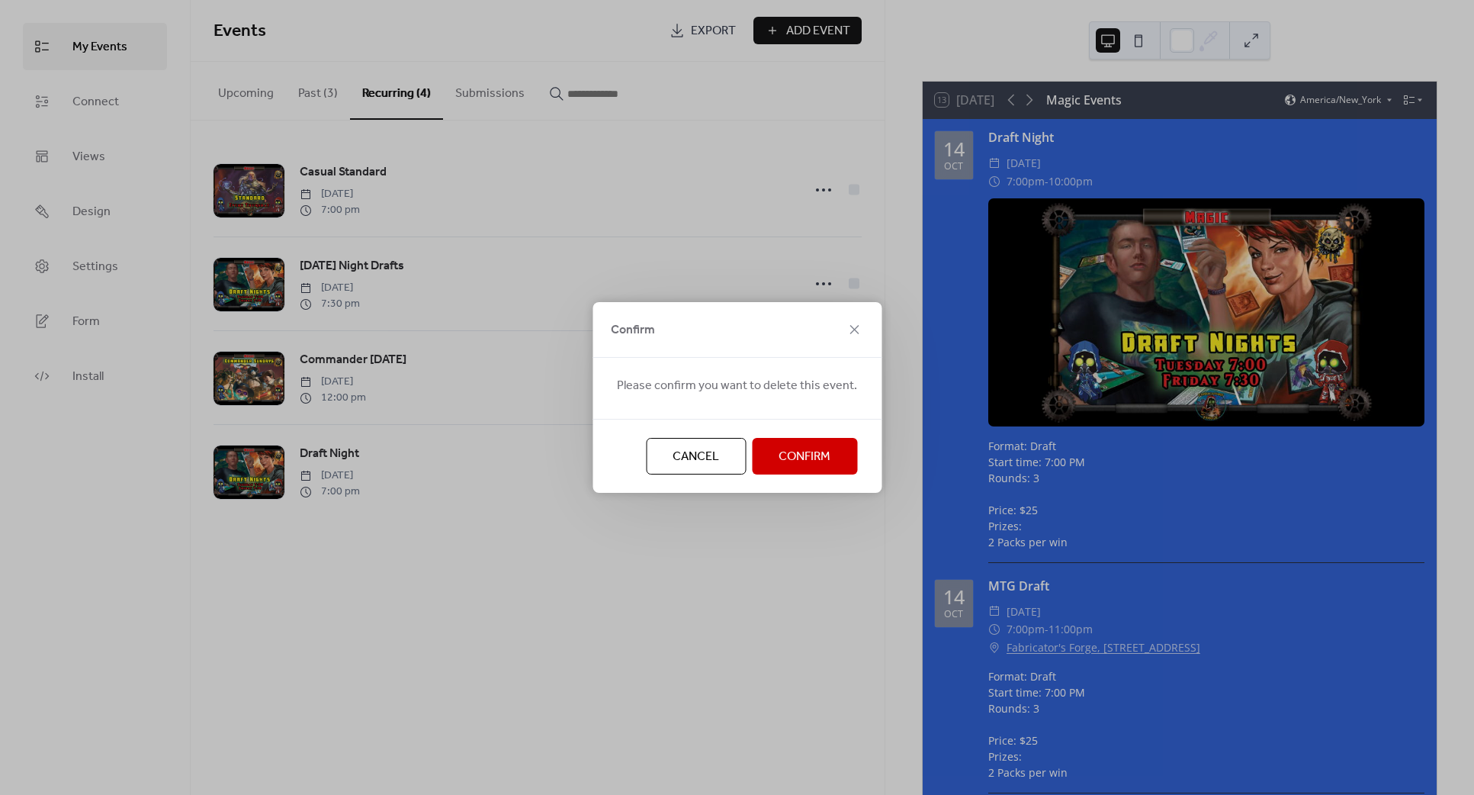
drag, startPoint x: 790, startPoint y: 458, endPoint x: 800, endPoint y: 410, distance: 49.1
click at [791, 458] on span "Confirm" at bounding box center [805, 457] width 52 height 18
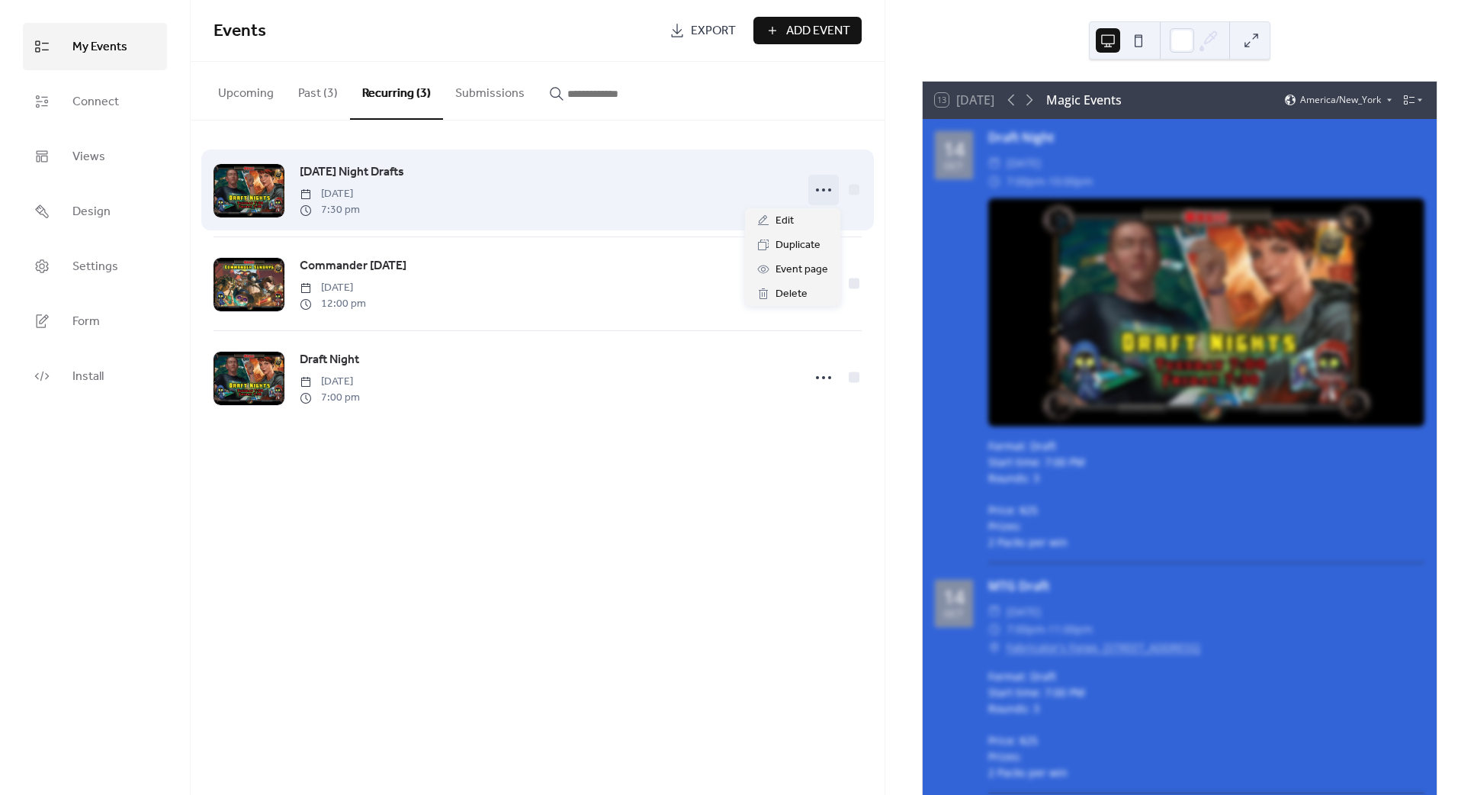
click at [819, 186] on icon at bounding box center [823, 190] width 24 height 24
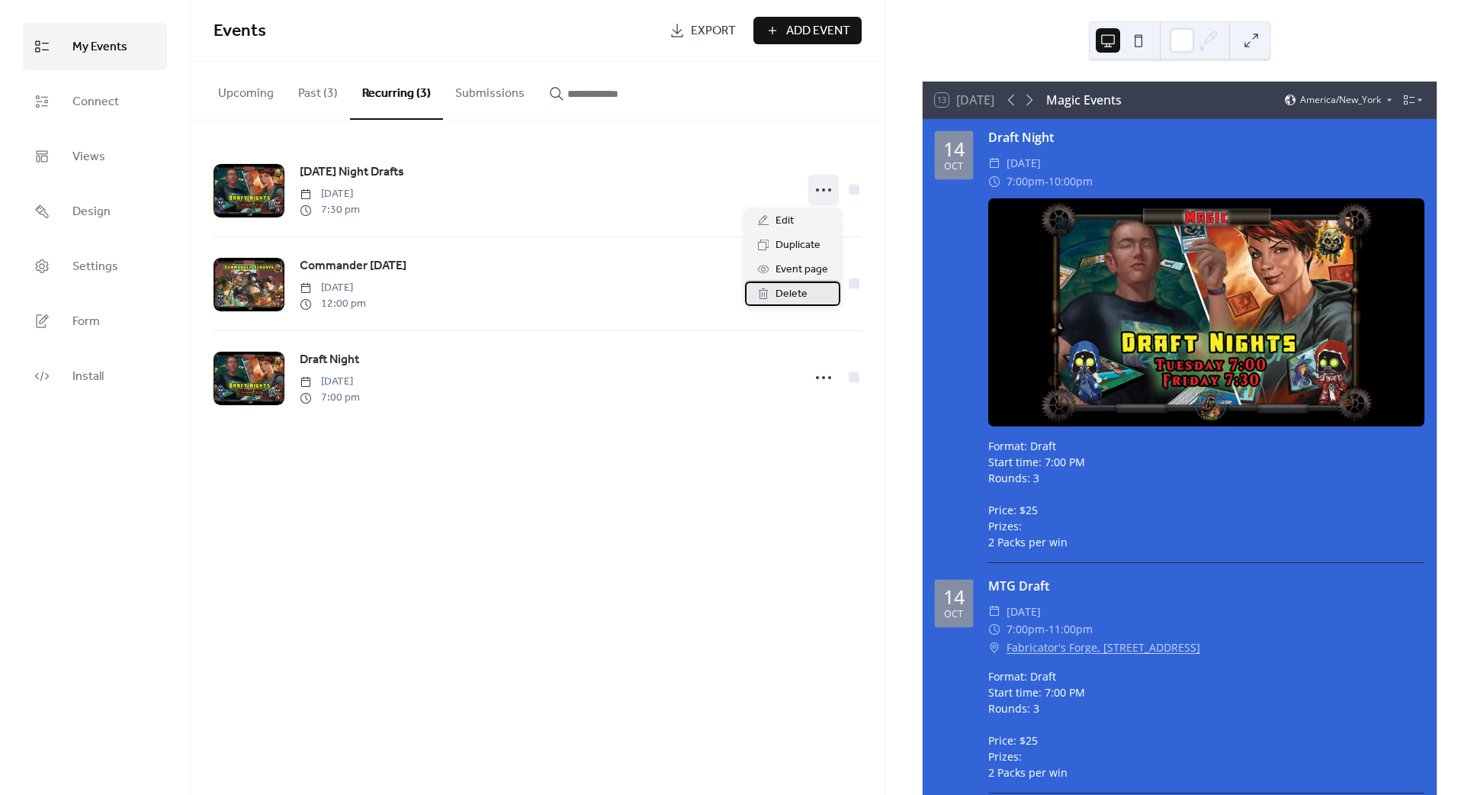
click at [801, 291] on span "Delete" at bounding box center [792, 294] width 32 height 18
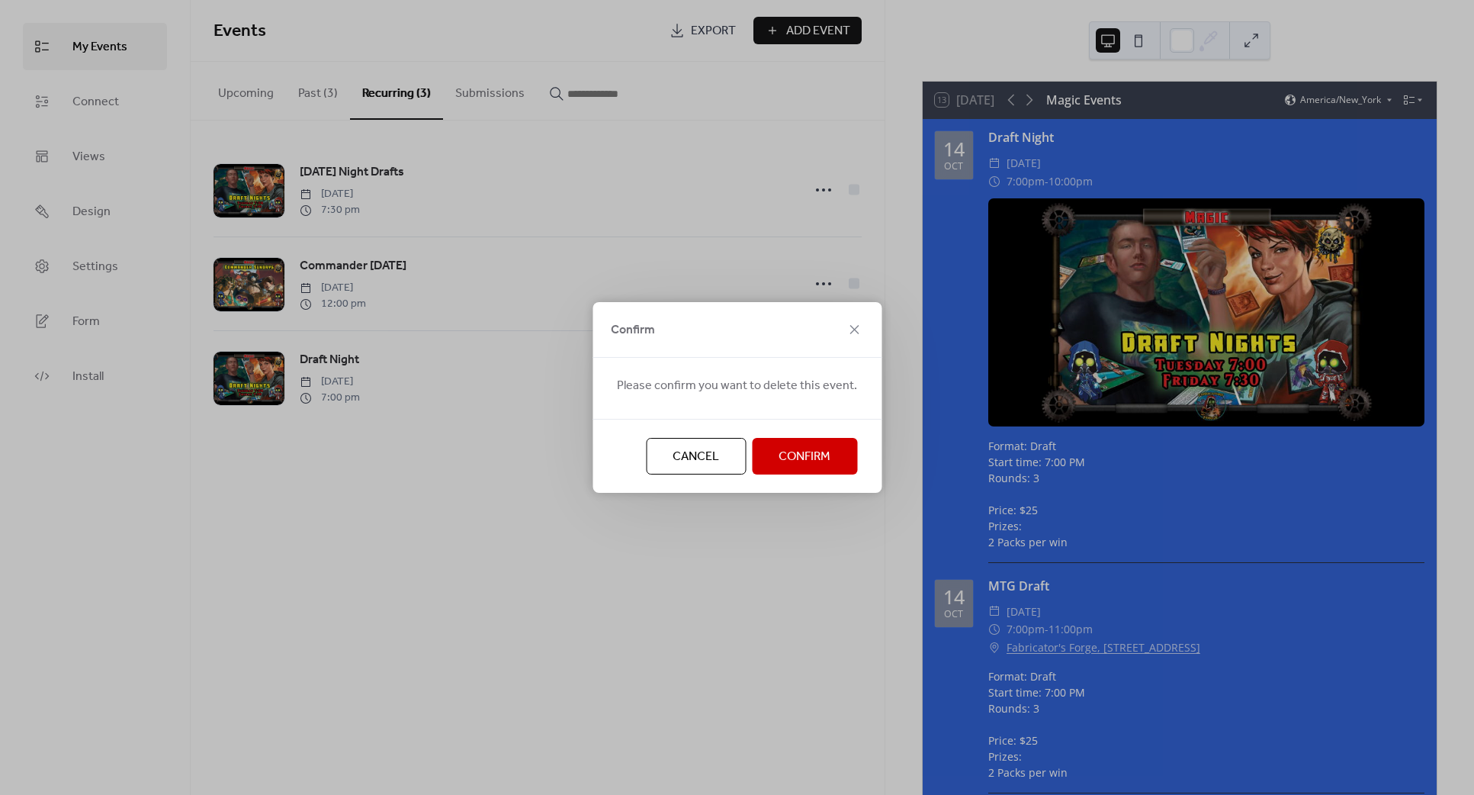
click at [785, 448] on span "Confirm" at bounding box center [805, 457] width 52 height 18
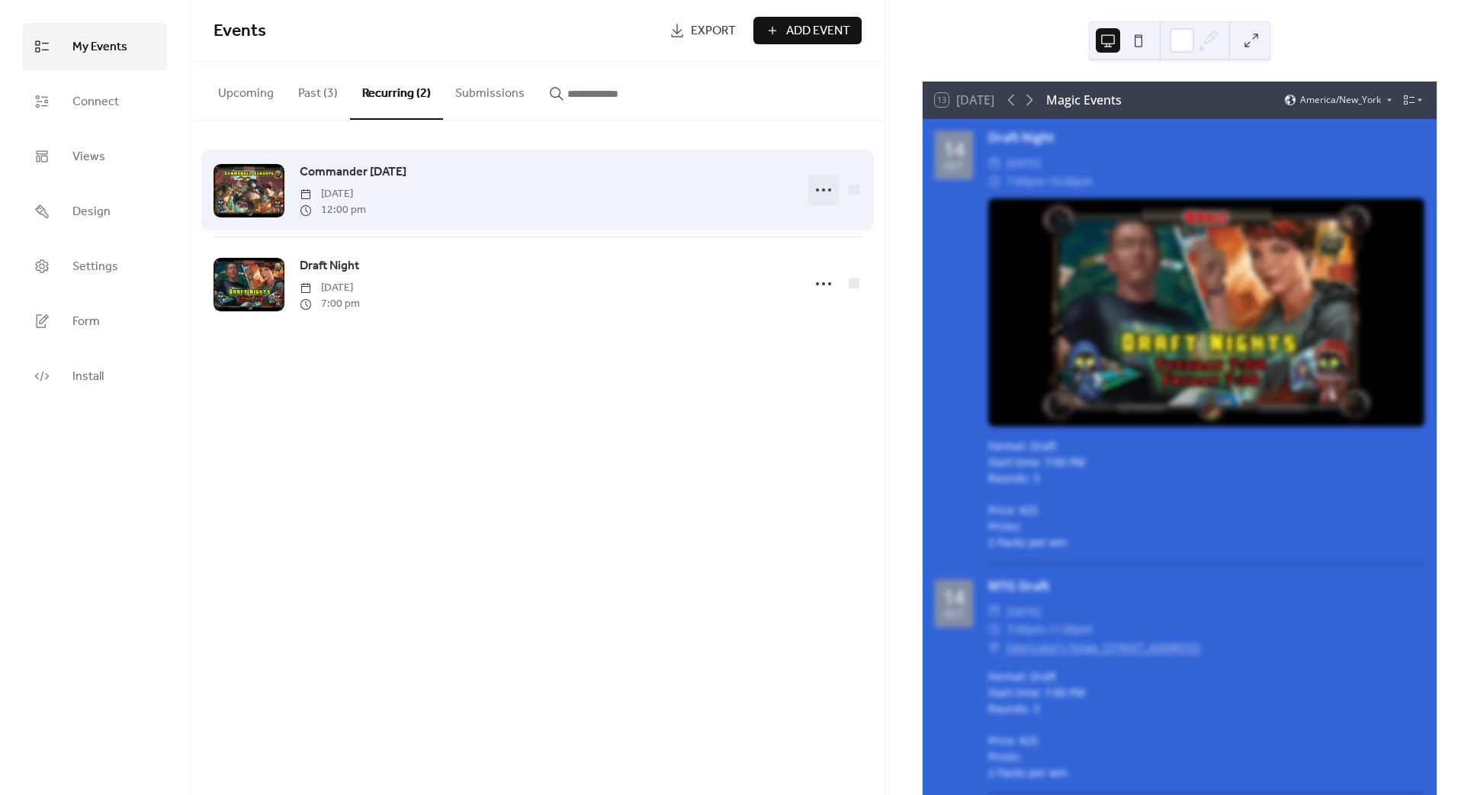
click at [821, 183] on icon at bounding box center [823, 190] width 24 height 24
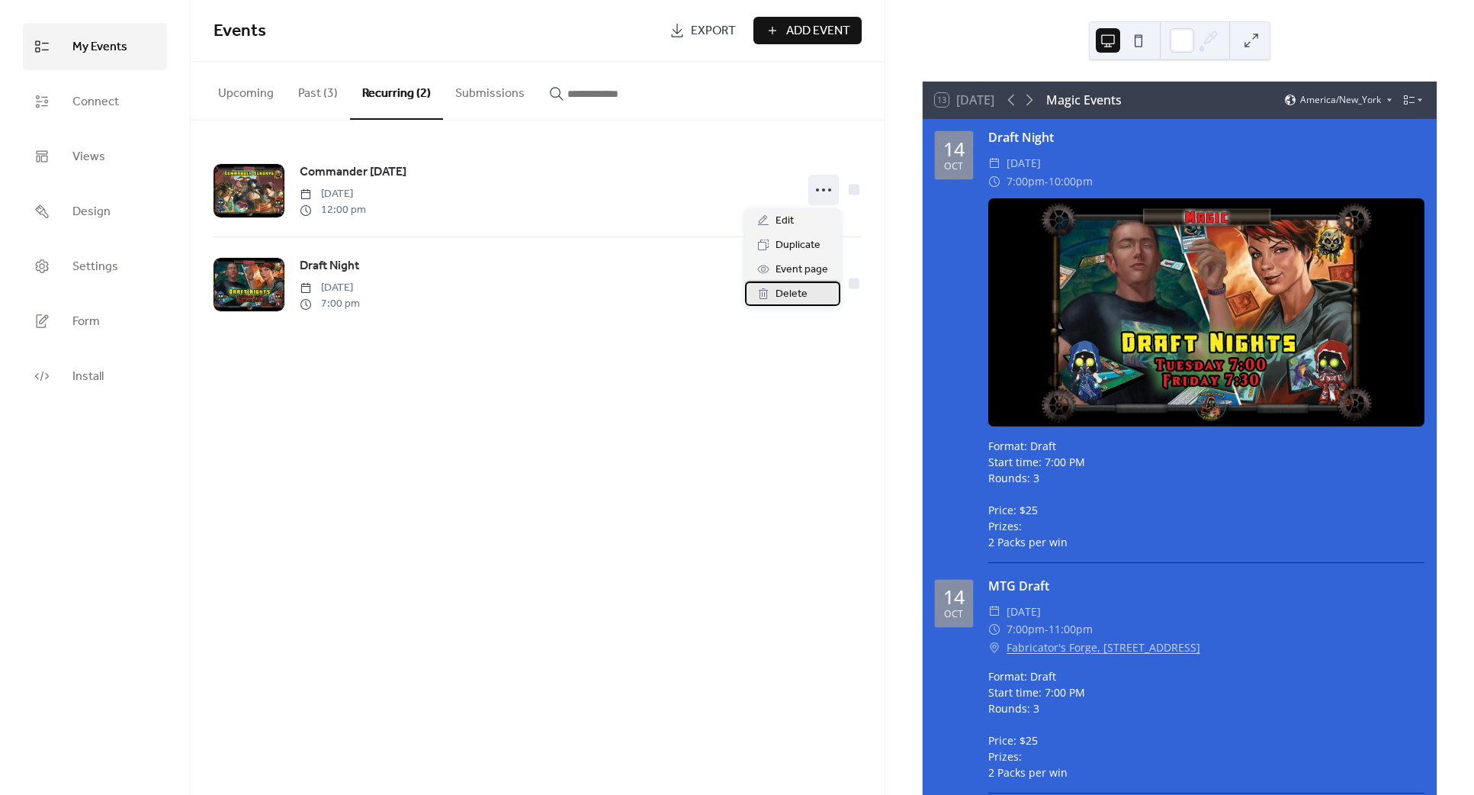
click at [801, 300] on span "Delete" at bounding box center [792, 294] width 32 height 18
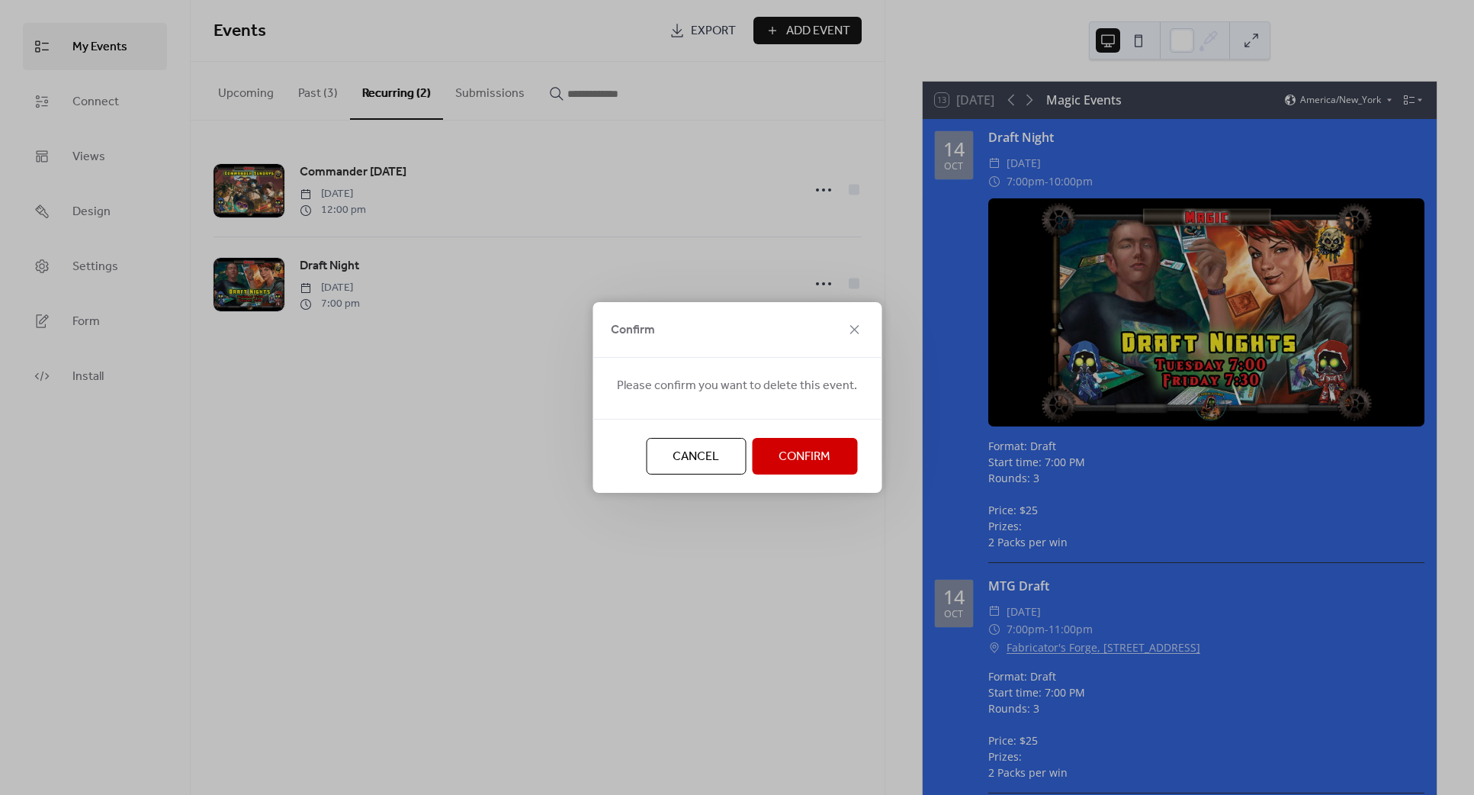
drag, startPoint x: 801, startPoint y: 457, endPoint x: 804, endPoint y: 440, distance: 16.9
click at [801, 455] on span "Confirm" at bounding box center [805, 457] width 52 height 18
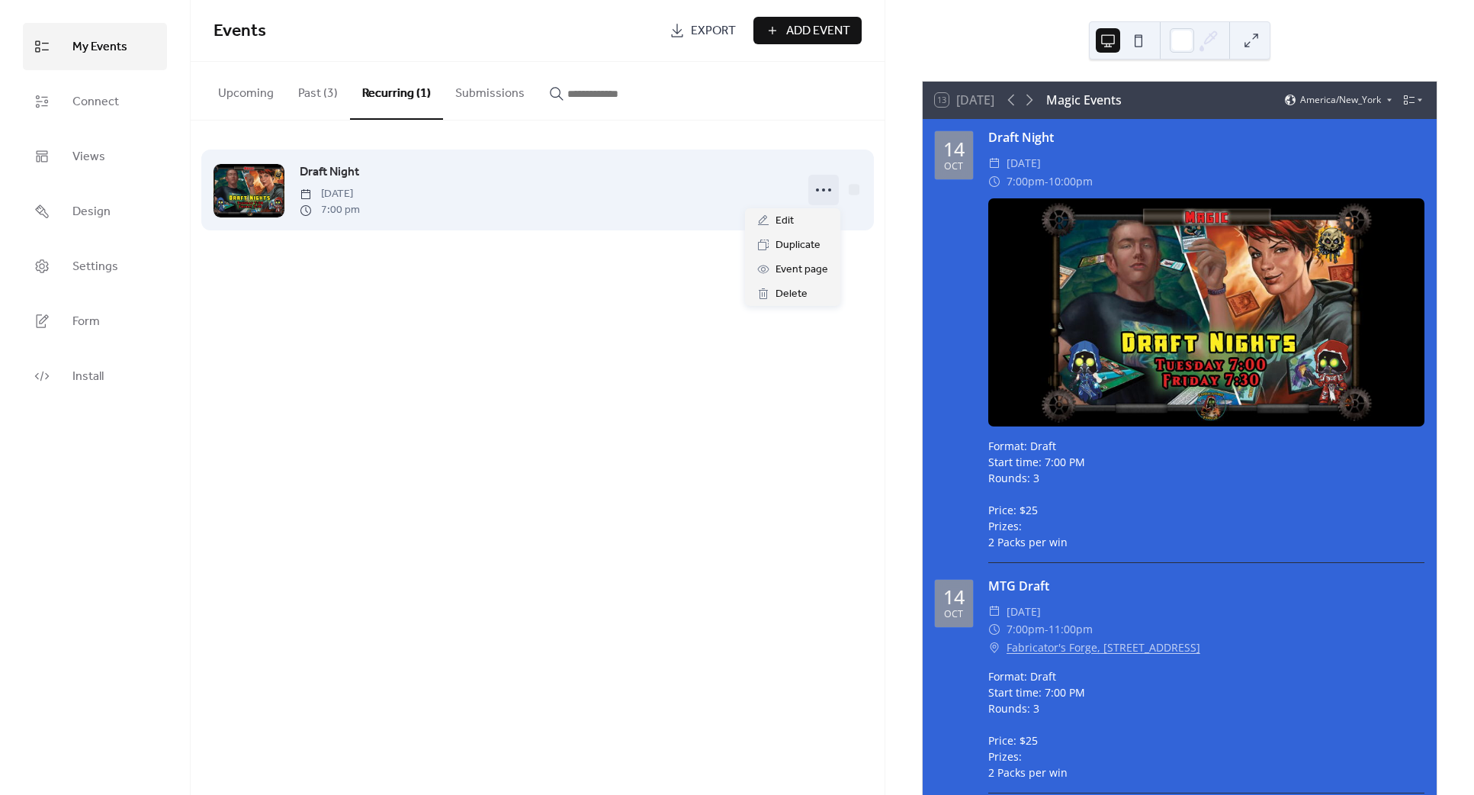
click at [824, 185] on icon at bounding box center [823, 190] width 24 height 24
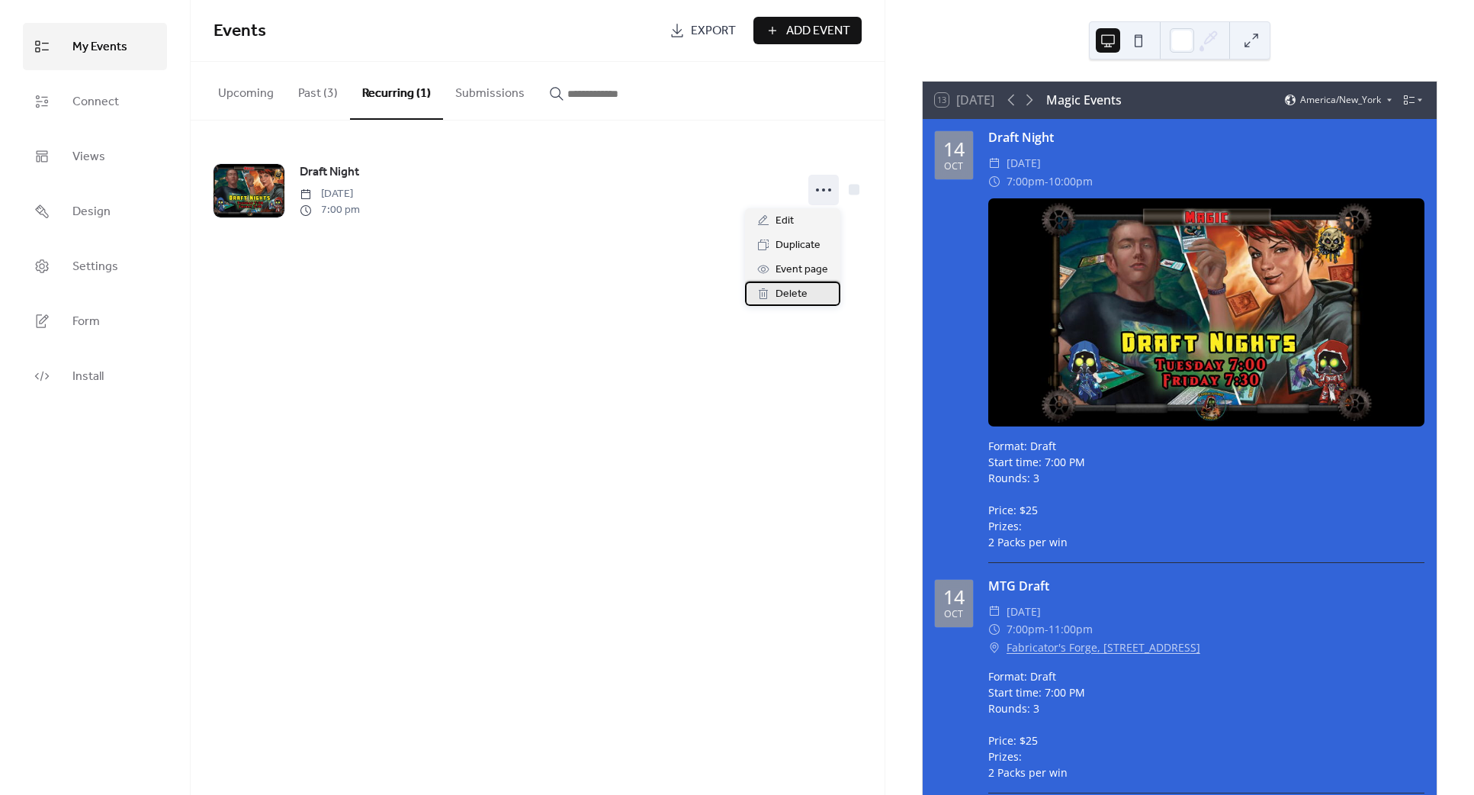
click at [802, 295] on span "Delete" at bounding box center [792, 294] width 32 height 18
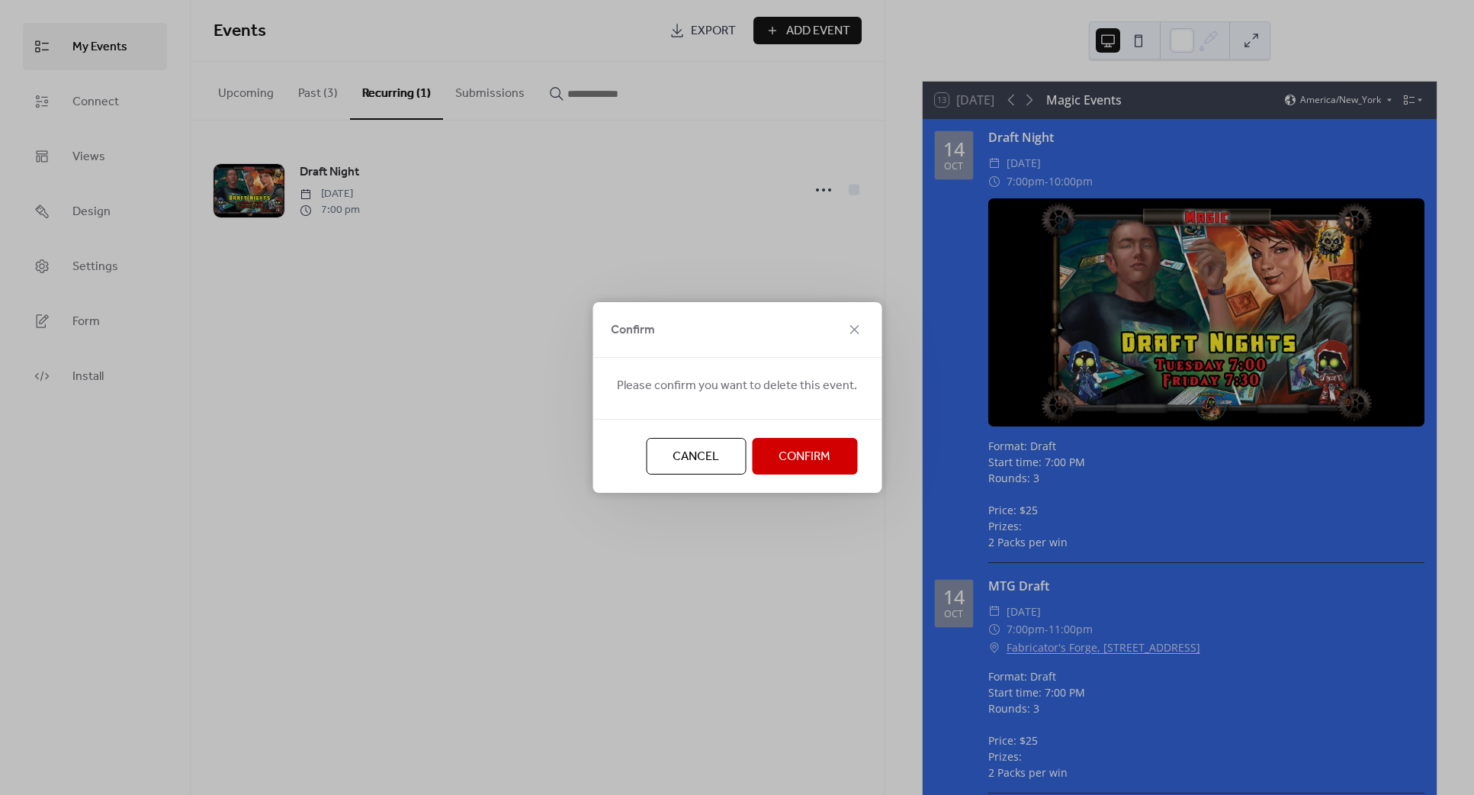
click at [816, 442] on button "Confirm" at bounding box center [804, 456] width 105 height 37
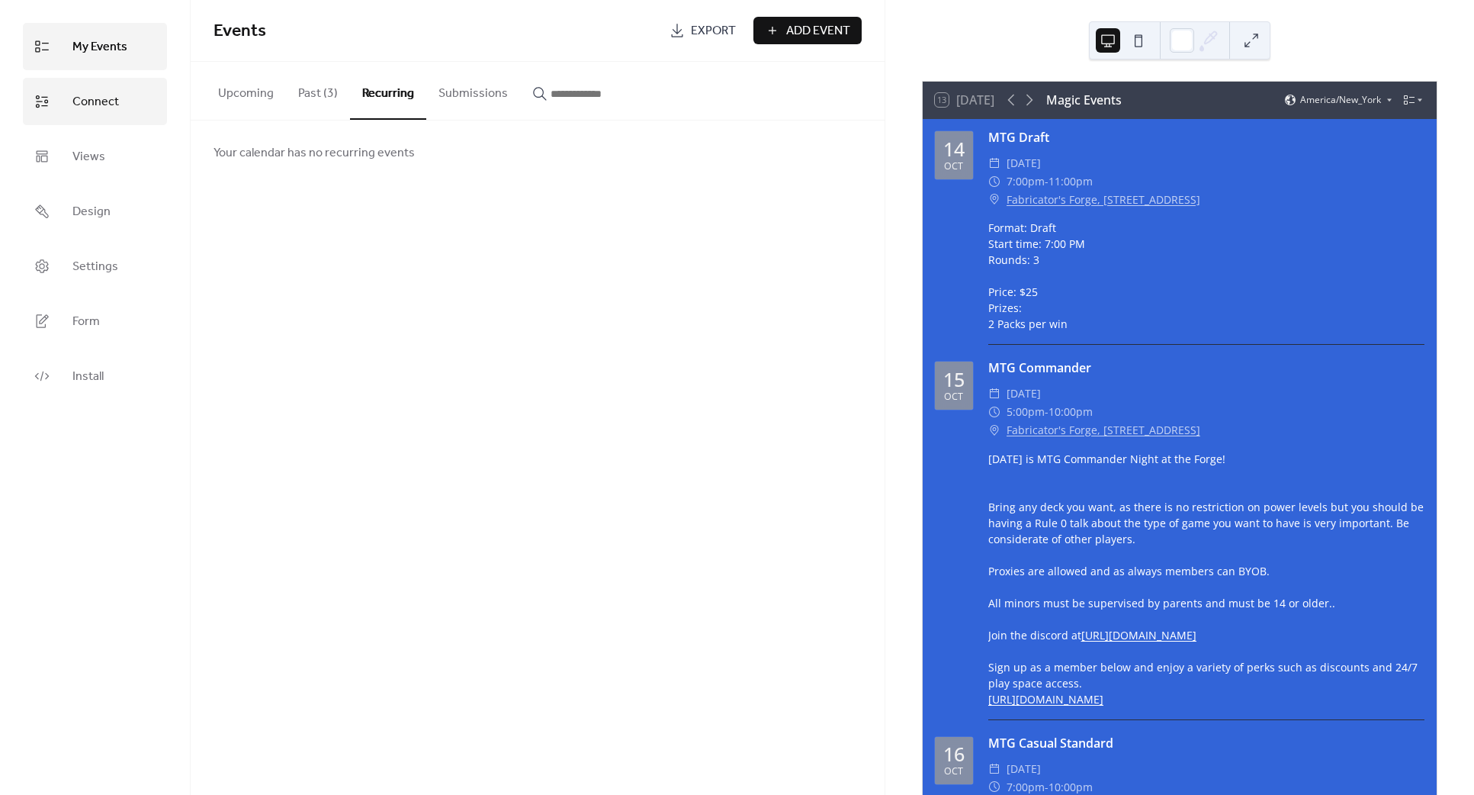
click at [98, 96] on span "Connect" at bounding box center [95, 102] width 47 height 24
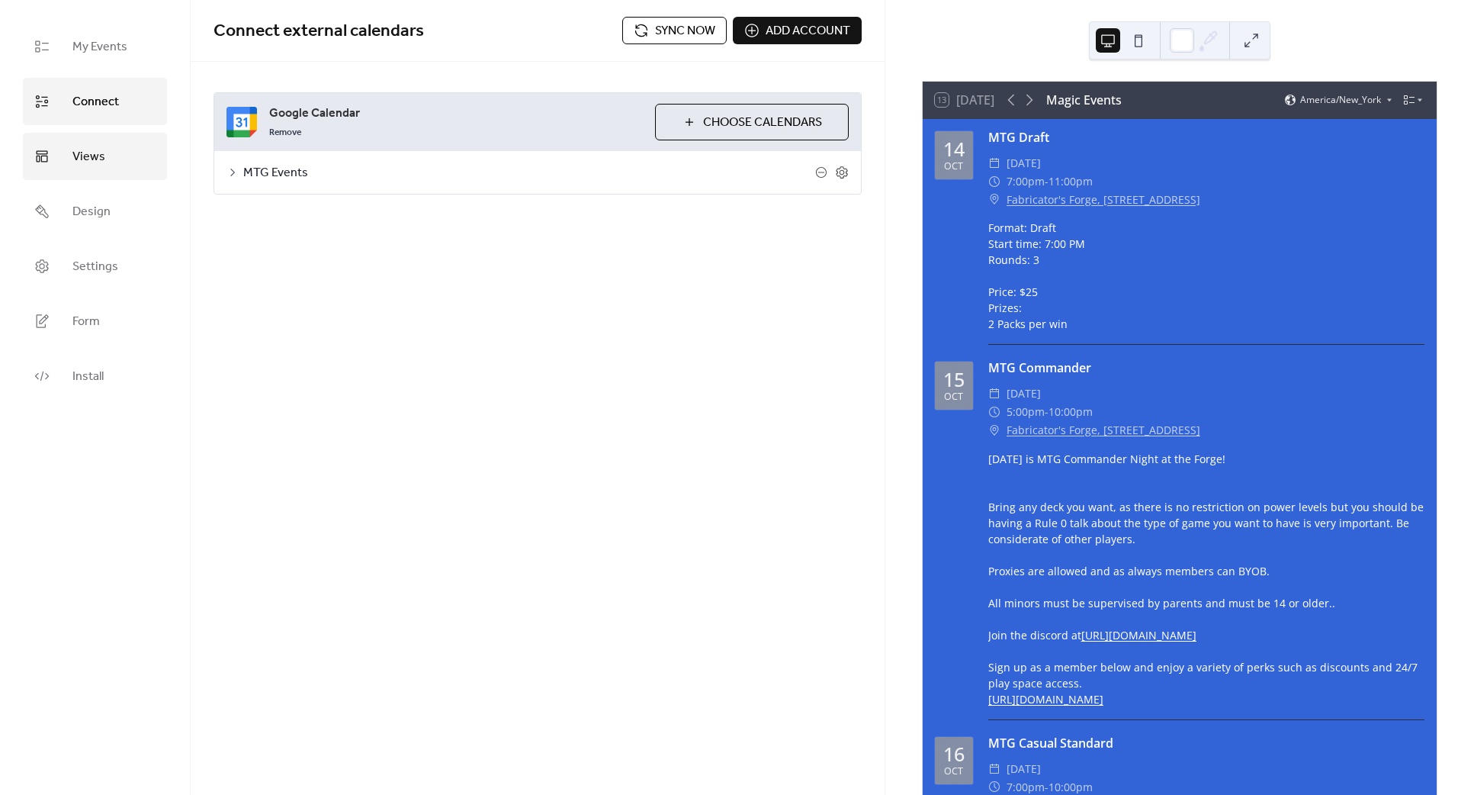
click at [92, 145] on span "Views" at bounding box center [88, 157] width 33 height 24
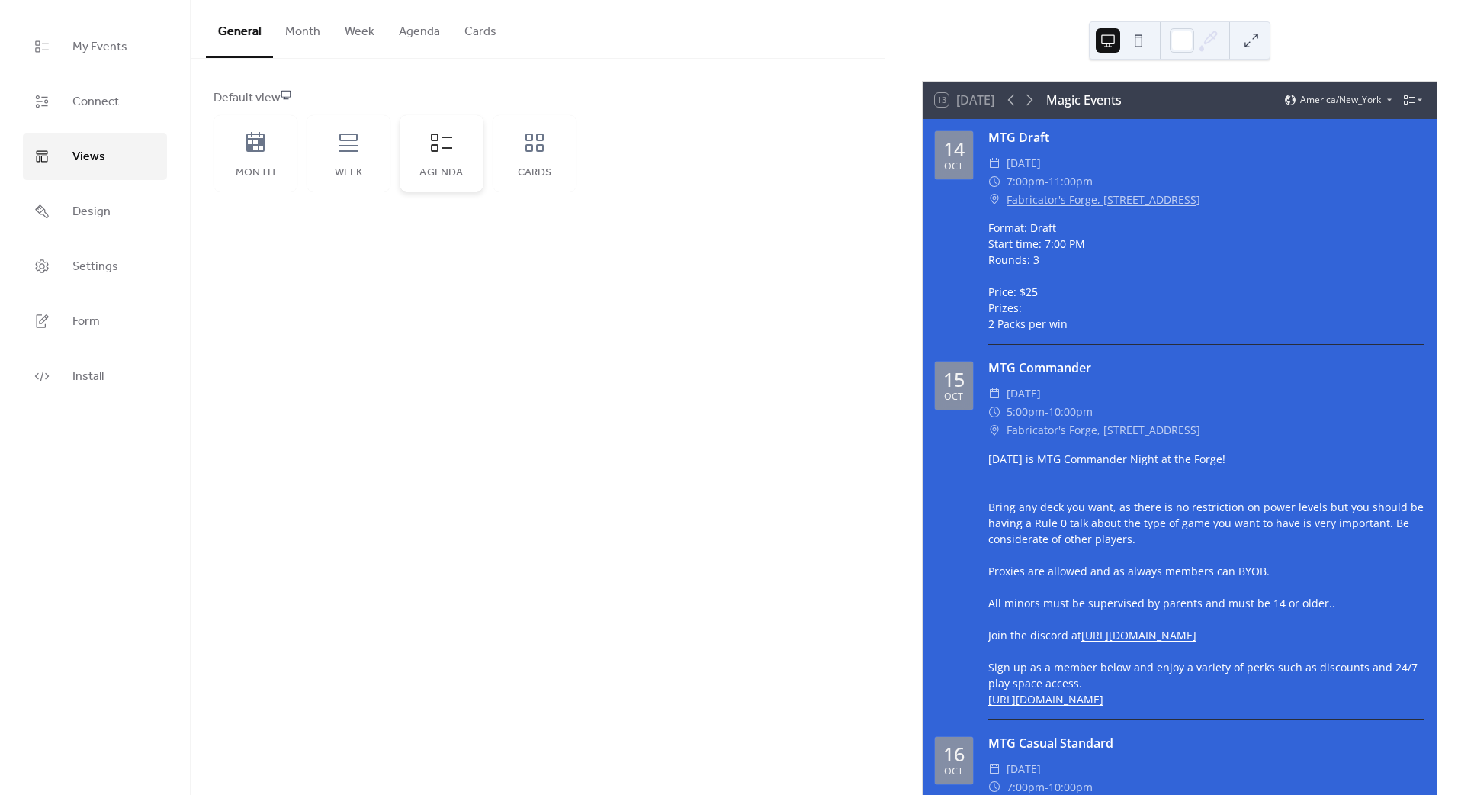
click at [435, 147] on icon at bounding box center [441, 142] width 24 height 24
click at [407, 22] on button "Agenda" at bounding box center [420, 28] width 66 height 56
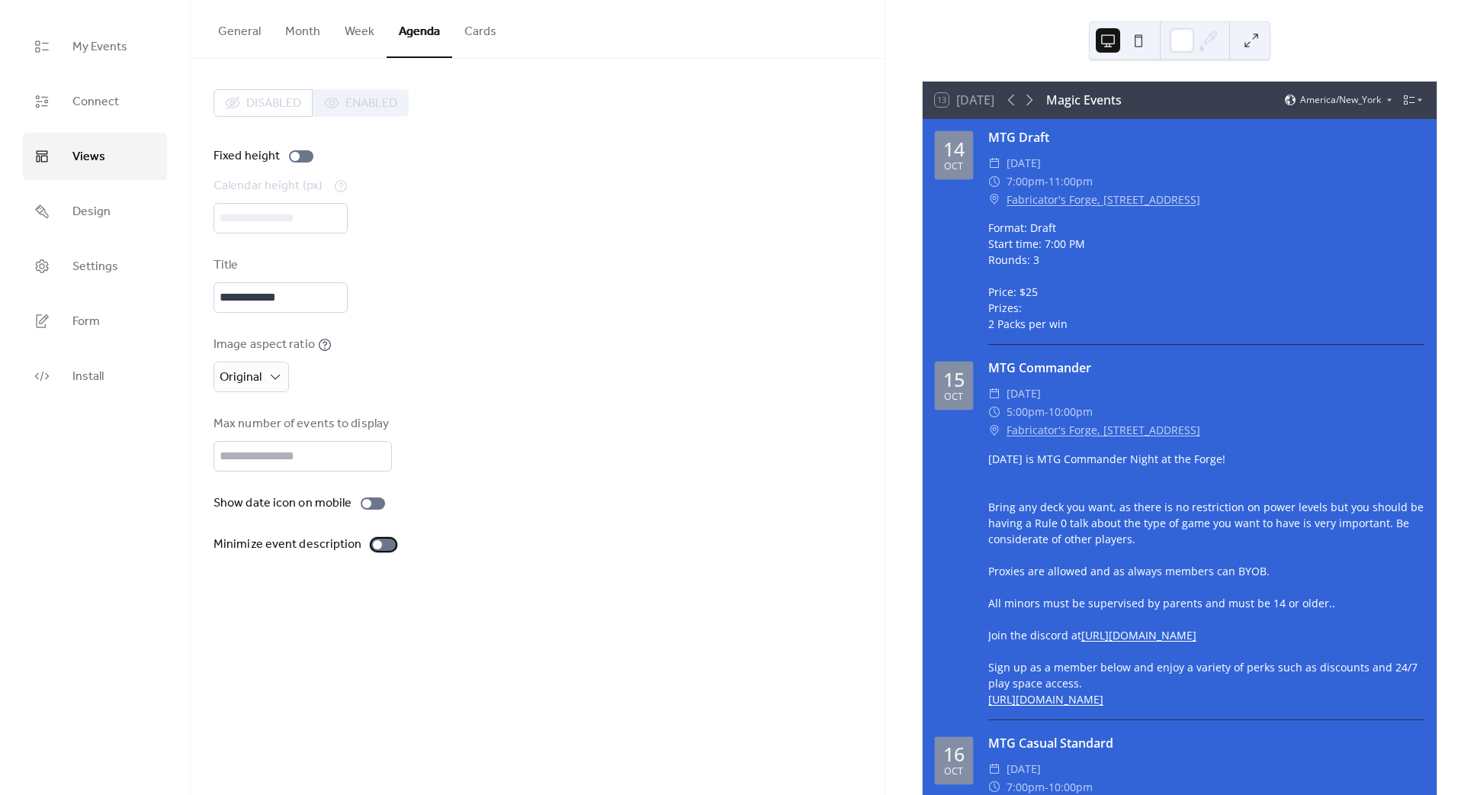
click at [382, 547] on div at bounding box center [383, 544] width 24 height 12
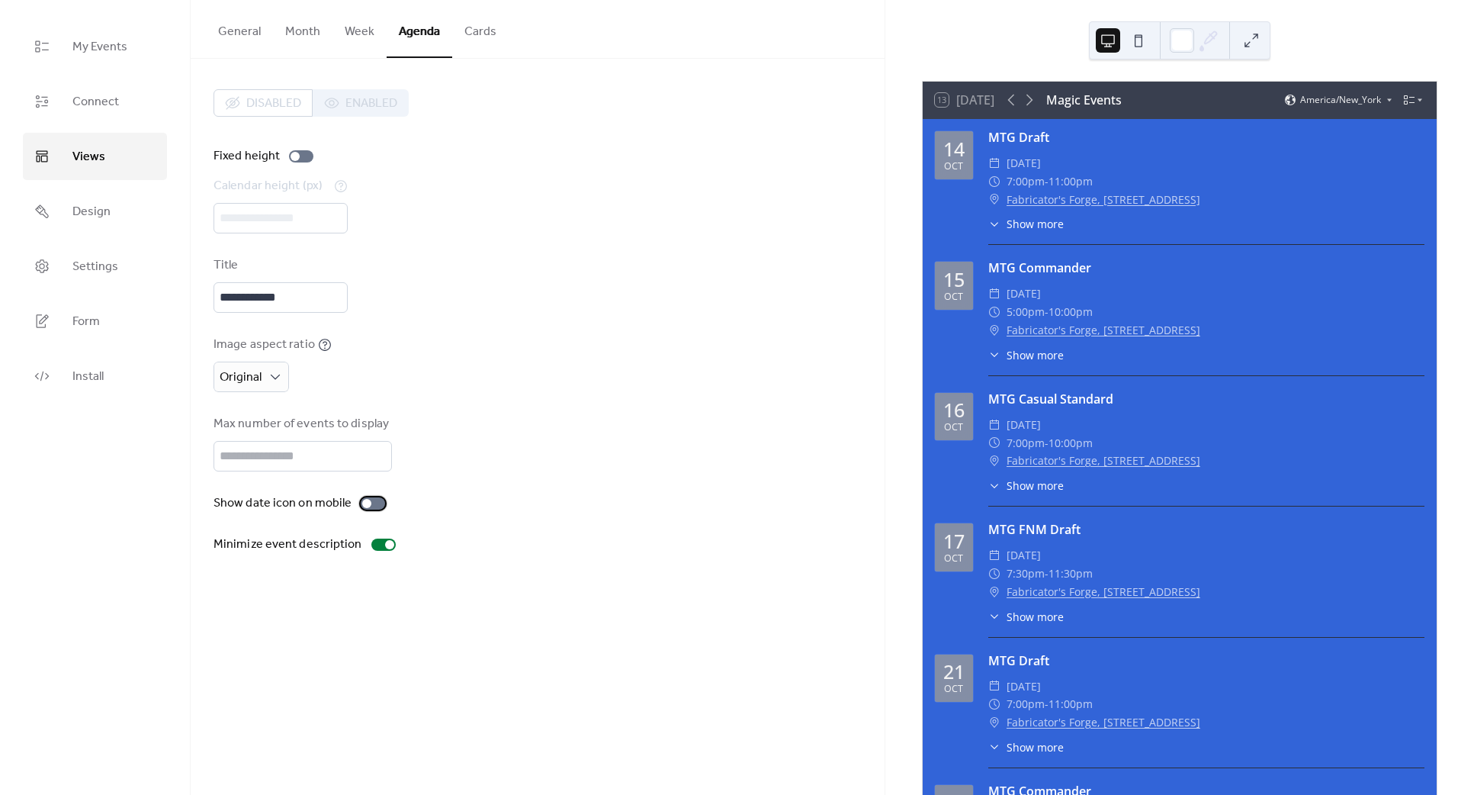
click at [373, 506] on div at bounding box center [373, 503] width 24 height 12
click at [82, 381] on span "Install" at bounding box center [87, 377] width 31 height 24
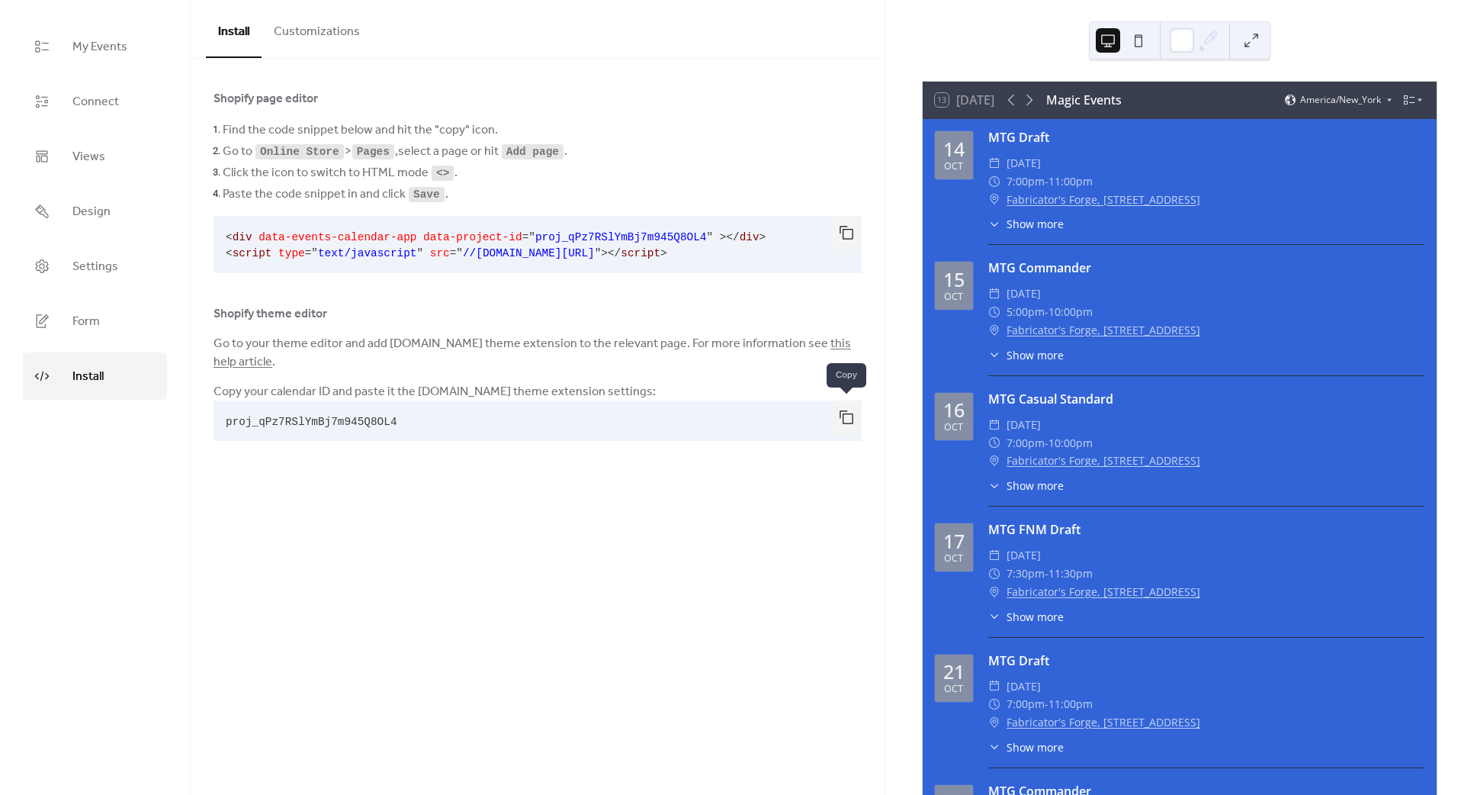
click at [846, 419] on button "button" at bounding box center [846, 417] width 31 height 34
click at [91, 92] on span "Connect" at bounding box center [95, 102] width 47 height 24
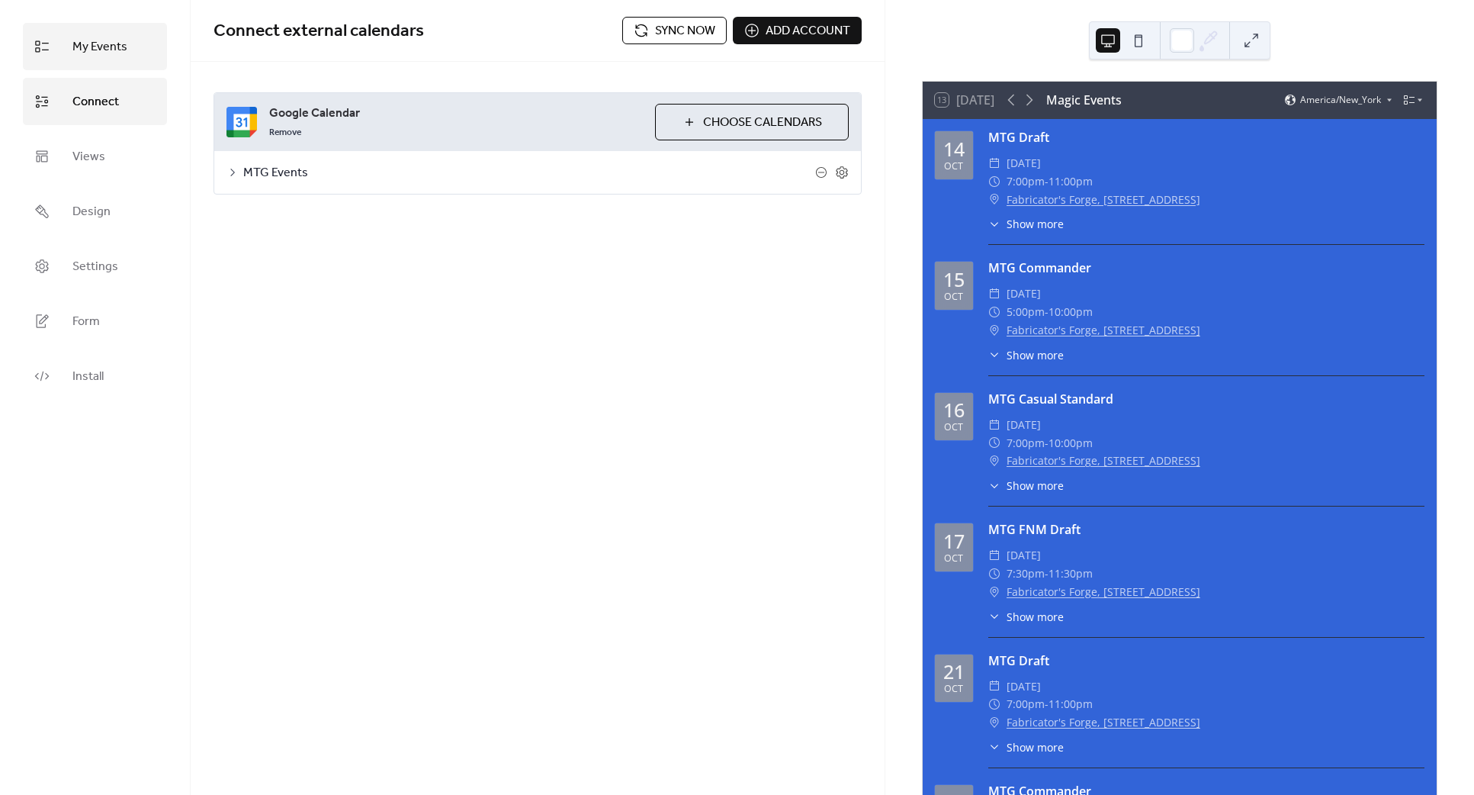
click at [97, 47] on span "My Events" at bounding box center [99, 47] width 55 height 24
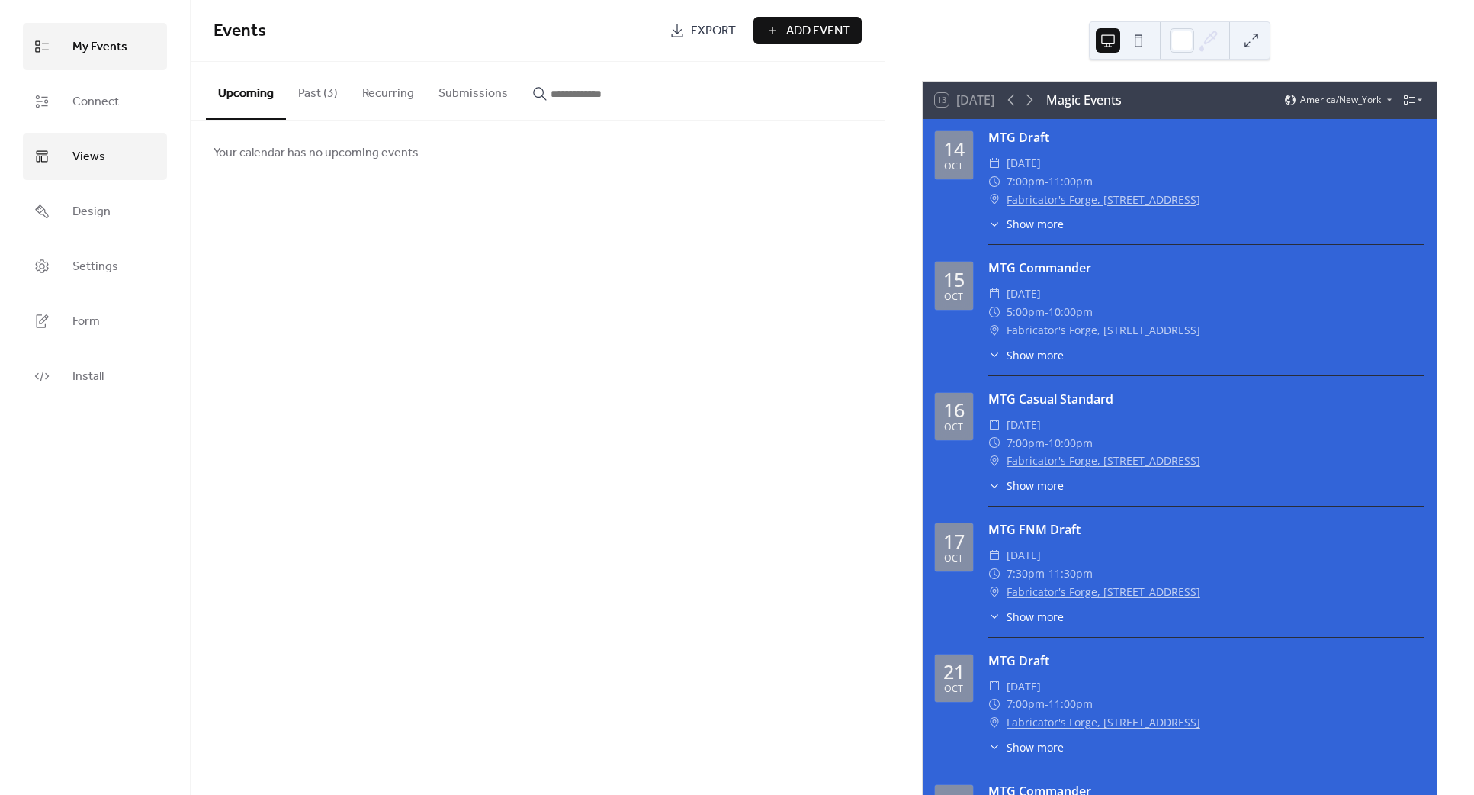
click at [92, 160] on span "Views" at bounding box center [88, 157] width 33 height 24
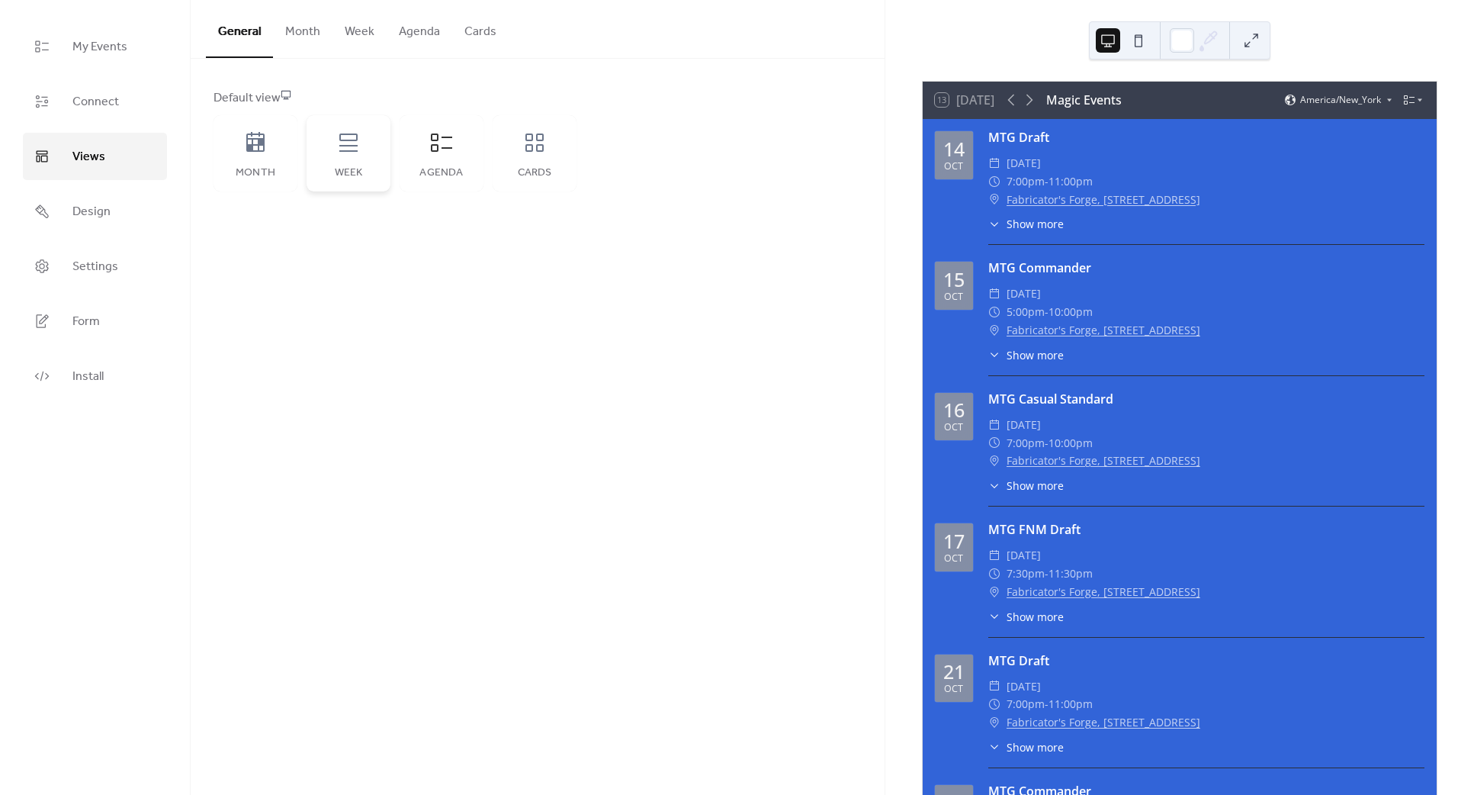
click at [347, 150] on icon at bounding box center [348, 142] width 18 height 18
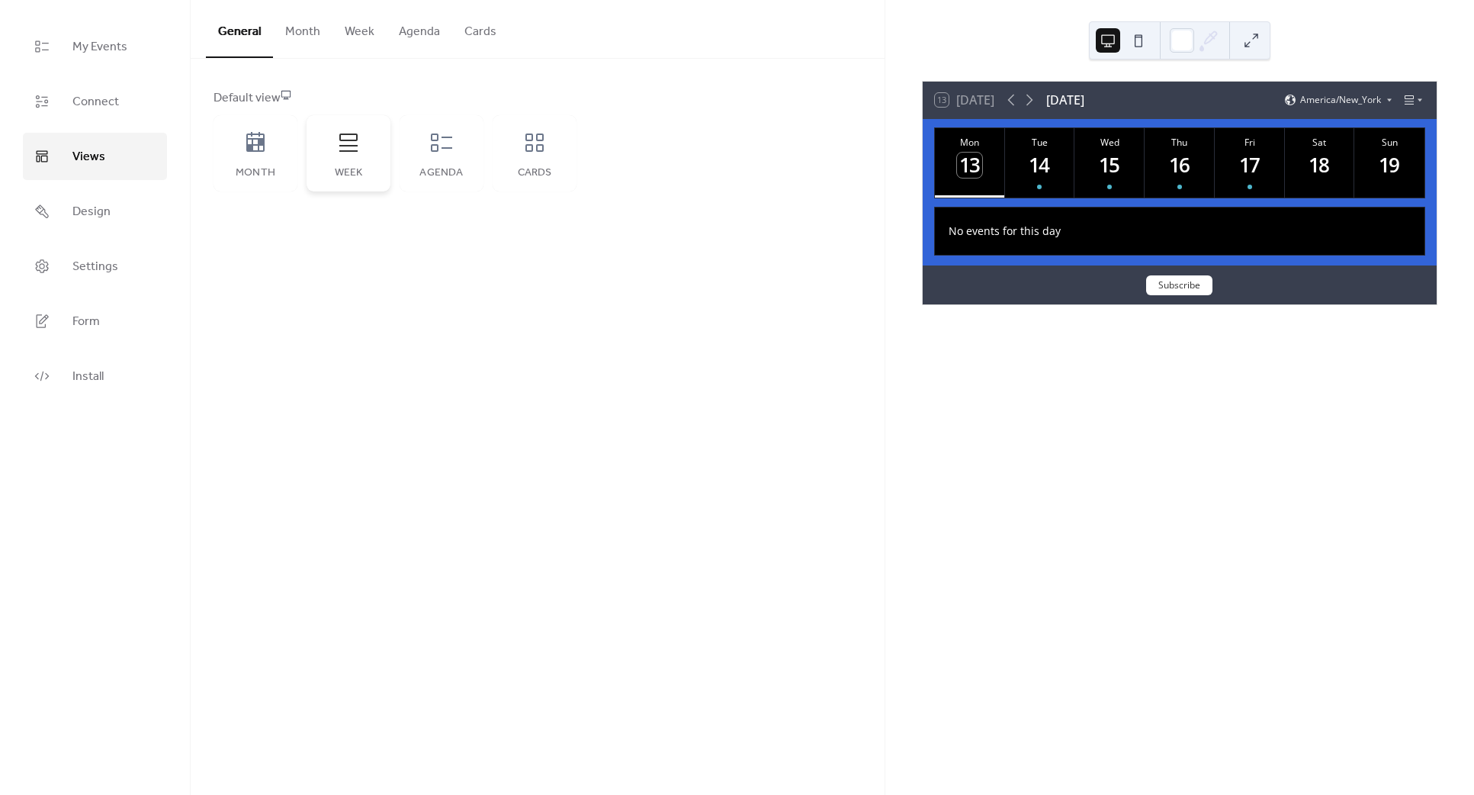
click at [347, 151] on icon at bounding box center [348, 142] width 18 height 18
click at [362, 37] on button "Week" at bounding box center [359, 28] width 54 height 56
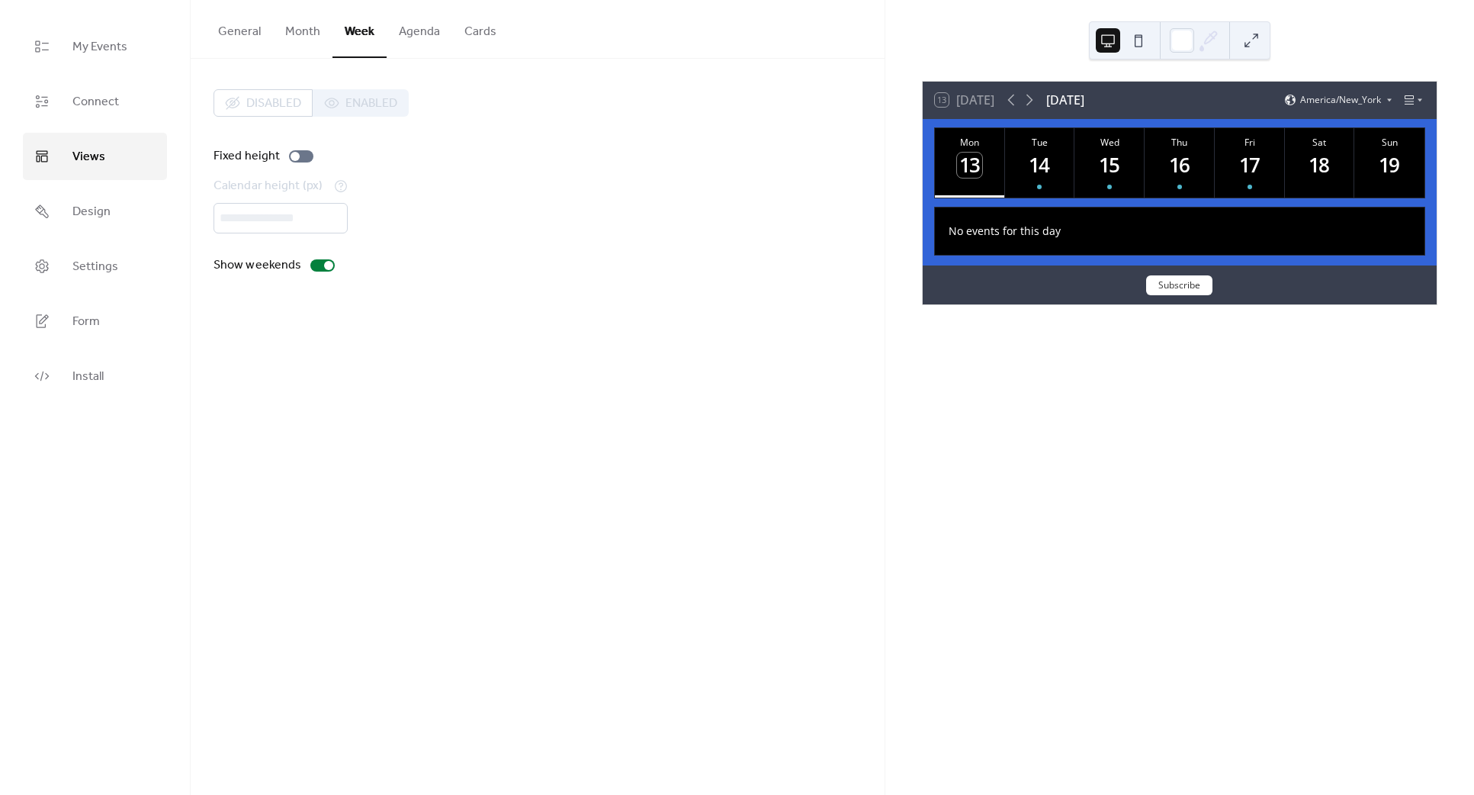
click at [92, 149] on span "Views" at bounding box center [88, 157] width 33 height 24
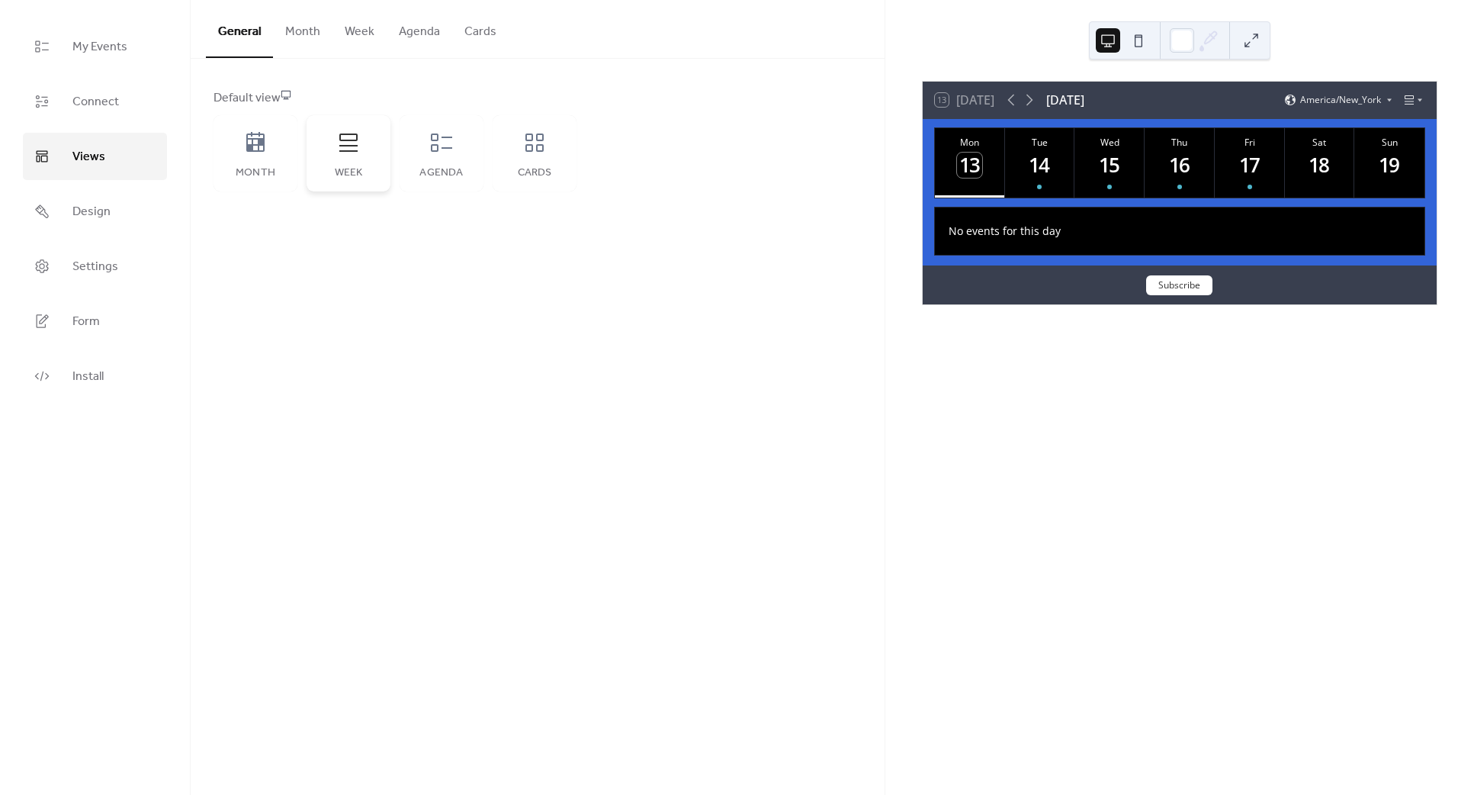
click at [358, 150] on icon at bounding box center [348, 142] width 24 height 24
click at [352, 156] on div "Week" at bounding box center [349, 153] width 84 height 76
click at [291, 90] on icon at bounding box center [286, 94] width 11 height 11
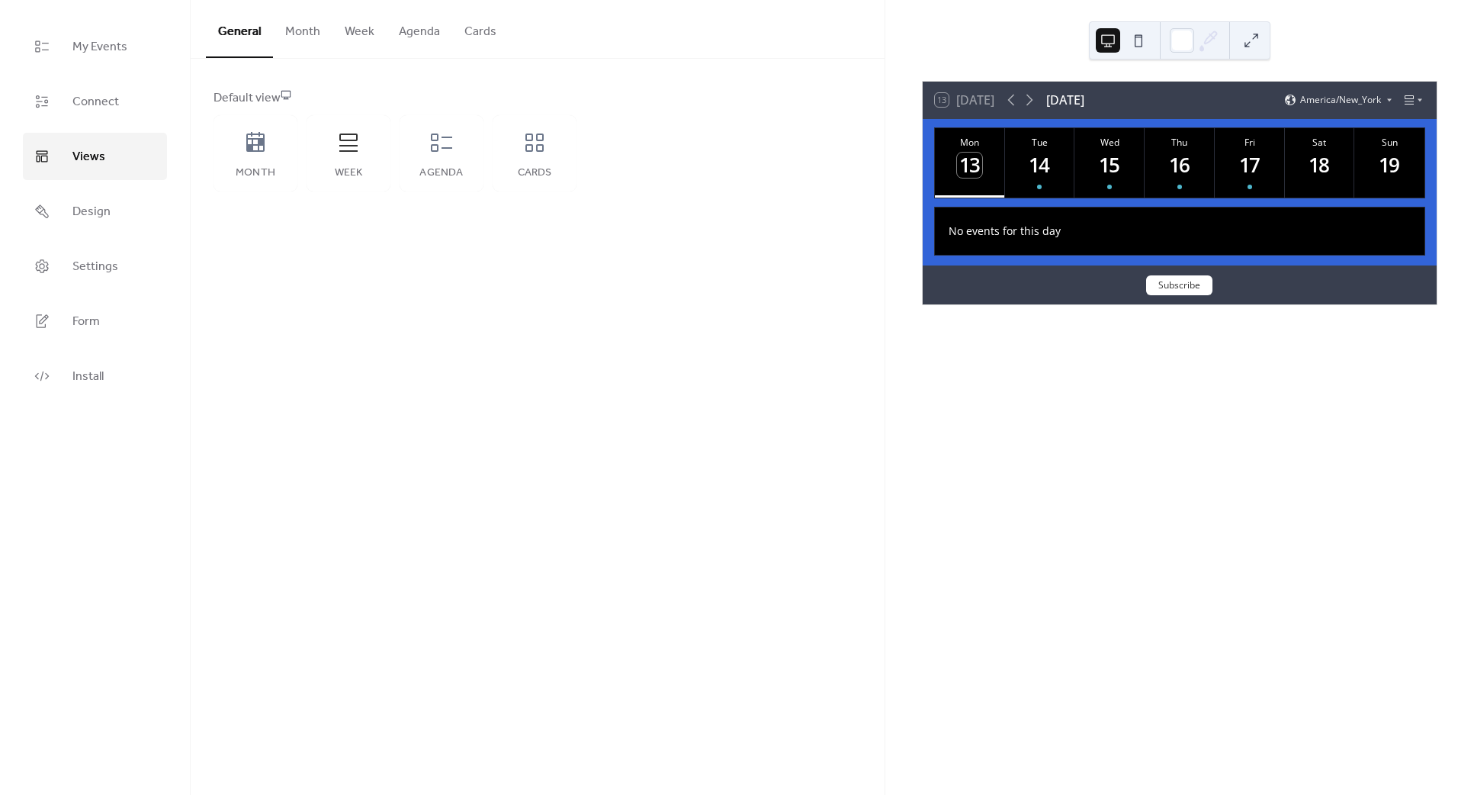
click at [1136, 40] on button at bounding box center [1138, 40] width 24 height 24
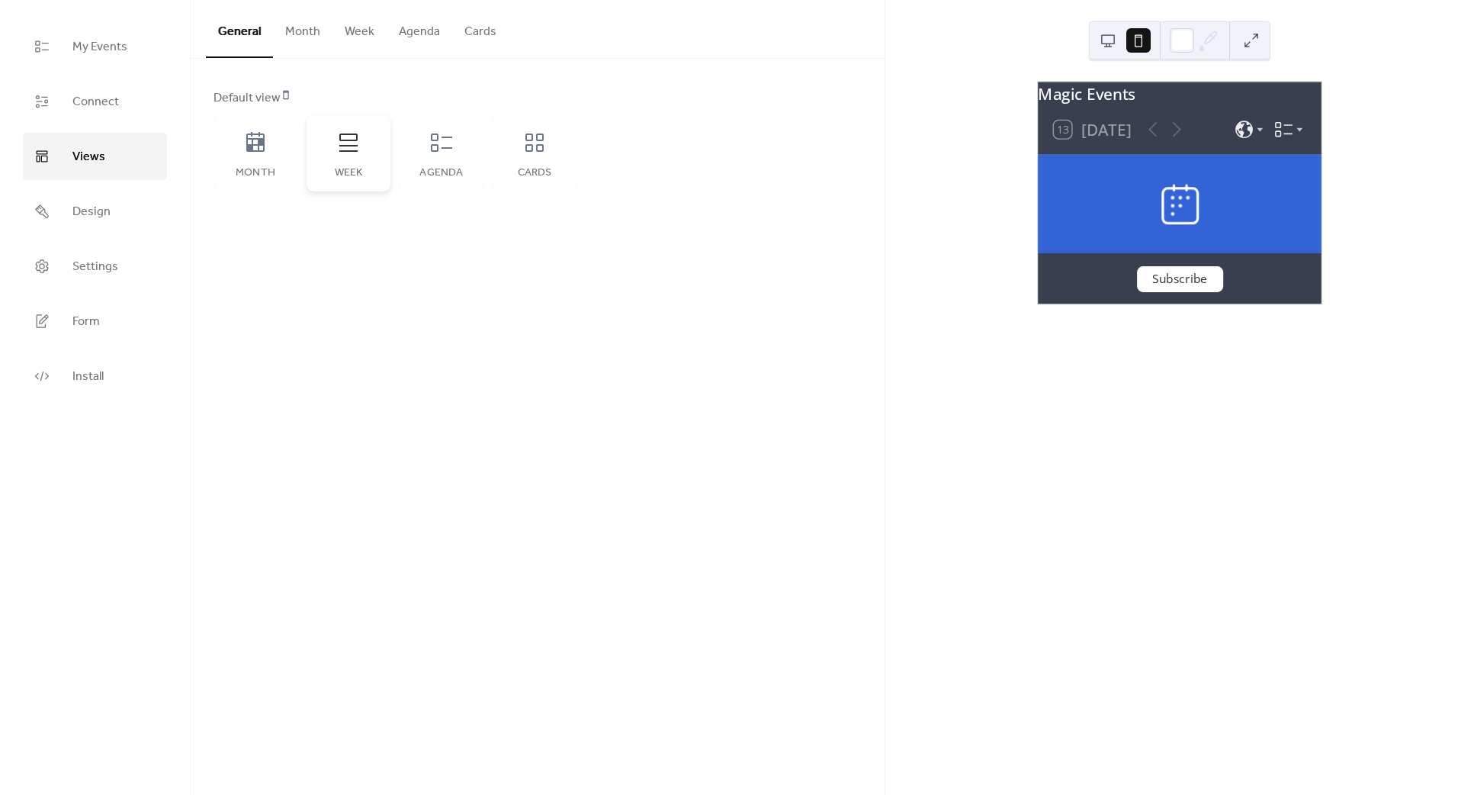
click at [341, 146] on icon at bounding box center [348, 142] width 24 height 24
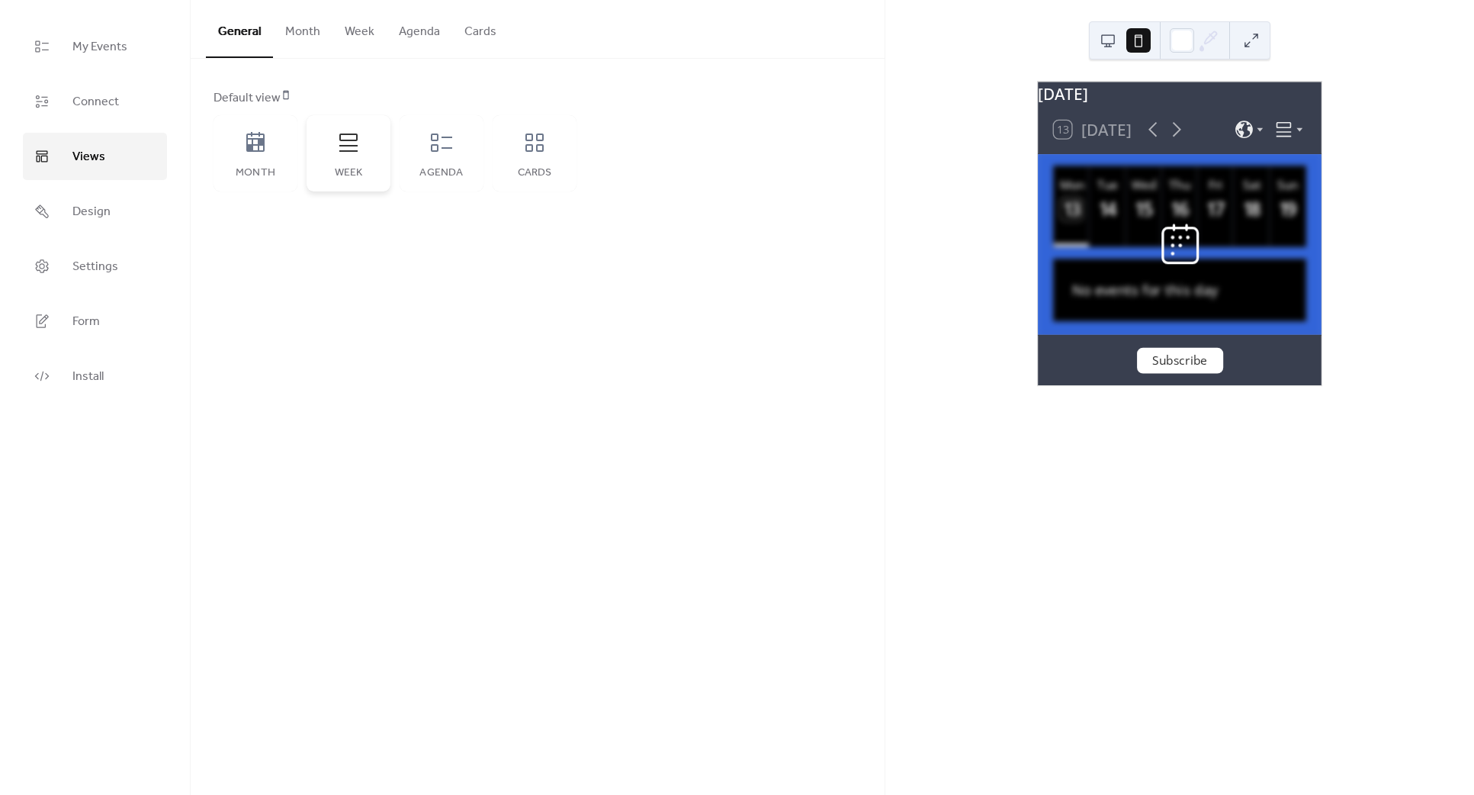
click at [343, 142] on icon at bounding box center [348, 142] width 24 height 24
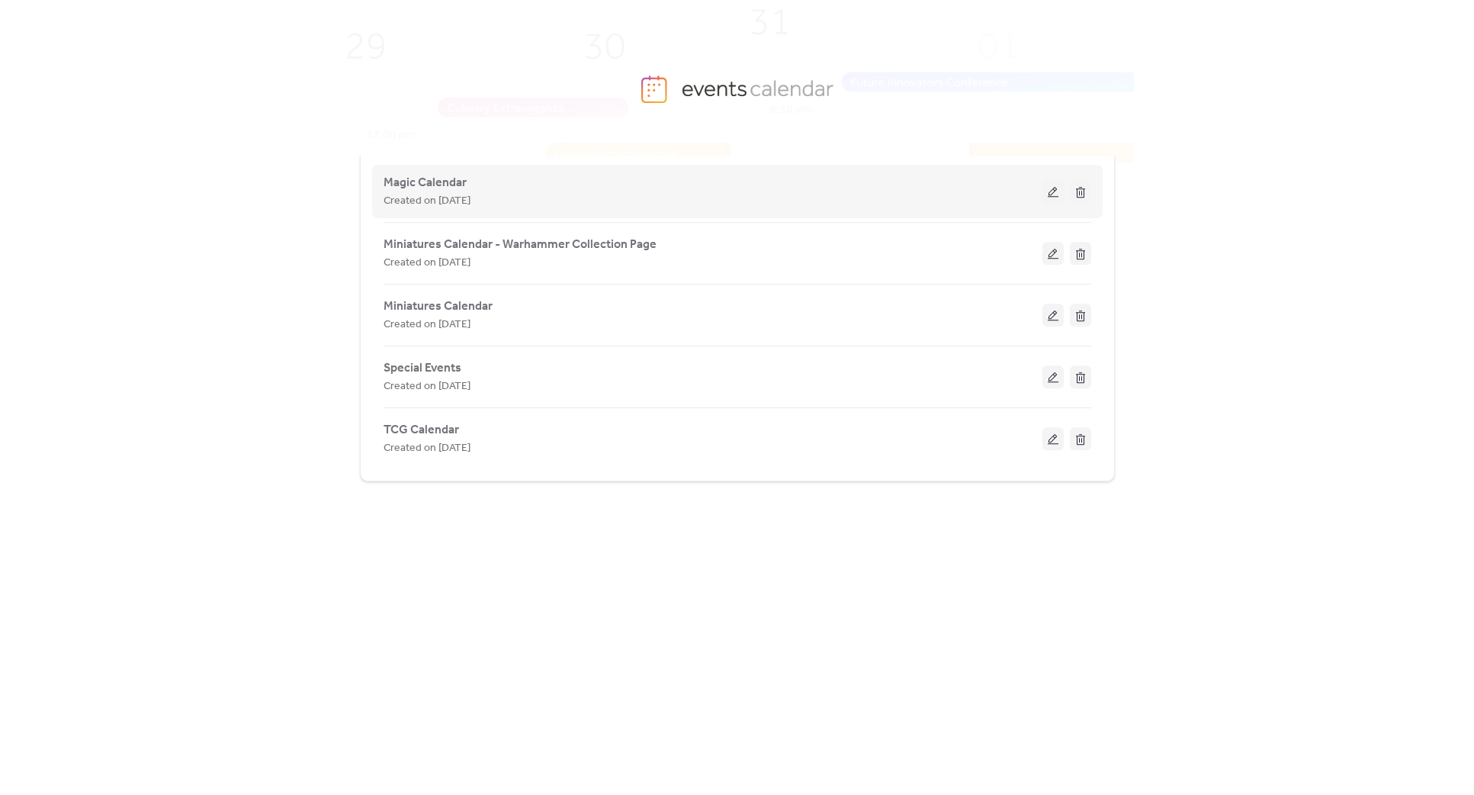
click at [948, 192] on div "Created on [DATE]" at bounding box center [713, 200] width 659 height 18
click at [1306, 255] on div "Magic Calendar Created on [DATE] Miniatures Calendar - Warhammer Collection Pag…" at bounding box center [737, 475] width 1474 height 638
click at [1052, 190] on button at bounding box center [1052, 191] width 21 height 23
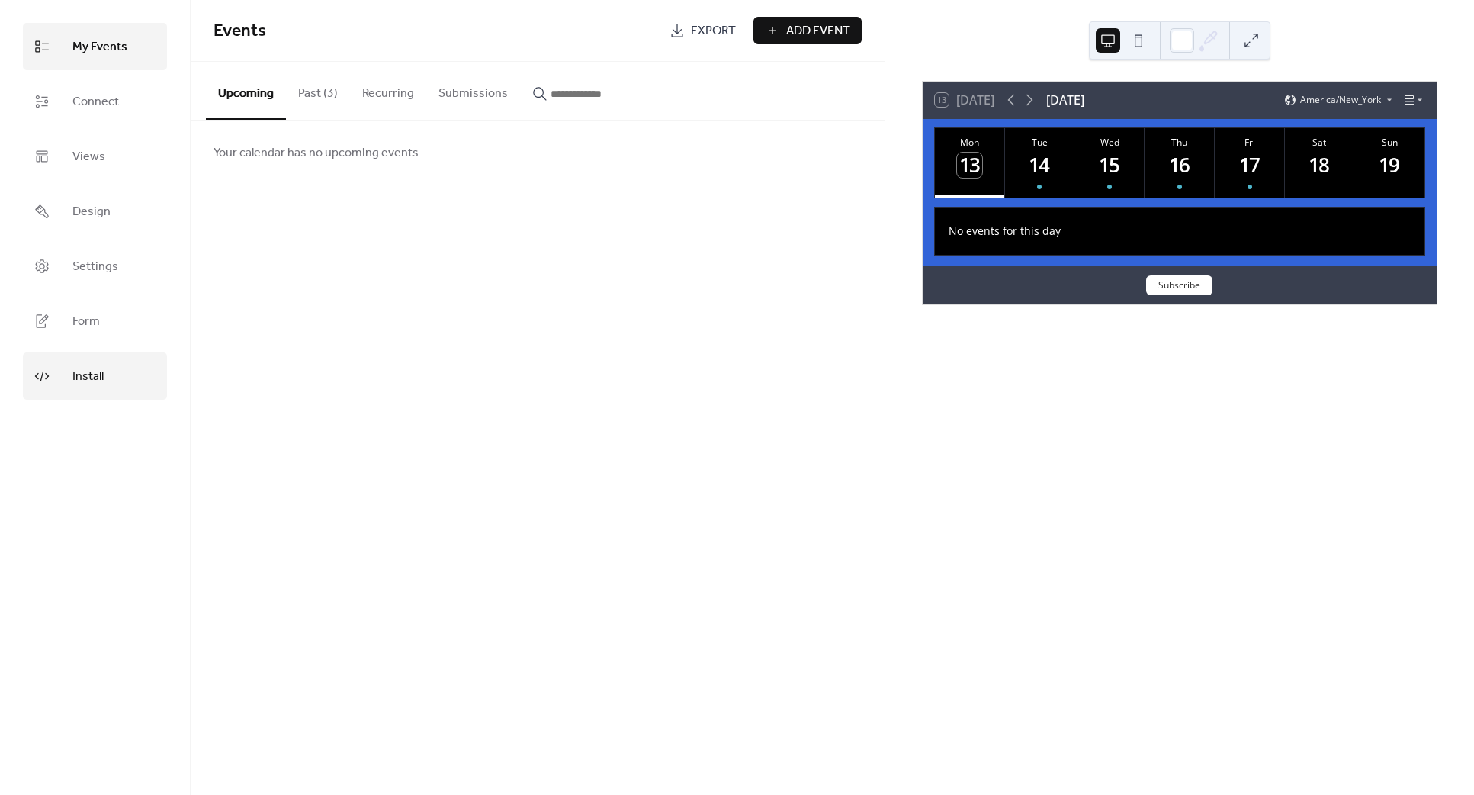
click at [100, 377] on span "Install" at bounding box center [87, 377] width 31 height 24
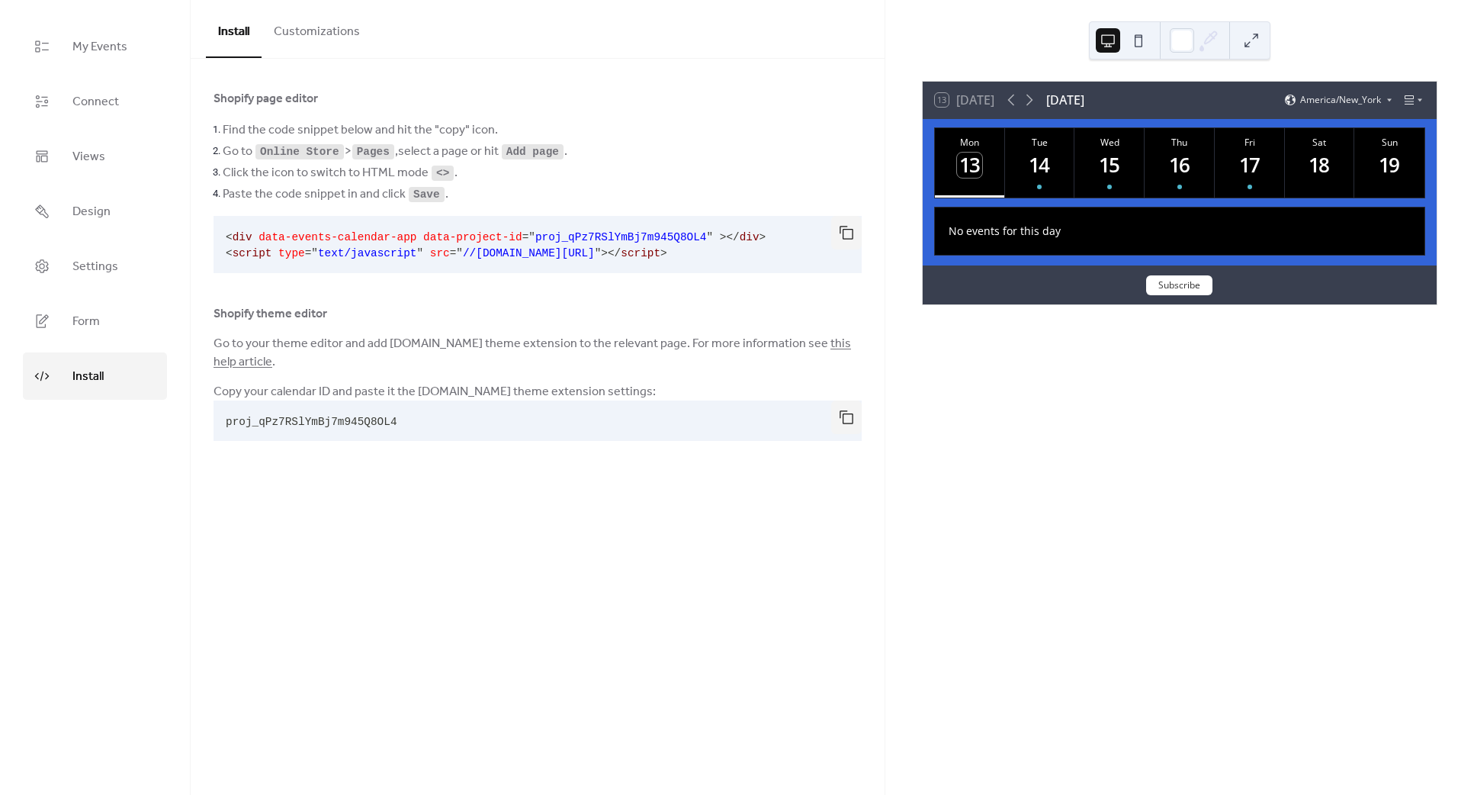
click at [317, 24] on button "Customizations" at bounding box center [317, 28] width 111 height 56
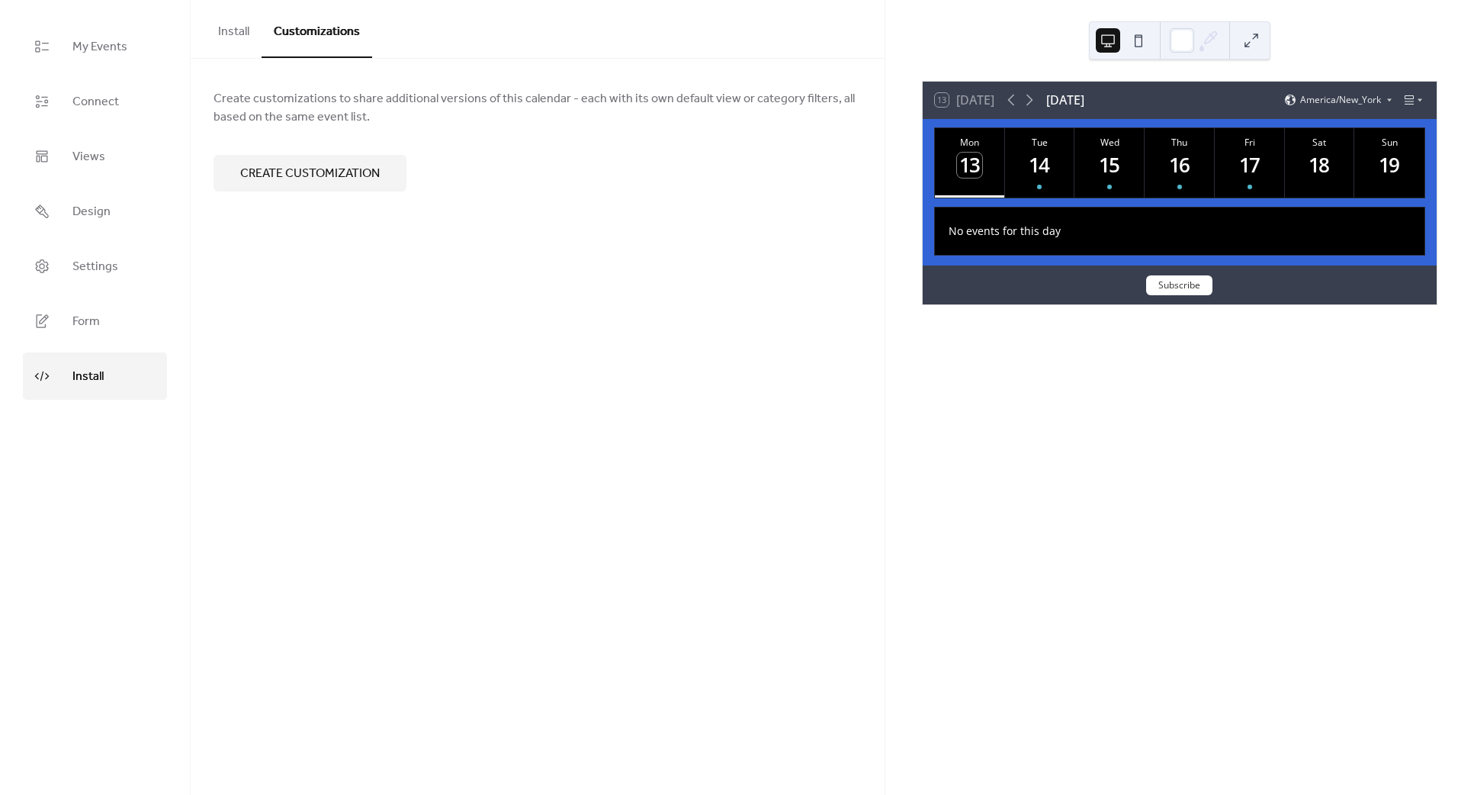
click at [299, 173] on span "Create customization" at bounding box center [310, 174] width 140 height 18
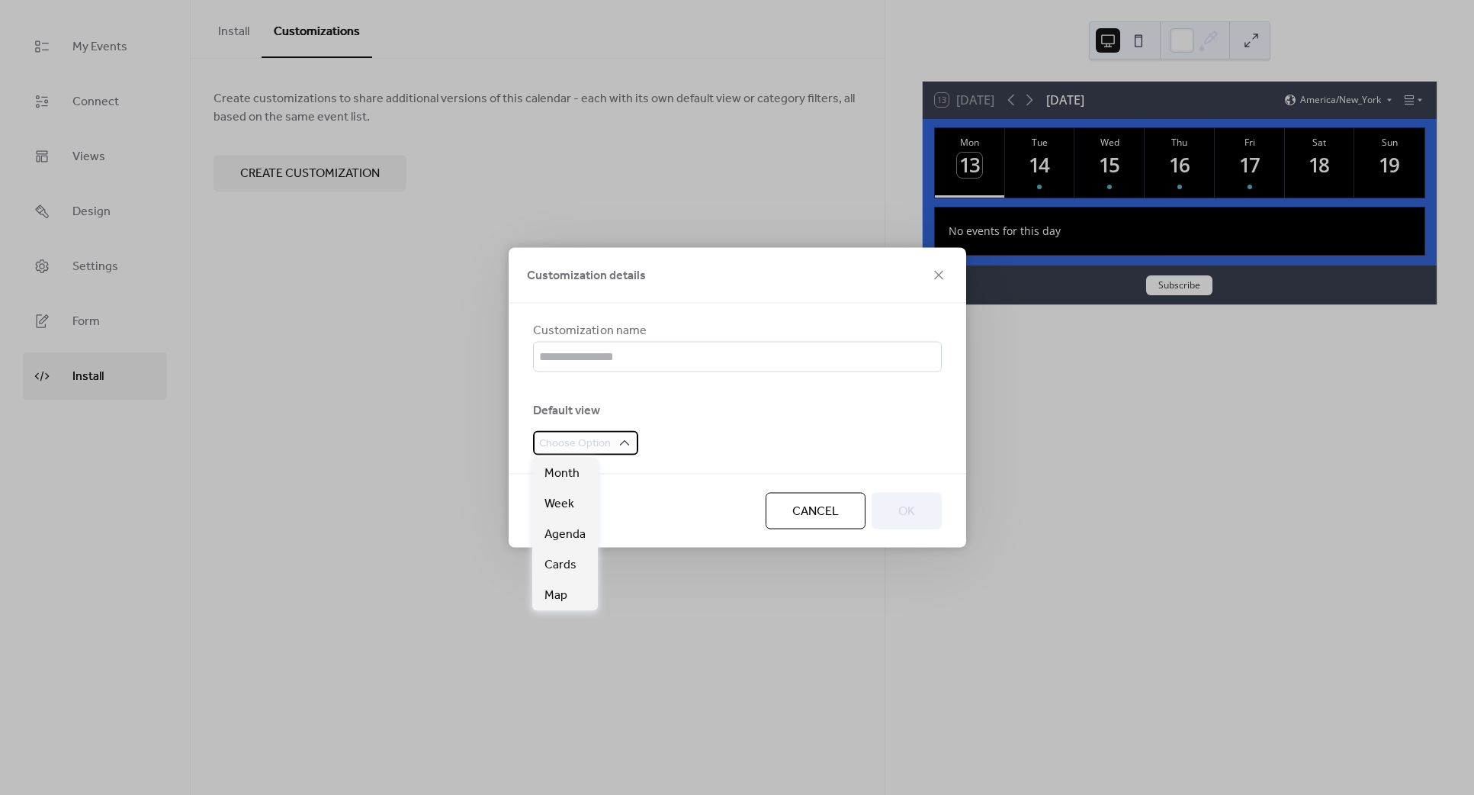
click at [617, 442] on icon at bounding box center [624, 442] width 15 height 15
click at [744, 419] on div "Customization name Default view Choose Option" at bounding box center [737, 388] width 409 height 133
click at [601, 435] on span "Choose Option" at bounding box center [575, 444] width 72 height 18
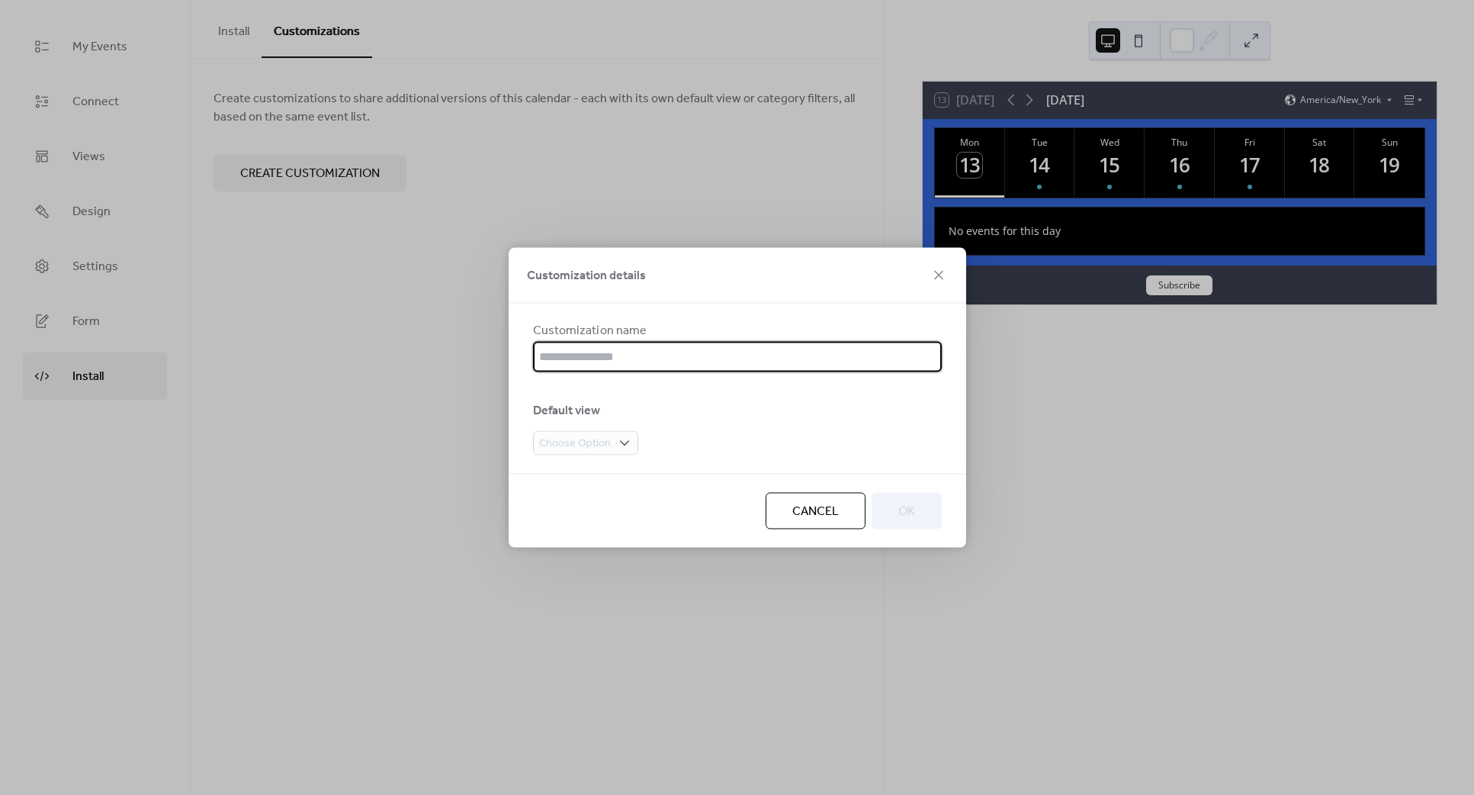
click at [622, 355] on input "text" at bounding box center [737, 357] width 409 height 31
click at [673, 318] on div "Customization name Default view Choose Option" at bounding box center [738, 389] width 458 height 170
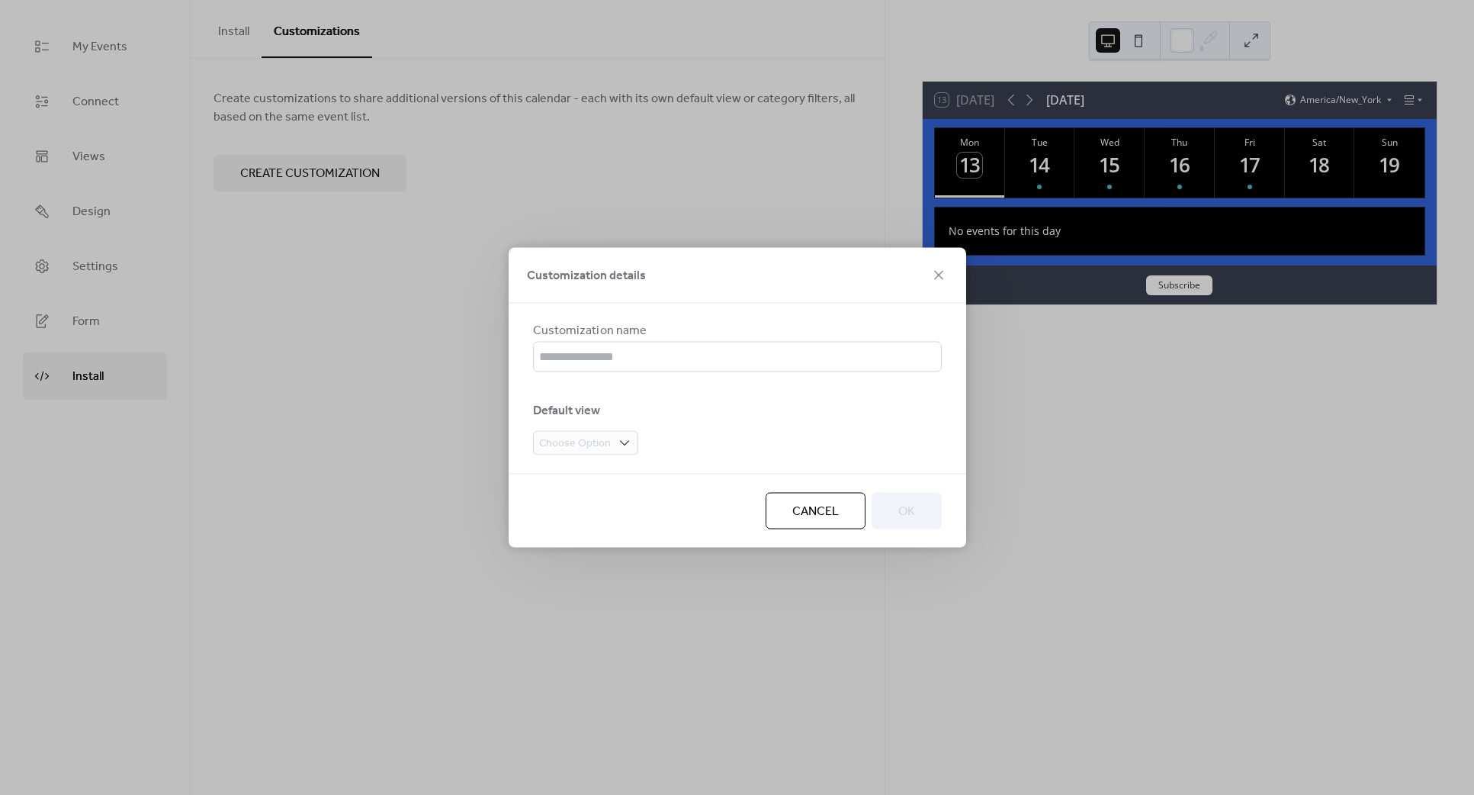
click at [807, 519] on span "Cancel" at bounding box center [815, 512] width 47 height 18
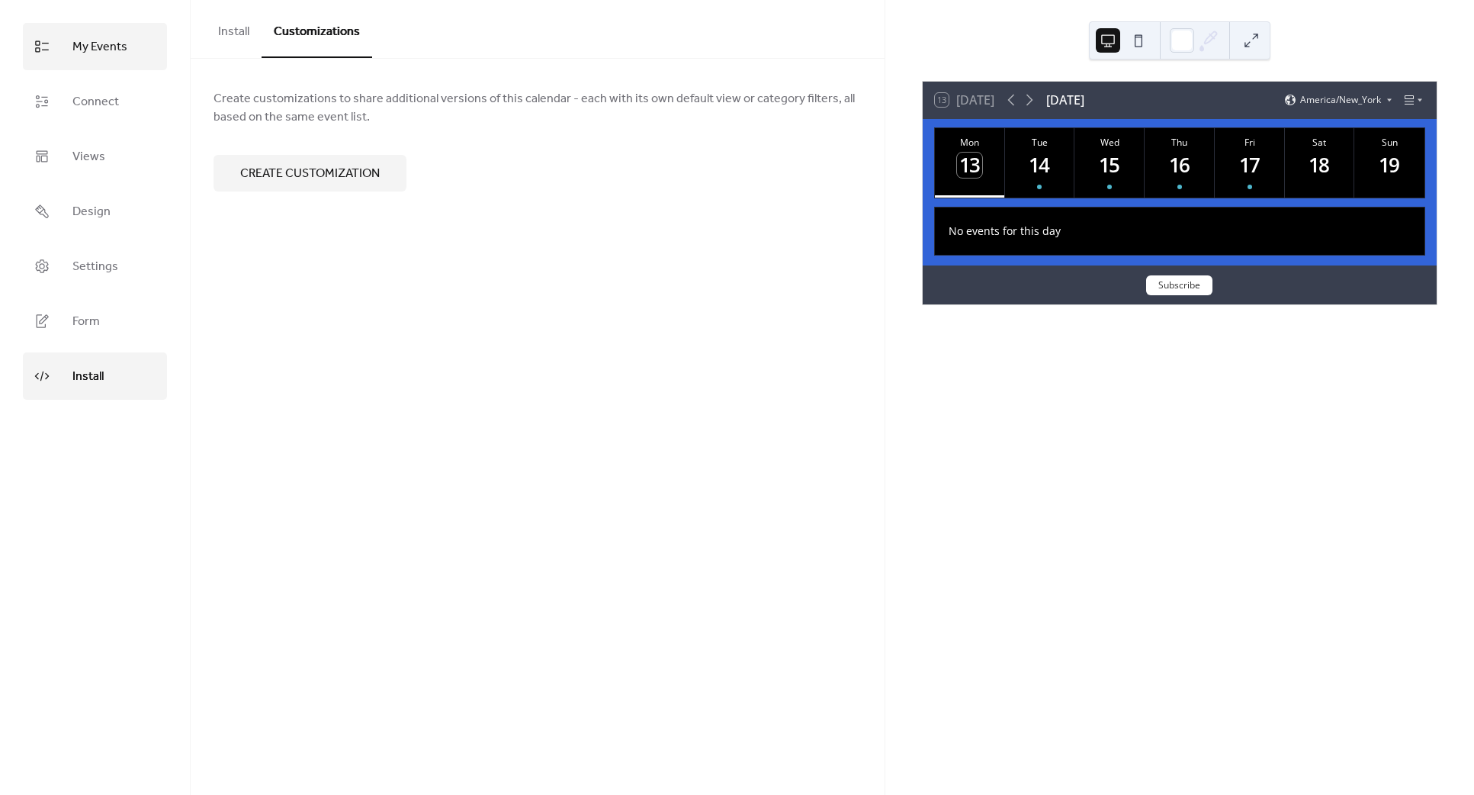
click at [93, 39] on span "My Events" at bounding box center [99, 47] width 55 height 24
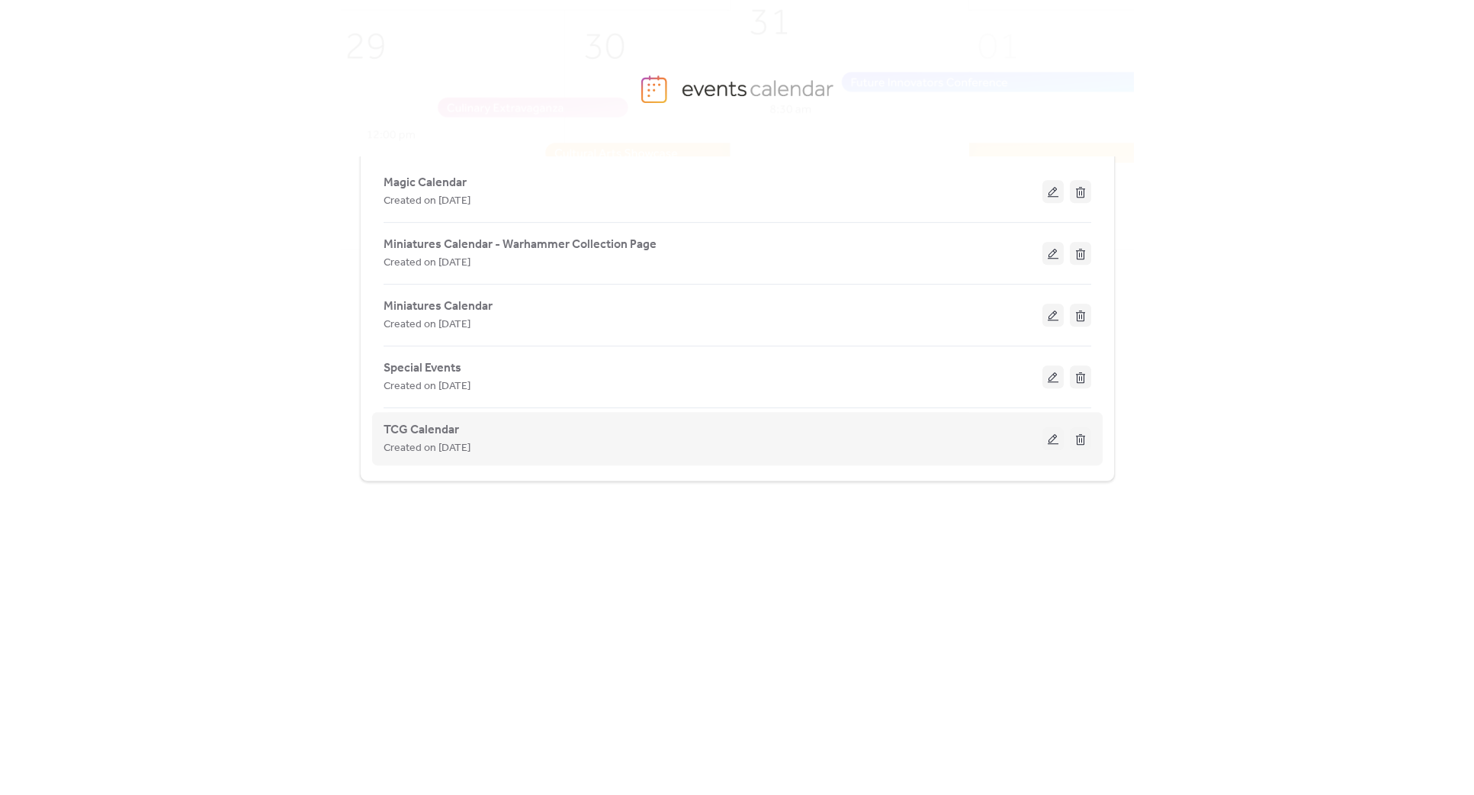
click at [579, 428] on div "TCG Calendar Created on [DATE]" at bounding box center [713, 438] width 659 height 37
click at [1050, 437] on button at bounding box center [1052, 438] width 21 height 23
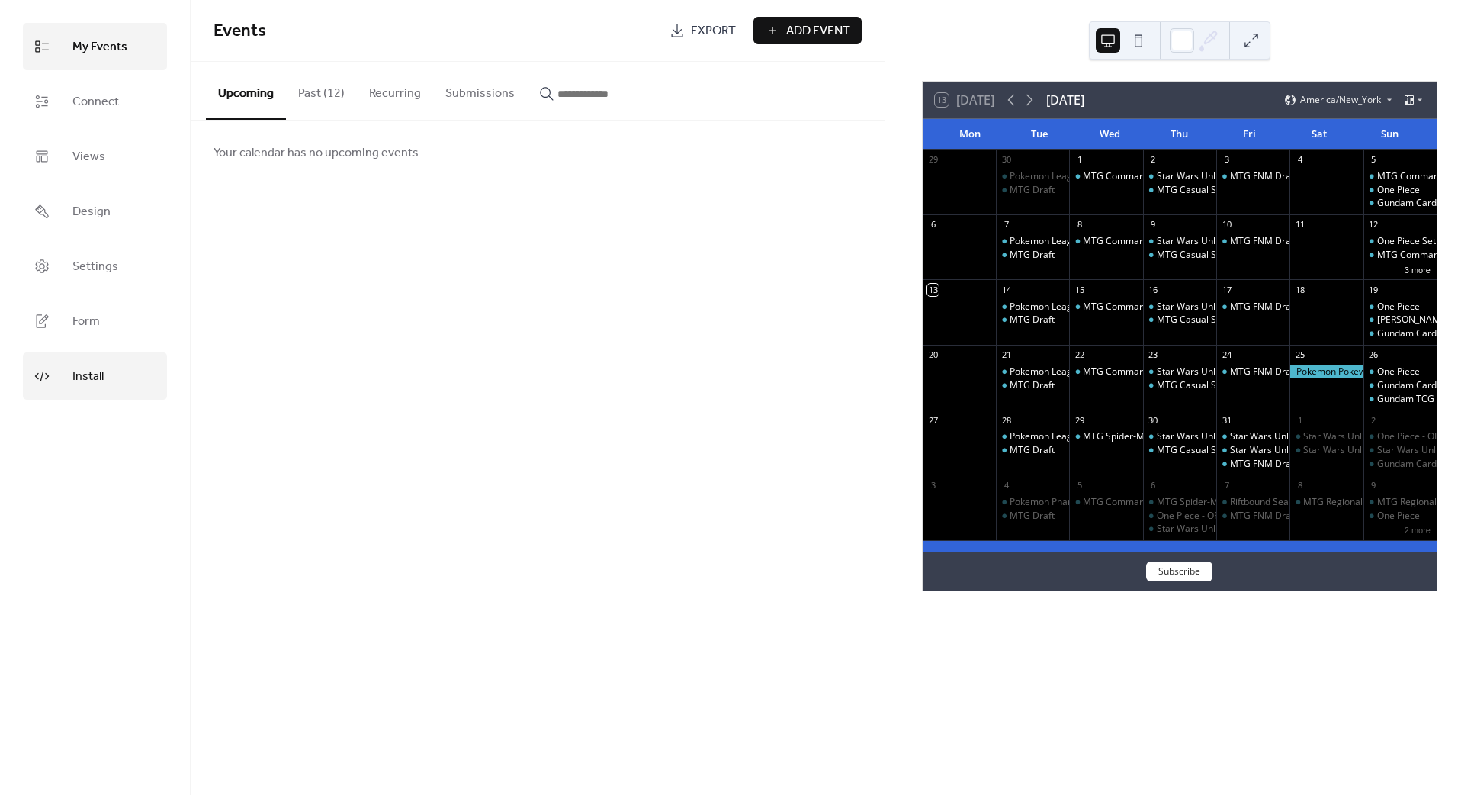
click at [76, 373] on span "Install" at bounding box center [87, 377] width 31 height 24
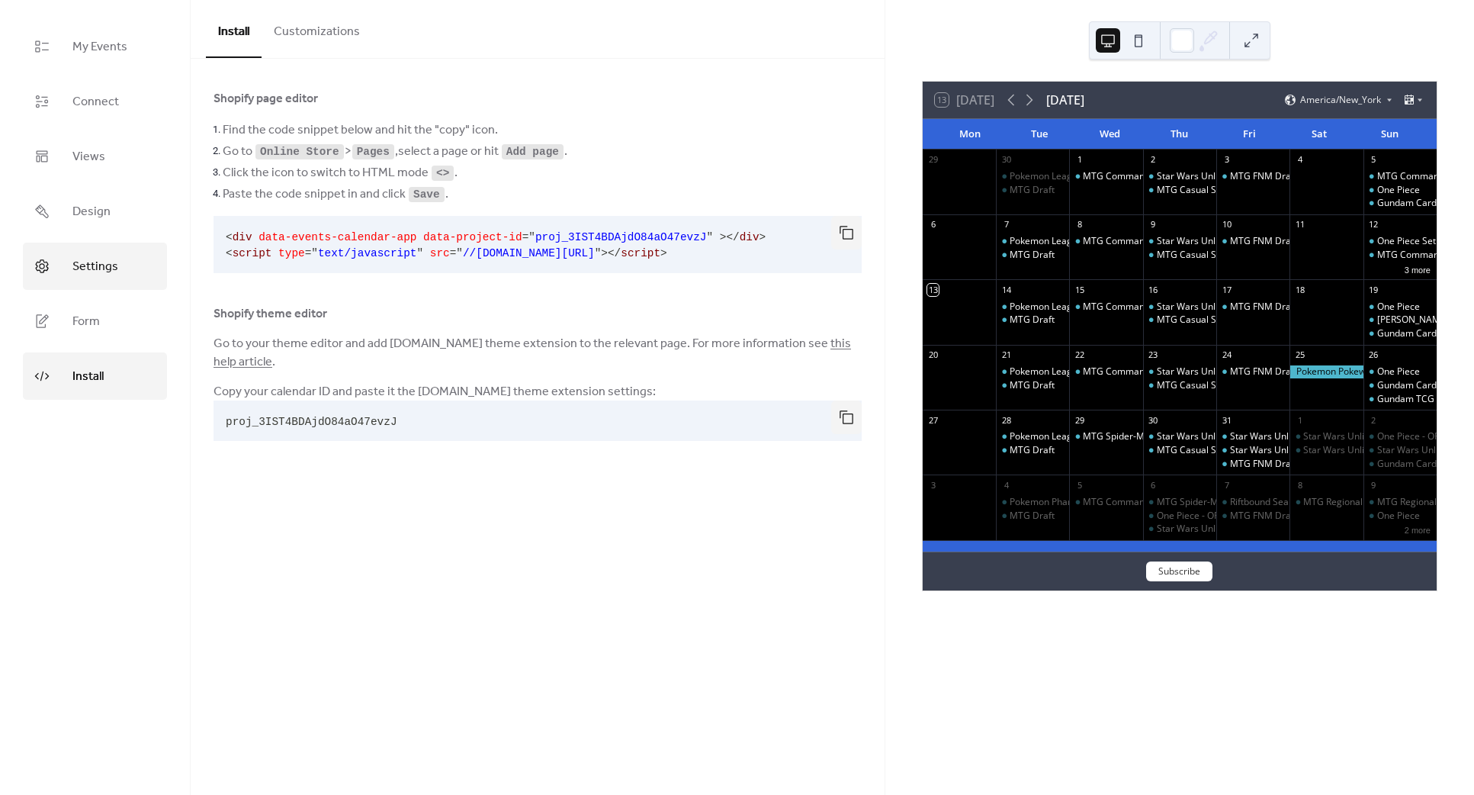
click at [95, 264] on span "Settings" at bounding box center [95, 267] width 46 height 24
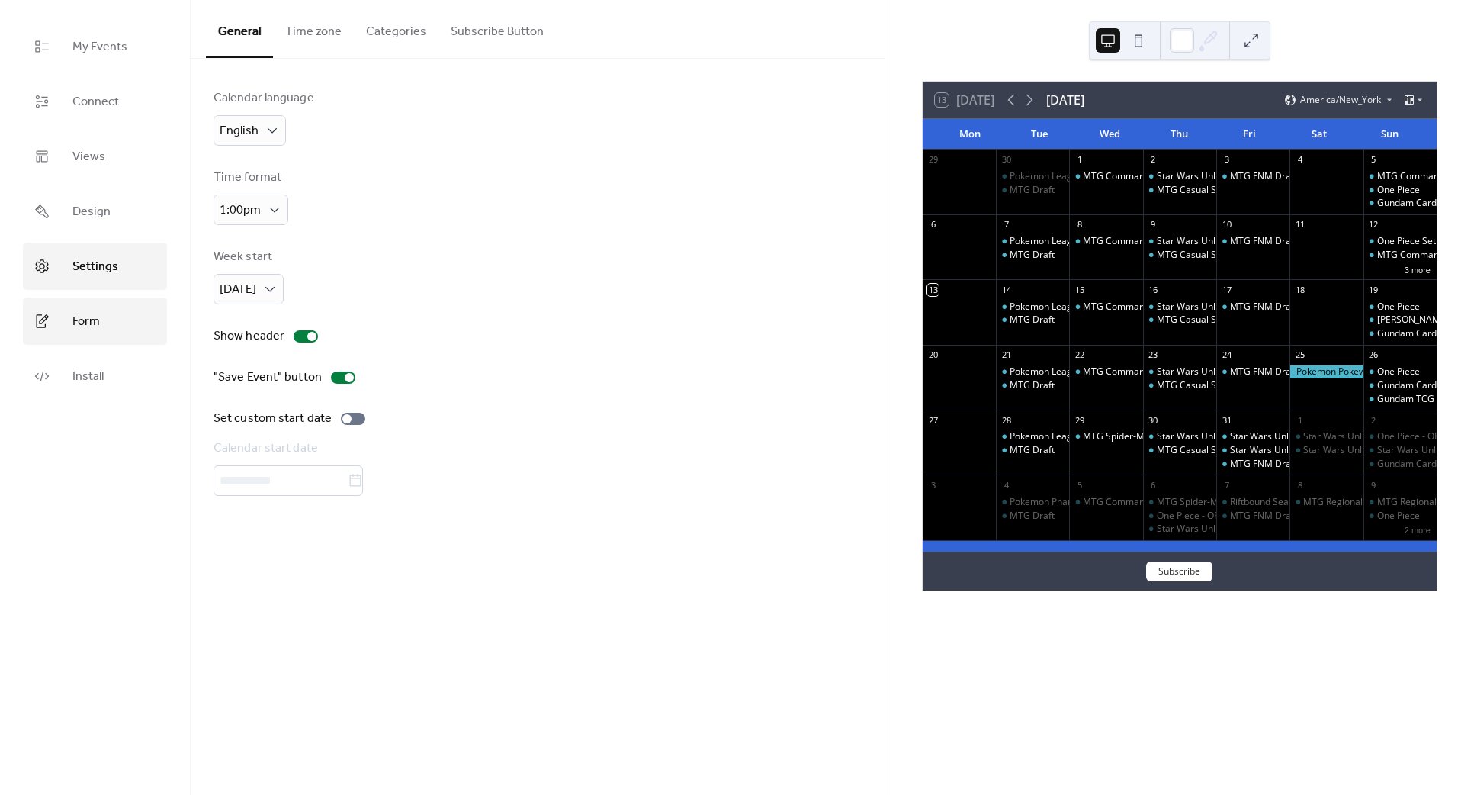
click at [88, 310] on span "Form" at bounding box center [85, 322] width 27 height 24
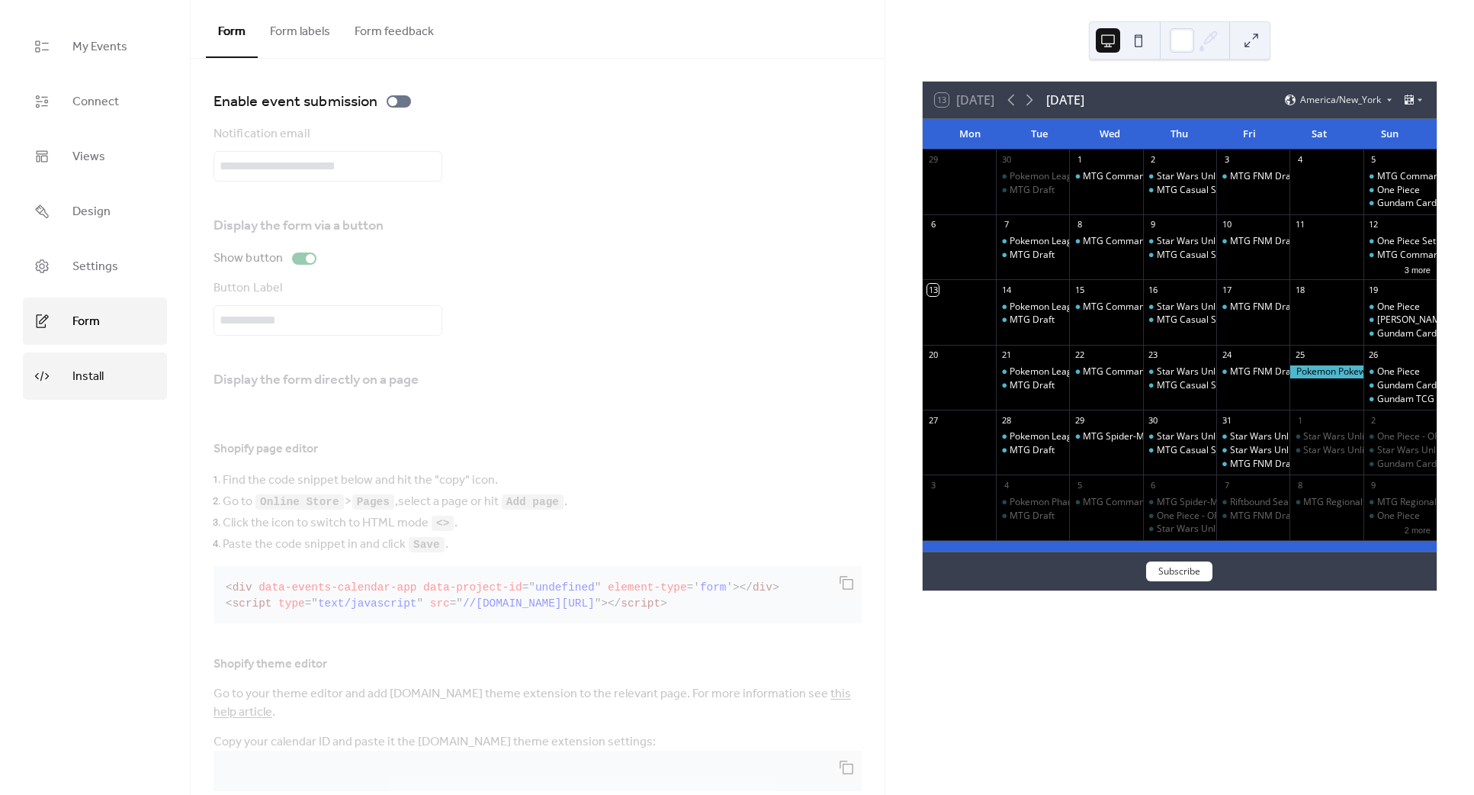
click at [97, 375] on span "Install" at bounding box center [87, 377] width 31 height 24
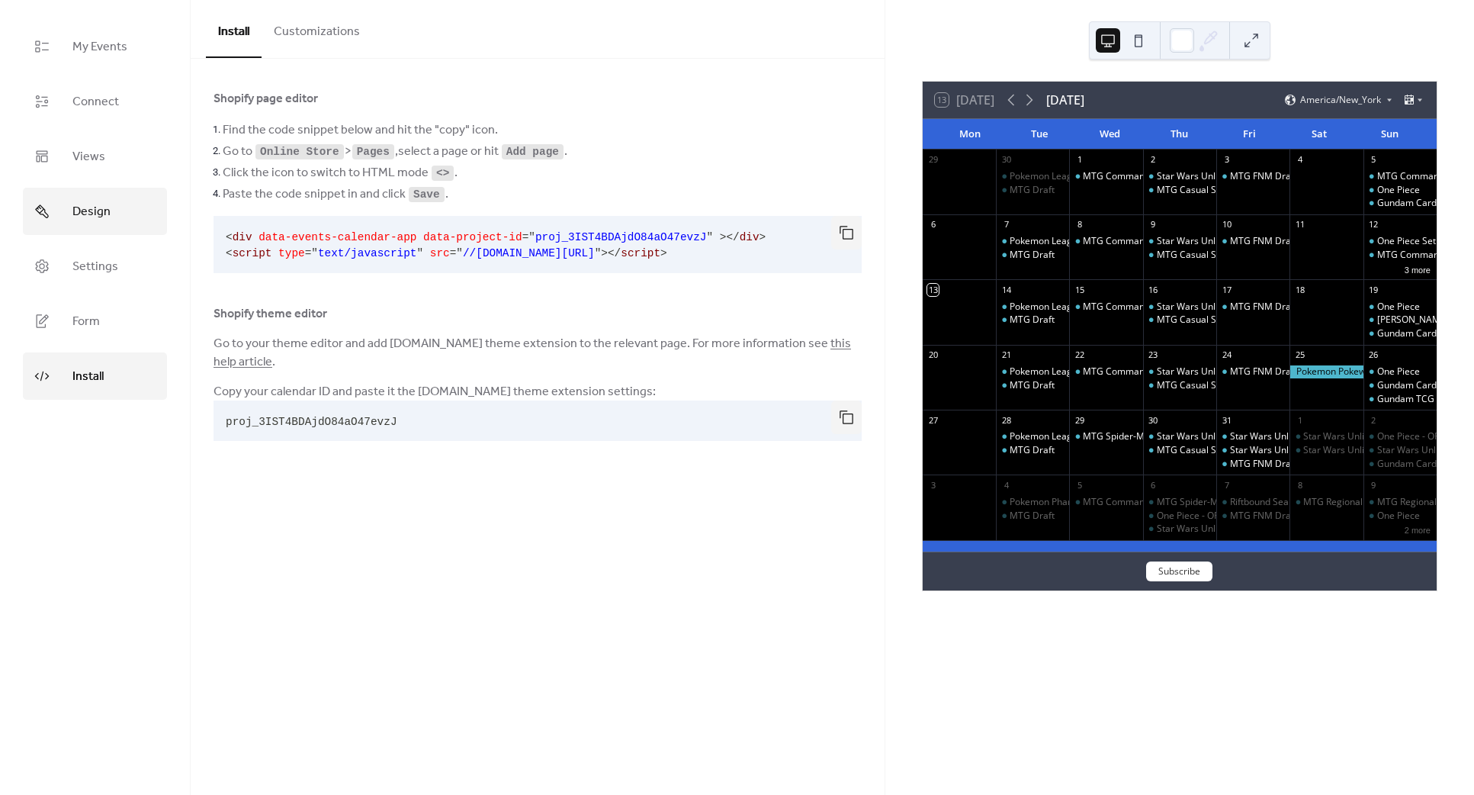
click at [92, 206] on span "Design" at bounding box center [91, 212] width 38 height 24
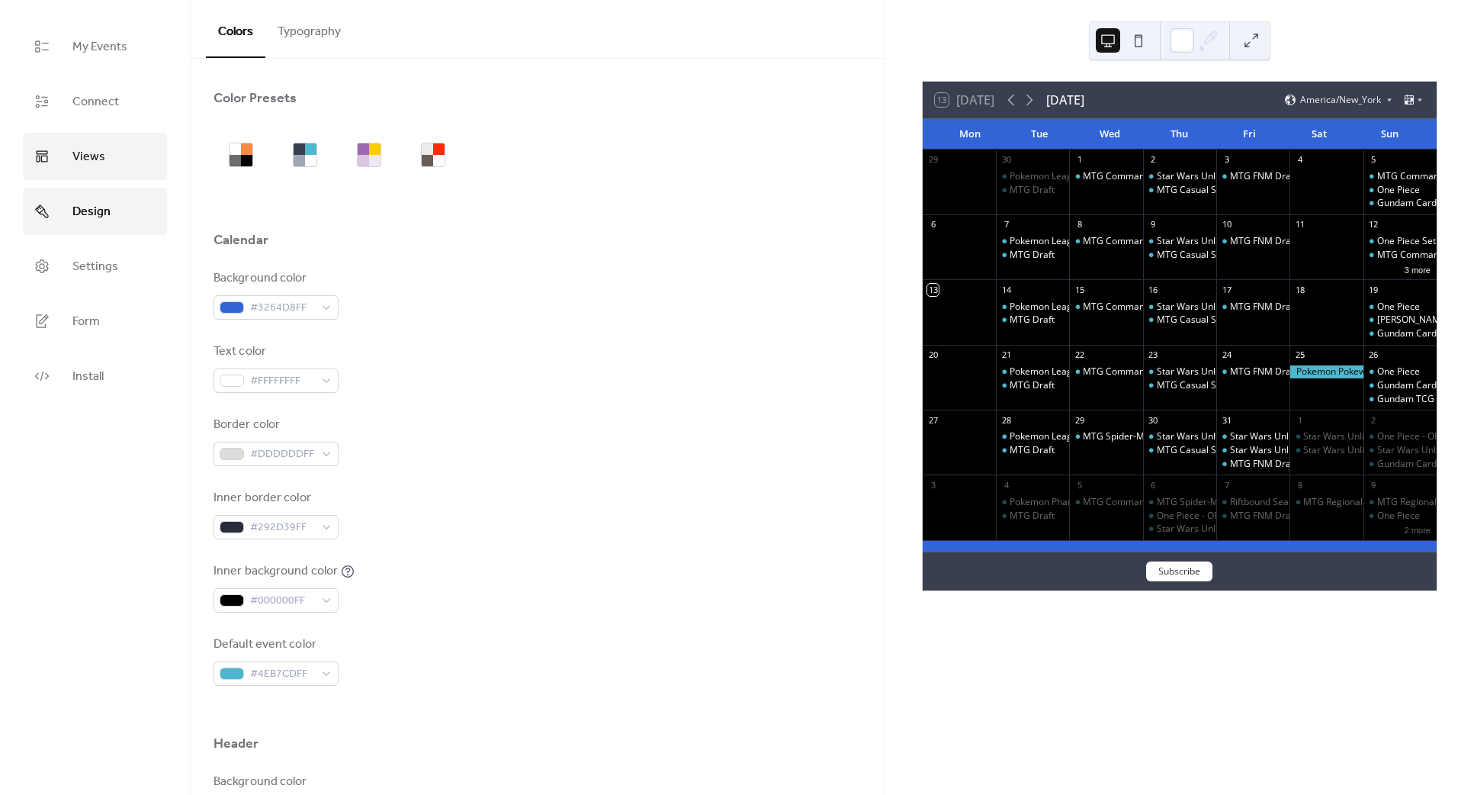
click at [92, 153] on span "Views" at bounding box center [88, 157] width 33 height 24
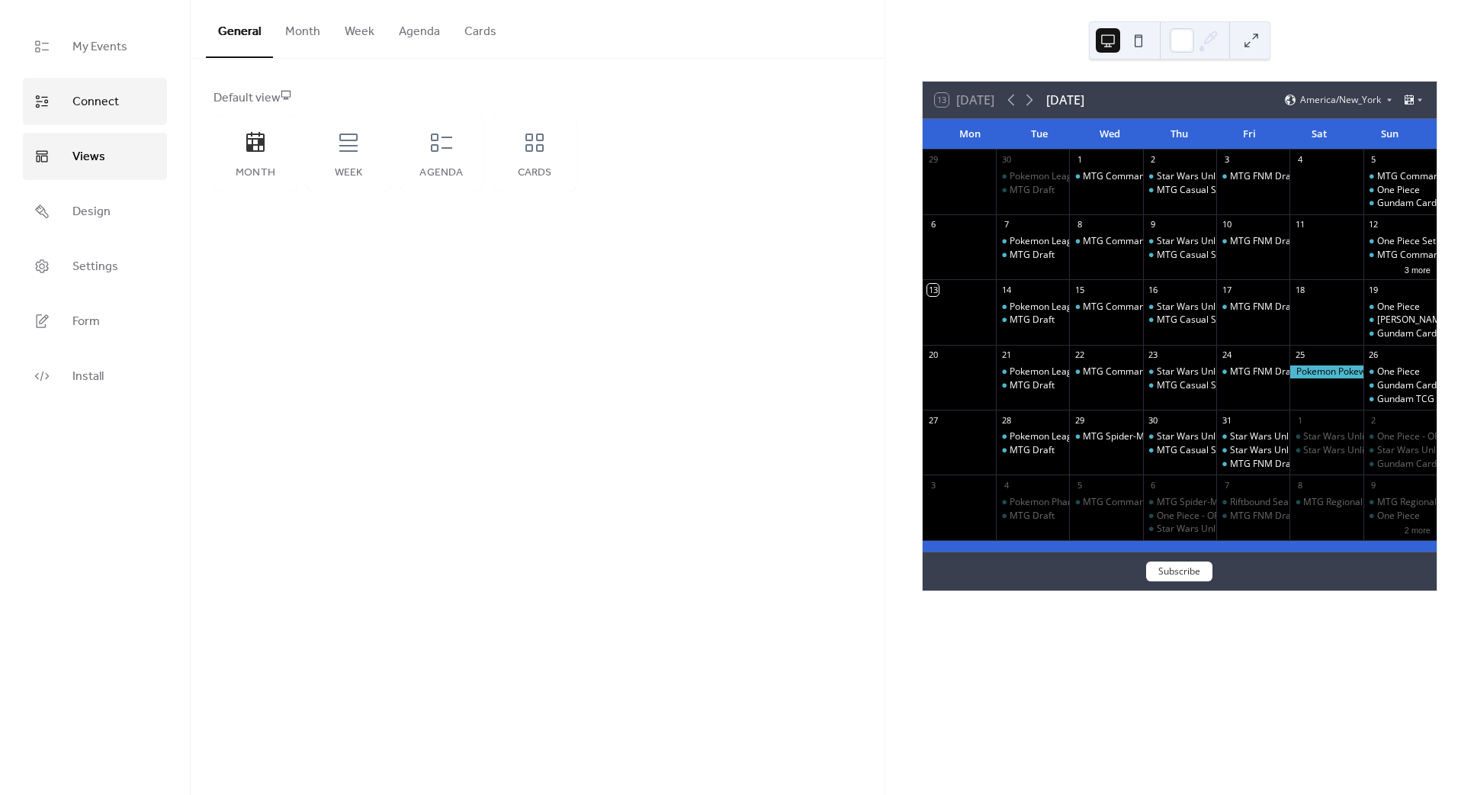
click at [95, 108] on span "Connect" at bounding box center [95, 102] width 47 height 24
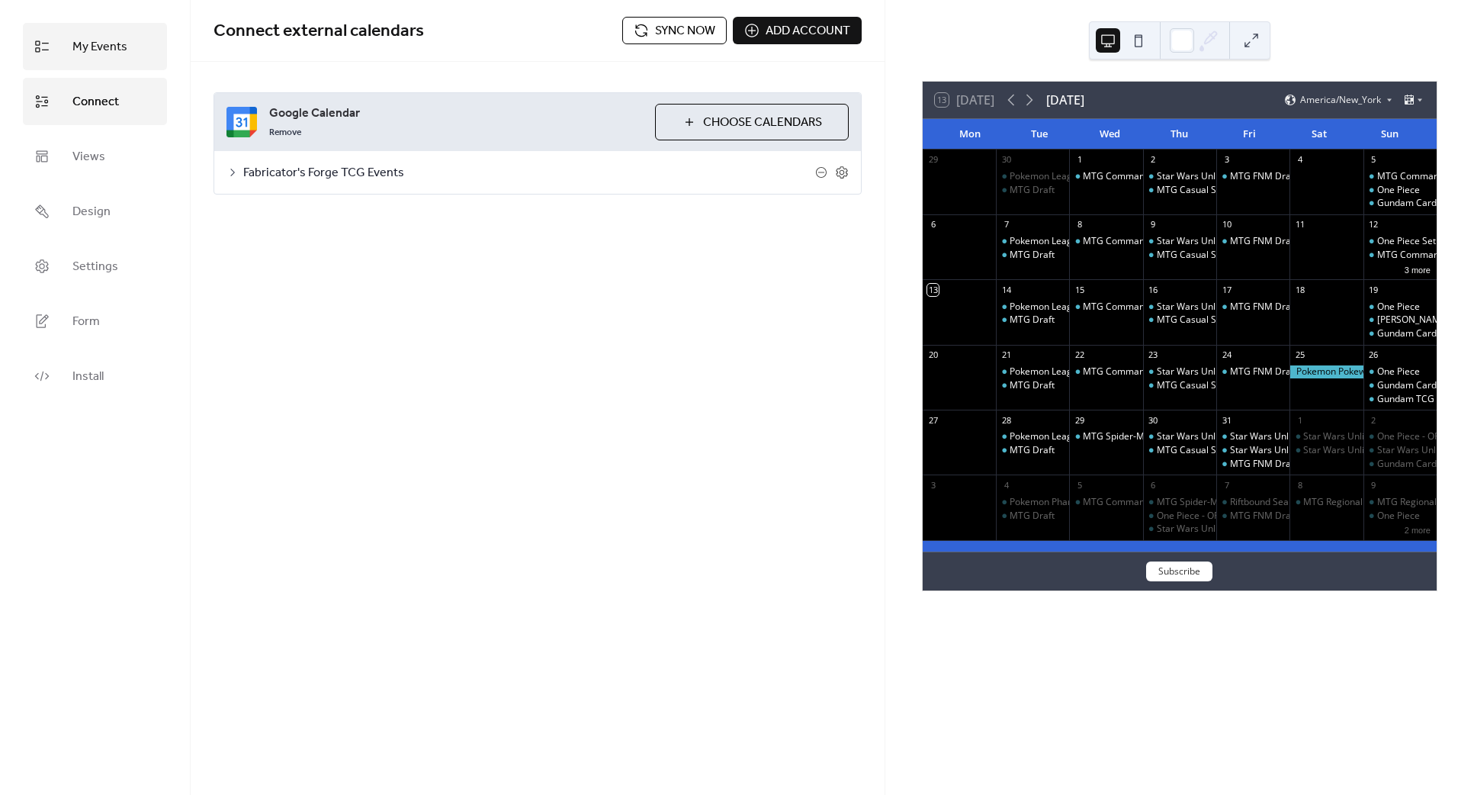
click at [98, 46] on span "My Events" at bounding box center [99, 47] width 55 height 24
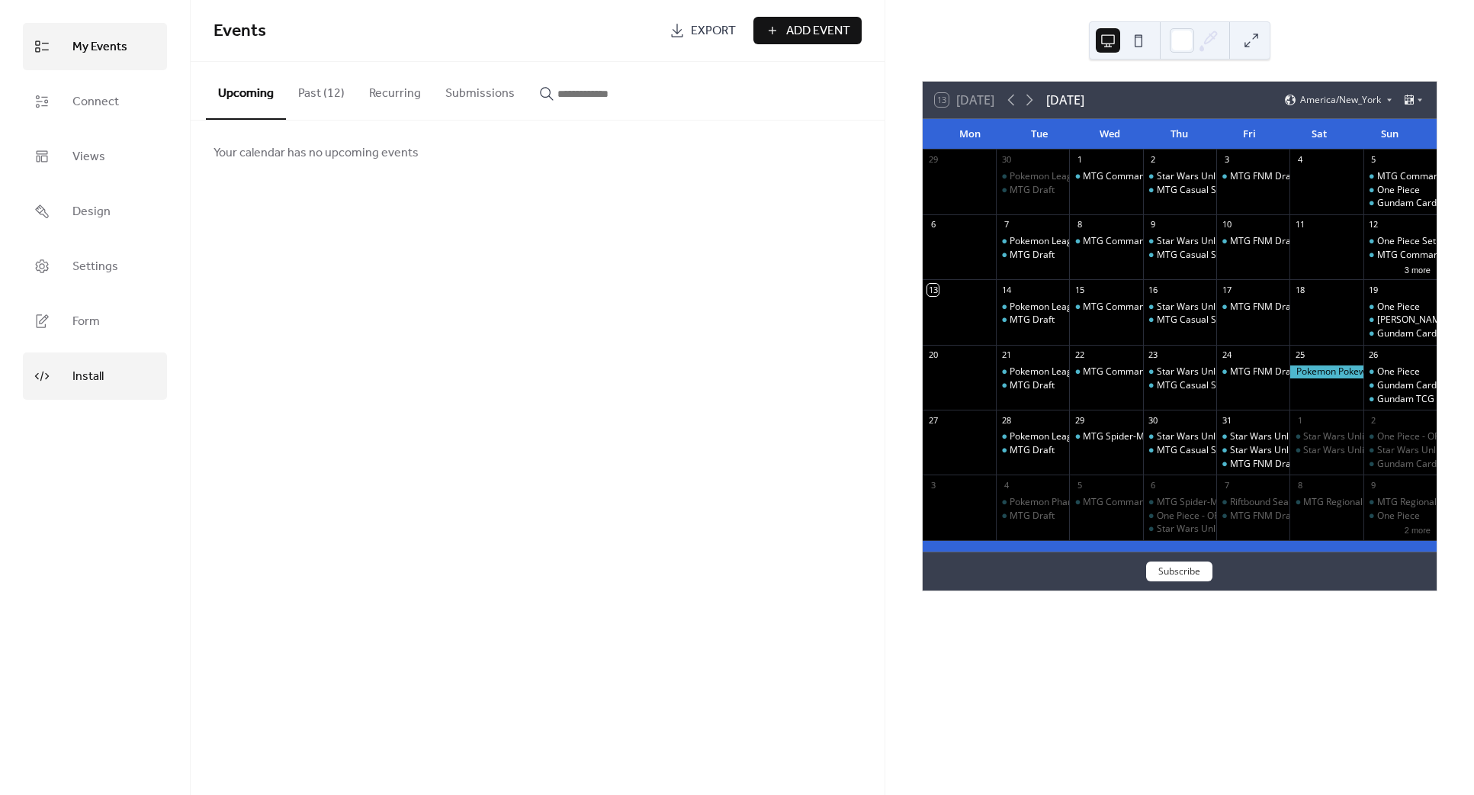
click at [86, 372] on span "Install" at bounding box center [87, 377] width 31 height 24
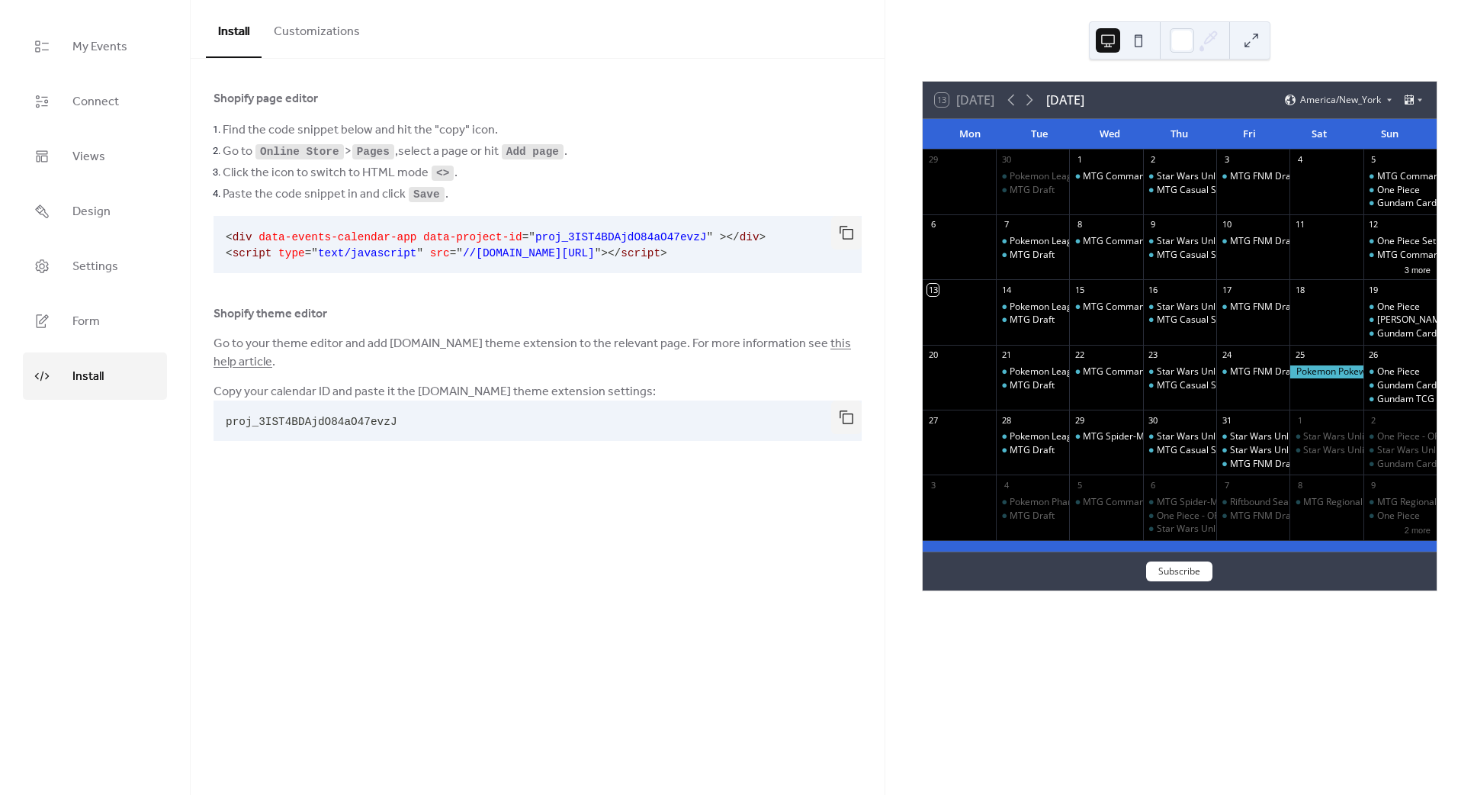
click at [307, 20] on button "Customizations" at bounding box center [317, 28] width 111 height 56
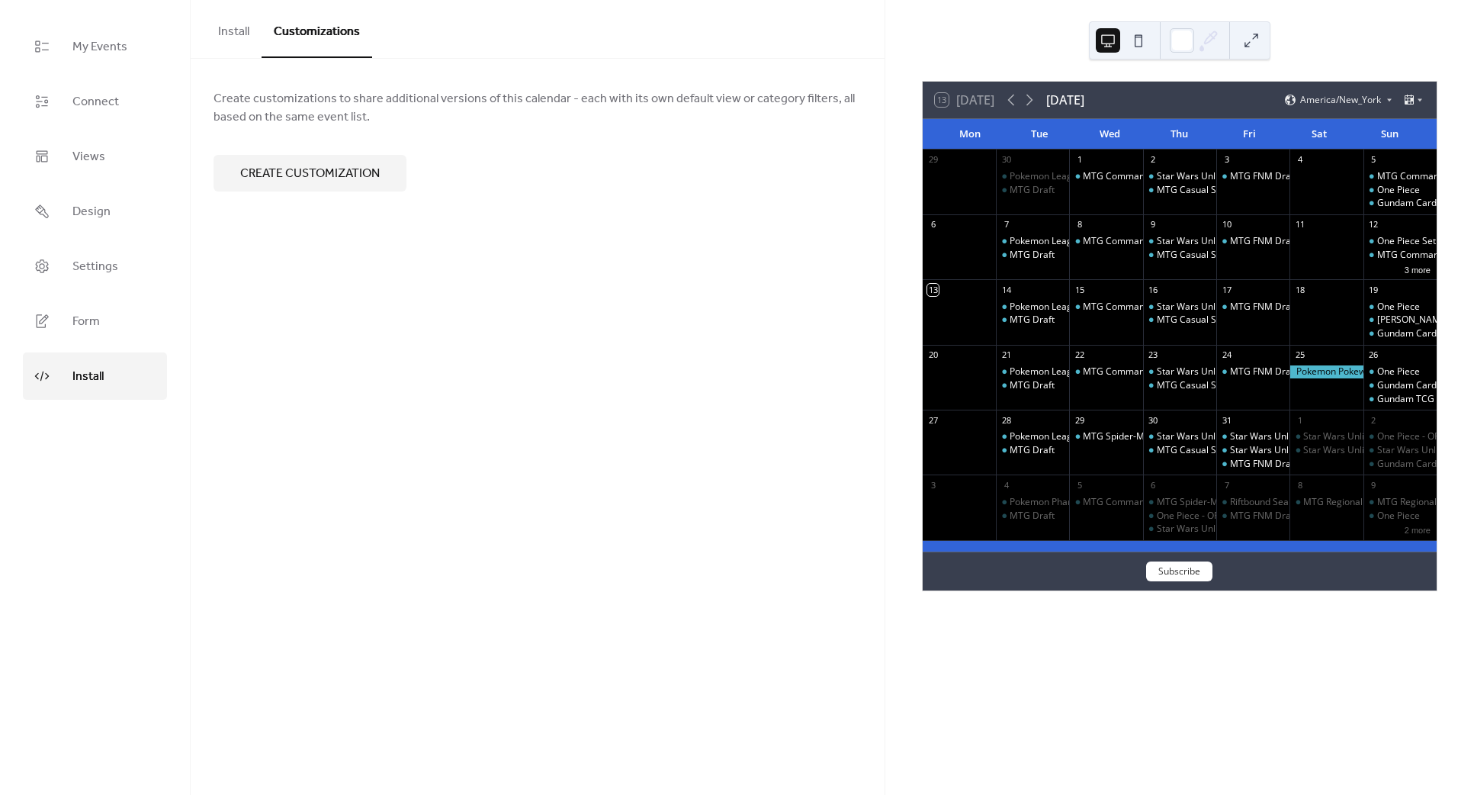
click at [343, 179] on span "Create customization" at bounding box center [310, 174] width 140 height 18
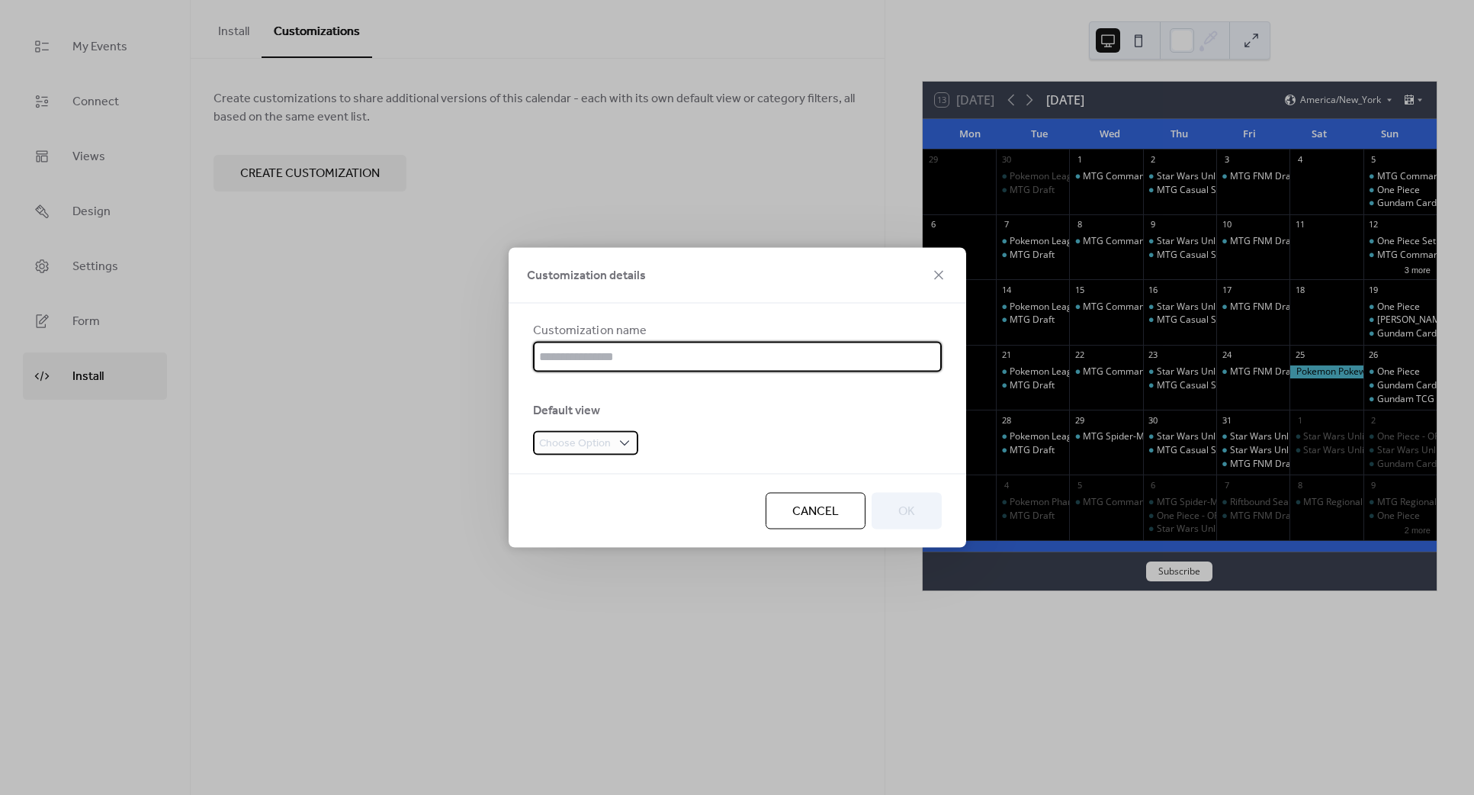
click at [604, 435] on div "Choose Option" at bounding box center [585, 443] width 105 height 24
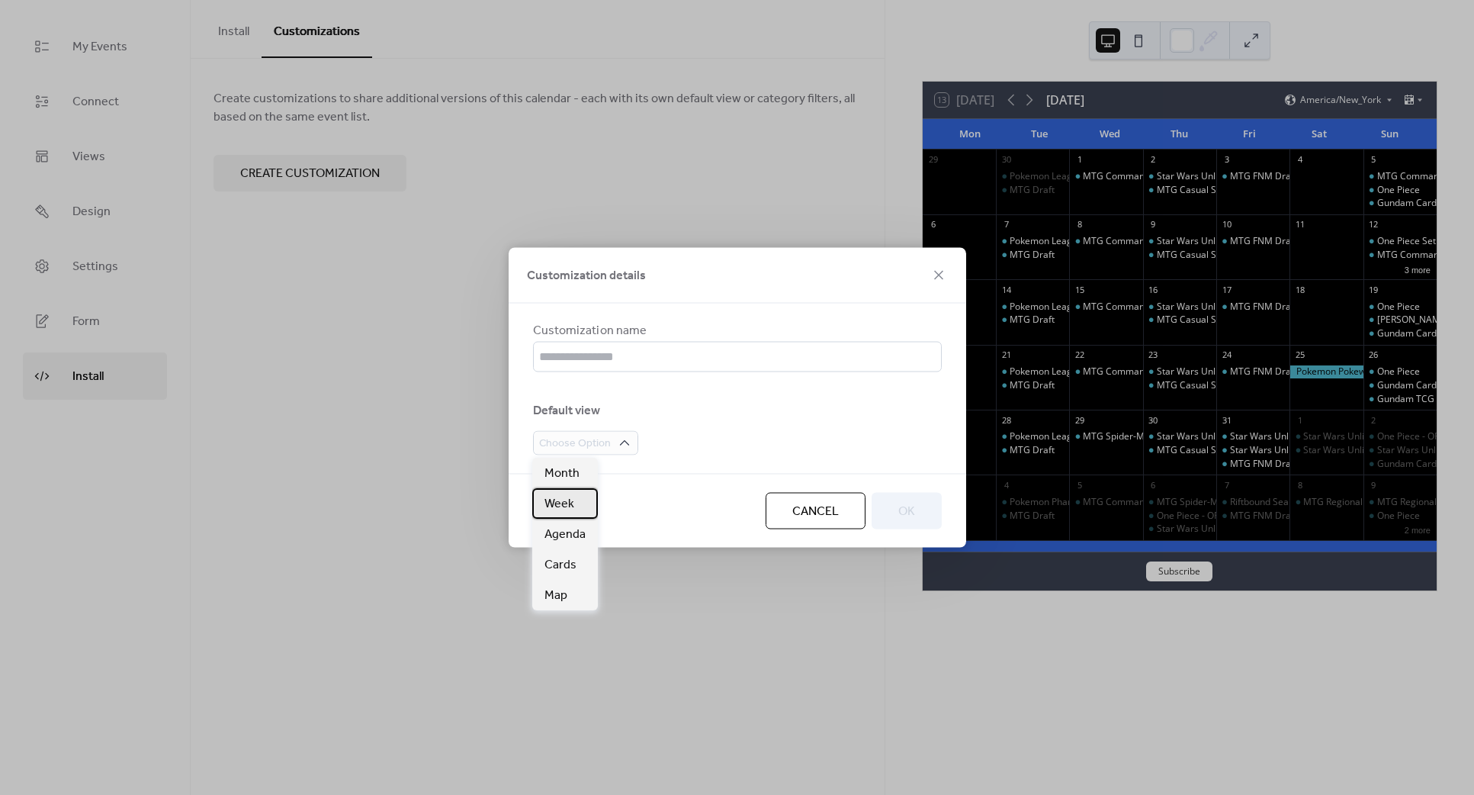
click at [567, 507] on span "Week" at bounding box center [559, 504] width 30 height 18
click at [595, 348] on input "text" at bounding box center [737, 357] width 409 height 31
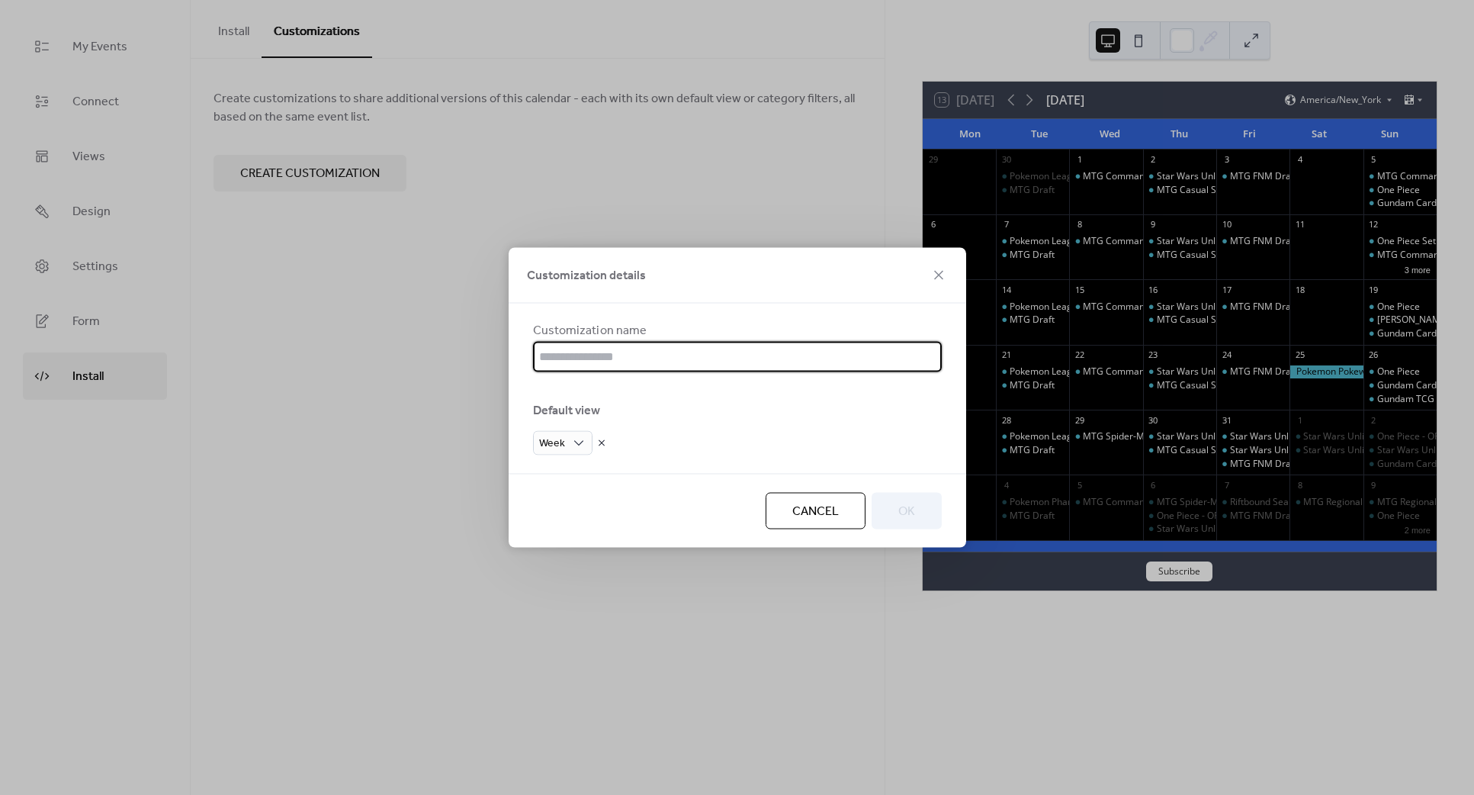
click at [594, 349] on input "text" at bounding box center [737, 357] width 409 height 31
type input "*******"
click at [907, 508] on span "OK" at bounding box center [906, 512] width 17 height 18
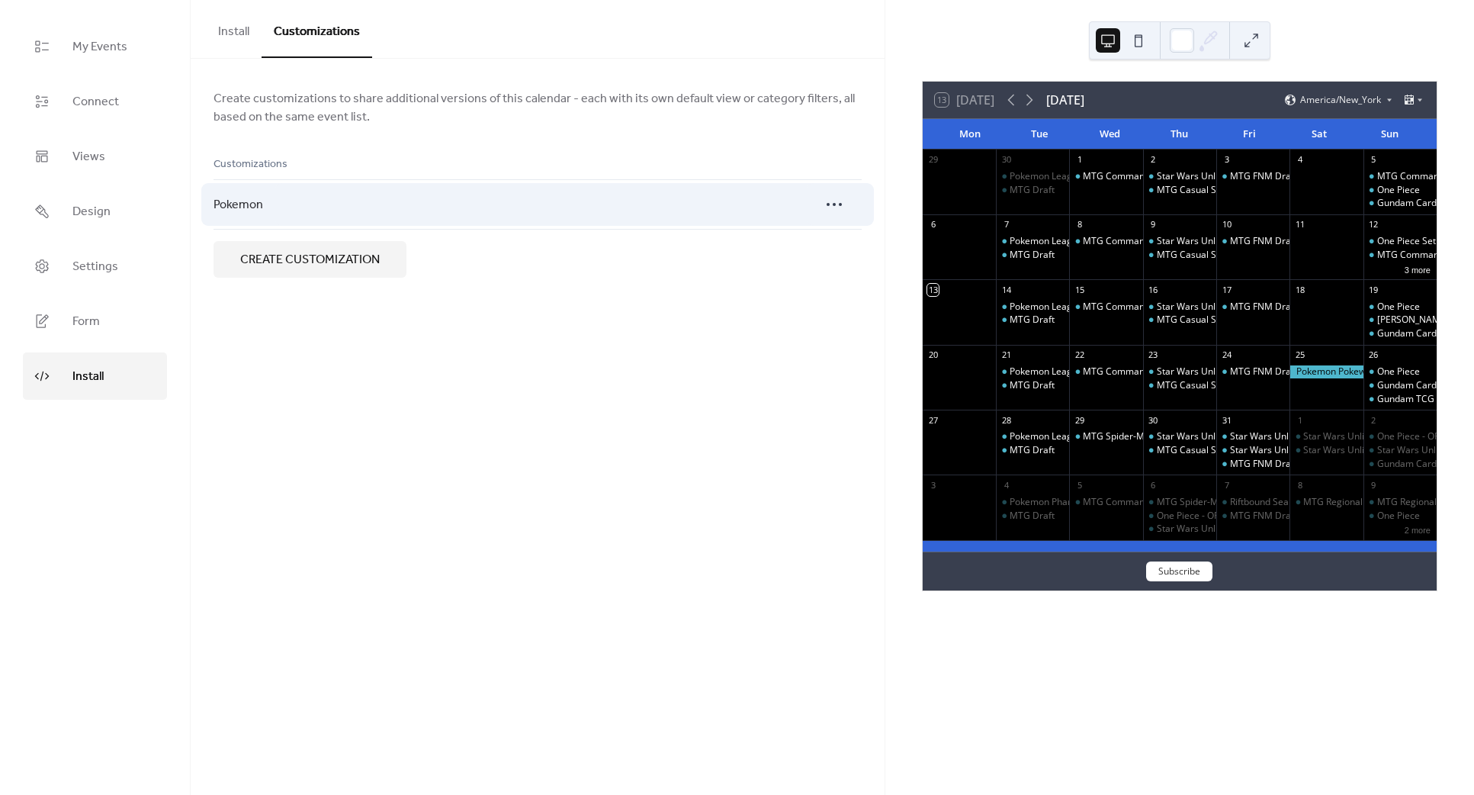
click at [458, 198] on div at bounding box center [553, 204] width 532 height 50
click at [839, 203] on circle at bounding box center [840, 204] width 3 height 3
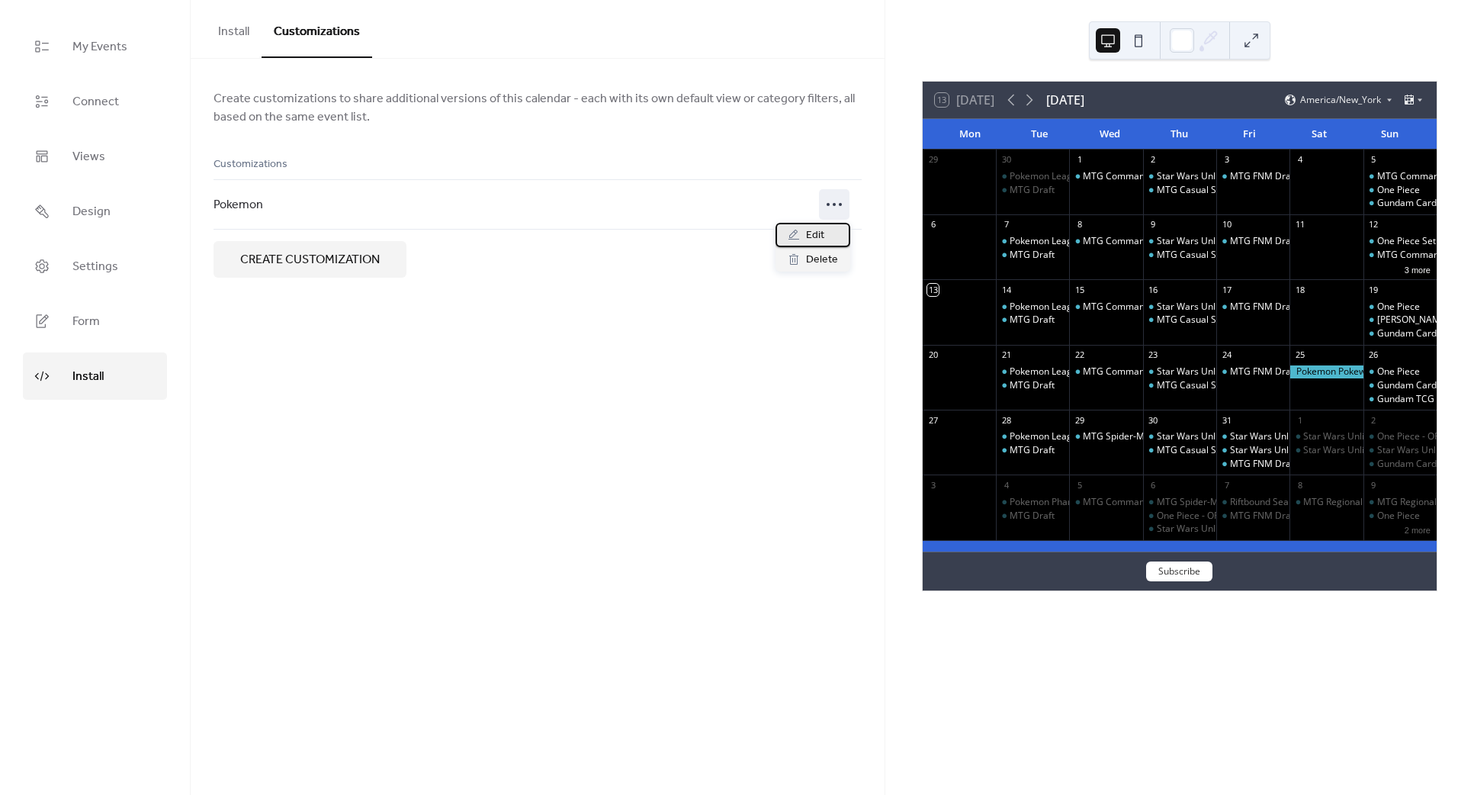
click at [808, 233] on span "Edit" at bounding box center [815, 235] width 18 height 18
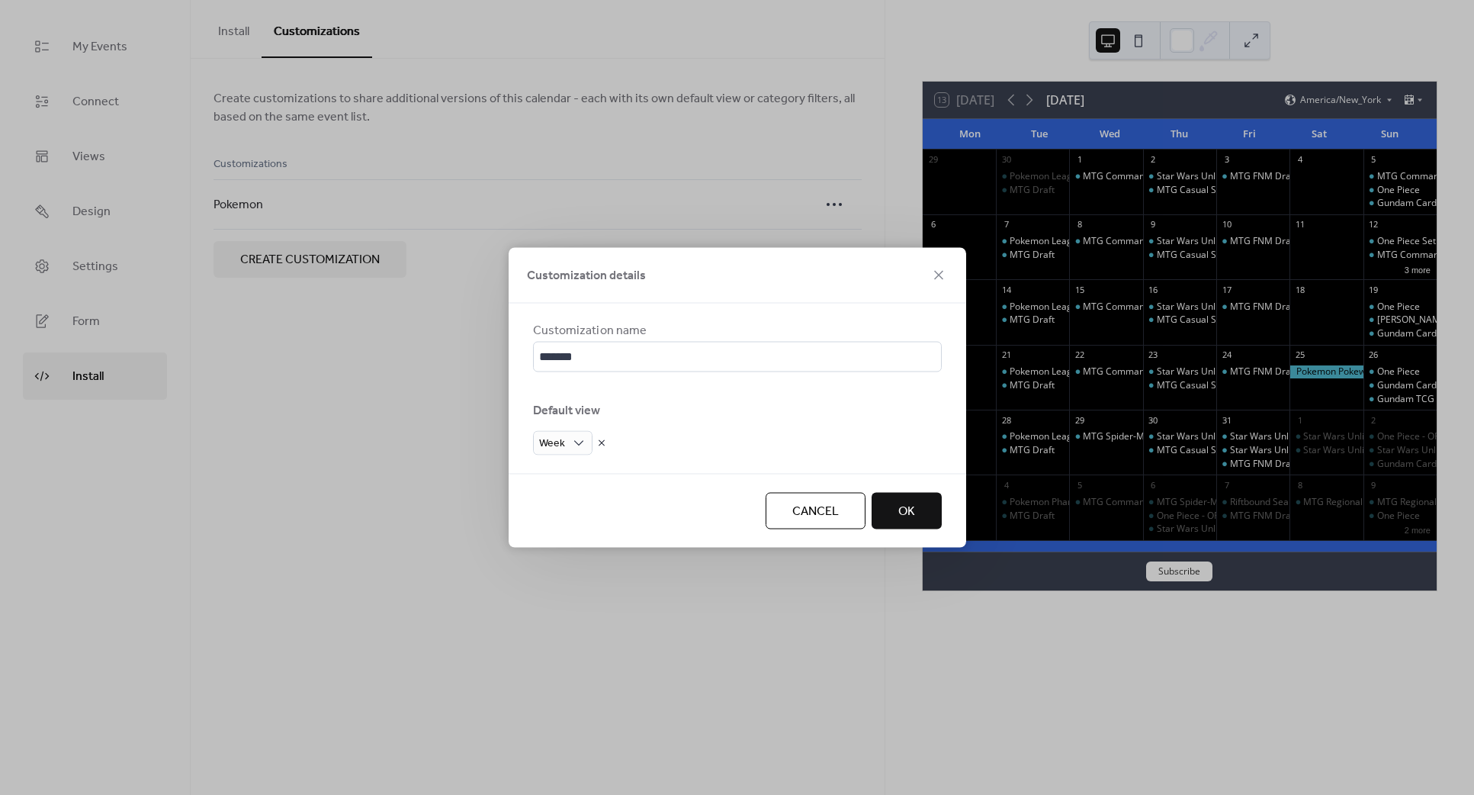
click at [894, 513] on button "OK" at bounding box center [907, 511] width 70 height 37
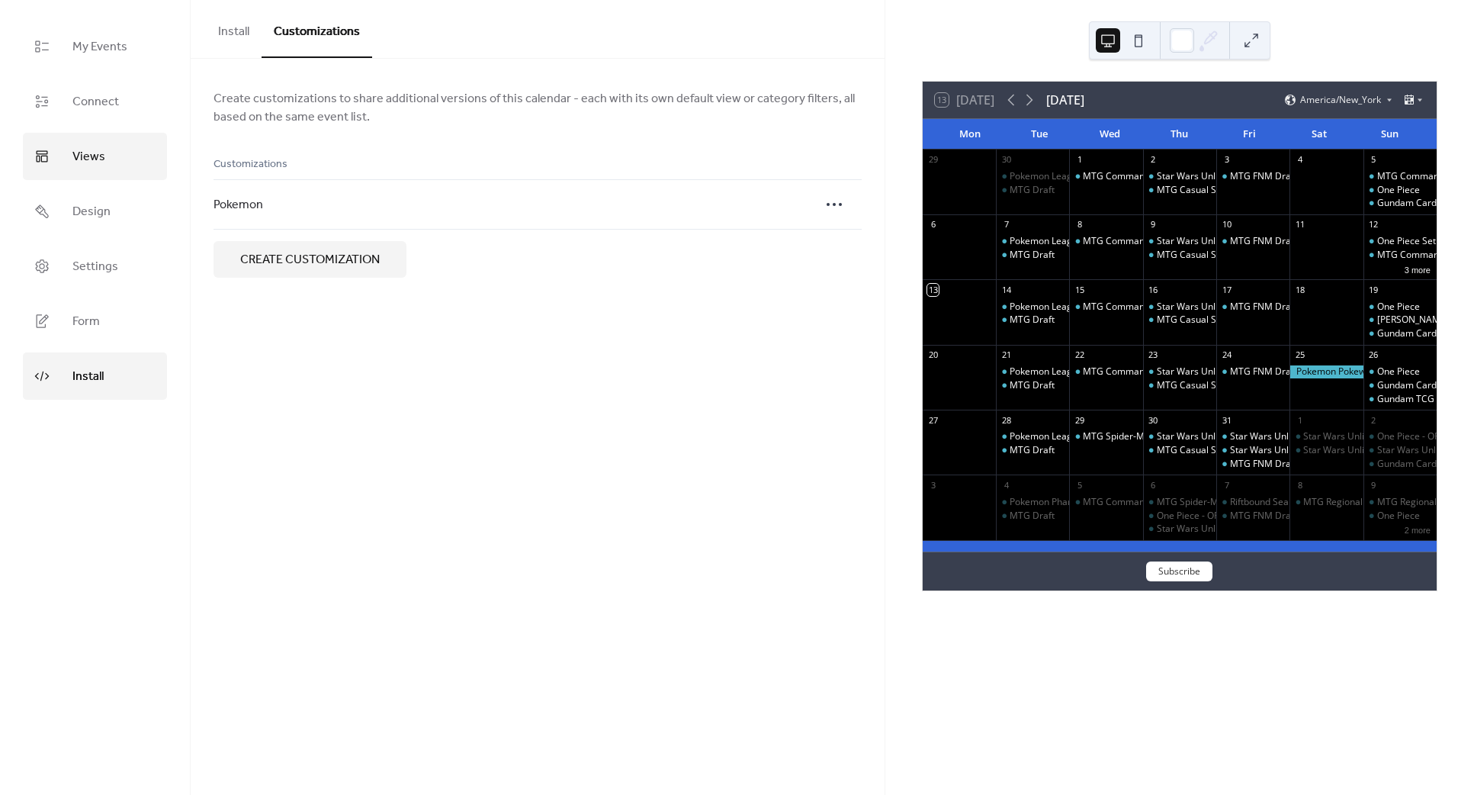
click at [89, 156] on span "Views" at bounding box center [88, 157] width 33 height 24
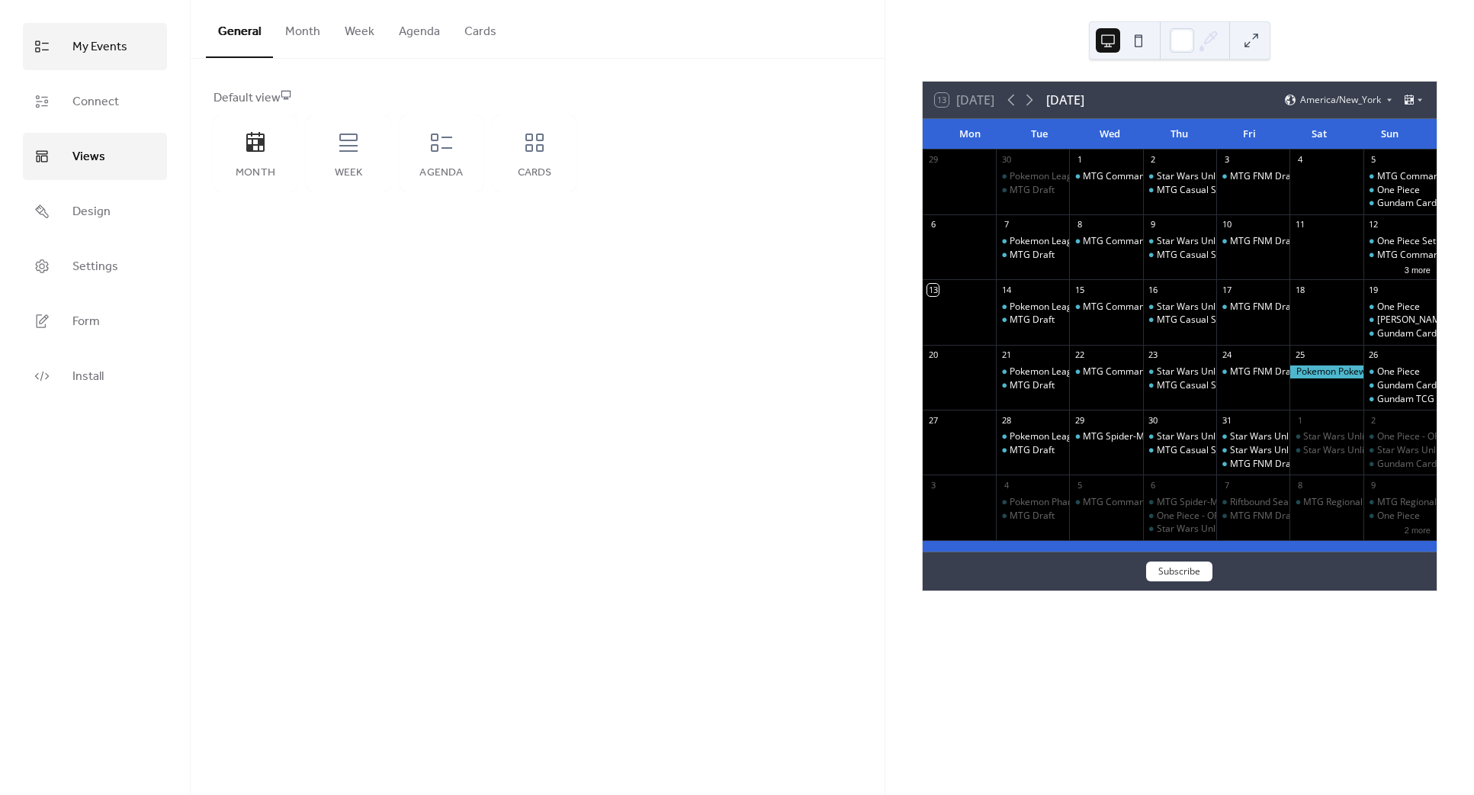
click at [92, 41] on span "My Events" at bounding box center [99, 47] width 55 height 24
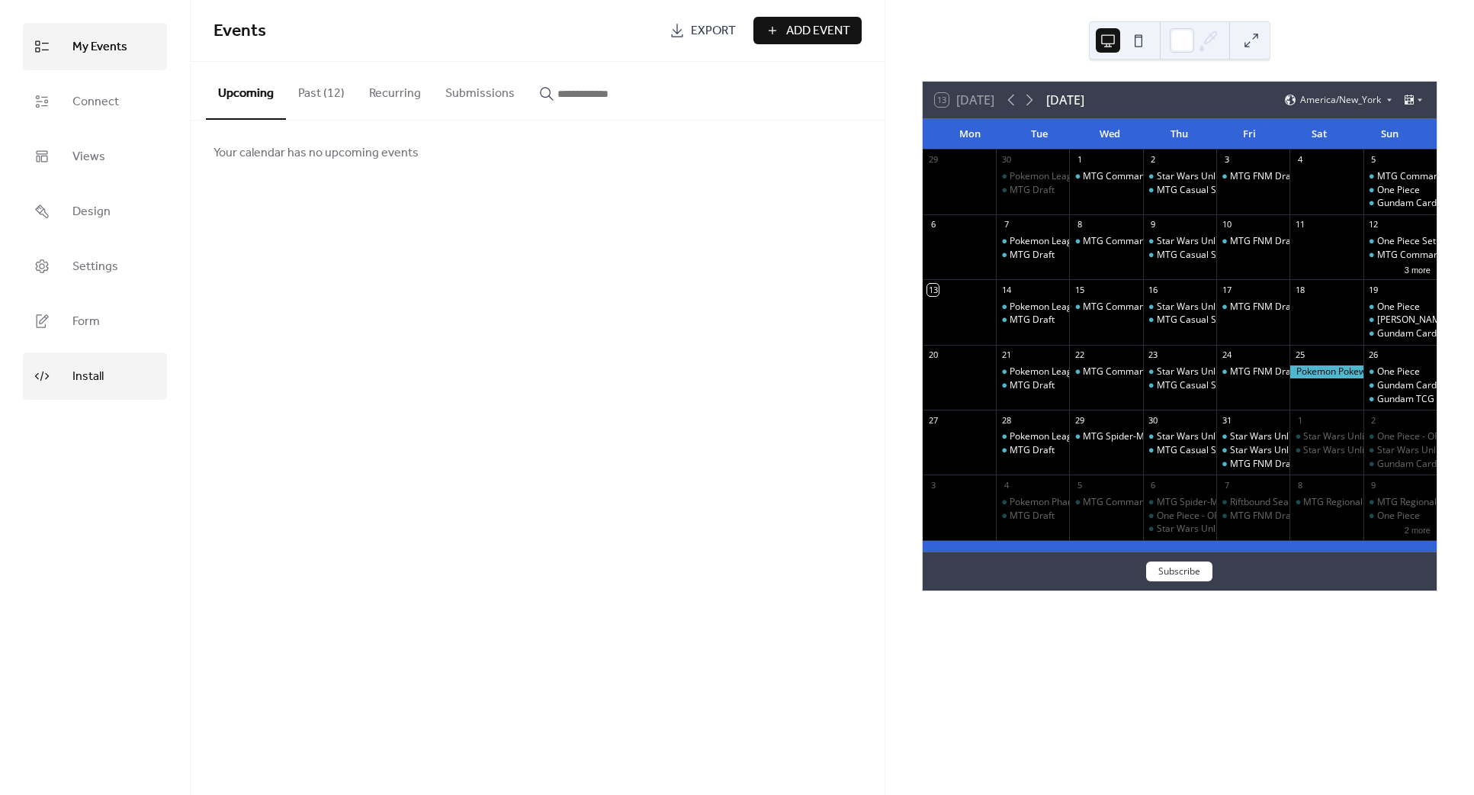
click at [82, 387] on span "Install" at bounding box center [87, 377] width 31 height 24
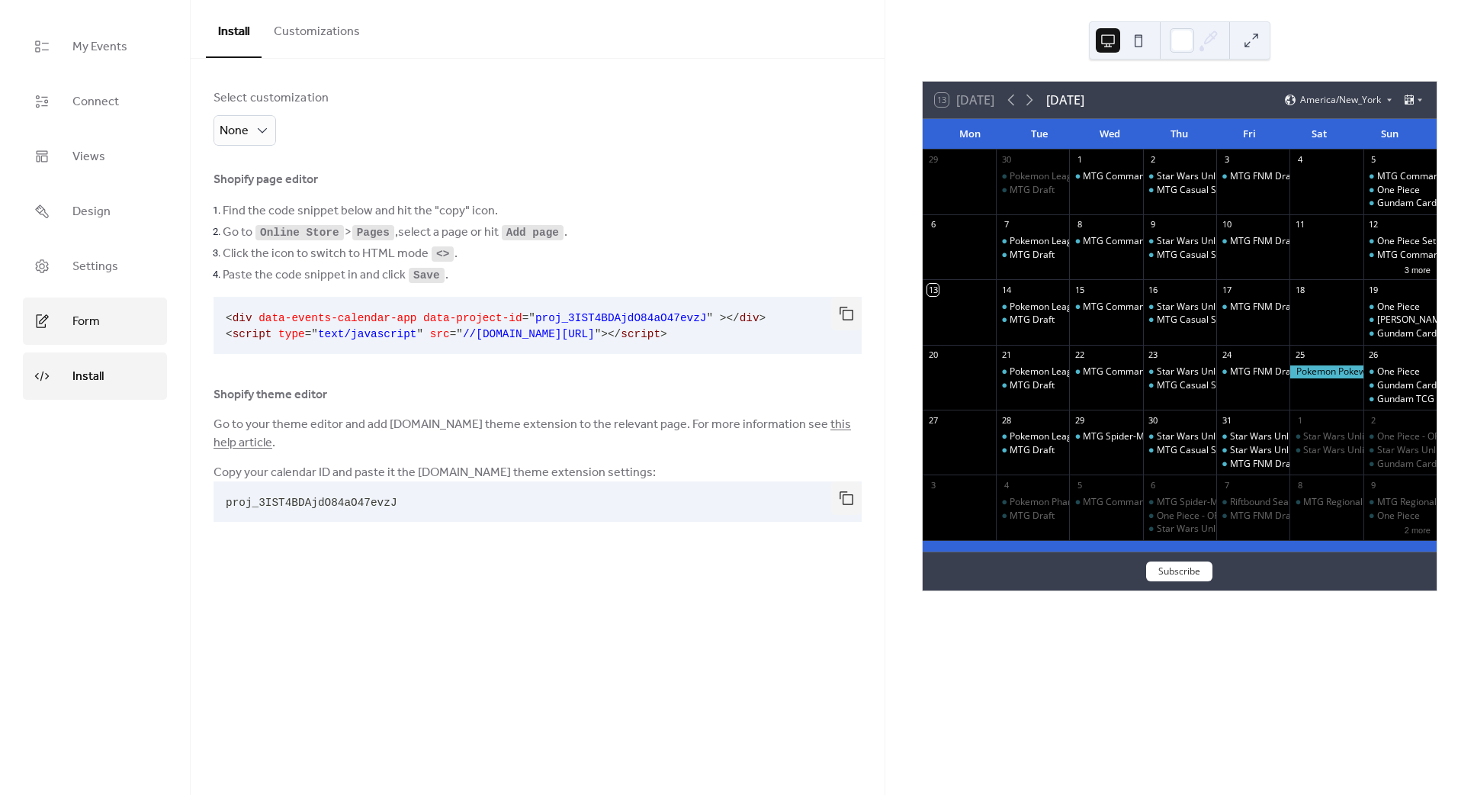
click at [84, 305] on link "Form" at bounding box center [95, 320] width 144 height 47
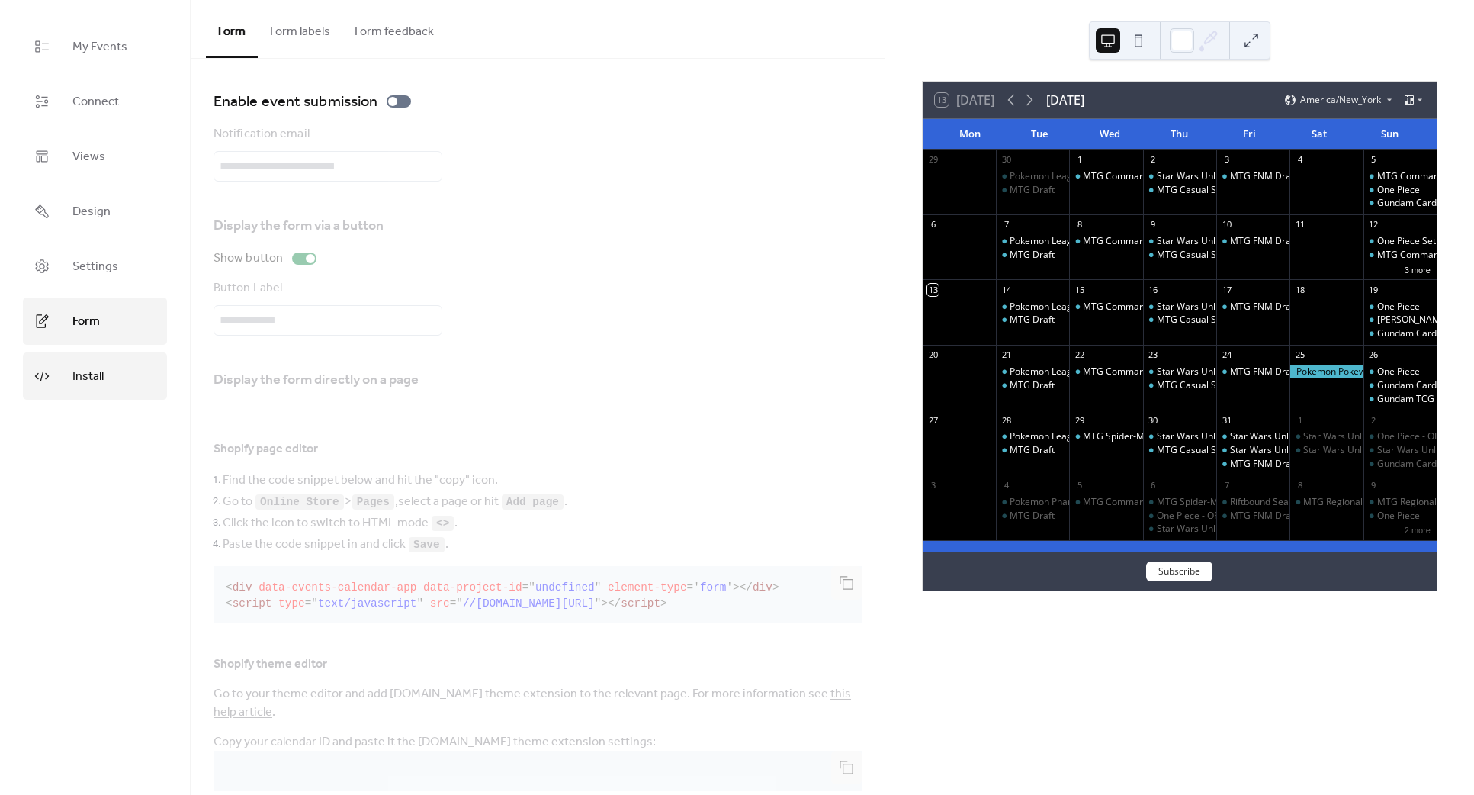
click at [91, 372] on span "Install" at bounding box center [87, 377] width 31 height 24
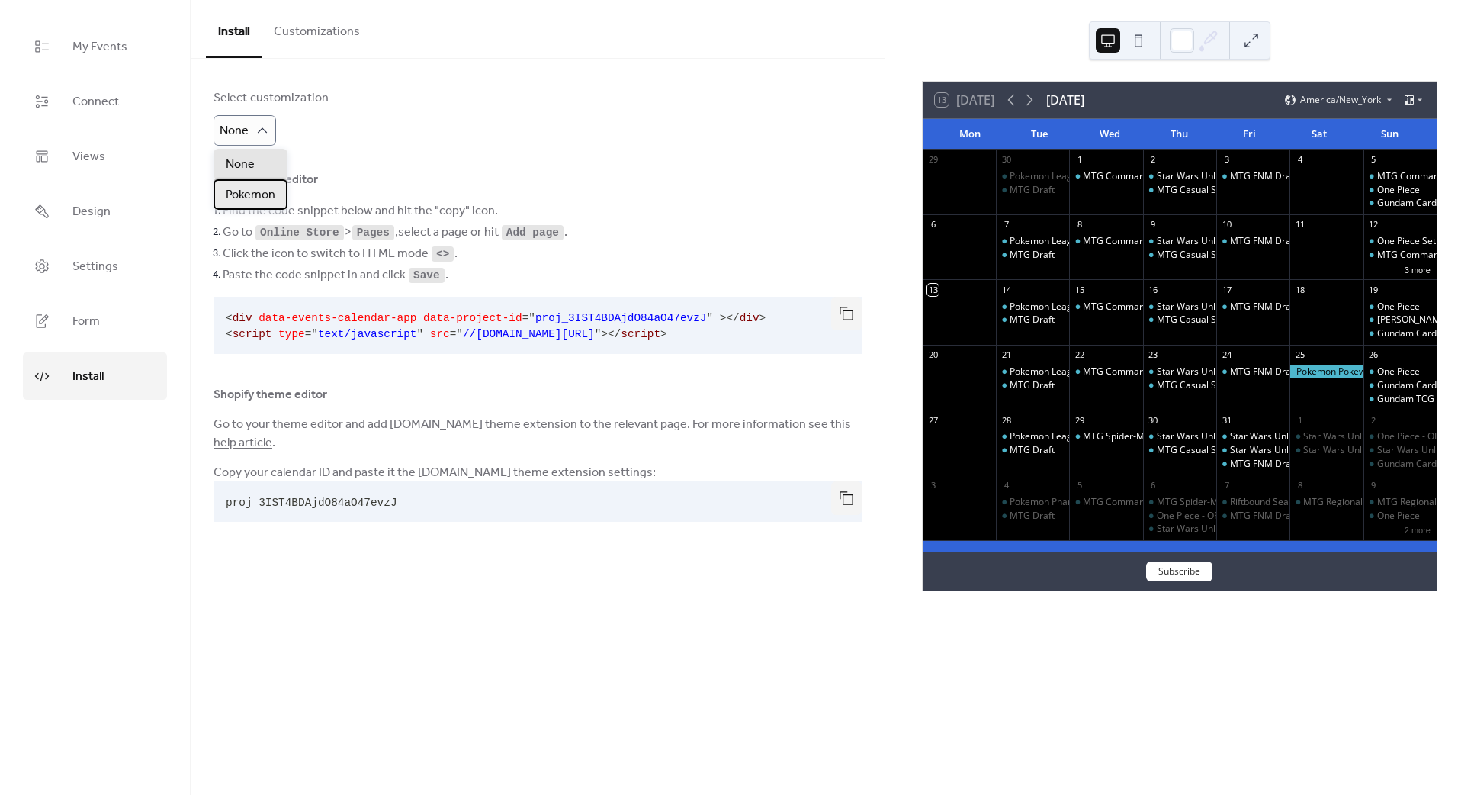
click at [233, 190] on span "Pokemon" at bounding box center [251, 195] width 50 height 18
click at [251, 165] on span "None" at bounding box center [240, 165] width 29 height 18
click at [312, 31] on button "Customizations" at bounding box center [317, 28] width 111 height 56
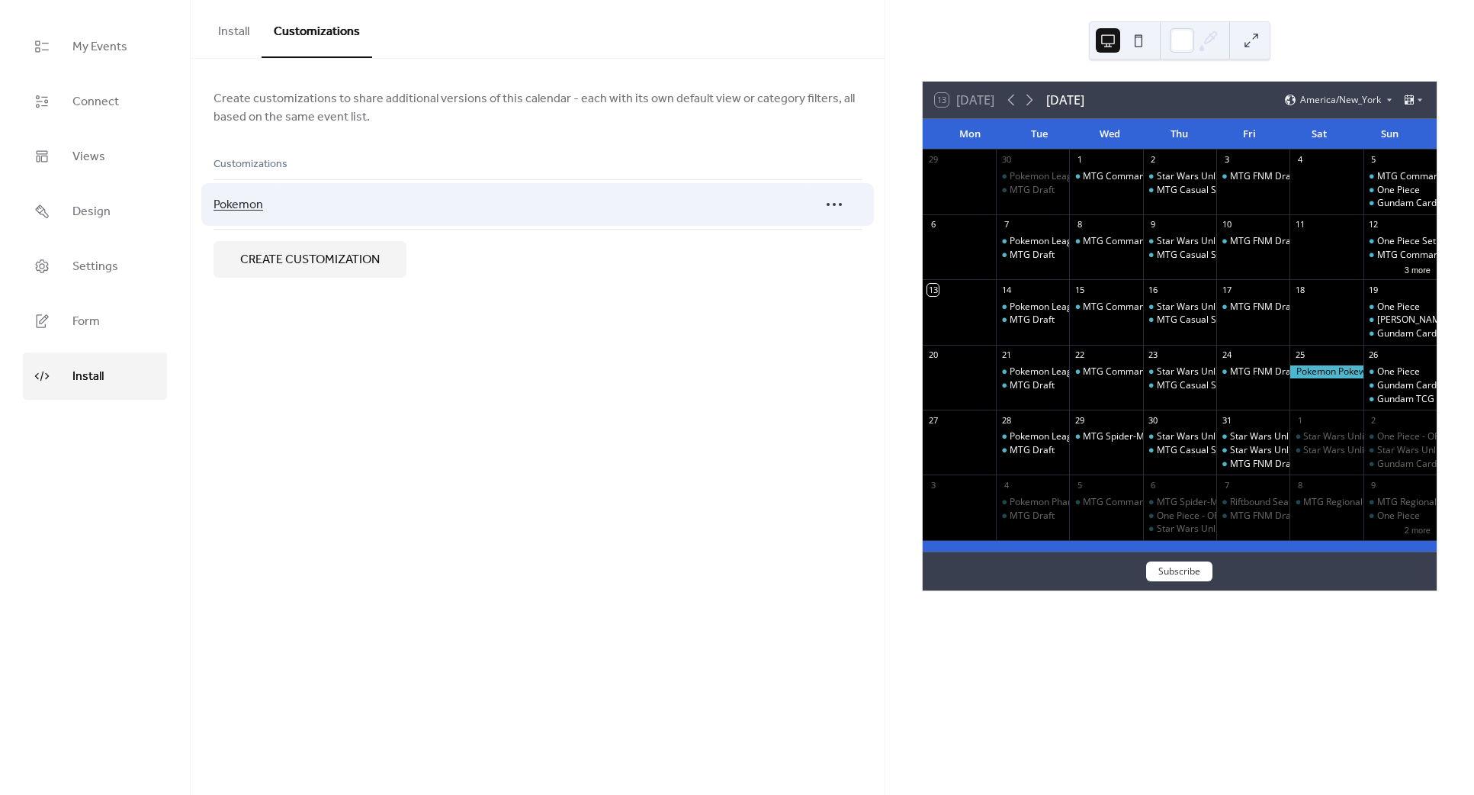
click at [252, 204] on span "Pokemon" at bounding box center [239, 205] width 50 height 18
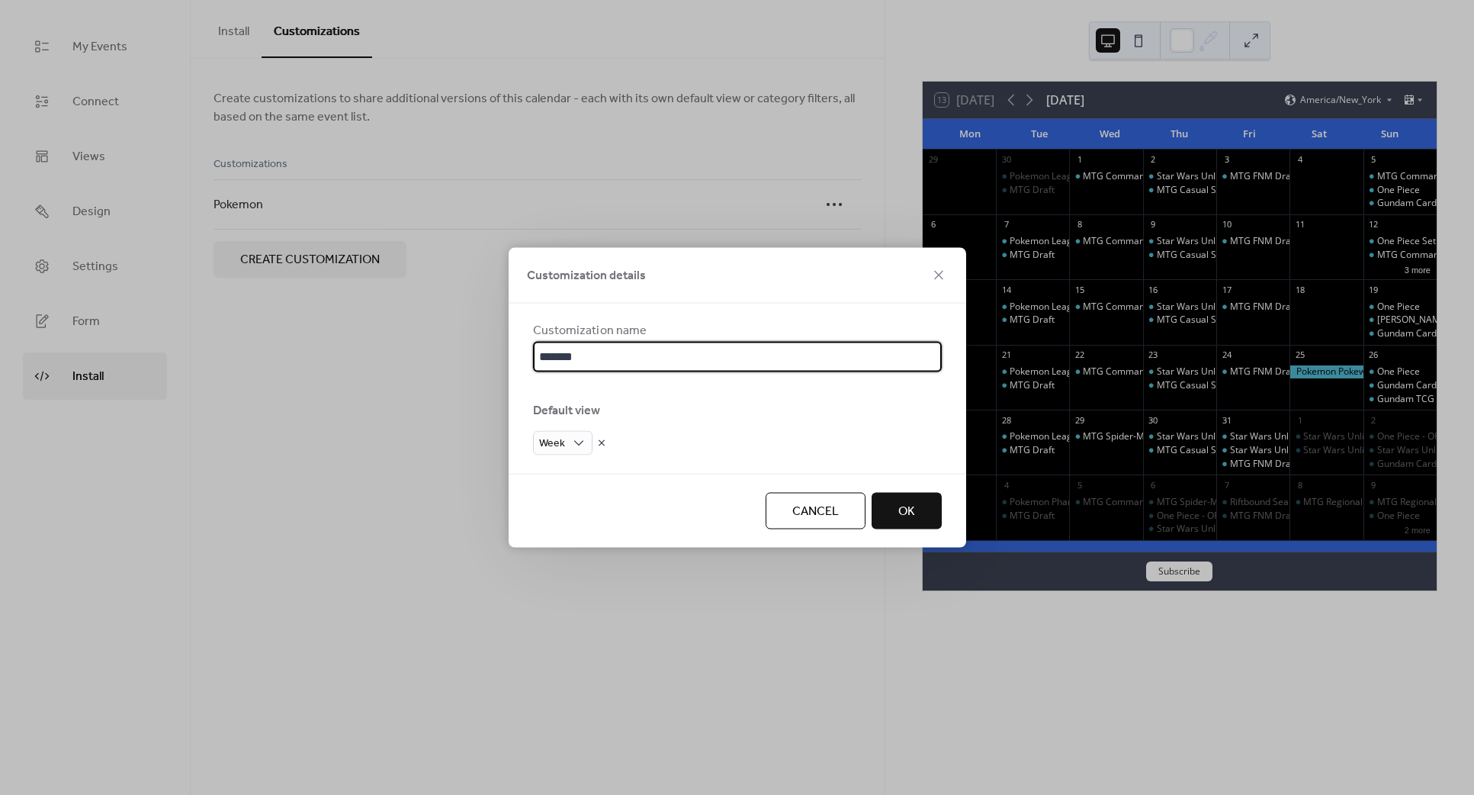
click at [808, 517] on span "Cancel" at bounding box center [815, 512] width 47 height 18
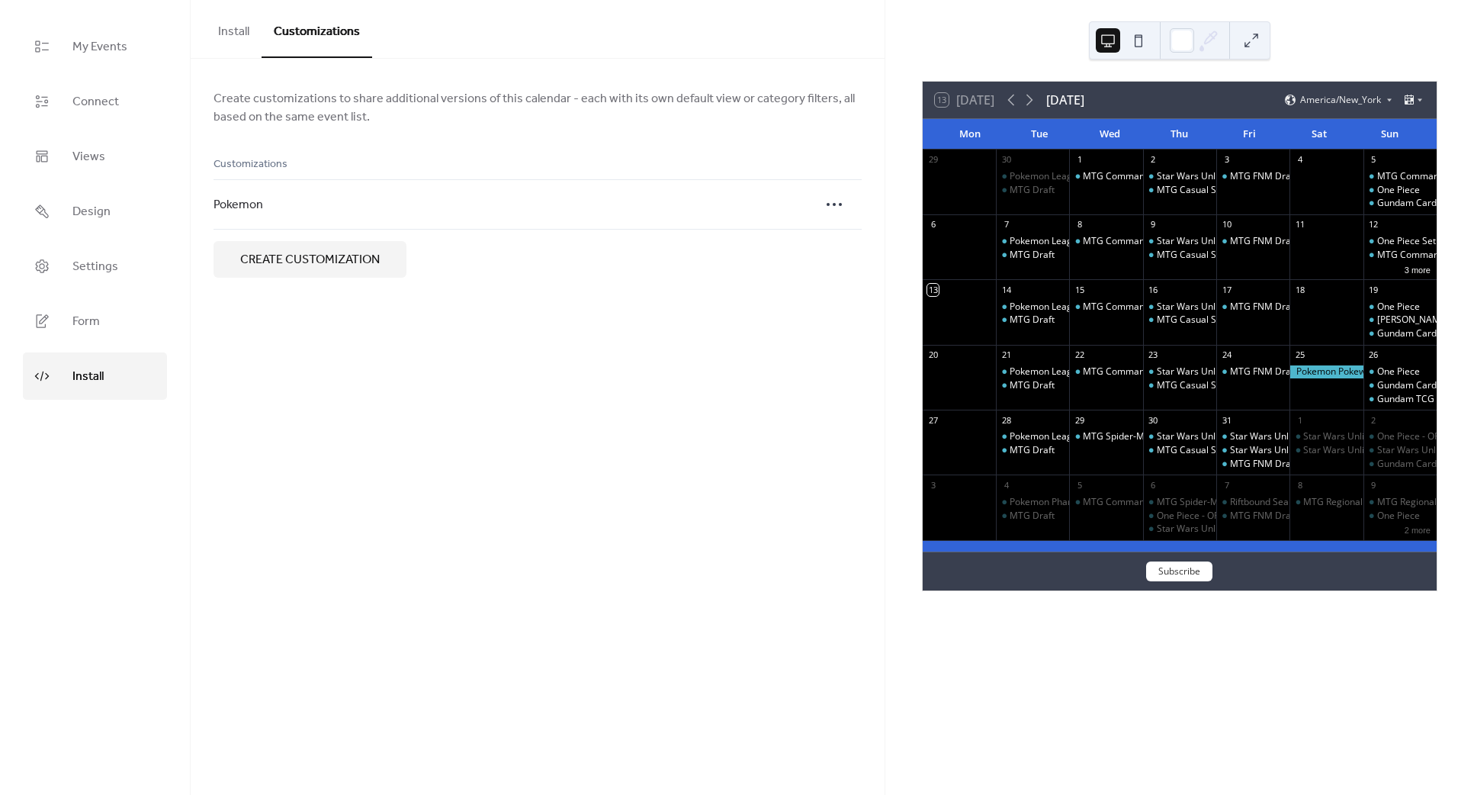
click at [688, 421] on div "Install Customizations Select customization None Important : publish your site …" at bounding box center [538, 397] width 694 height 795
click at [94, 165] on span "Views" at bounding box center [88, 157] width 33 height 24
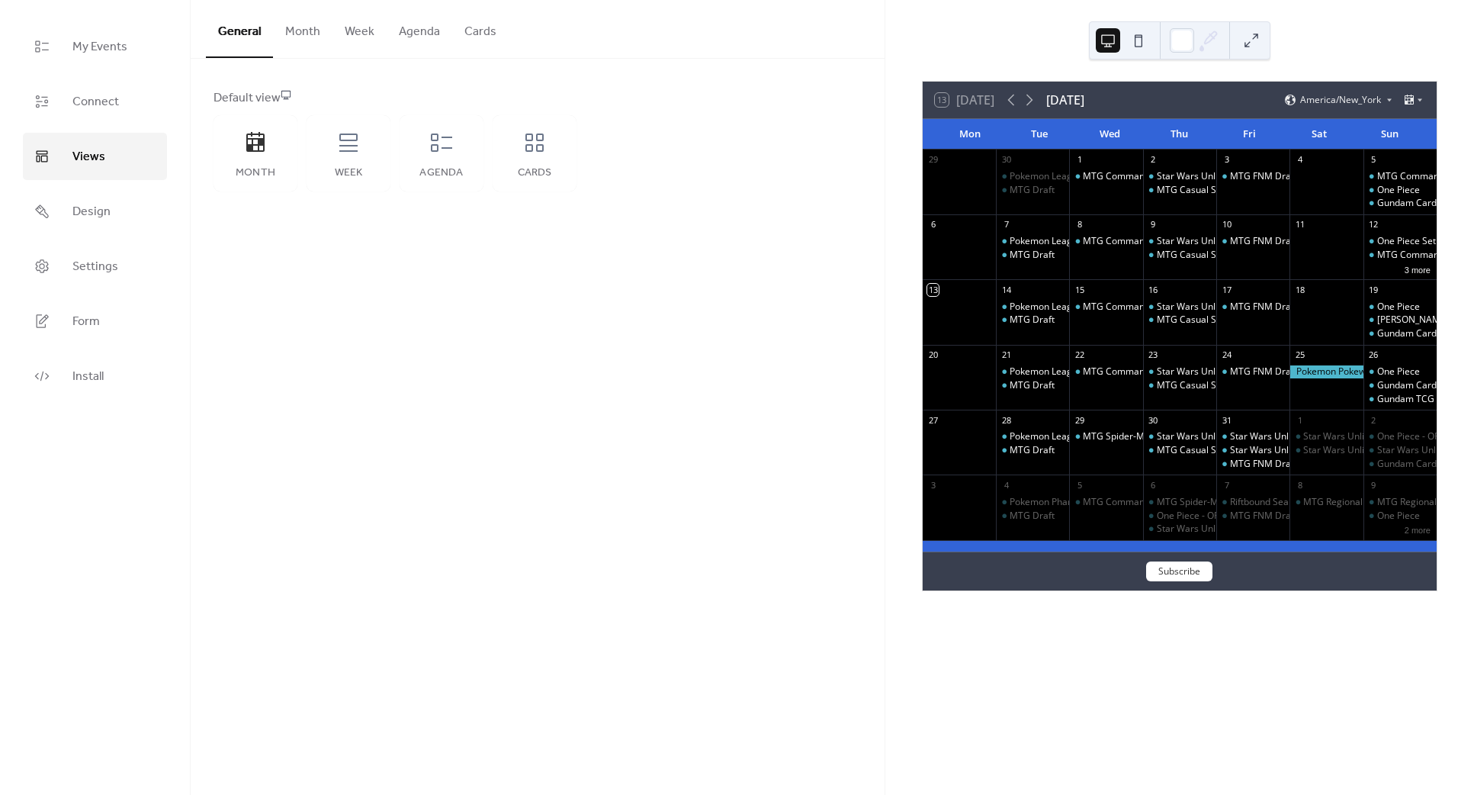
click at [358, 31] on button "Week" at bounding box center [359, 28] width 54 height 56
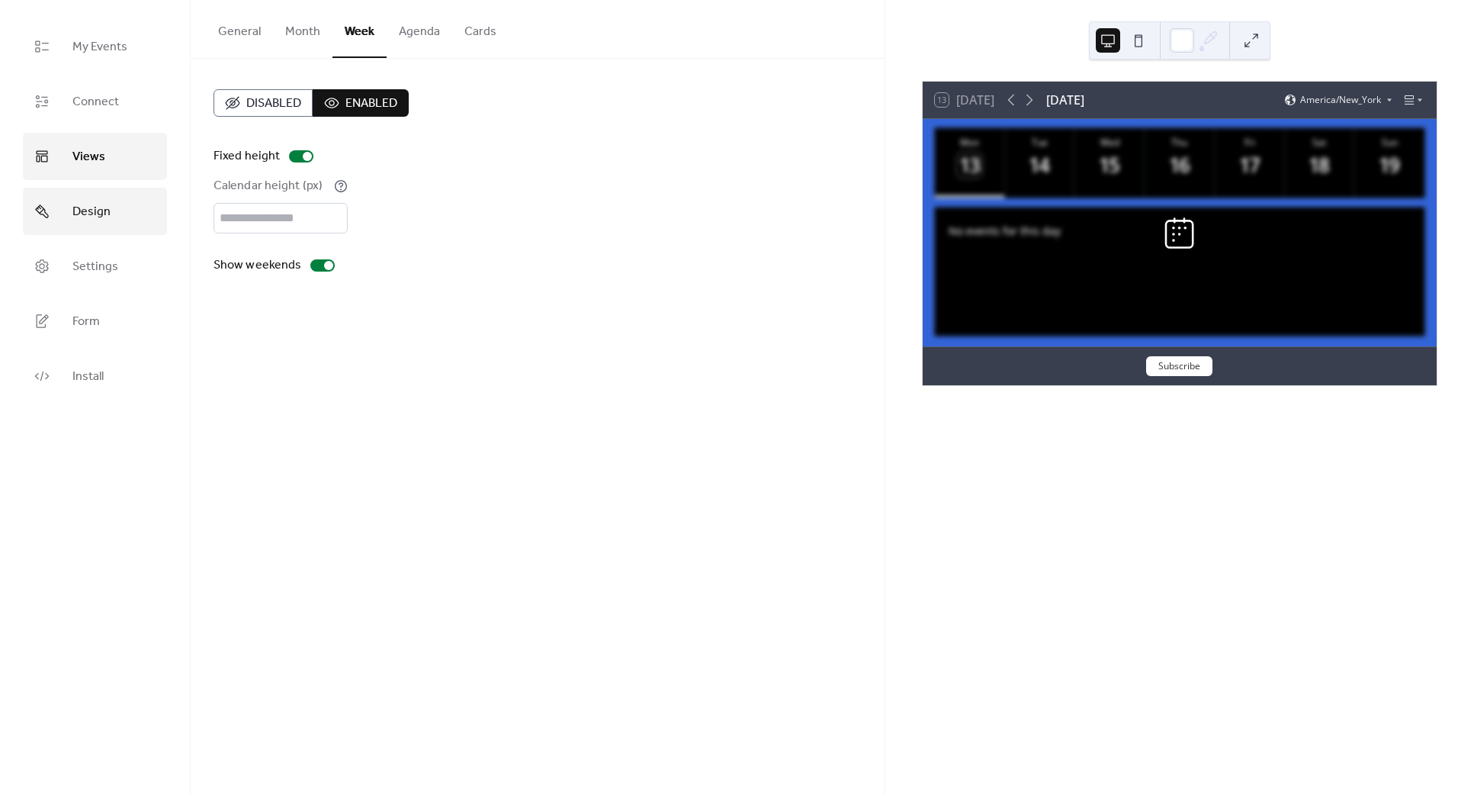
click at [91, 206] on span "Design" at bounding box center [91, 212] width 38 height 24
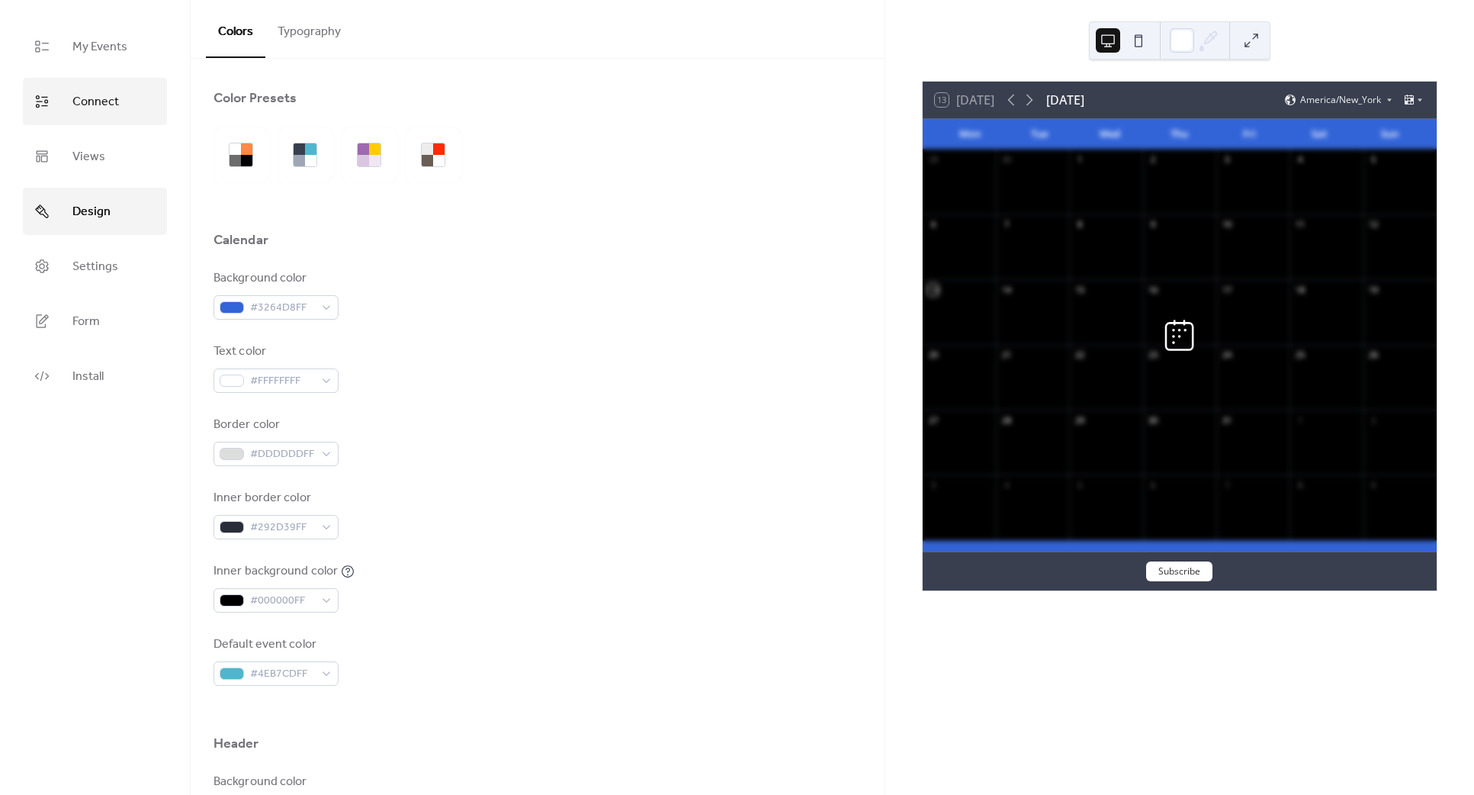
click at [91, 97] on span "Connect" at bounding box center [95, 102] width 47 height 24
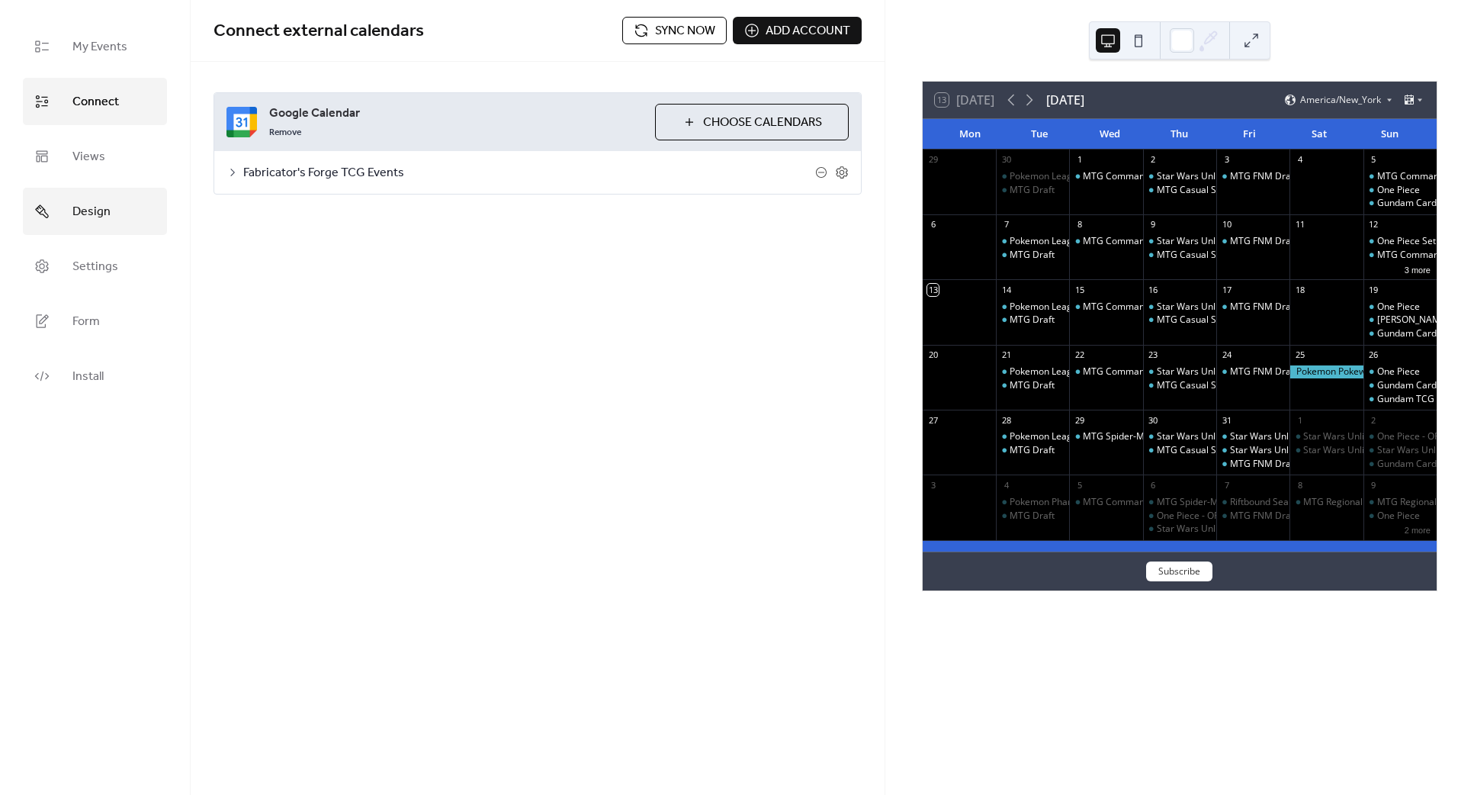
click at [101, 214] on span "Design" at bounding box center [91, 212] width 38 height 24
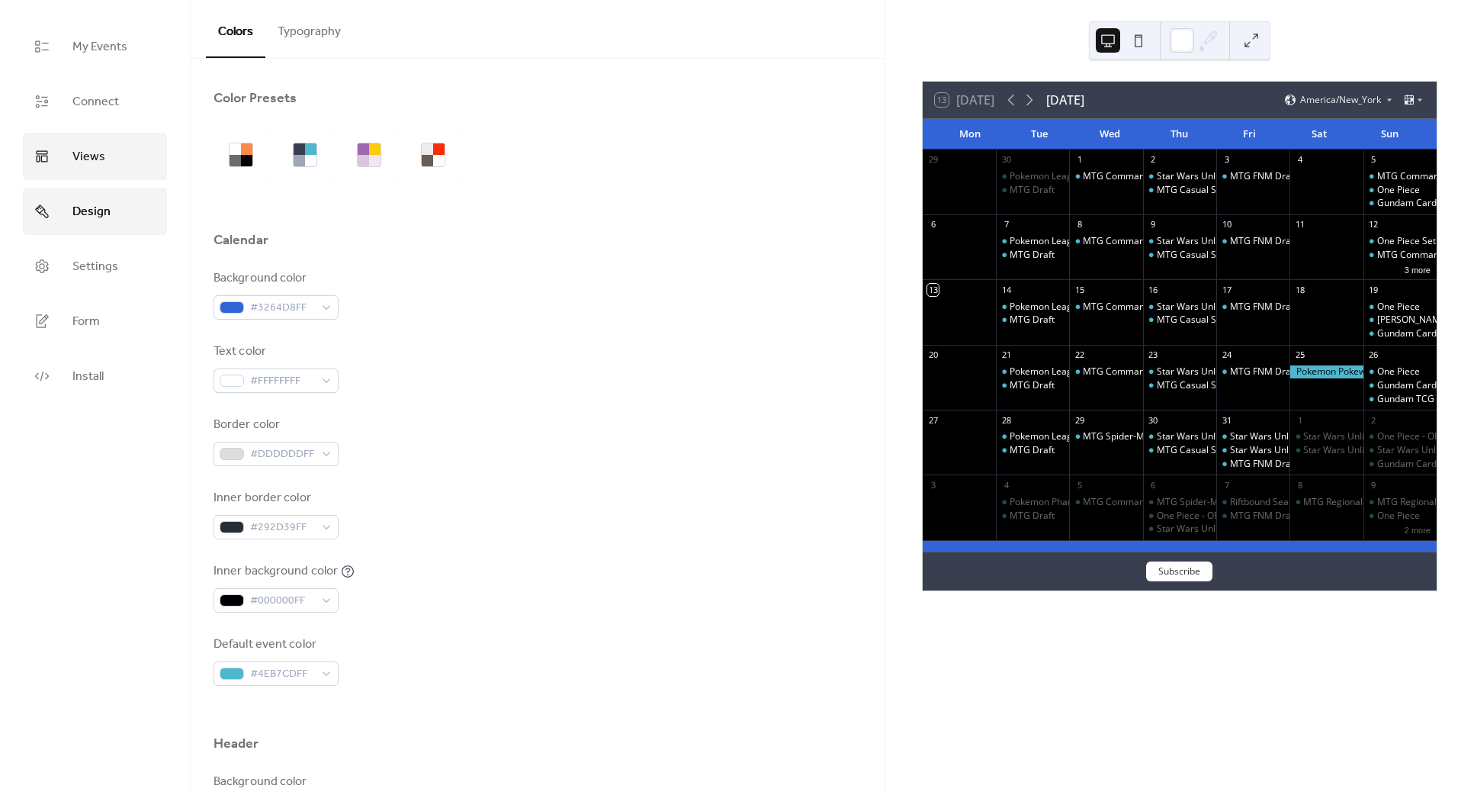
click at [91, 156] on span "Views" at bounding box center [88, 157] width 33 height 24
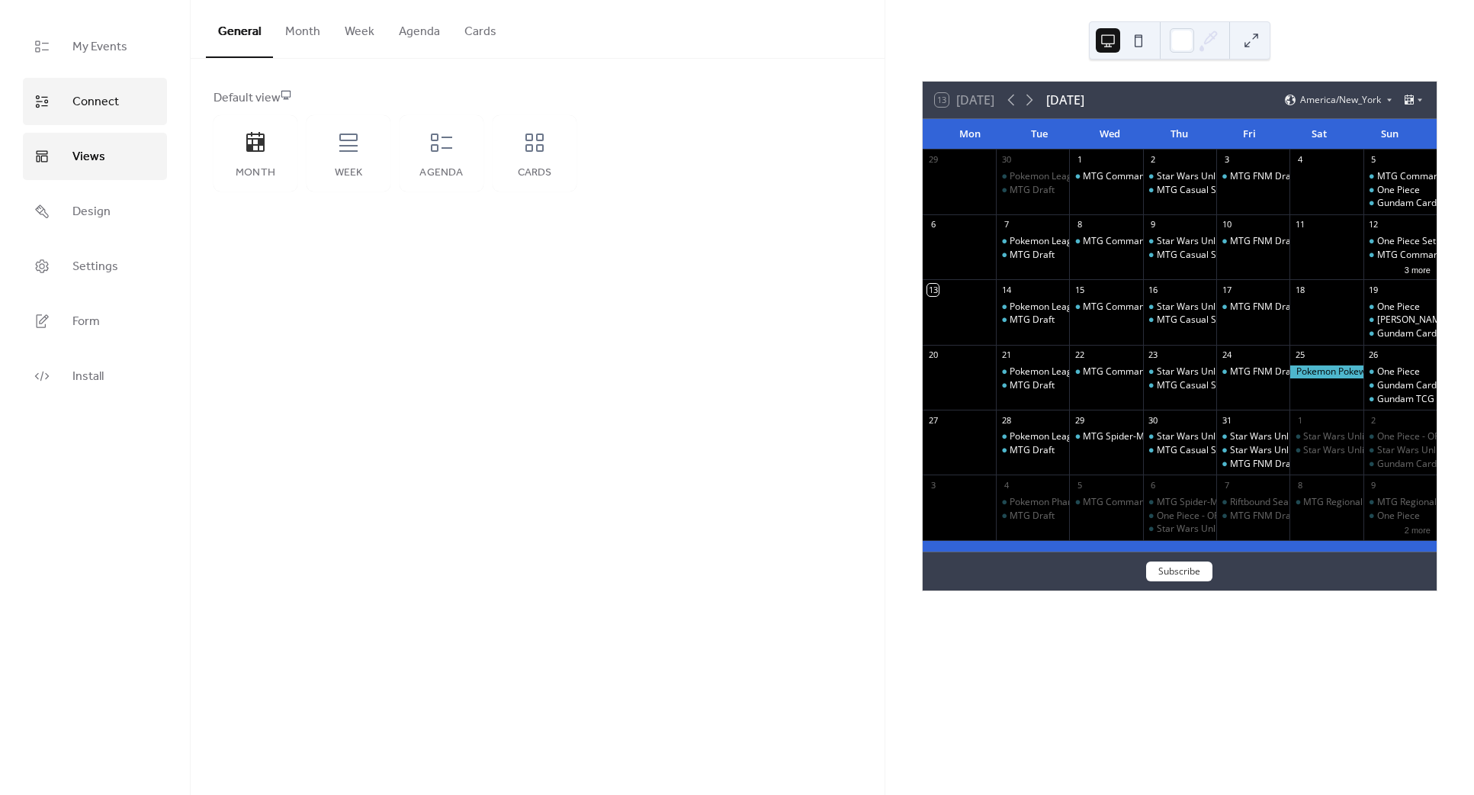
click at [94, 90] on span "Connect" at bounding box center [95, 102] width 47 height 24
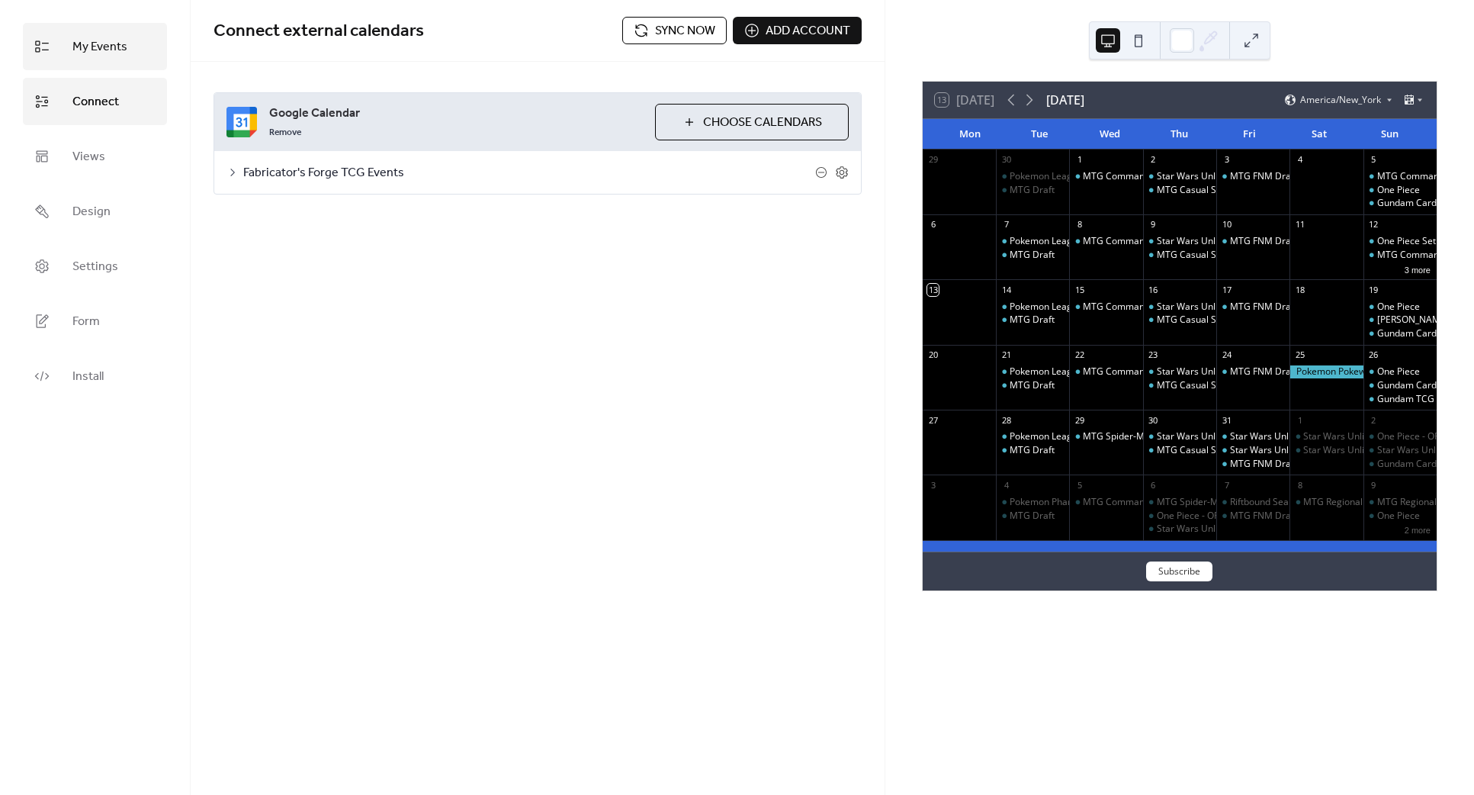
click at [98, 60] on link "My Events" at bounding box center [95, 46] width 144 height 47
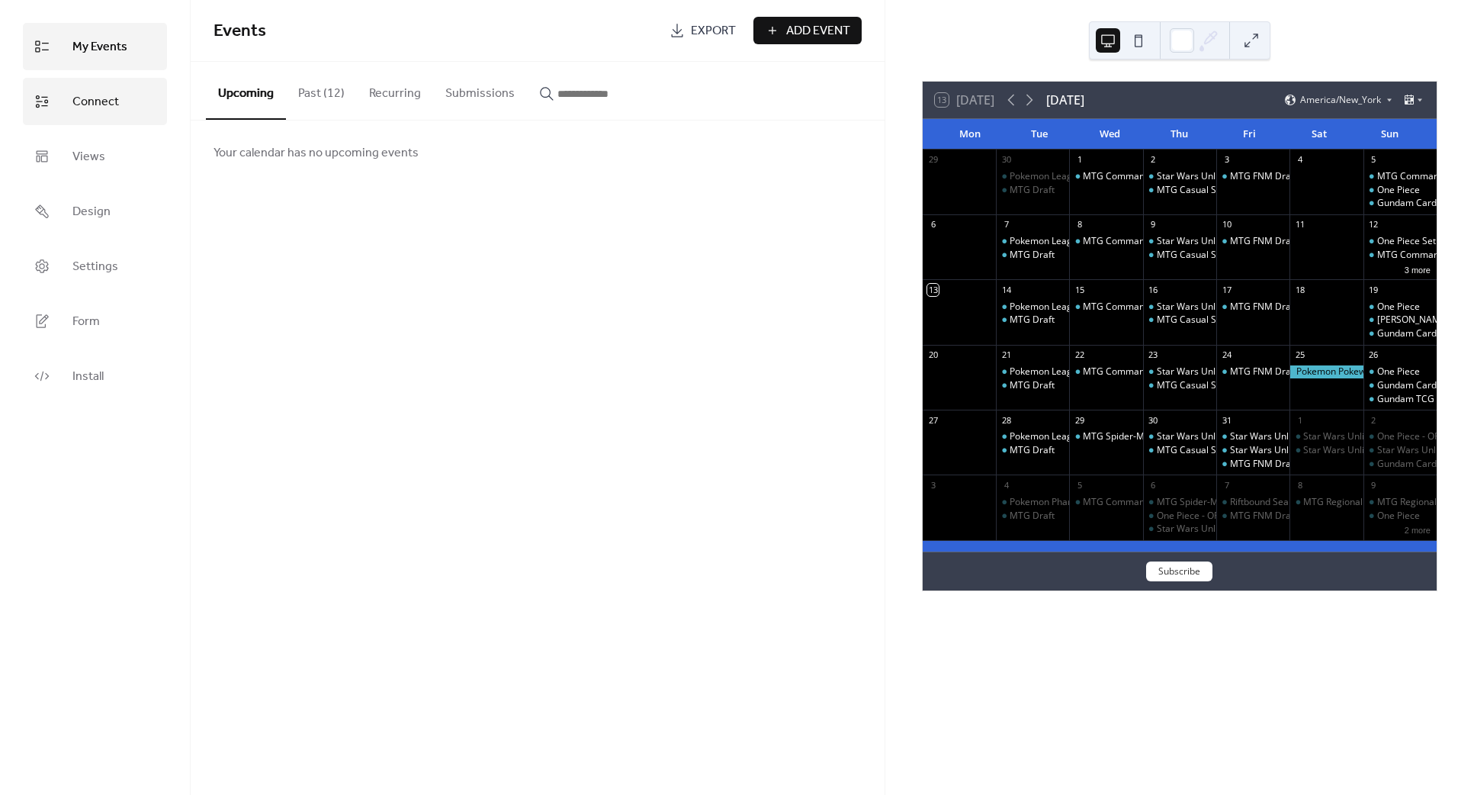
click at [98, 96] on span "Connect" at bounding box center [95, 102] width 47 height 24
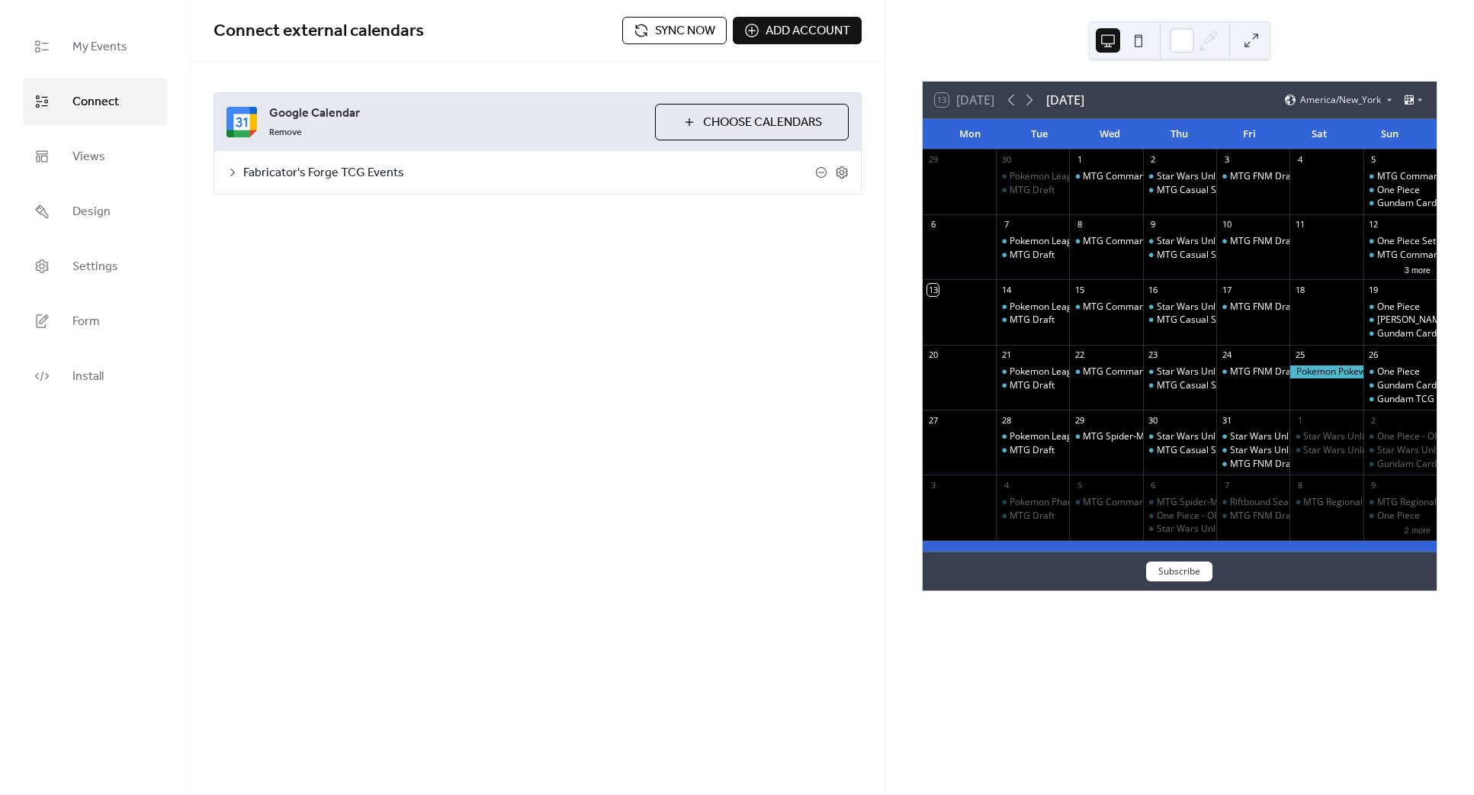
click at [230, 173] on icon at bounding box center [232, 172] width 12 height 12
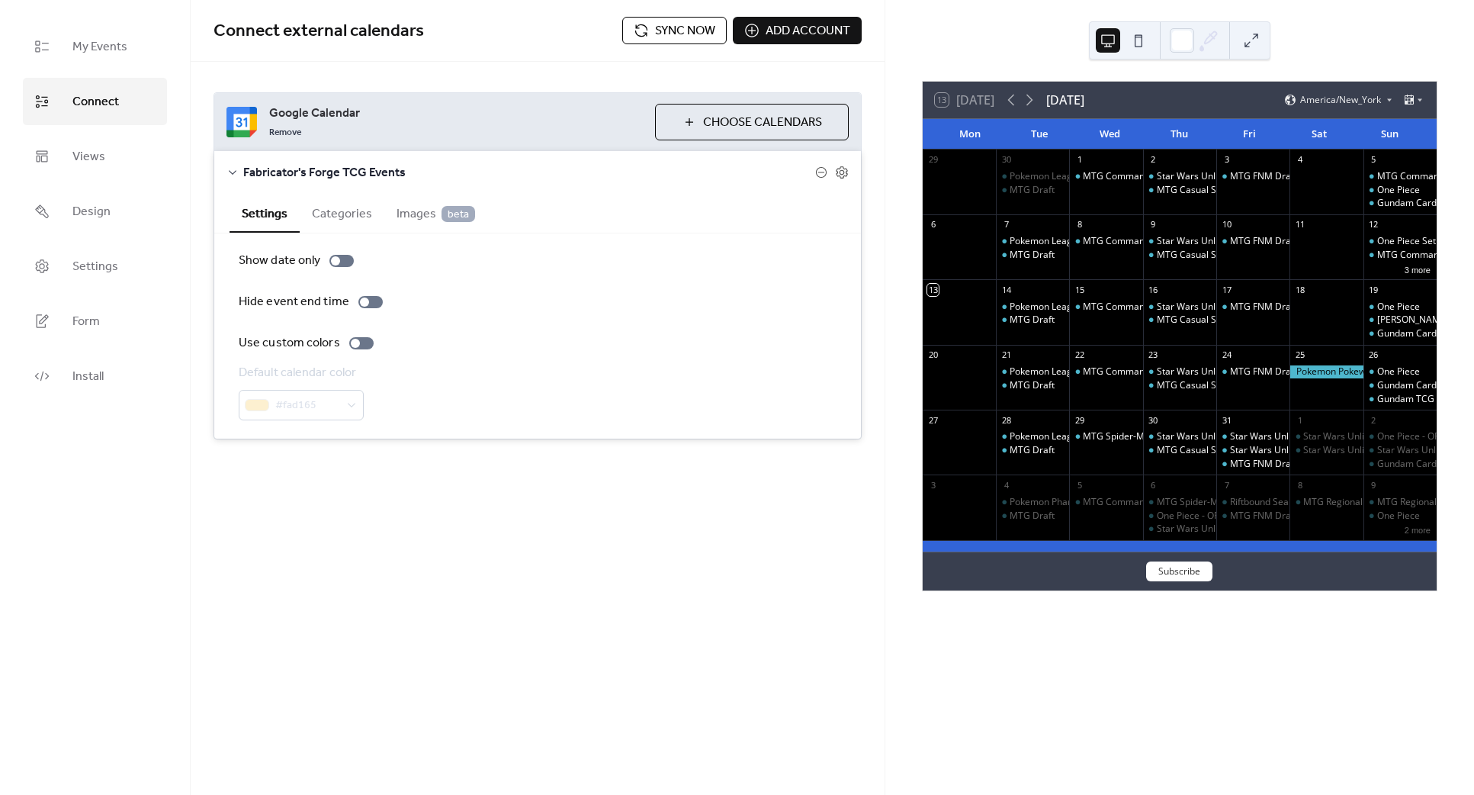
click at [358, 220] on button "Categories" at bounding box center [342, 212] width 85 height 37
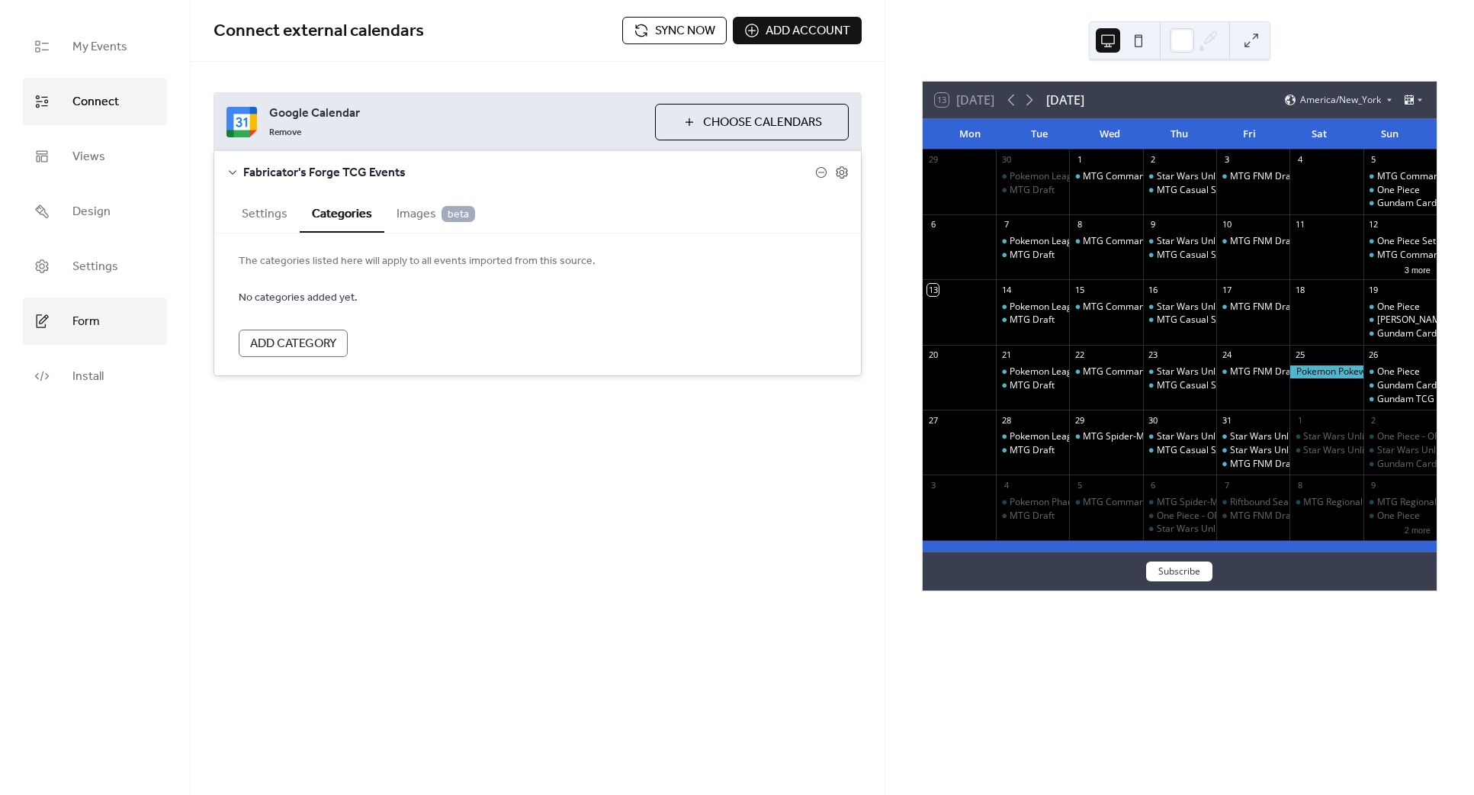
click at [79, 323] on span "Form" at bounding box center [85, 322] width 27 height 24
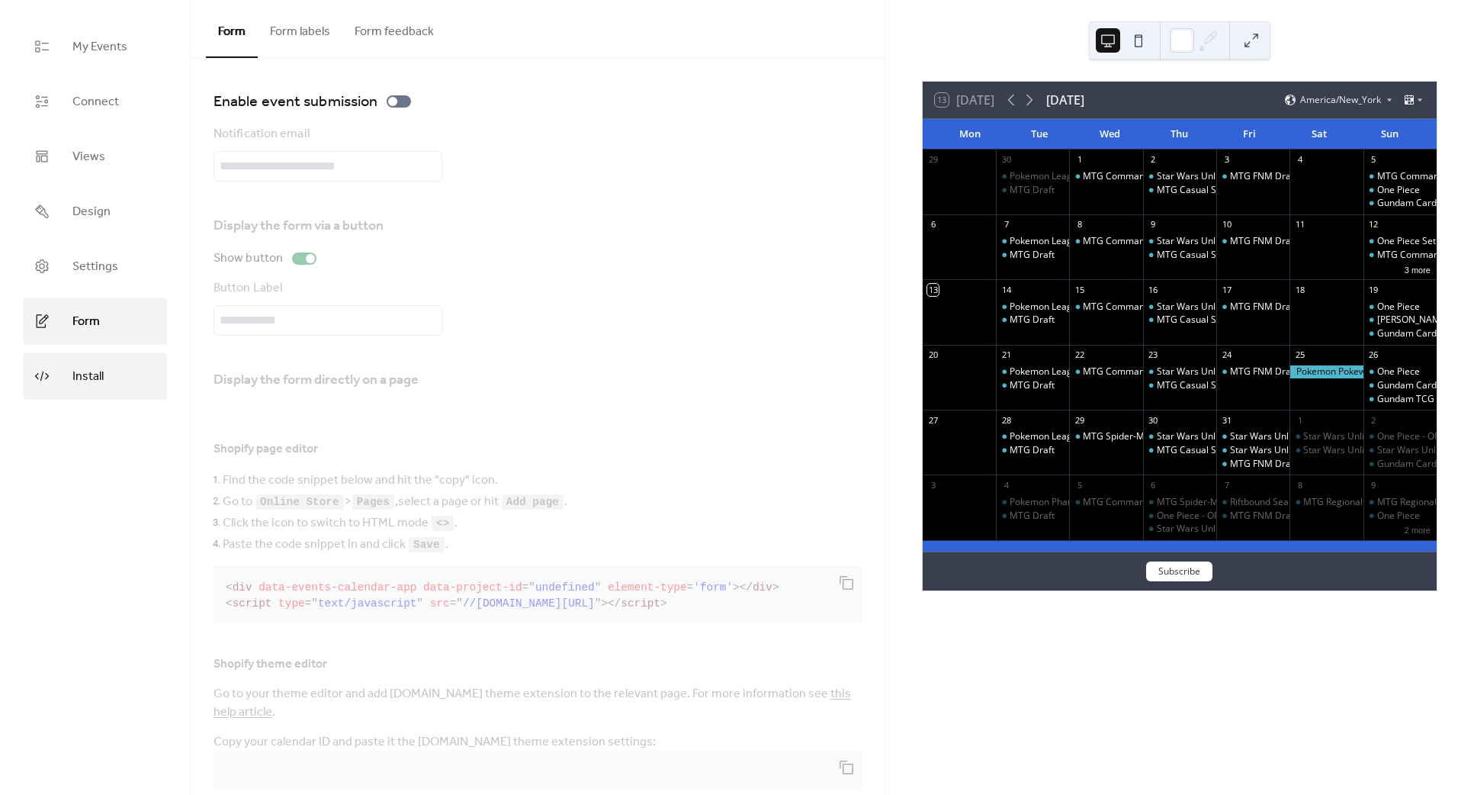
click at [95, 380] on span "Install" at bounding box center [87, 377] width 31 height 24
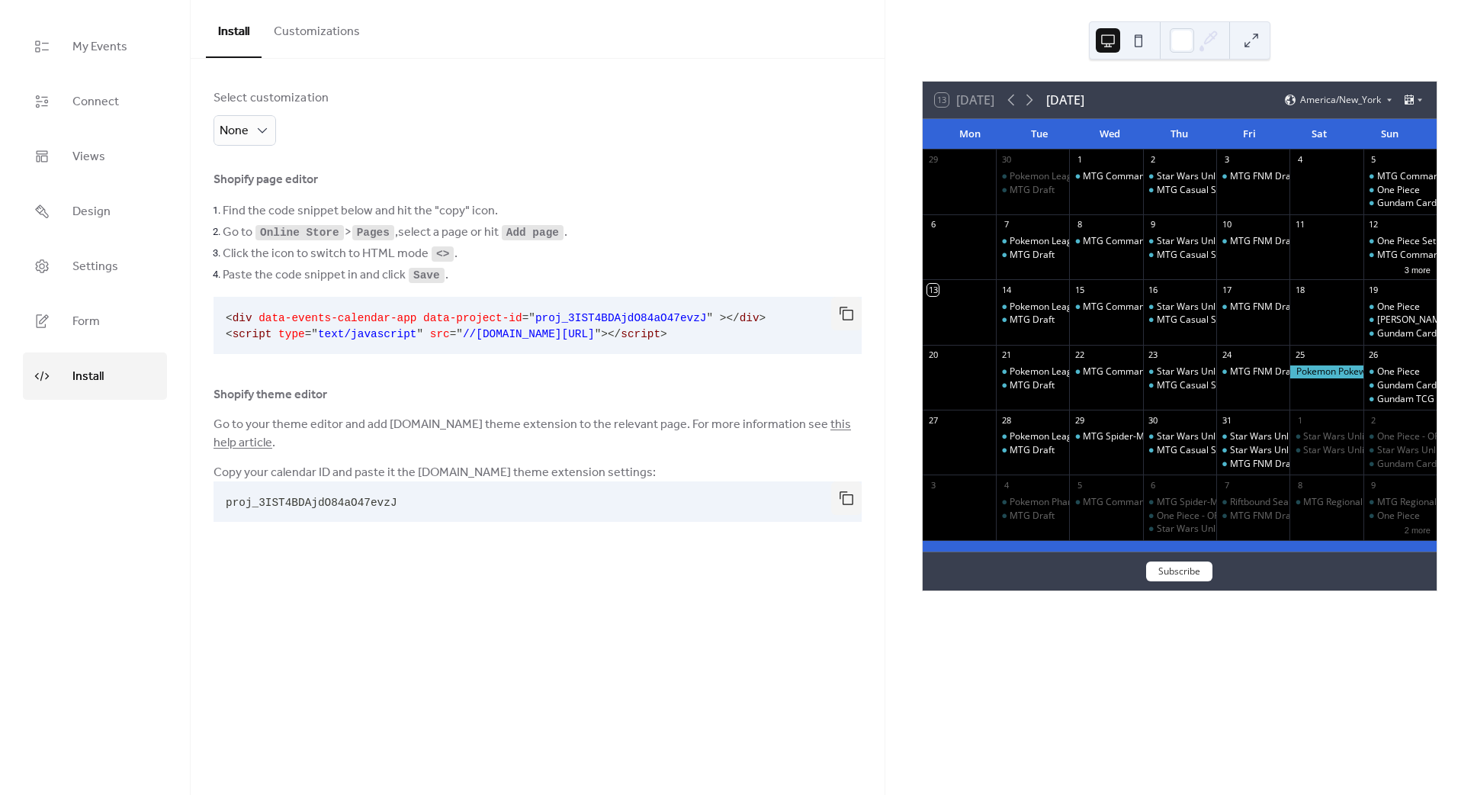
click at [315, 32] on button "Customizations" at bounding box center [317, 28] width 111 height 56
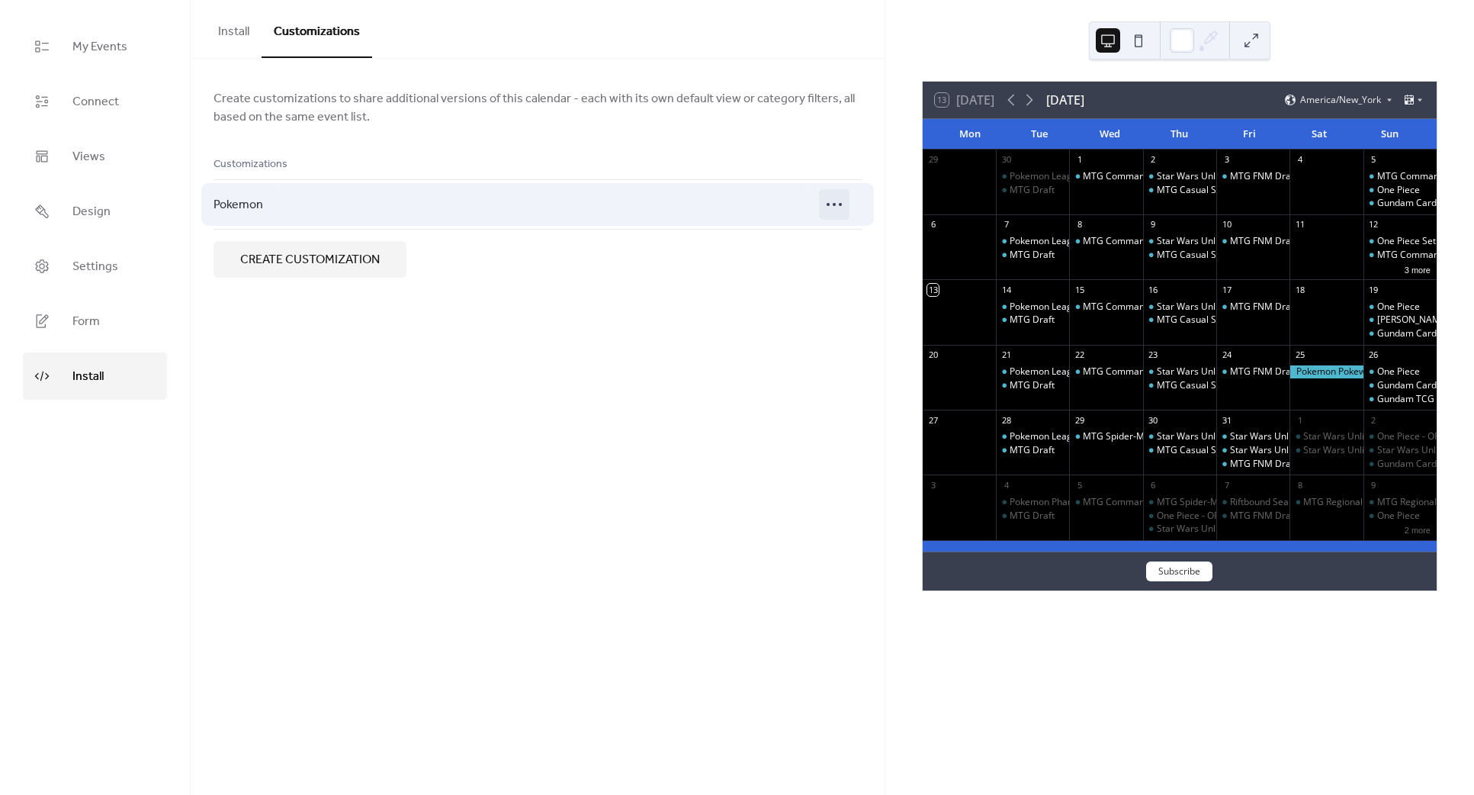
click at [829, 203] on icon at bounding box center [834, 204] width 24 height 24
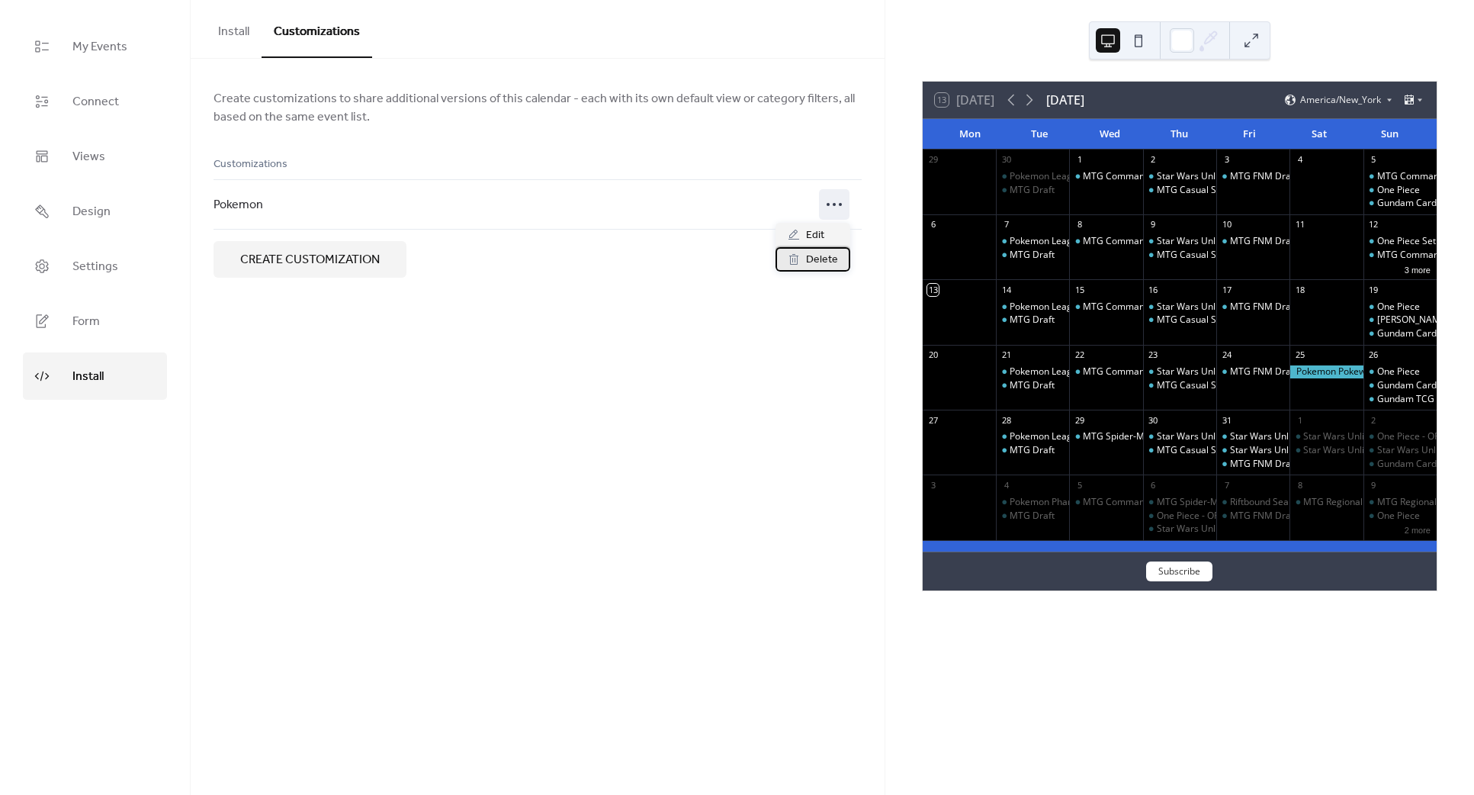
click at [824, 265] on span "Delete" at bounding box center [822, 260] width 32 height 18
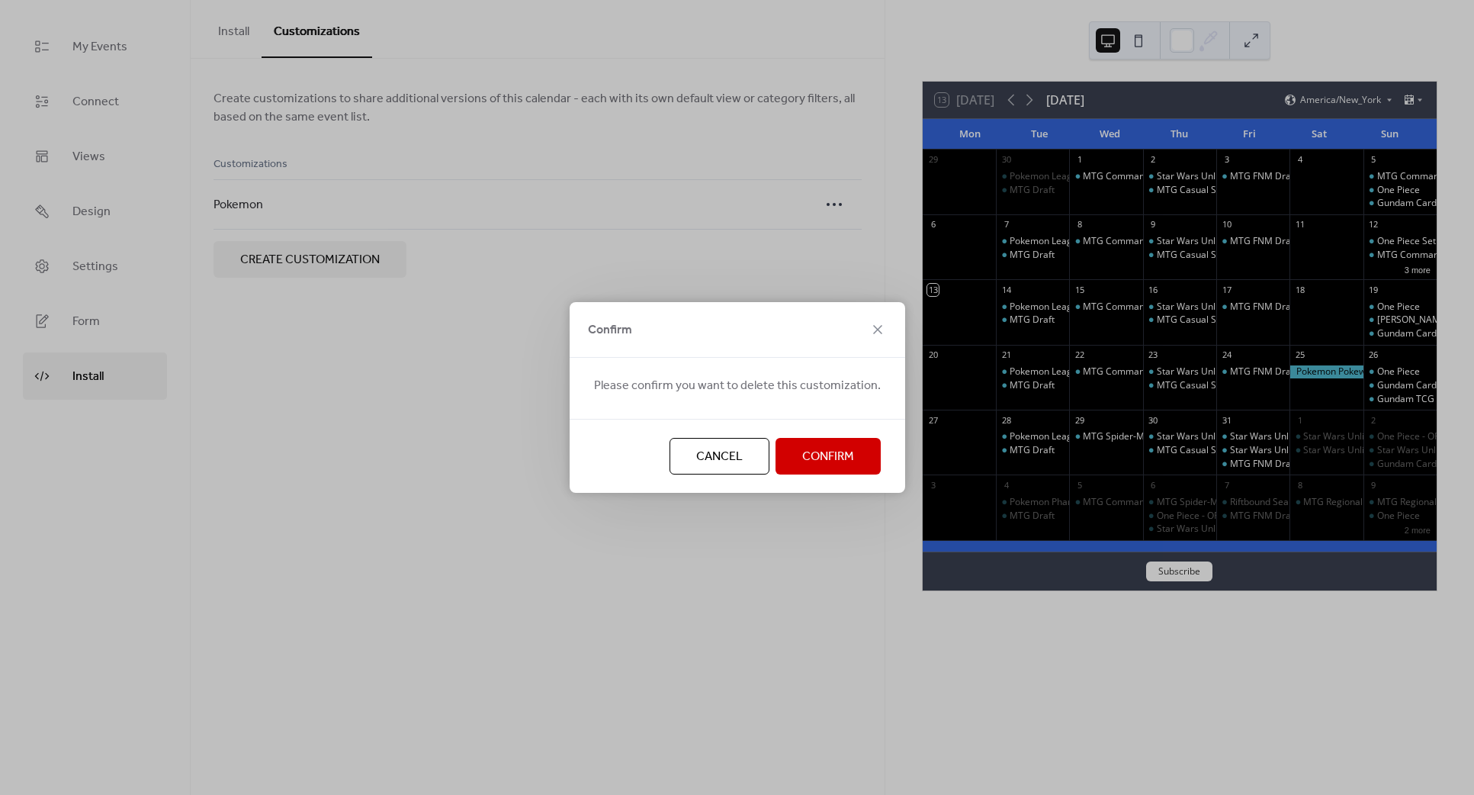
click at [846, 456] on span "Confirm" at bounding box center [828, 457] width 52 height 18
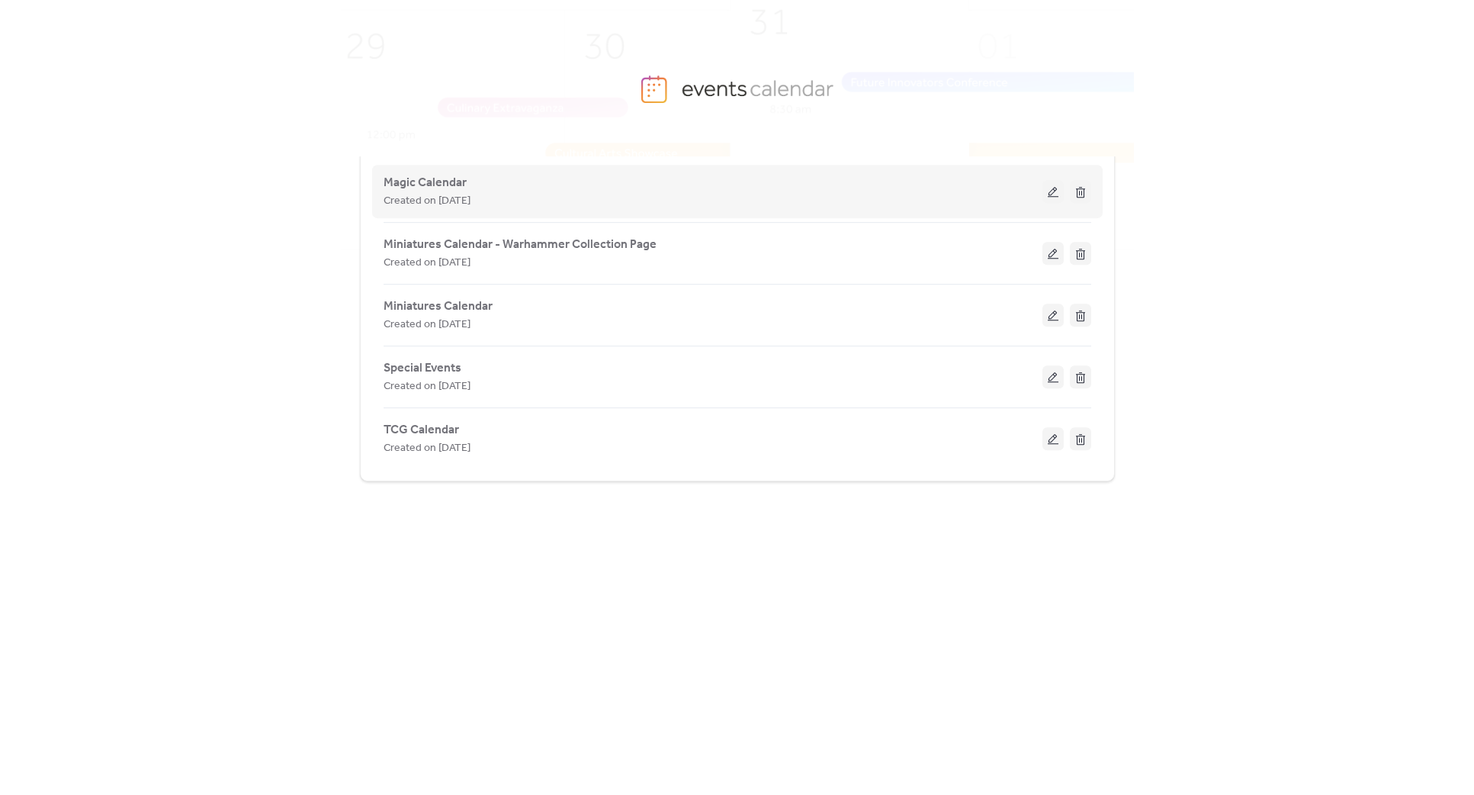
click at [899, 189] on div "Magic Calendar Created on [DATE]" at bounding box center [713, 191] width 659 height 37
click at [1053, 190] on button at bounding box center [1052, 191] width 21 height 23
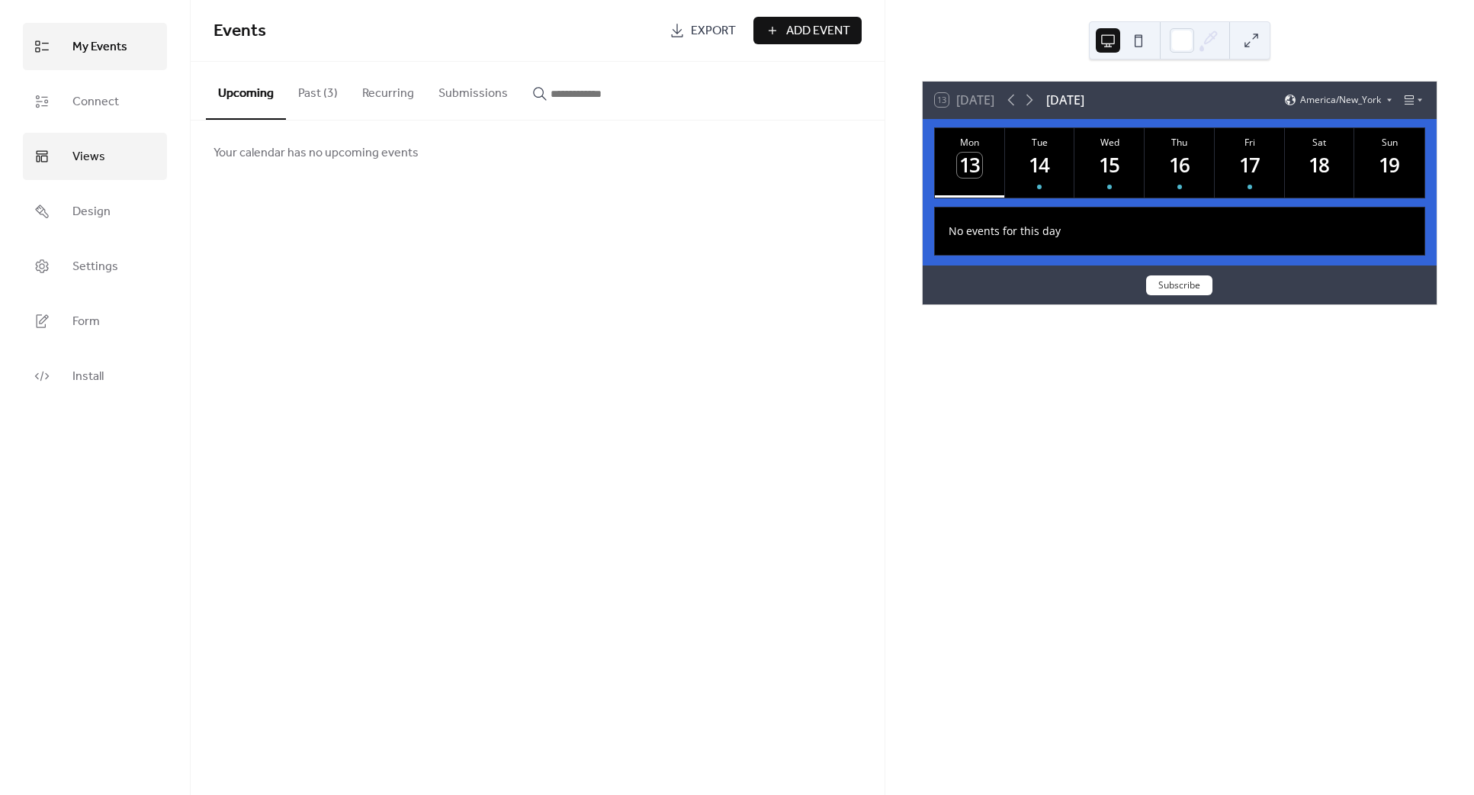
click at [81, 153] on span "Views" at bounding box center [88, 157] width 33 height 24
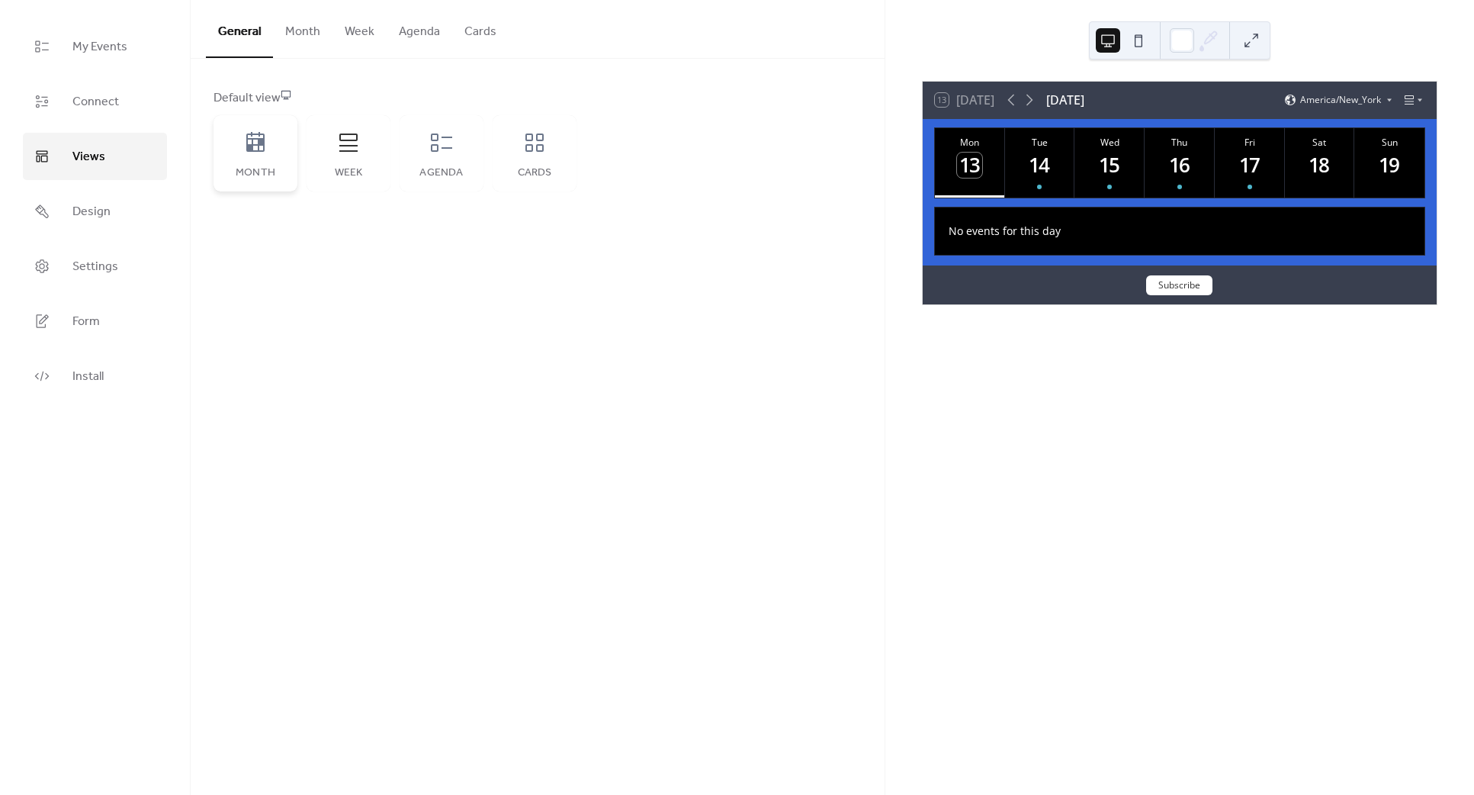
click at [259, 156] on div "Month" at bounding box center [256, 153] width 84 height 76
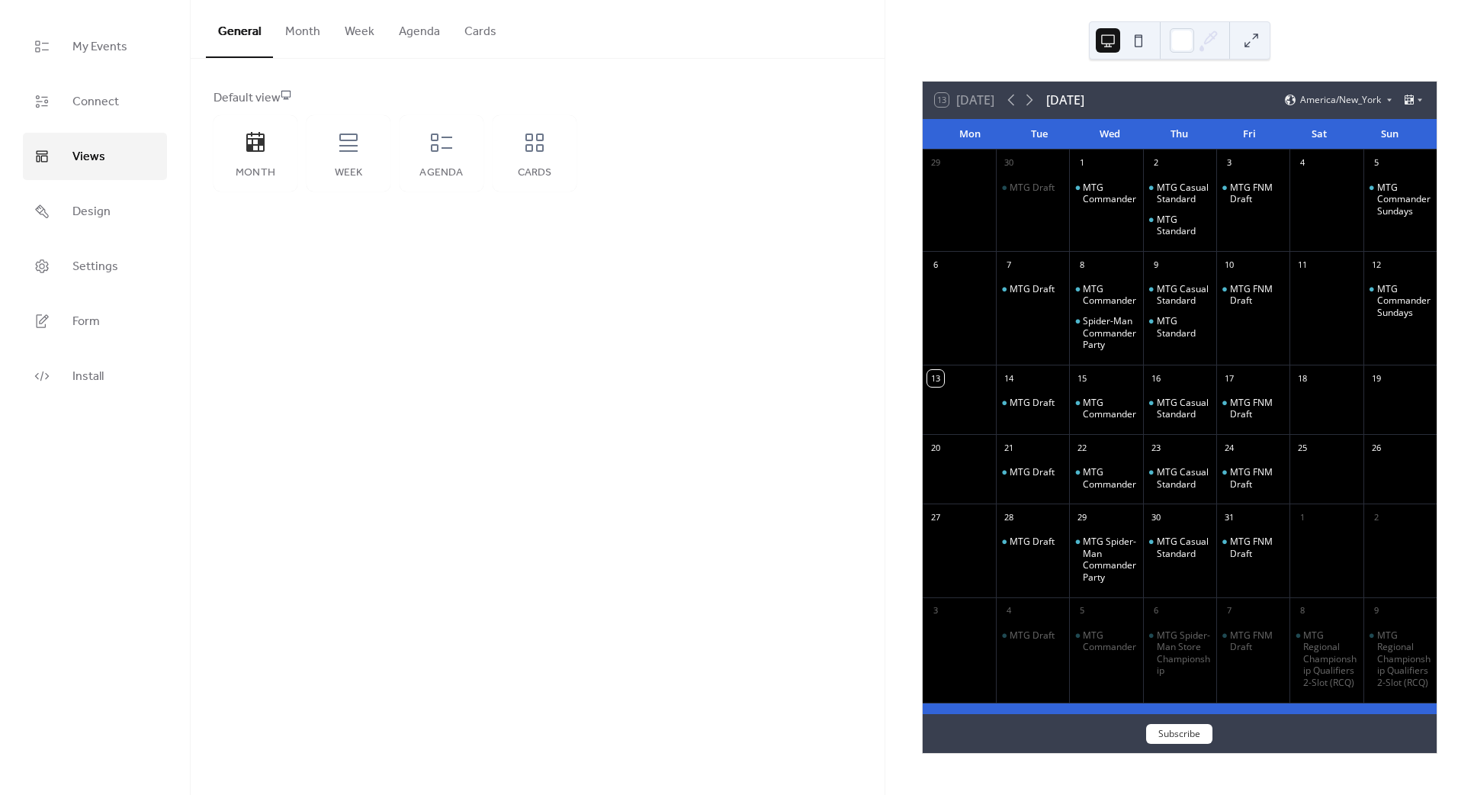
click at [297, 37] on button "Month" at bounding box center [302, 28] width 59 height 56
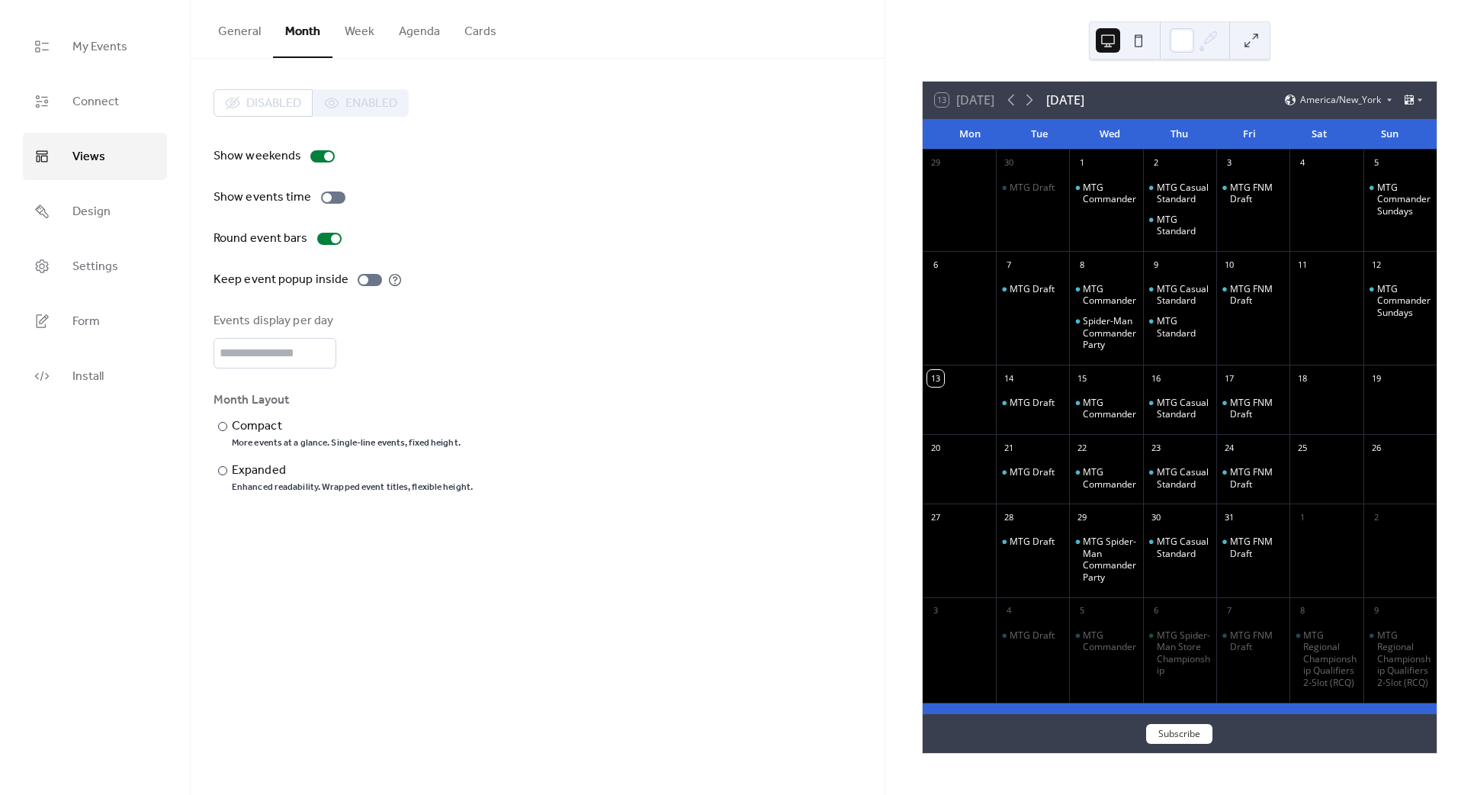
click at [278, 101] on div "Disabled Enabled" at bounding box center [311, 102] width 195 height 27
click at [345, 27] on button "Week" at bounding box center [359, 28] width 54 height 56
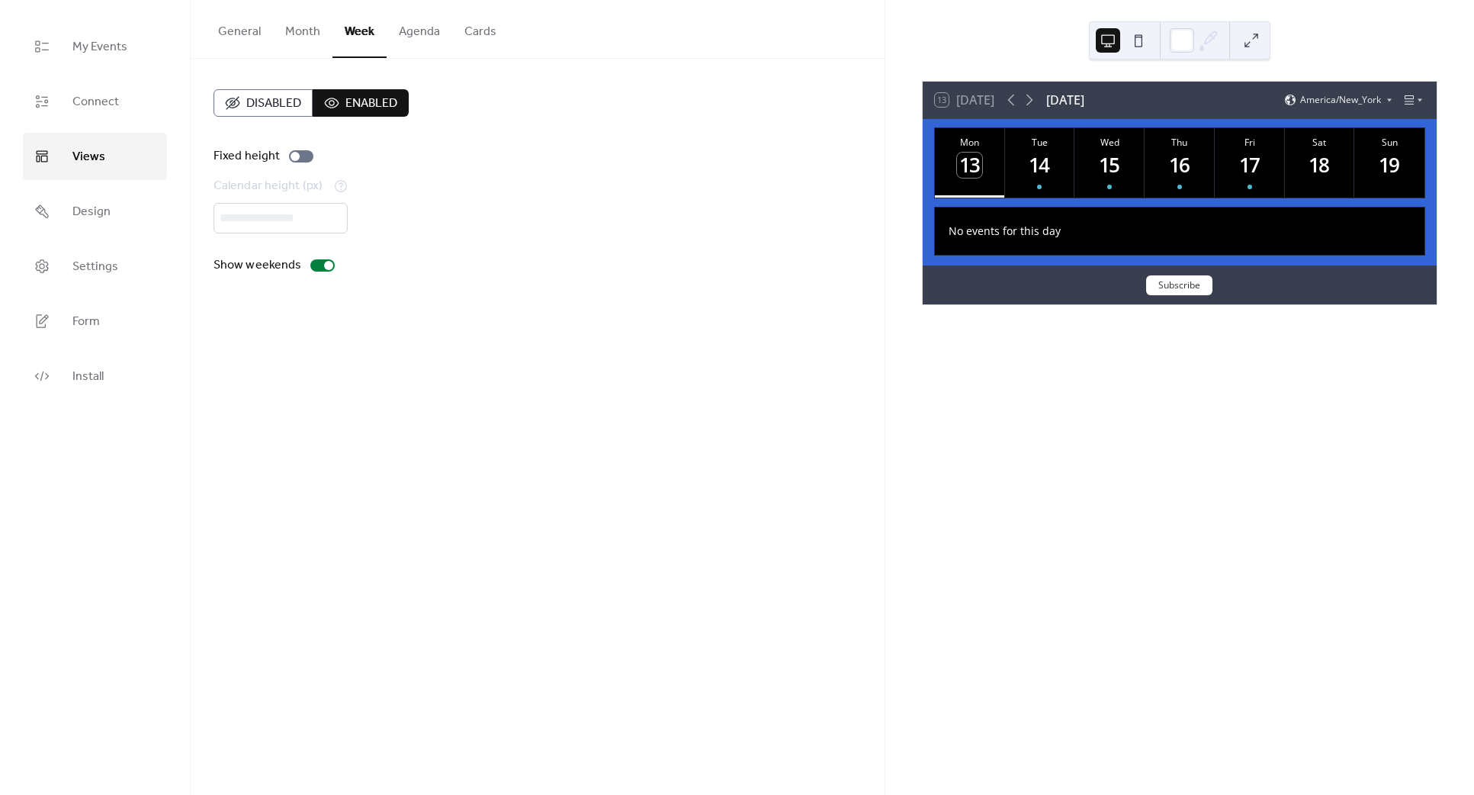
click at [406, 29] on button "Agenda" at bounding box center [420, 28] width 66 height 56
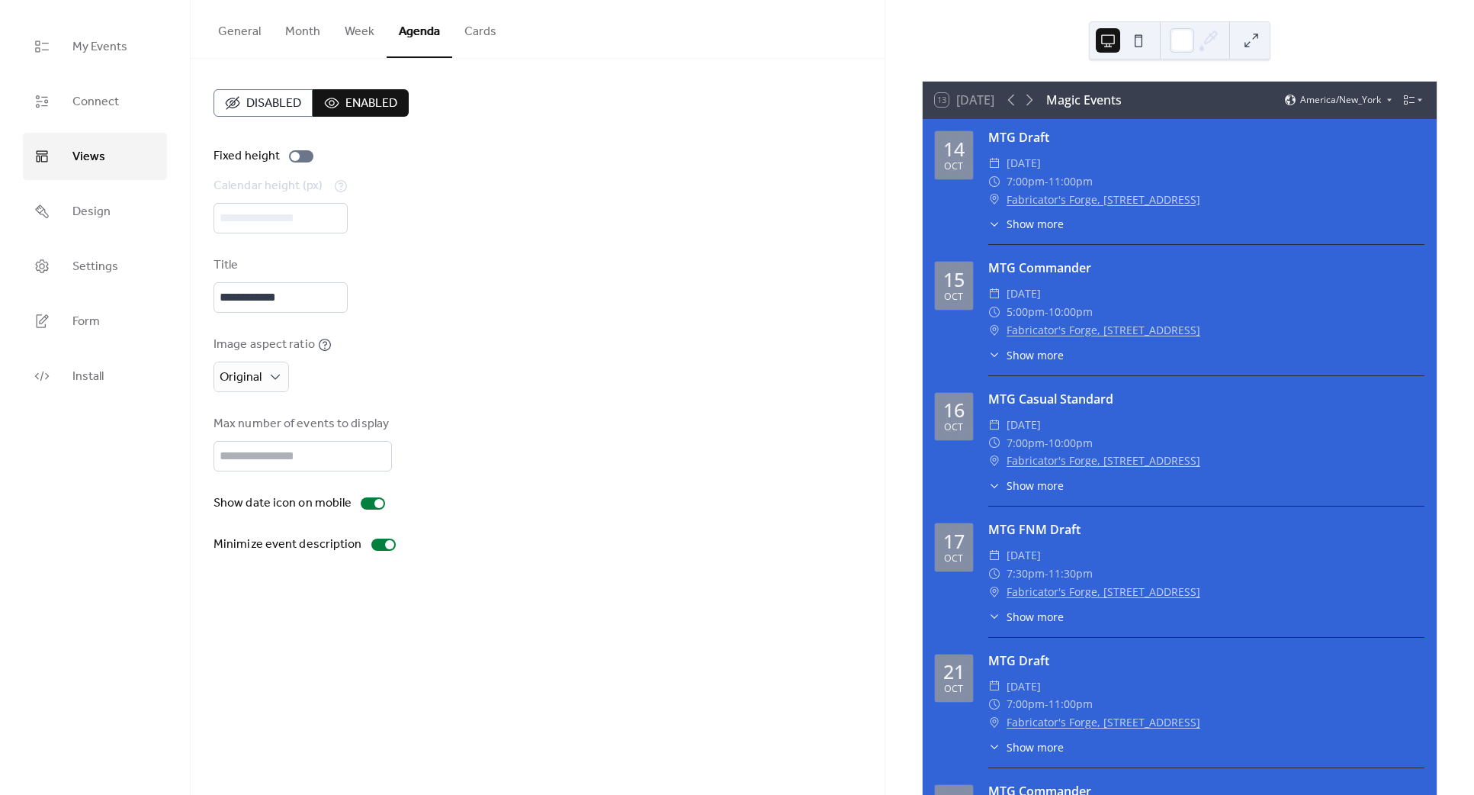
click at [266, 105] on span "Disabled" at bounding box center [273, 104] width 55 height 18
click at [481, 29] on button "Cards" at bounding box center [480, 28] width 56 height 56
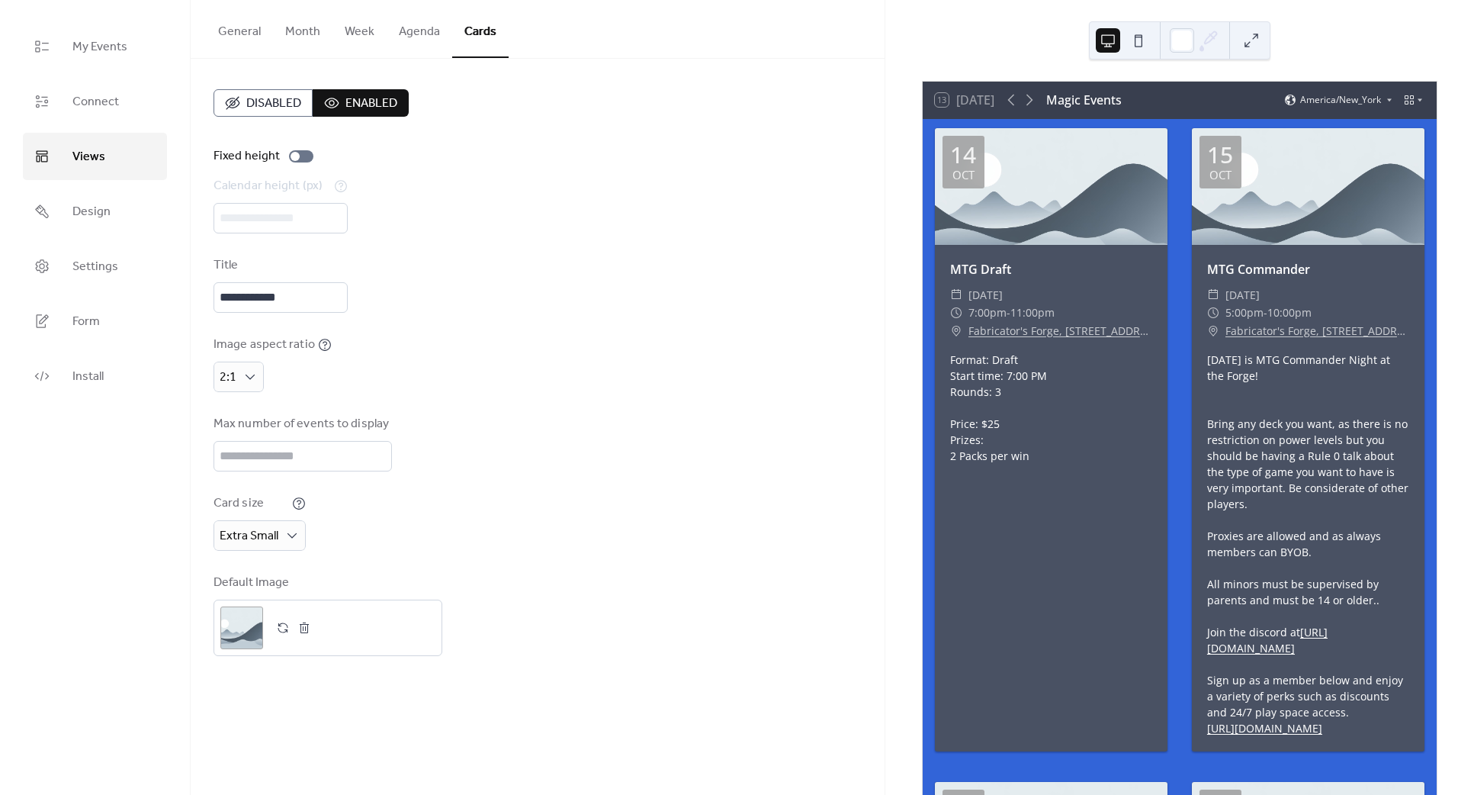
click at [259, 108] on span "Disabled" at bounding box center [273, 104] width 55 height 18
click at [352, 29] on button "Week" at bounding box center [359, 28] width 54 height 56
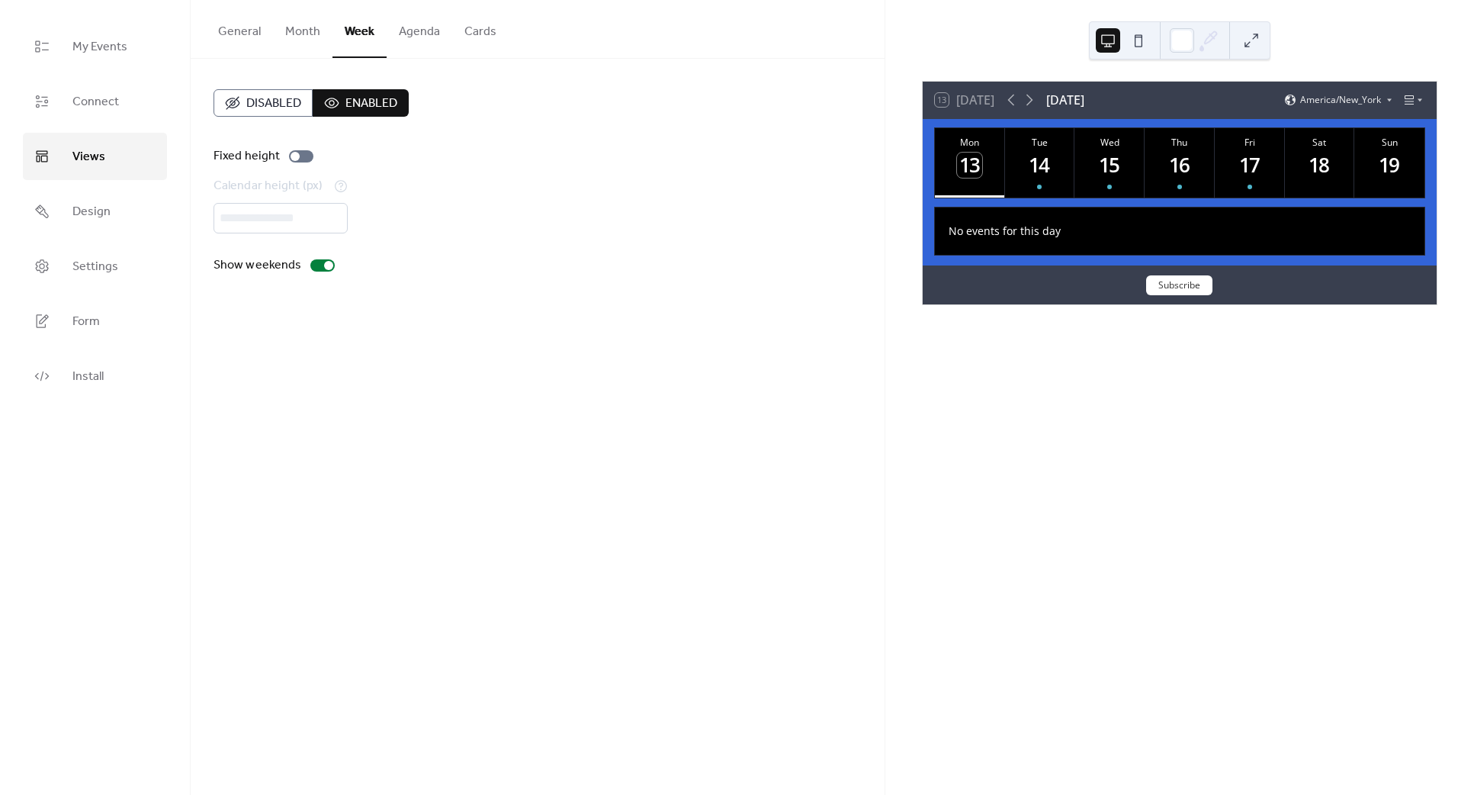
click at [235, 34] on button "General" at bounding box center [239, 28] width 67 height 56
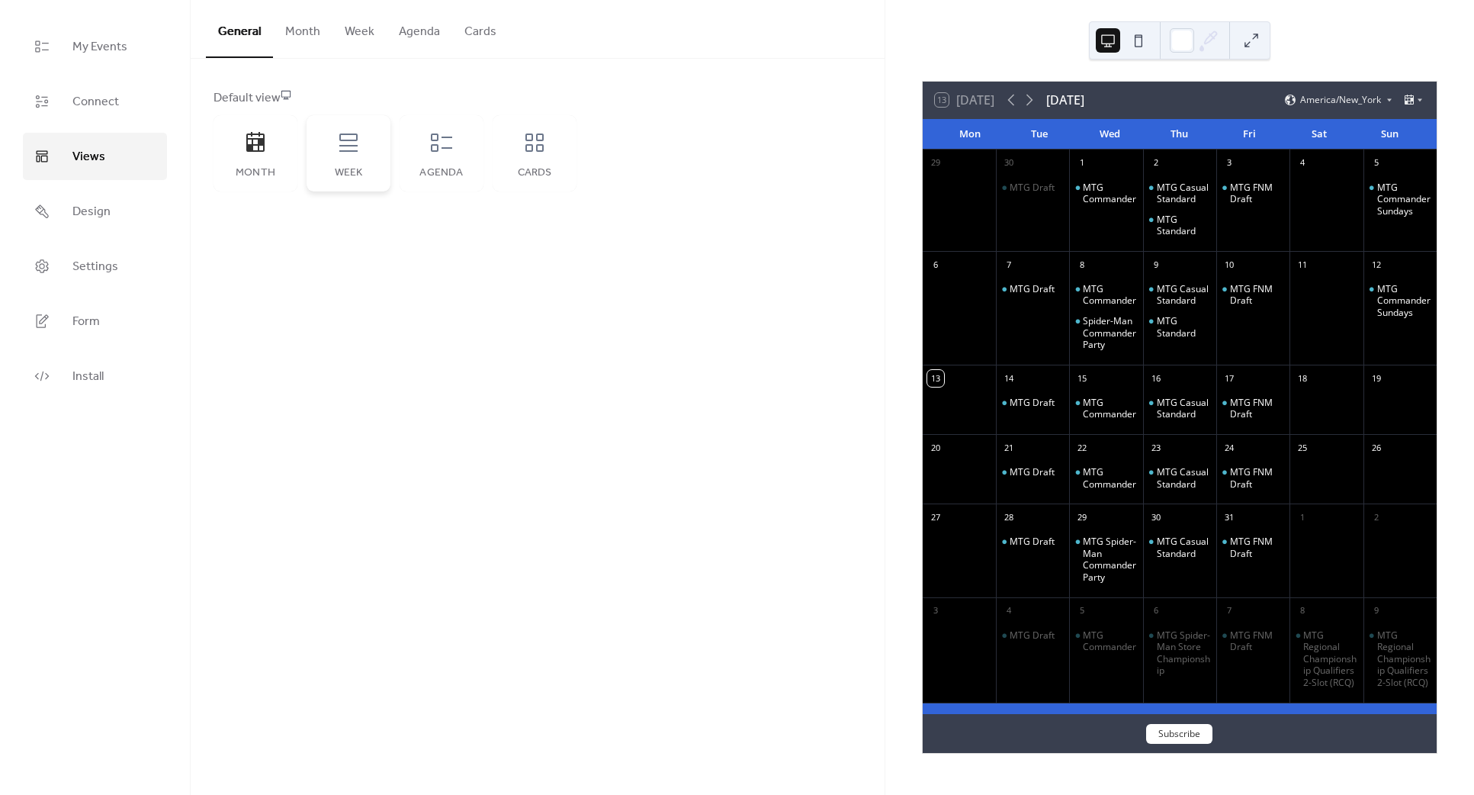
click at [352, 147] on icon at bounding box center [348, 142] width 24 height 24
click at [334, 146] on div "Week" at bounding box center [349, 153] width 84 height 76
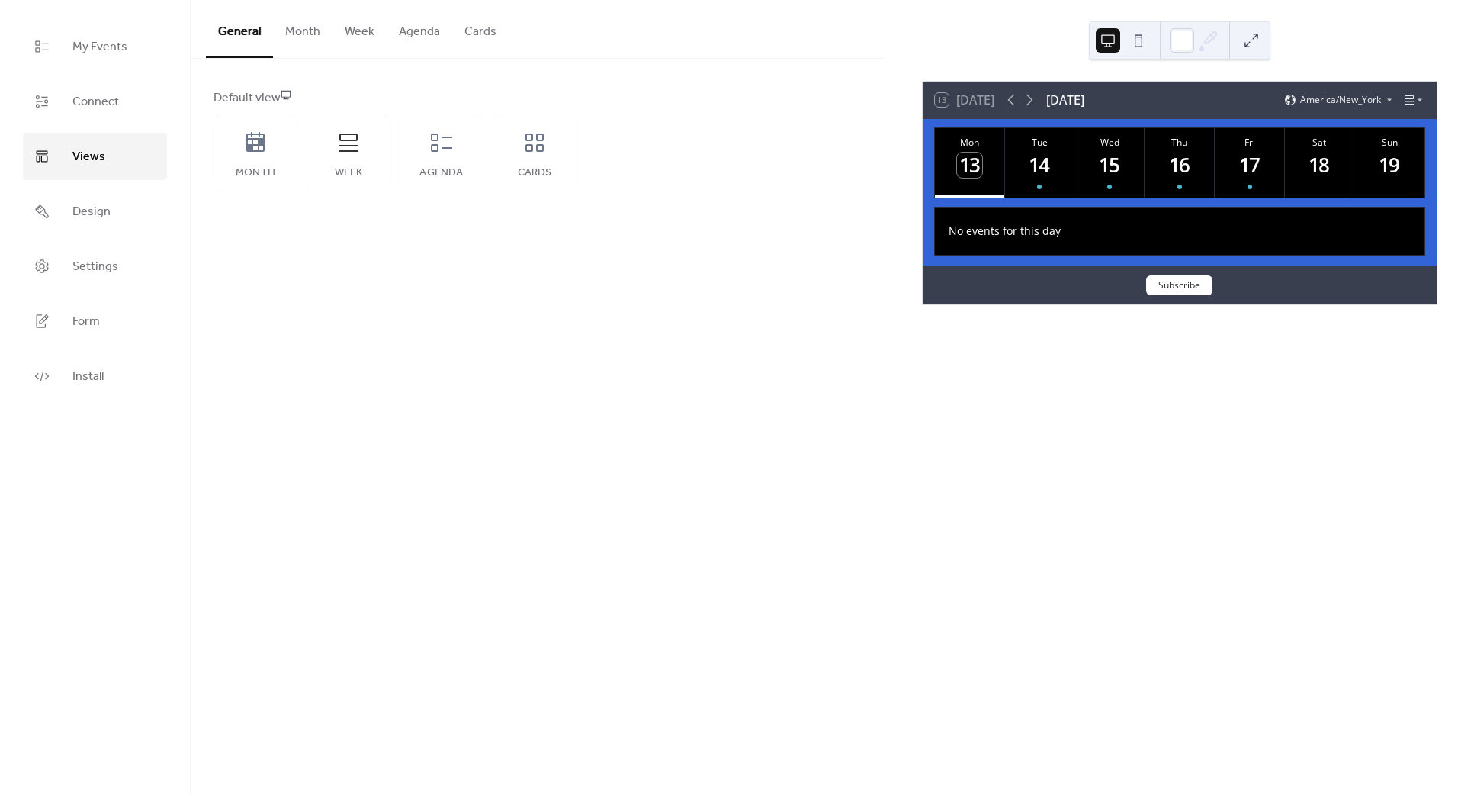
click at [1137, 41] on button at bounding box center [1138, 40] width 24 height 24
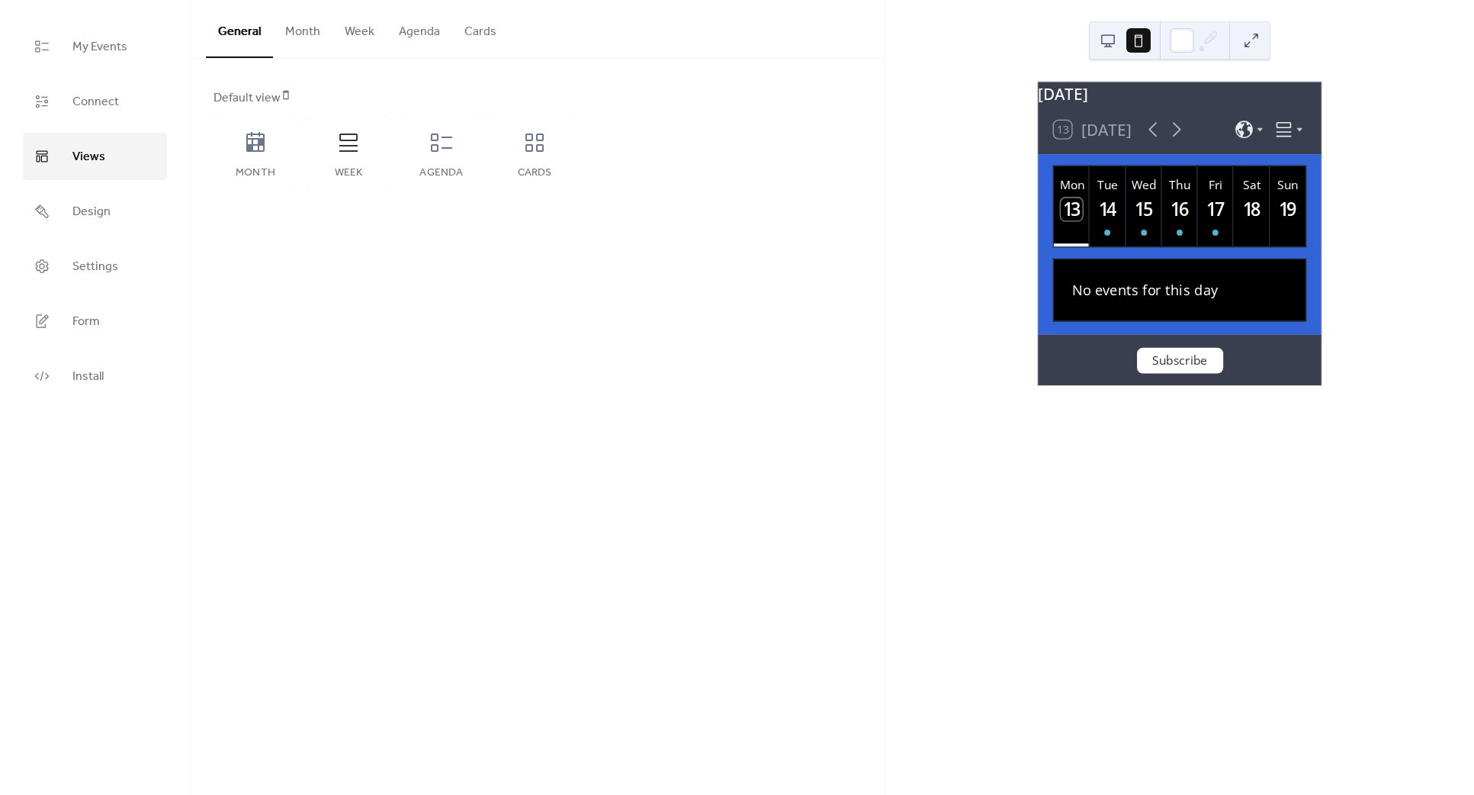
click at [416, 31] on button "Agenda" at bounding box center [420, 28] width 66 height 56
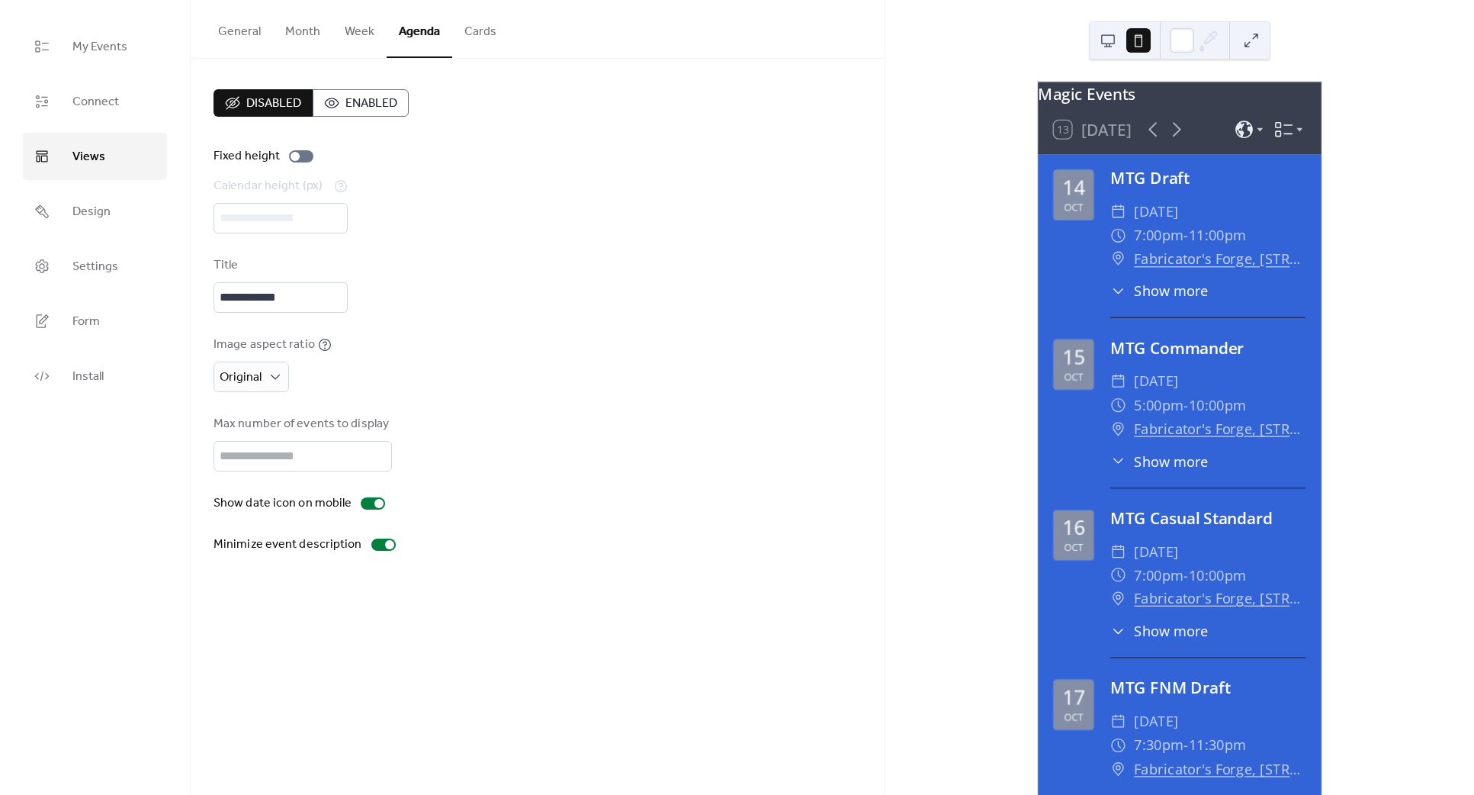
drag, startPoint x: 485, startPoint y: 34, endPoint x: 450, endPoint y: 37, distance: 35.2
click at [484, 34] on button "Cards" at bounding box center [480, 28] width 56 height 56
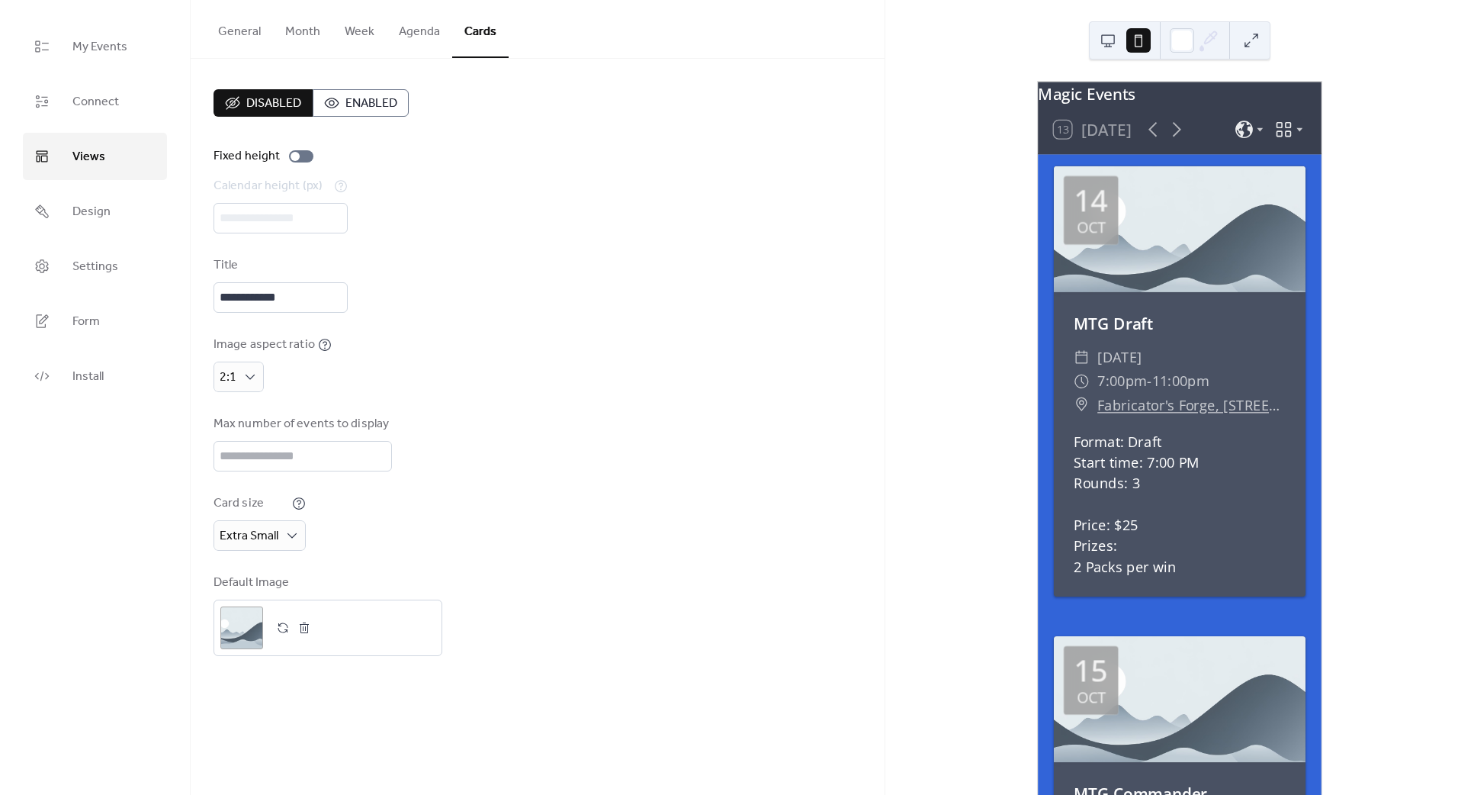
click at [308, 34] on button "Month" at bounding box center [302, 28] width 59 height 56
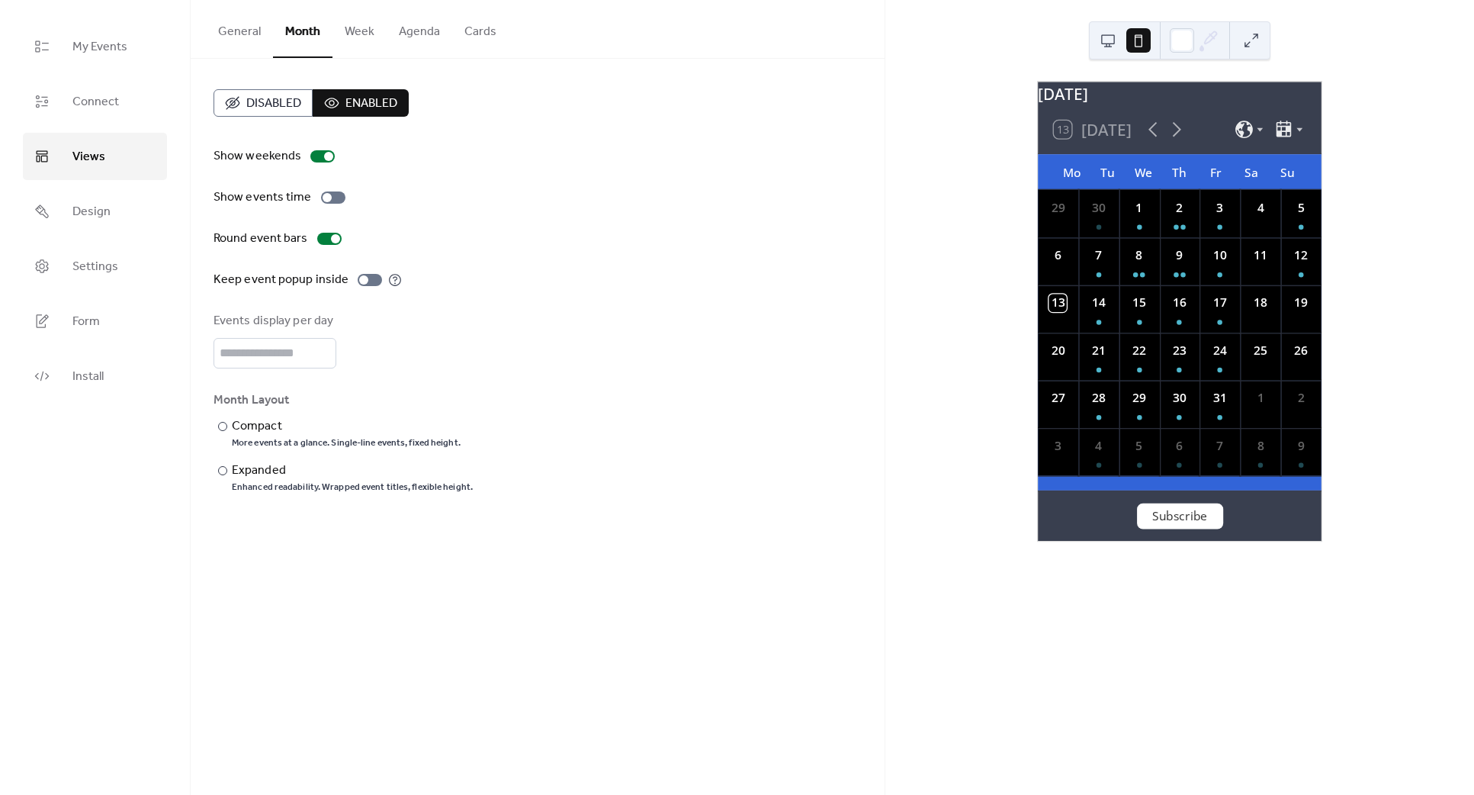
click at [248, 27] on button "General" at bounding box center [239, 28] width 67 height 56
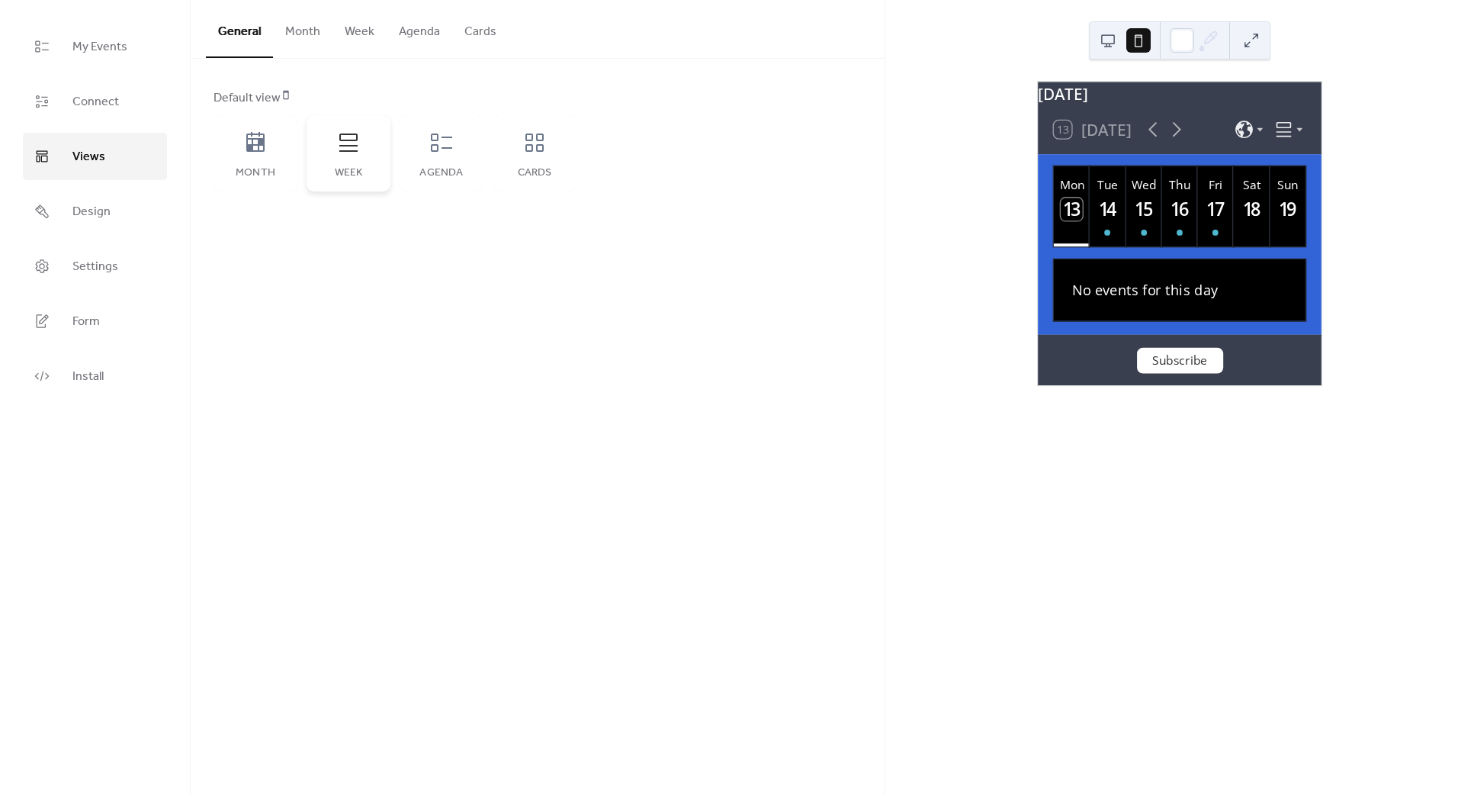
click at [336, 150] on icon at bounding box center [348, 142] width 24 height 24
click at [343, 140] on icon at bounding box center [348, 142] width 18 height 18
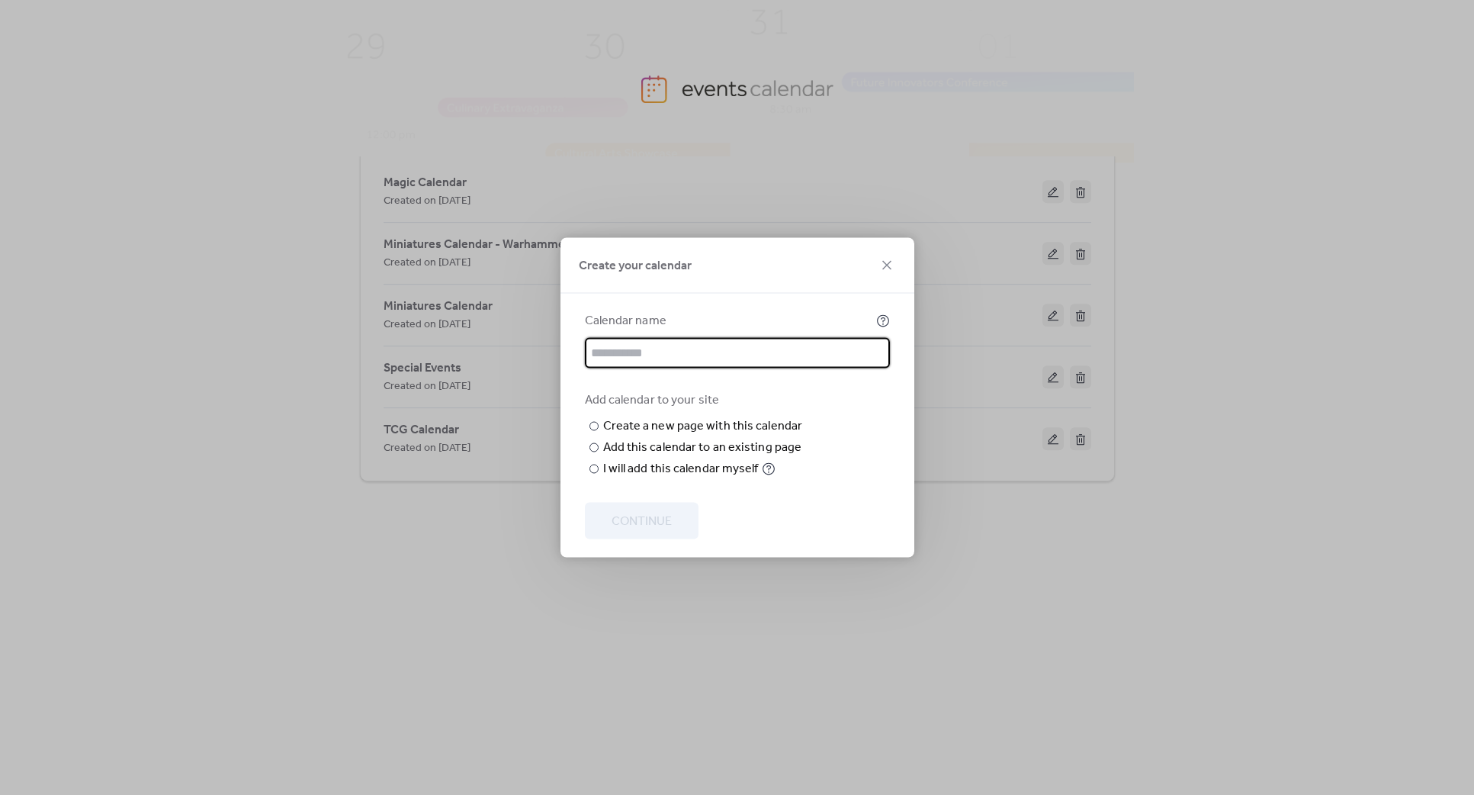
click at [654, 338] on input "text" at bounding box center [737, 353] width 305 height 31
type input "*******"
click at [666, 294] on div "Calendar name ******* Add calendar to your site ​ Create a new page with this c…" at bounding box center [738, 426] width 354 height 264
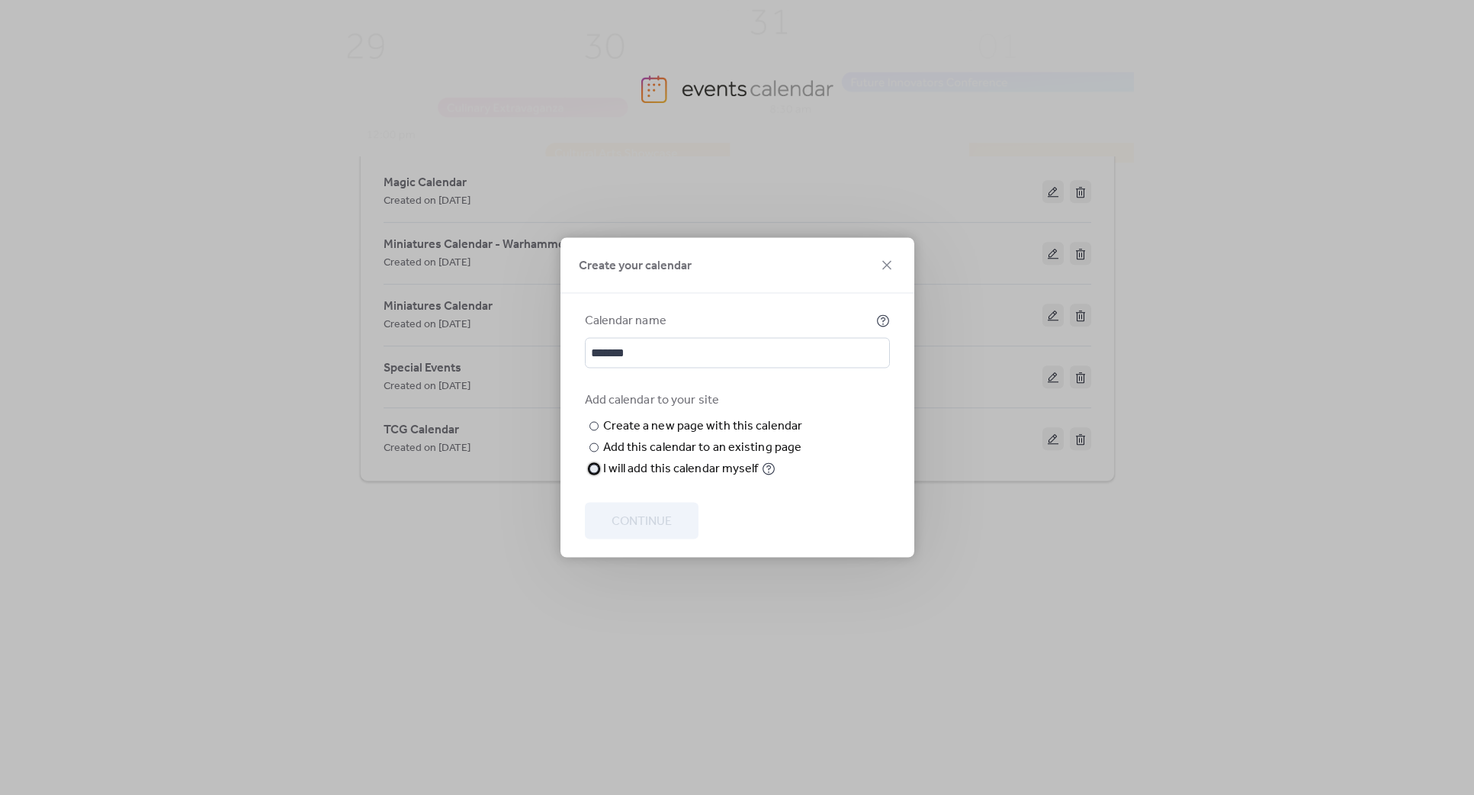
click at [638, 478] on div "I will add this calendar myself" at bounding box center [681, 469] width 156 height 18
click at [650, 519] on span "Continue" at bounding box center [642, 521] width 60 height 18
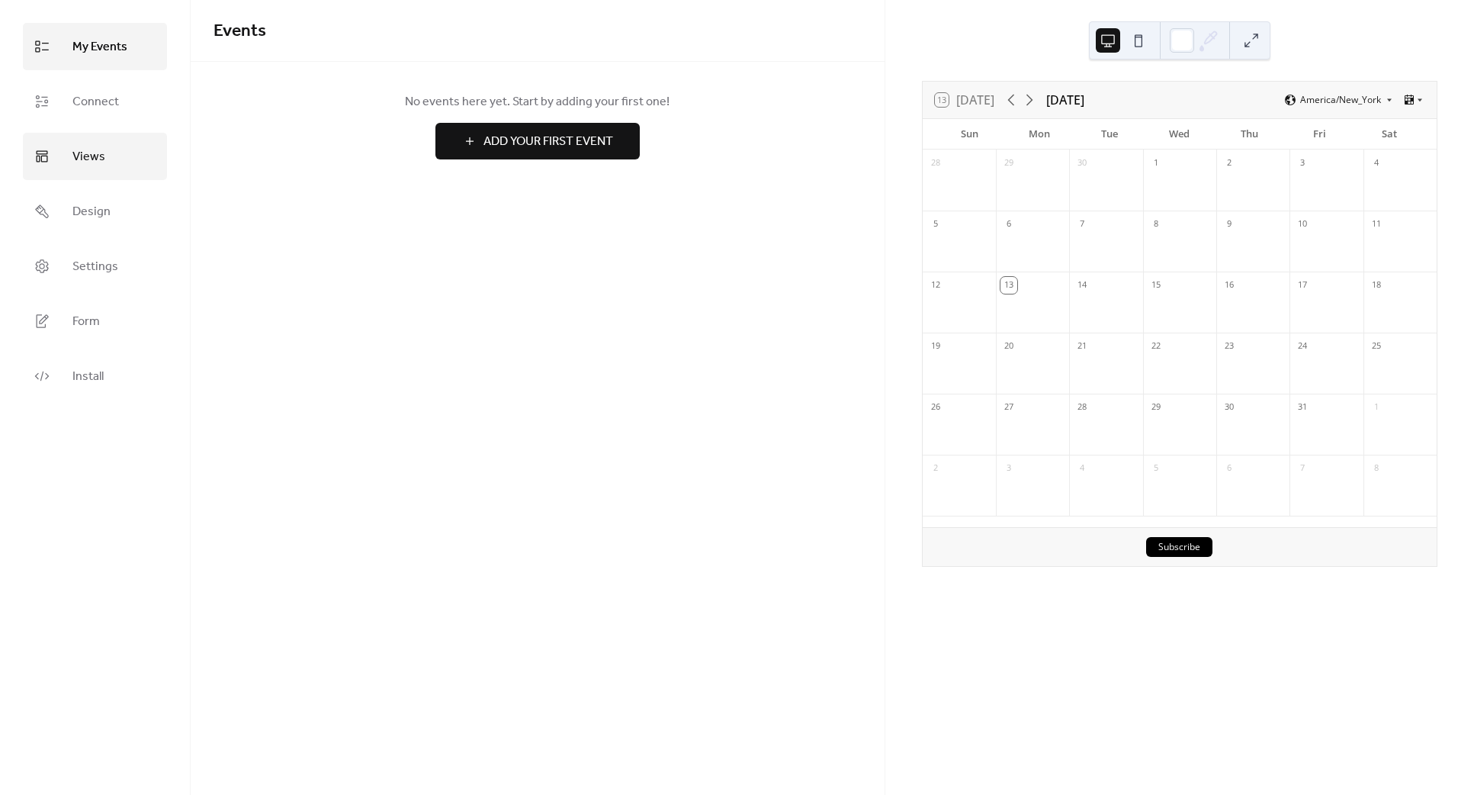
click at [94, 145] on span "Views" at bounding box center [88, 157] width 33 height 24
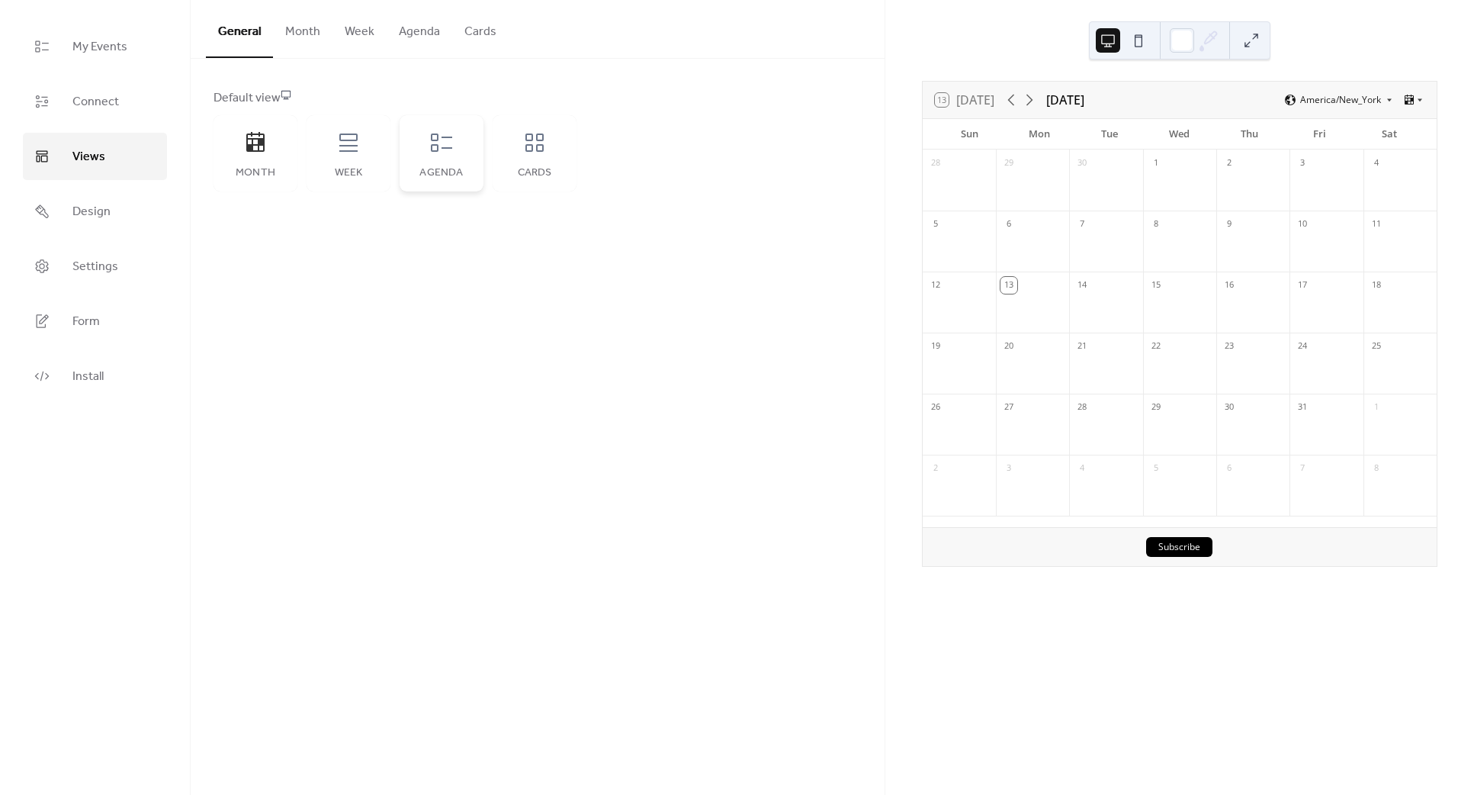
click at [448, 146] on icon at bounding box center [441, 142] width 24 height 24
click at [358, 31] on button "Week" at bounding box center [359, 28] width 54 height 56
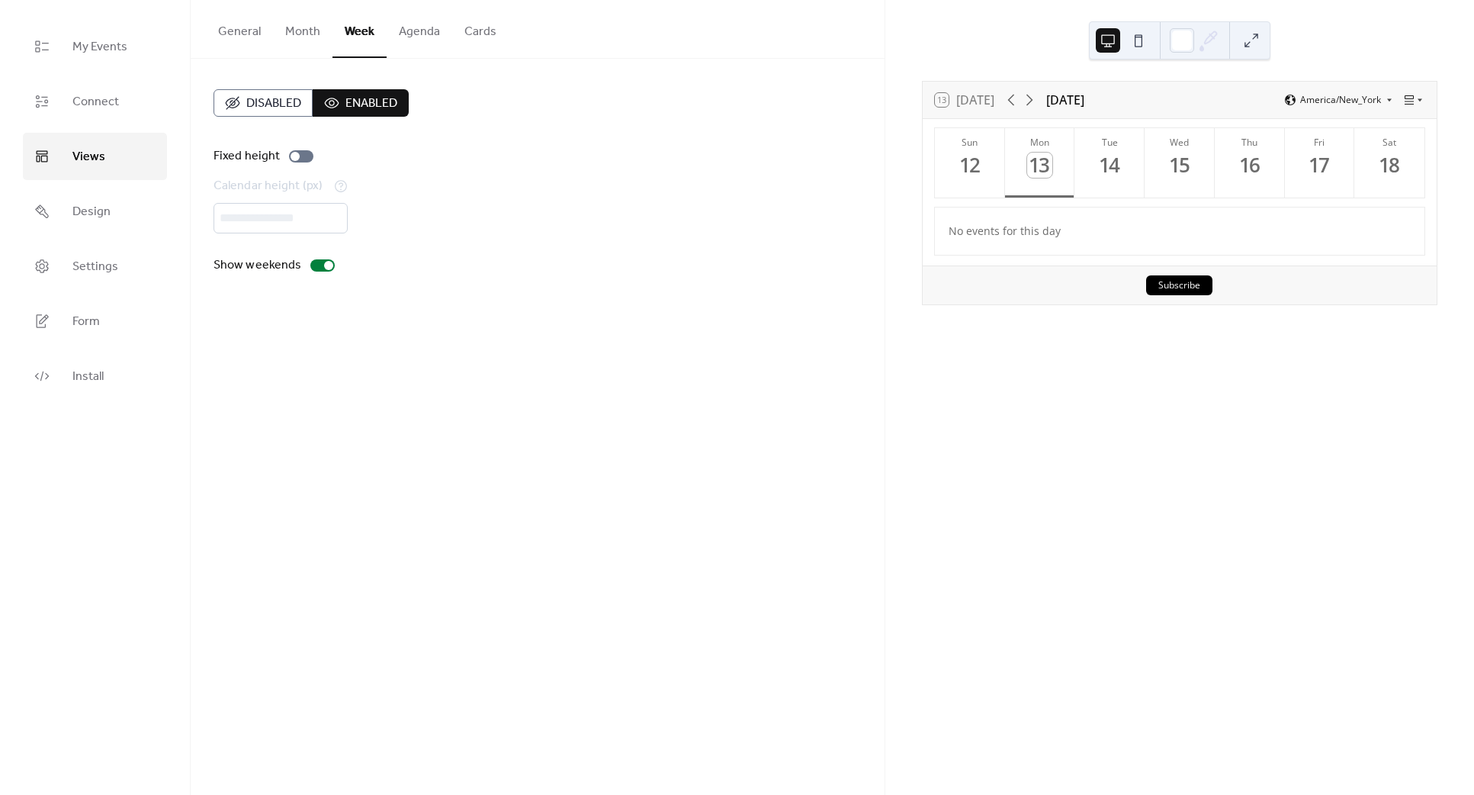
click at [412, 32] on button "Agenda" at bounding box center [420, 28] width 66 height 56
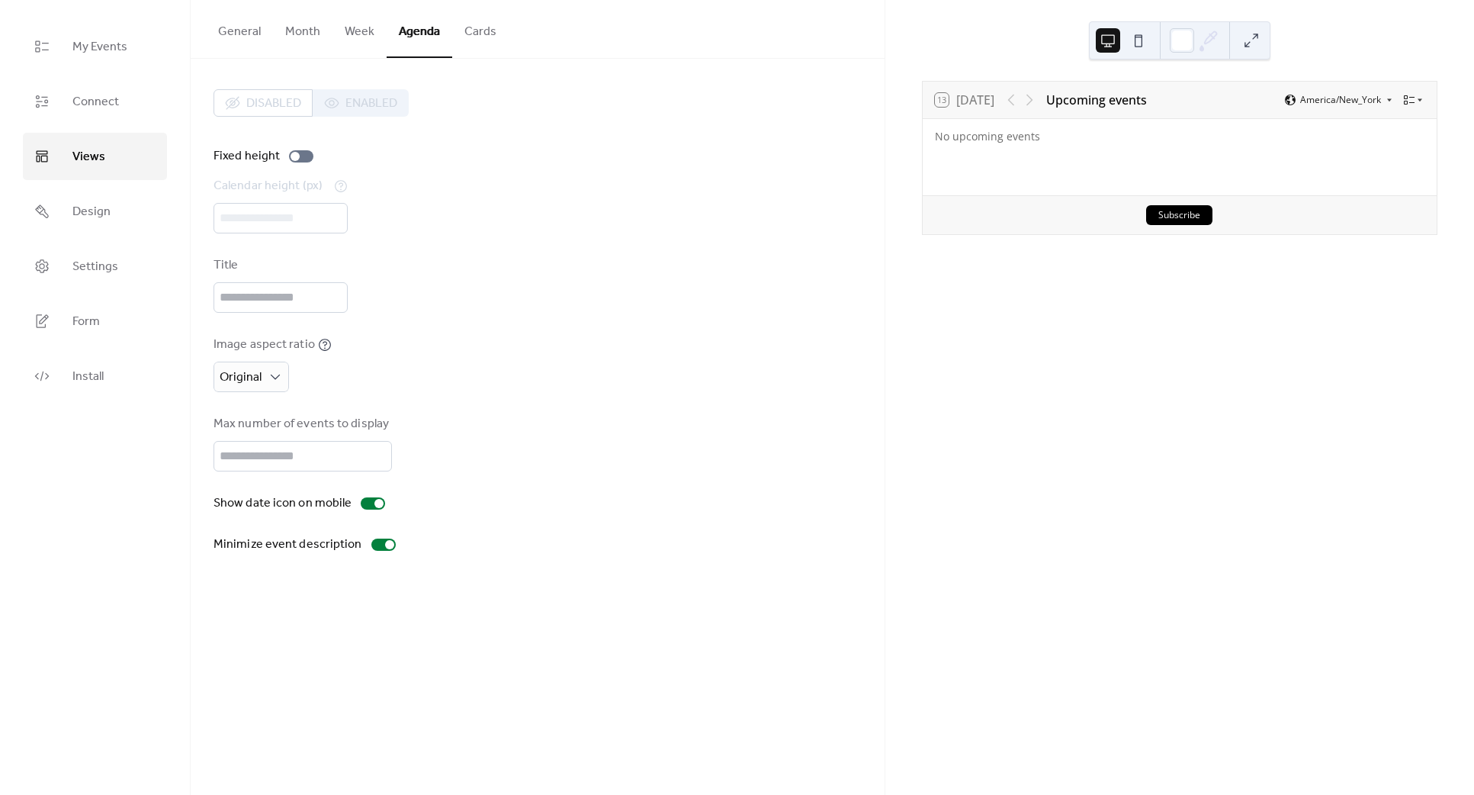
click at [348, 31] on button "Week" at bounding box center [359, 28] width 54 height 56
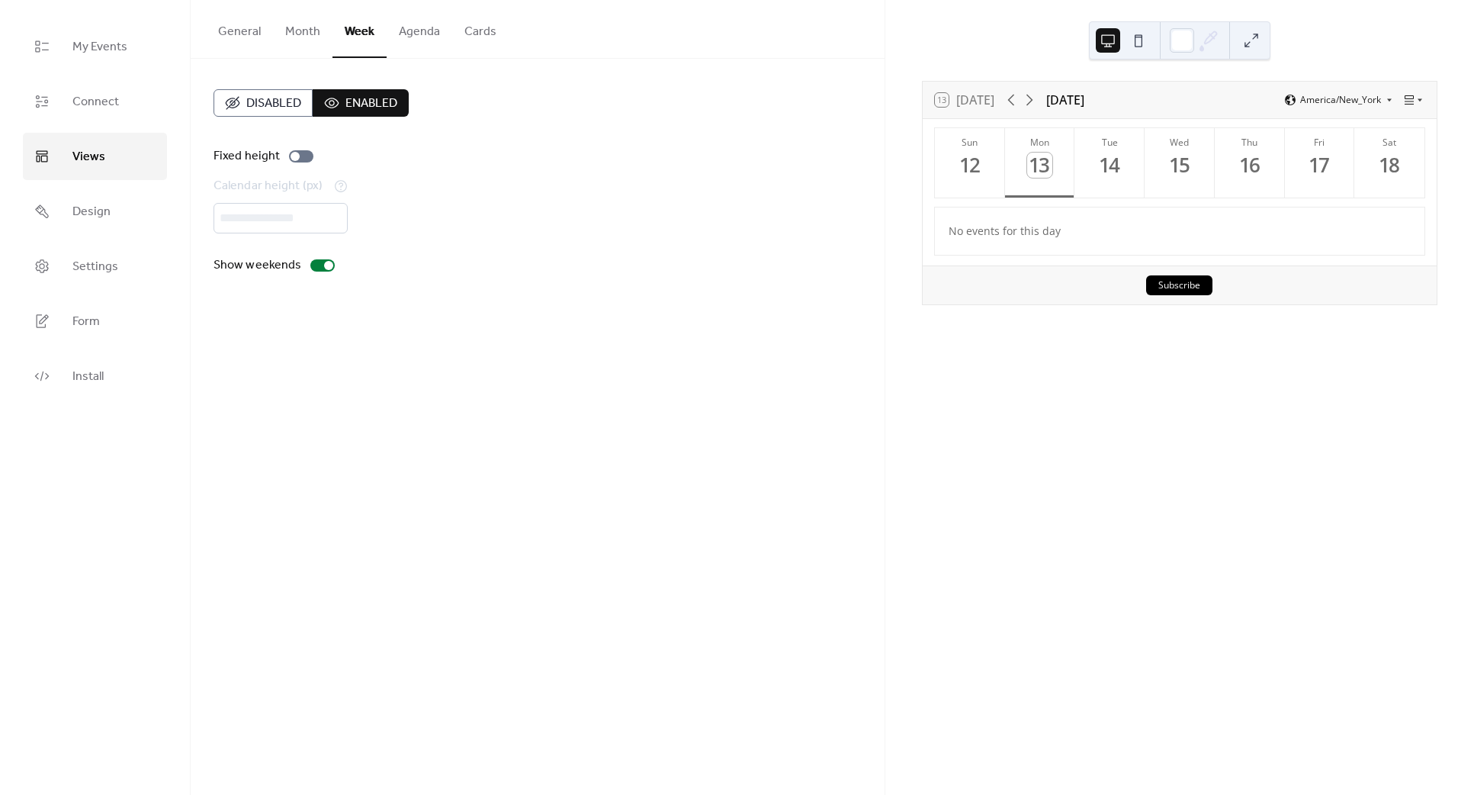
click at [346, 100] on span "Enabled" at bounding box center [371, 104] width 52 height 18
click at [410, 30] on button "Agenda" at bounding box center [420, 28] width 66 height 56
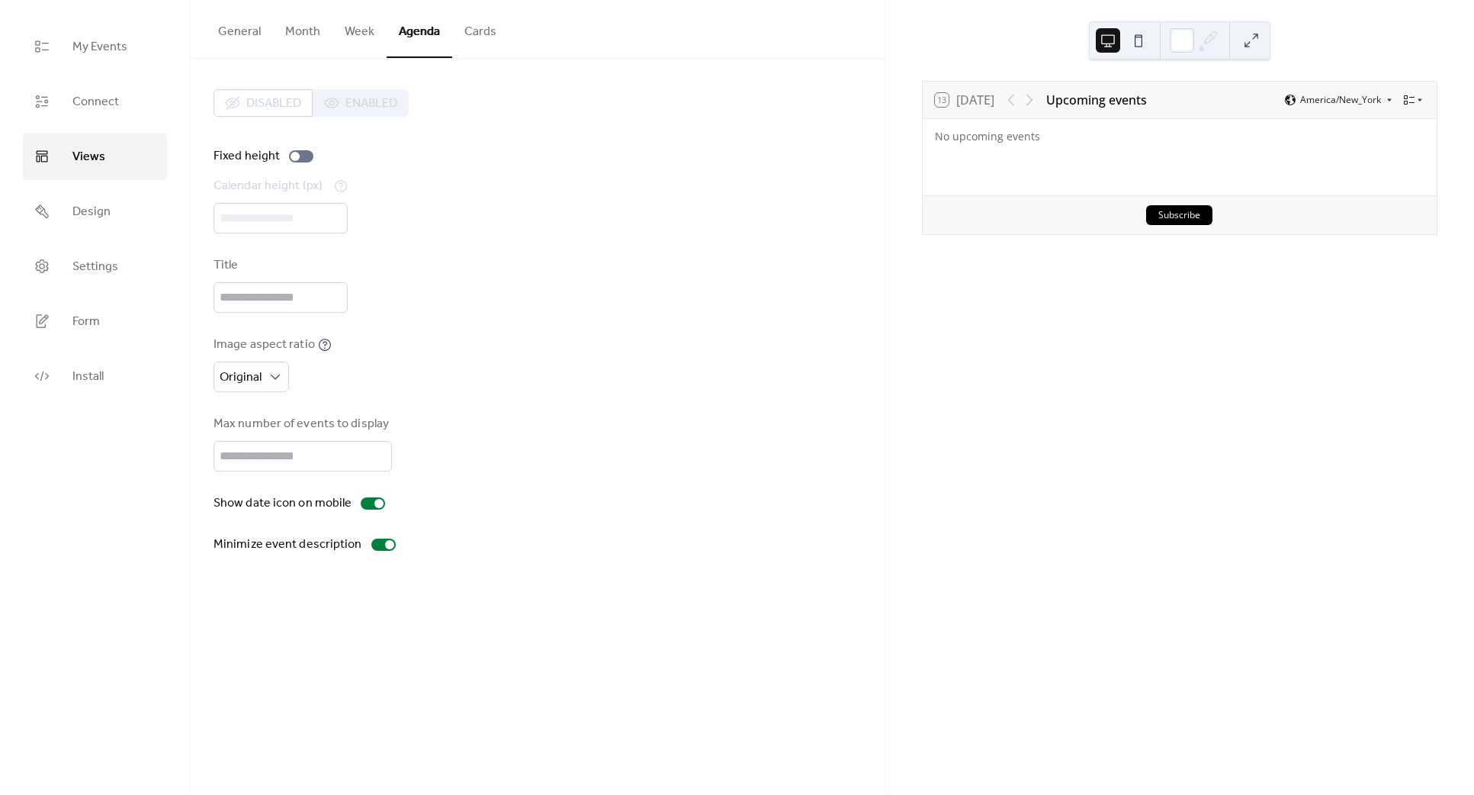
click at [473, 32] on button "Cards" at bounding box center [480, 28] width 56 height 56
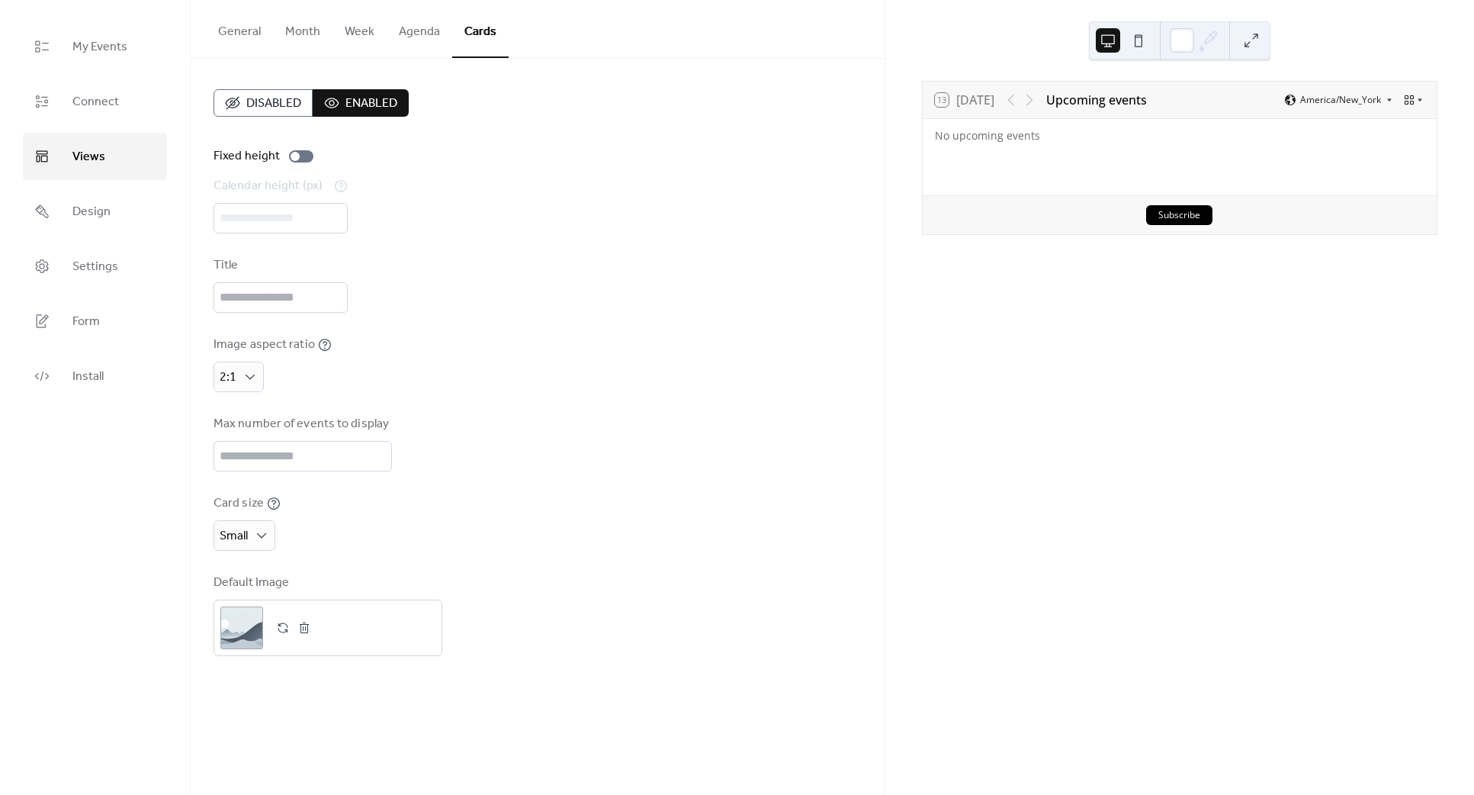
click at [243, 107] on button "Disabled" at bounding box center [263, 102] width 99 height 27
click at [91, 153] on span "Views" at bounding box center [88, 157] width 33 height 24
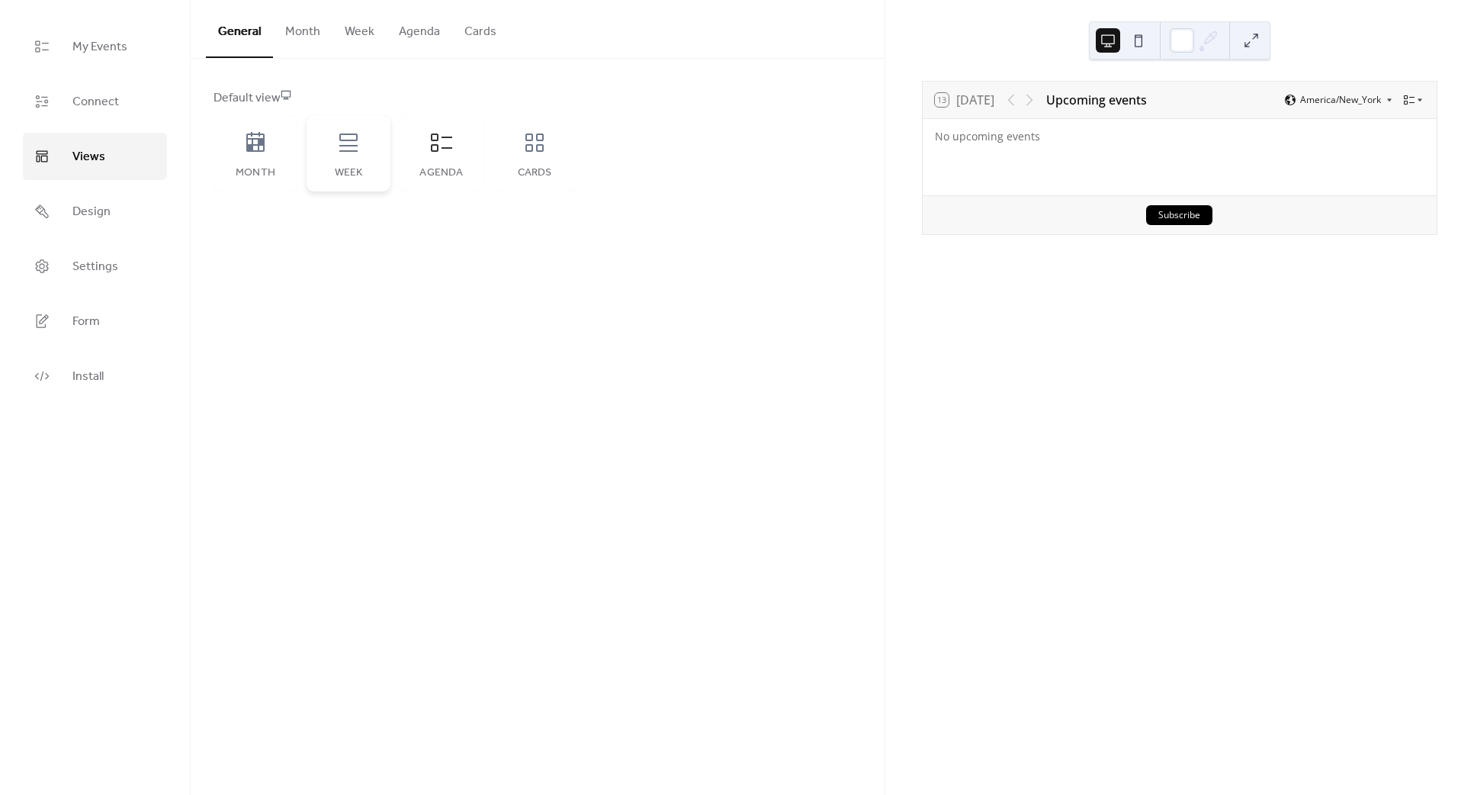
click at [342, 148] on icon at bounding box center [348, 142] width 24 height 24
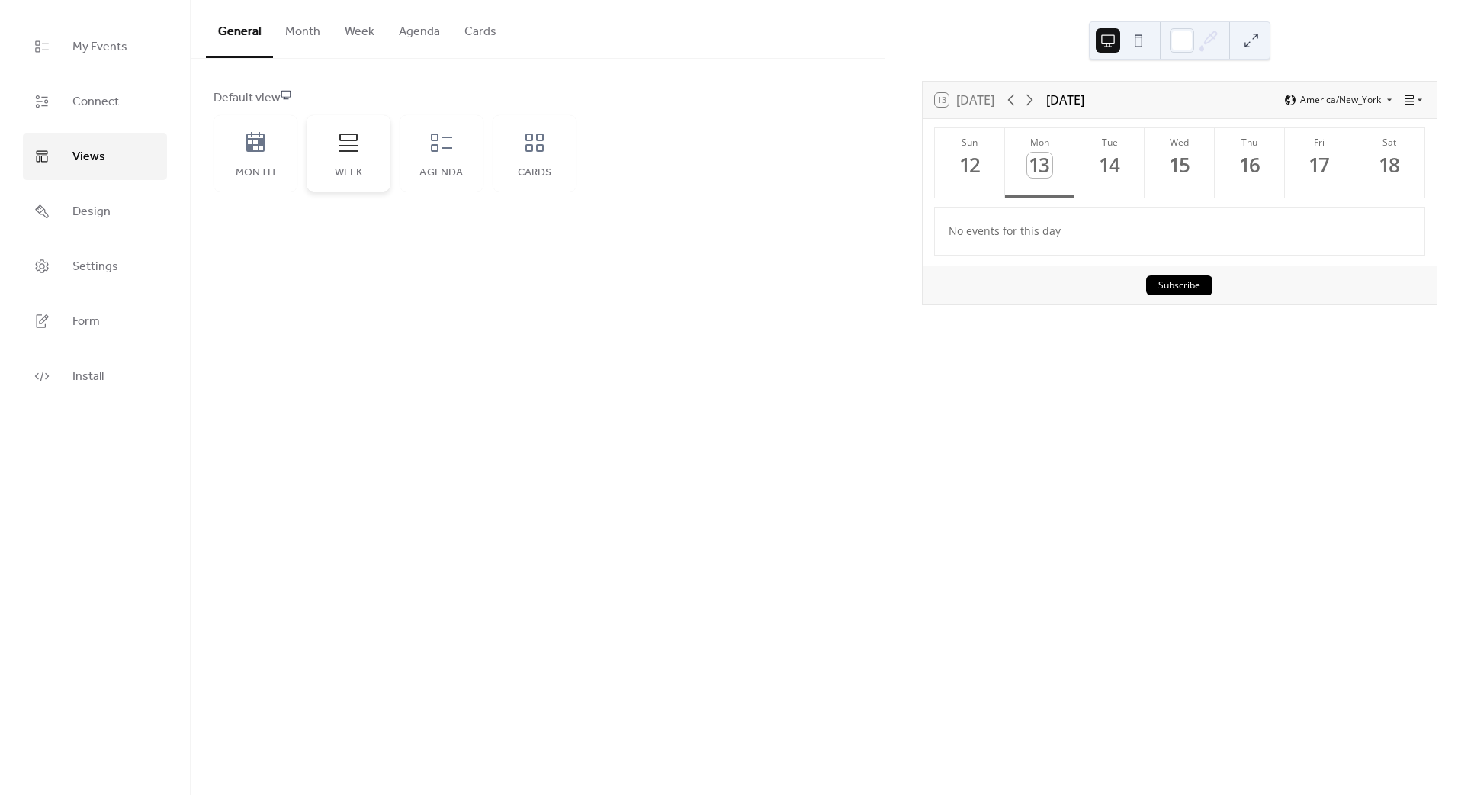
click at [343, 149] on icon at bounding box center [348, 142] width 24 height 24
click at [242, 134] on div "Month" at bounding box center [256, 153] width 84 height 76
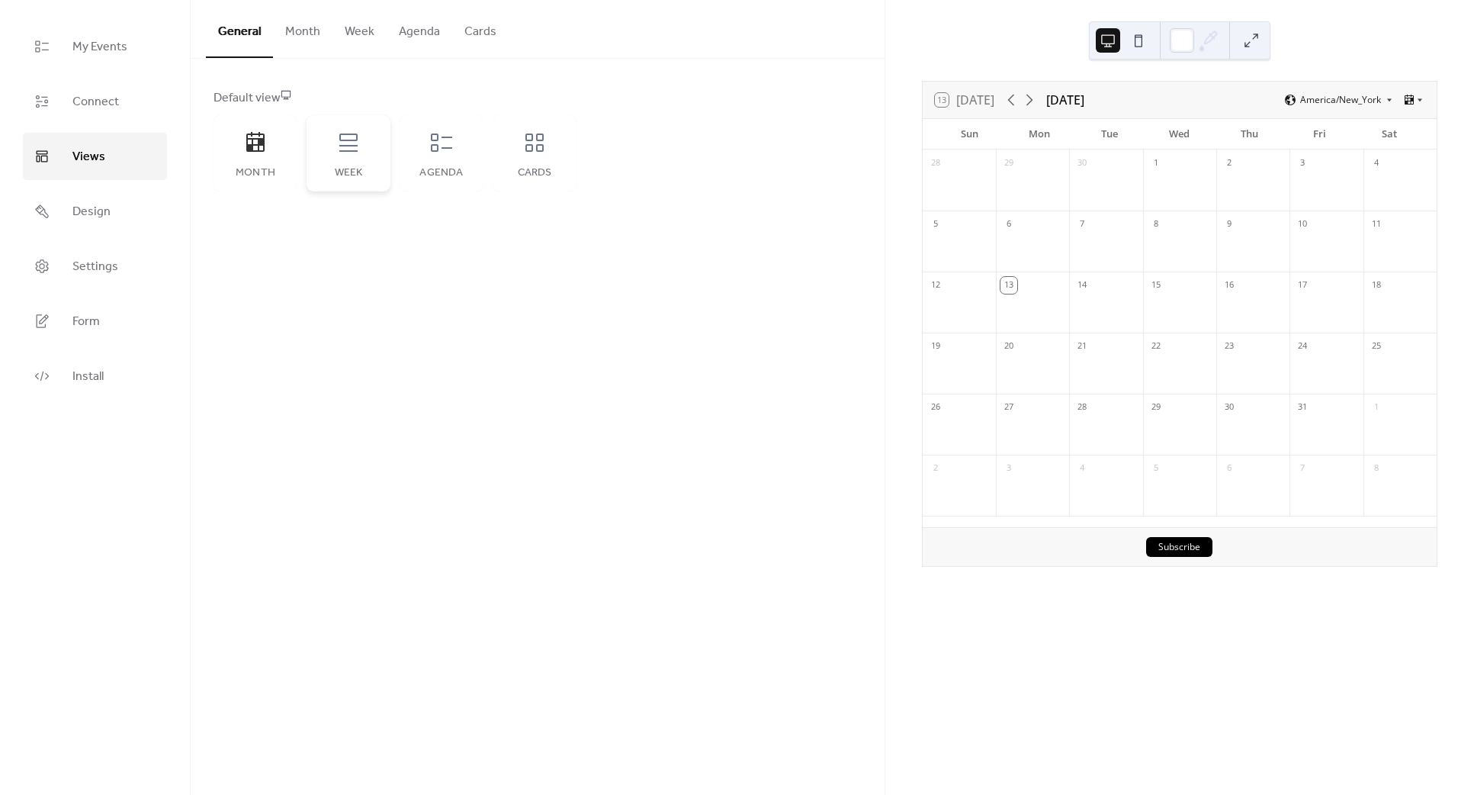
click at [345, 144] on icon at bounding box center [348, 142] width 18 height 18
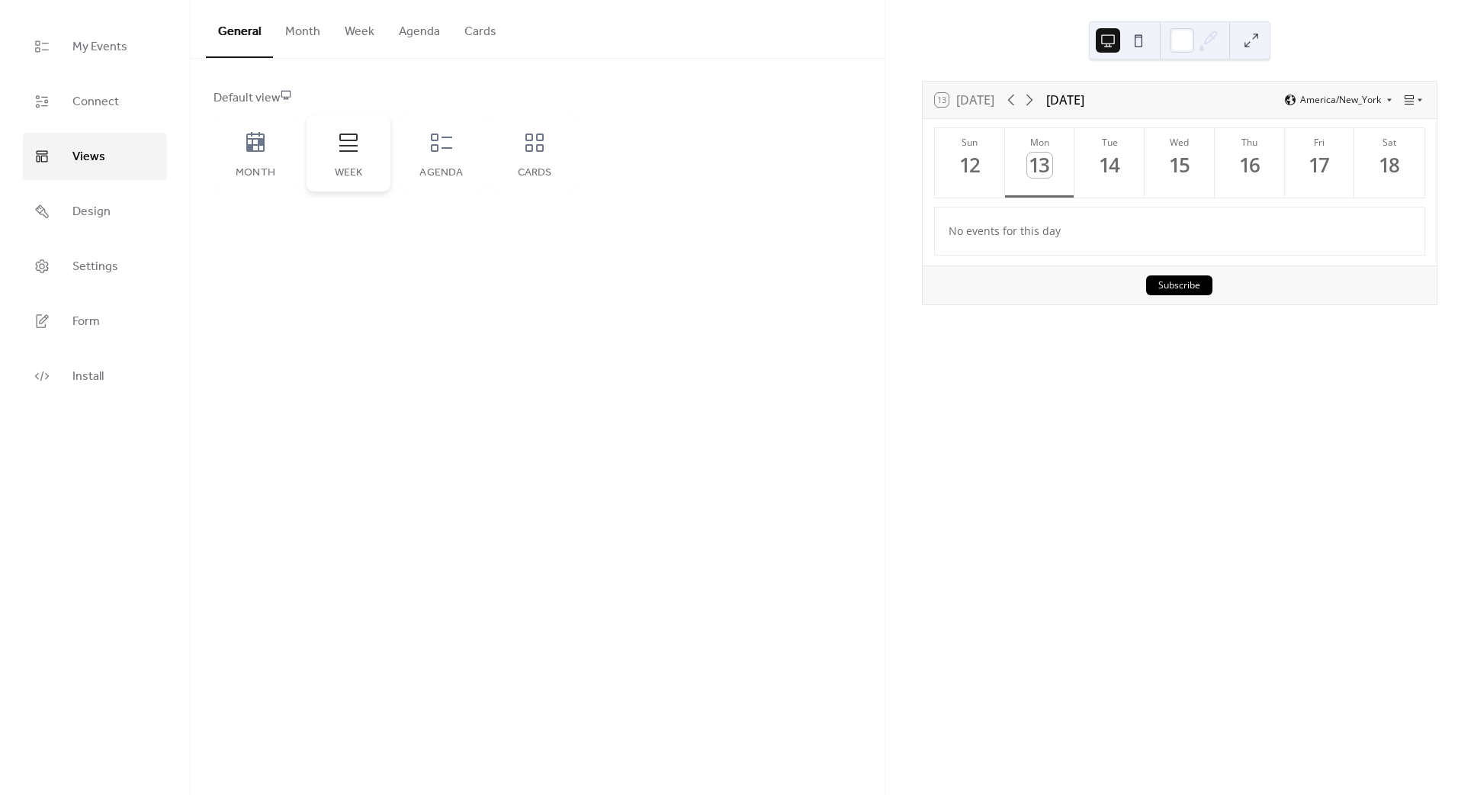
click at [345, 144] on icon at bounding box center [348, 142] width 18 height 18
drag, startPoint x: 1142, startPoint y: 41, endPoint x: 1103, endPoint y: 41, distance: 38.9
click at [1141, 41] on button at bounding box center [1138, 40] width 24 height 24
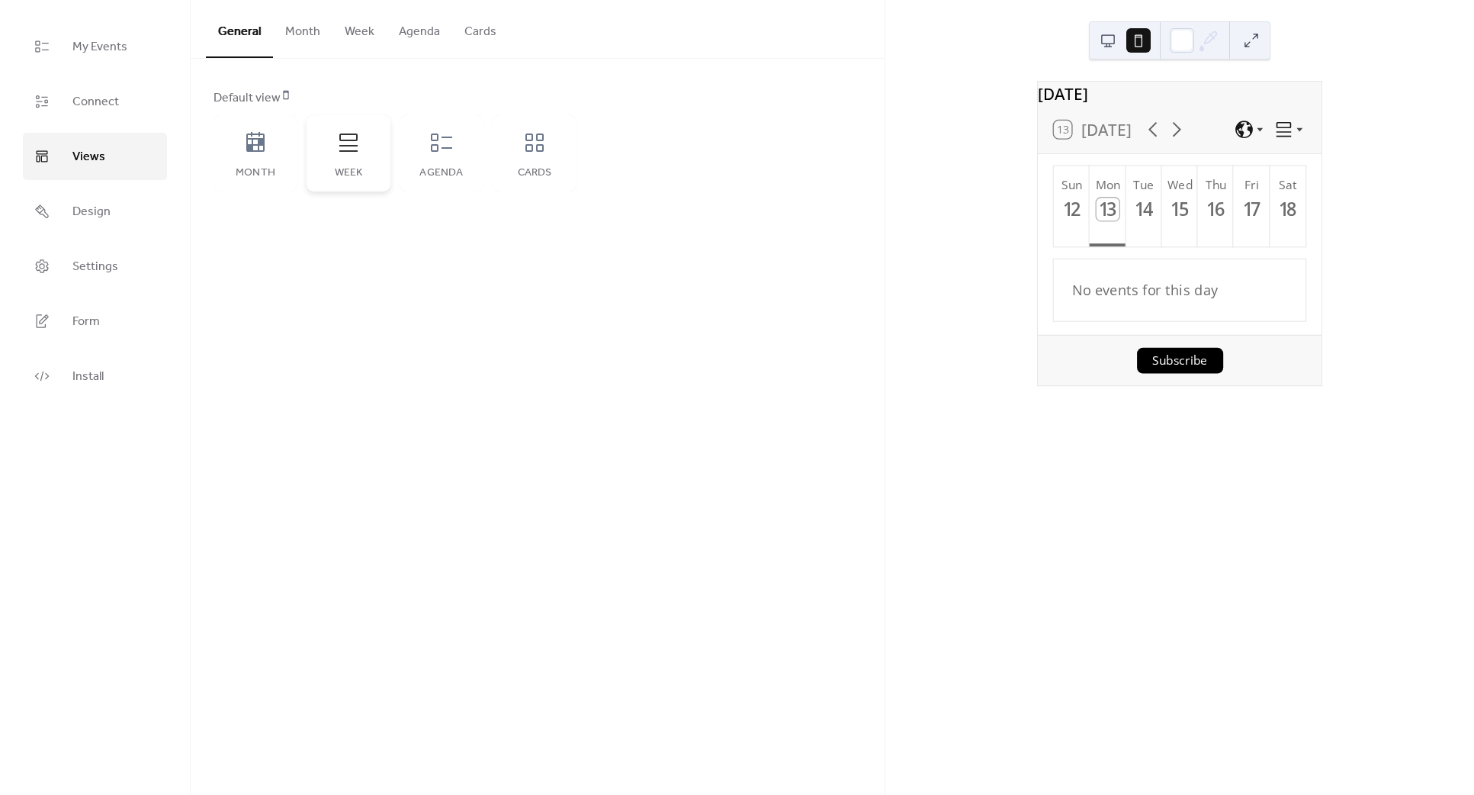
click at [354, 132] on icon at bounding box center [348, 142] width 24 height 24
click at [92, 99] on span "Connect" at bounding box center [95, 102] width 47 height 24
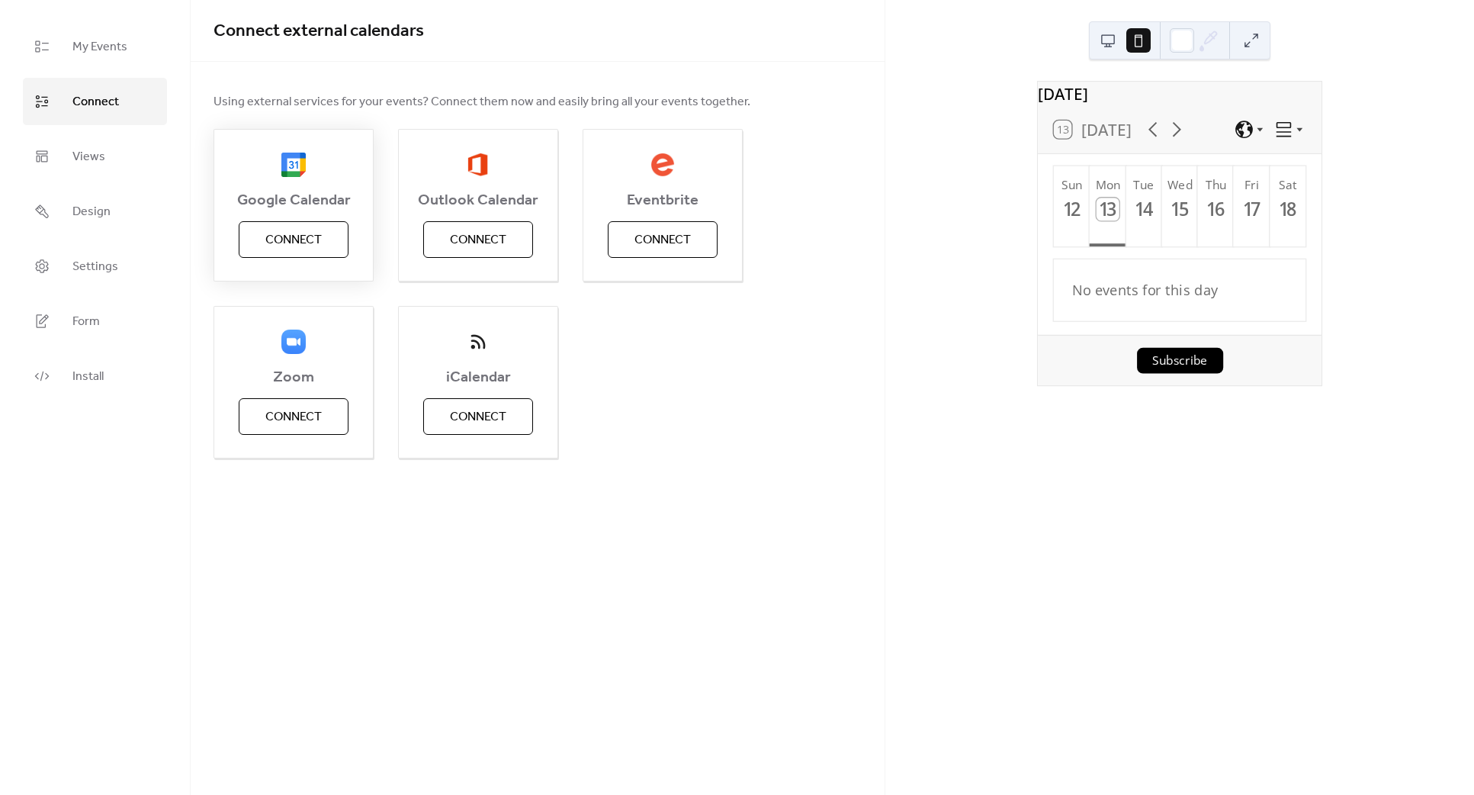
click at [297, 243] on span "Connect" at bounding box center [293, 240] width 56 height 18
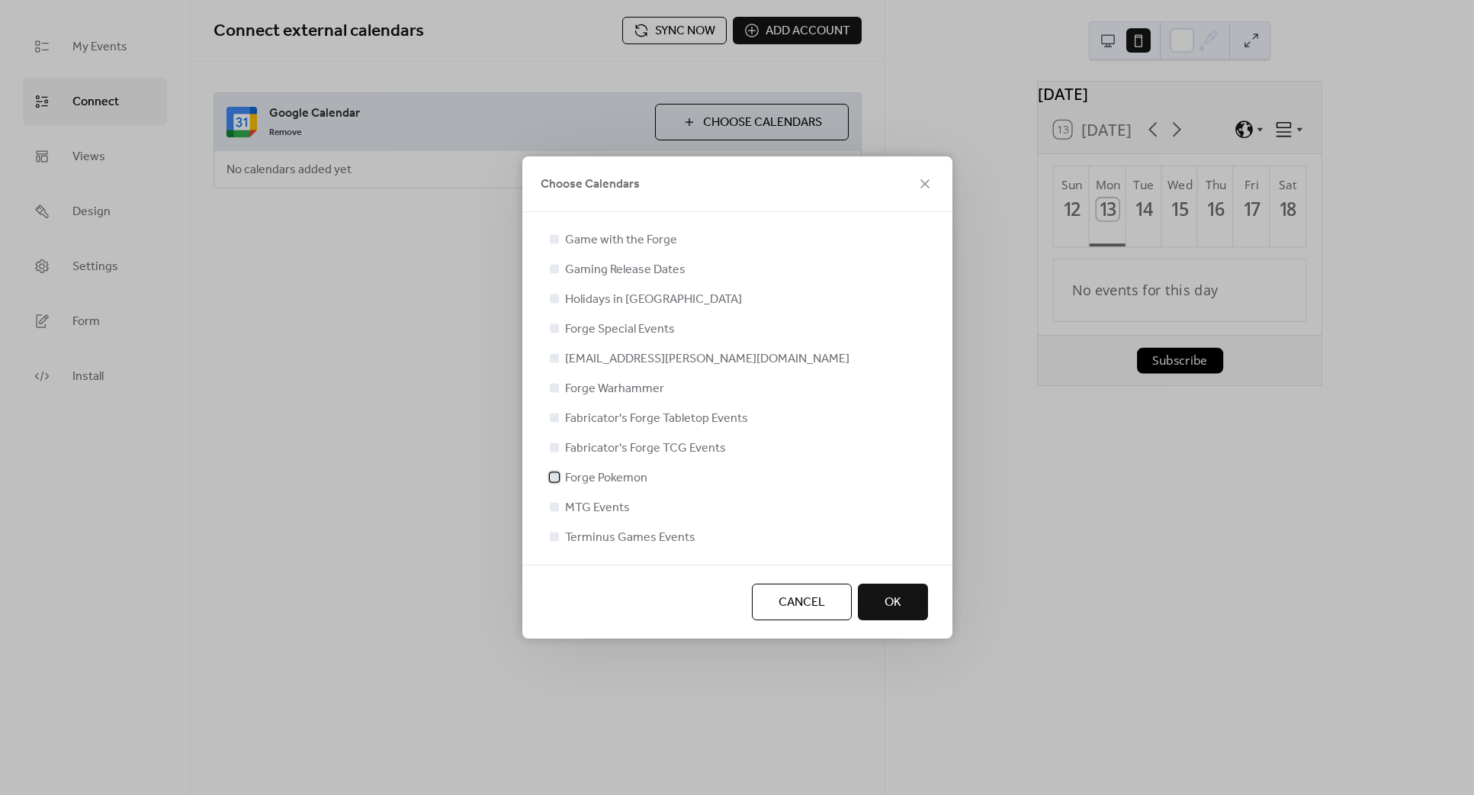
click at [611, 481] on span "Forge Pokemon" at bounding box center [606, 478] width 82 height 18
click at [880, 599] on button "OK" at bounding box center [893, 601] width 70 height 37
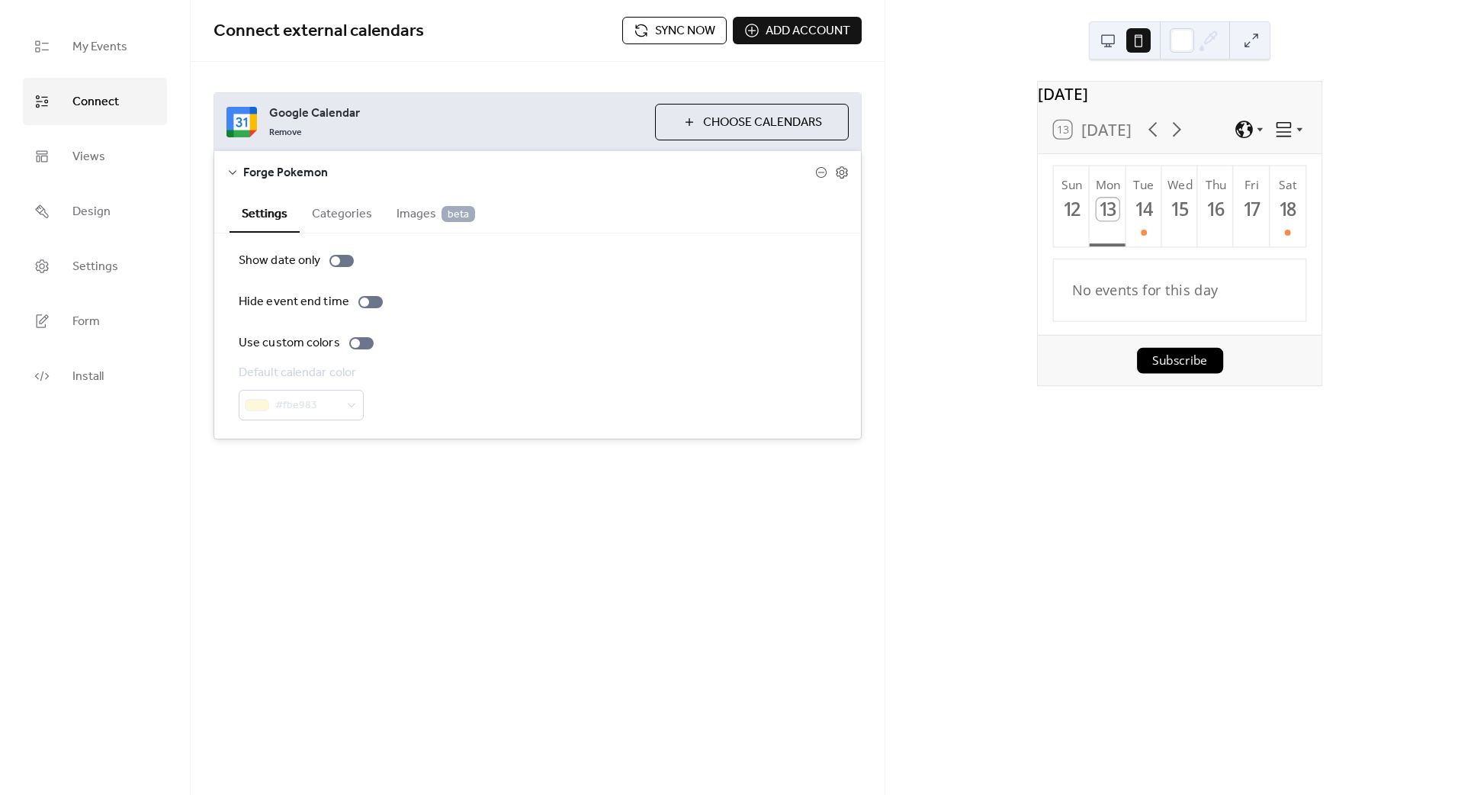
click at [655, 31] on span "Sync now" at bounding box center [685, 31] width 60 height 18
click at [95, 370] on span "Install" at bounding box center [87, 377] width 31 height 24
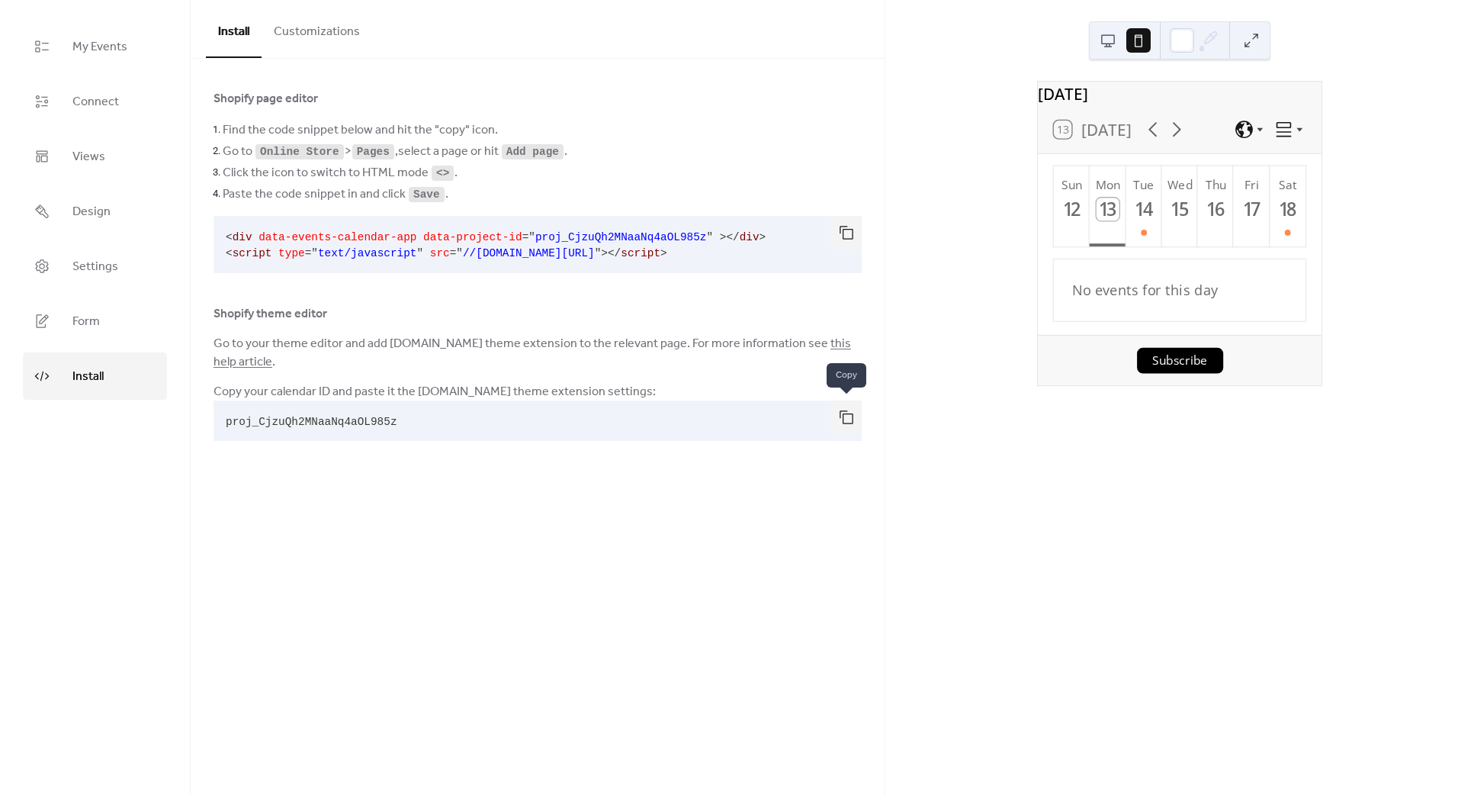
click at [846, 412] on button "button" at bounding box center [846, 417] width 31 height 34
